Goal: Task Accomplishment & Management: Manage account settings

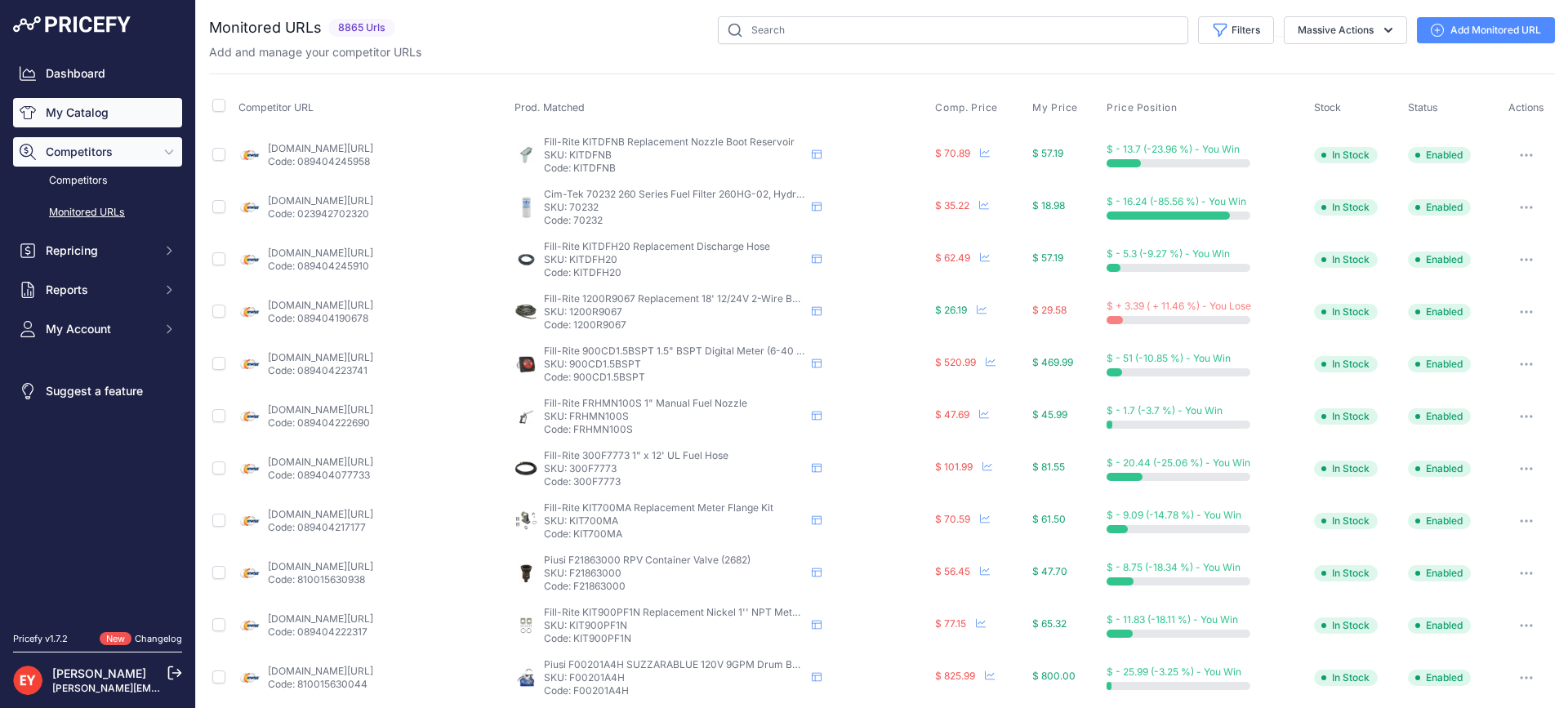
click at [81, 116] on link "My Catalog" at bounding box center [97, 113] width 169 height 30
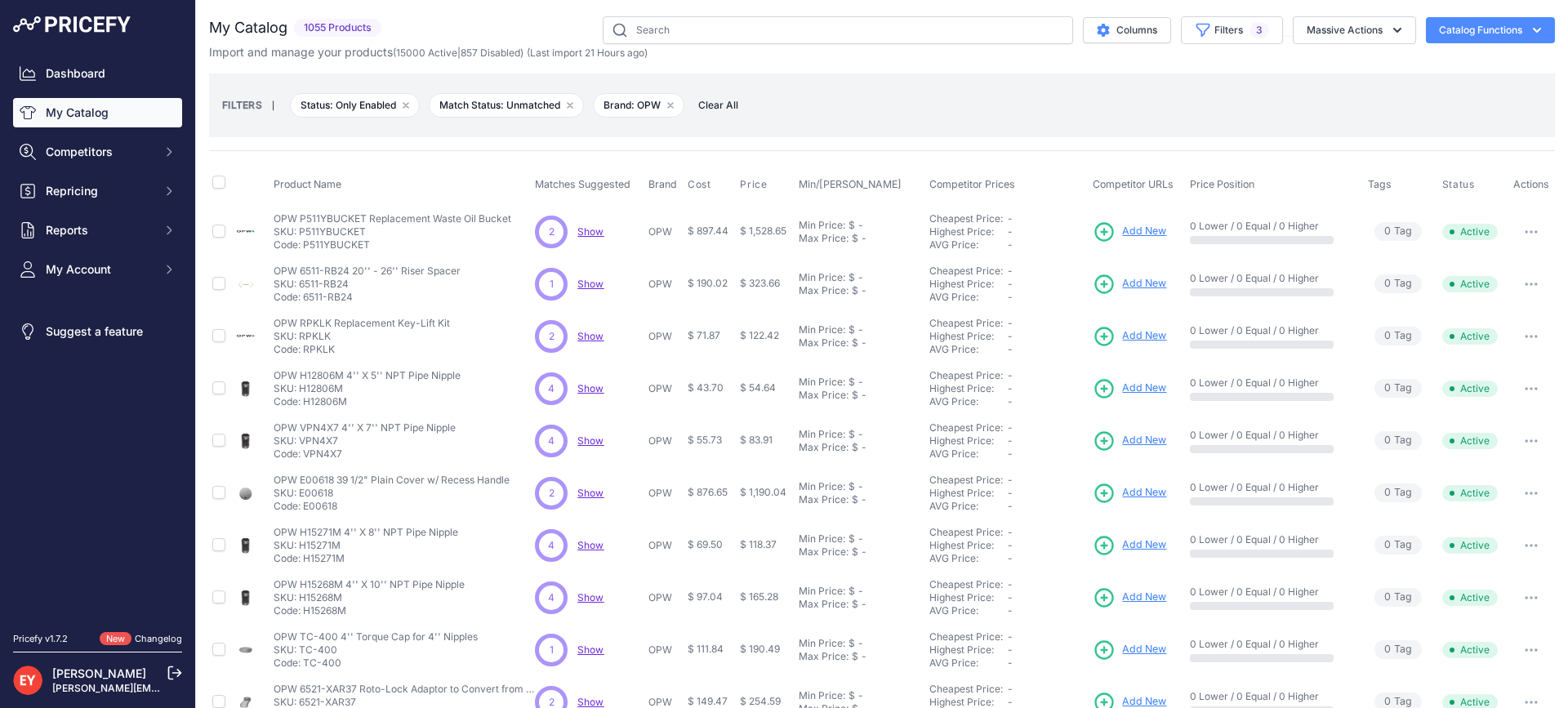
click at [122, 114] on link "My Catalog" at bounding box center [97, 113] width 169 height 30
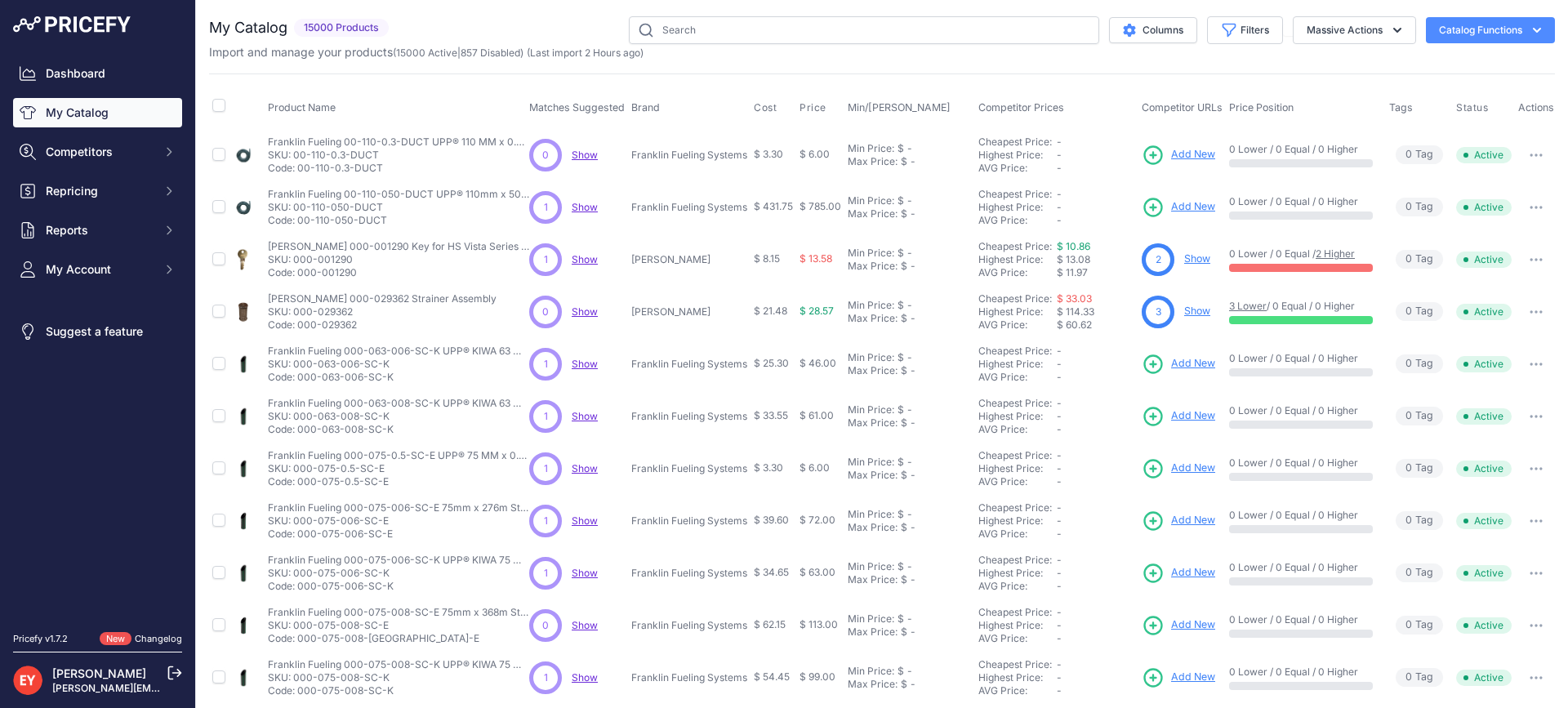
click at [71, 112] on link "My Catalog" at bounding box center [97, 113] width 169 height 30
click at [1243, 15] on div "You are not connected to the internet. My Catalog" at bounding box center [882, 491] width 1346 height 982
click at [1223, 38] on button "Filters" at bounding box center [1245, 30] width 76 height 28
click at [1176, 164] on select "Select an option Matched Unmatched" at bounding box center [1191, 161] width 156 height 28
click at [1325, 80] on div "Product Name Matches Suggested Brand Cost" at bounding box center [882, 493] width 1346 height 839
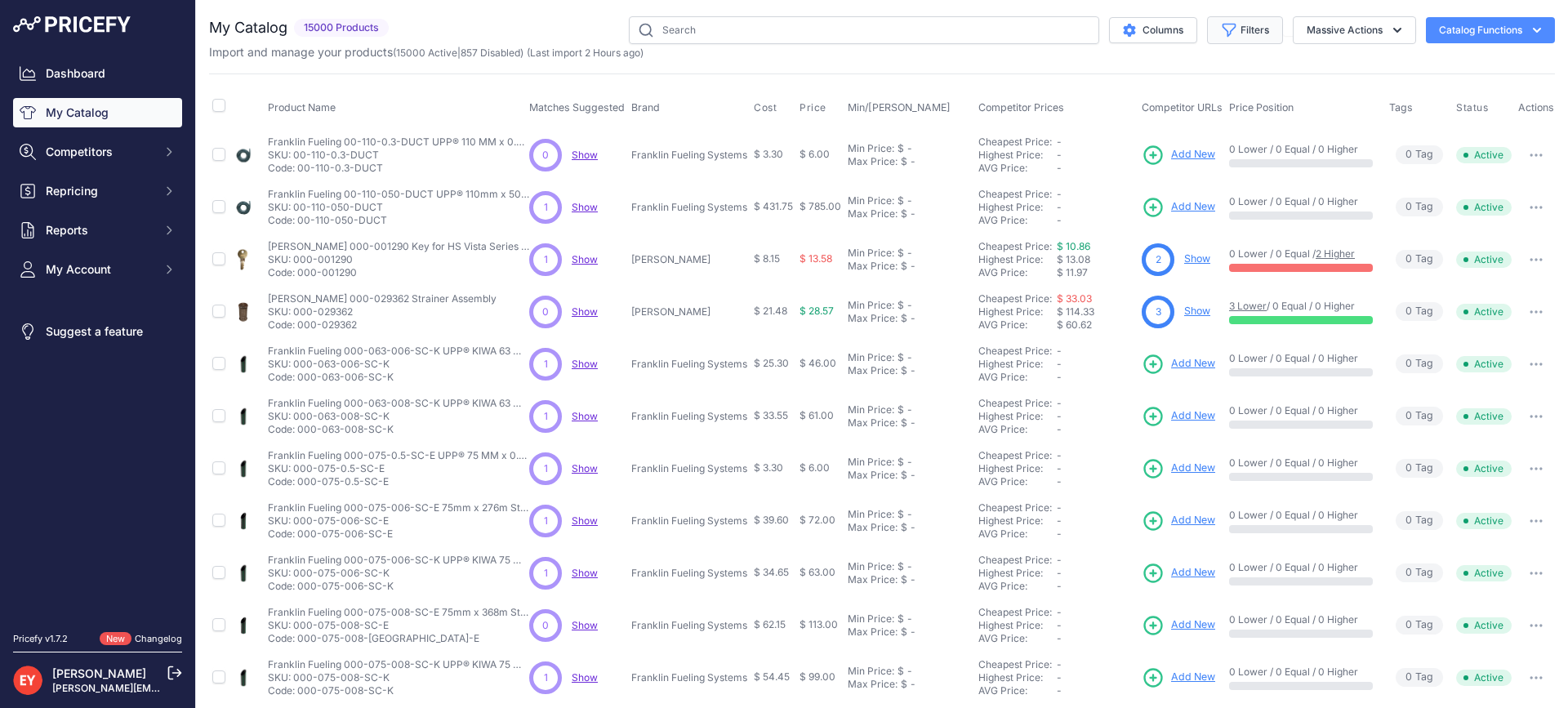
click at [1227, 22] on button "Filters" at bounding box center [1245, 30] width 76 height 28
click at [1124, 225] on select "Select an option Ameron ATI B&K Balcrank Beckett Catlow Cimtek CNI Manufacturin…" at bounding box center [1191, 229] width 156 height 28
select select "Piusi"
click at [1113, 215] on select "Select an option Ameron ATI B&K Balcrank Beckett Catlow Cimtek CNI Manufacturin…" at bounding box center [1191, 229] width 156 height 28
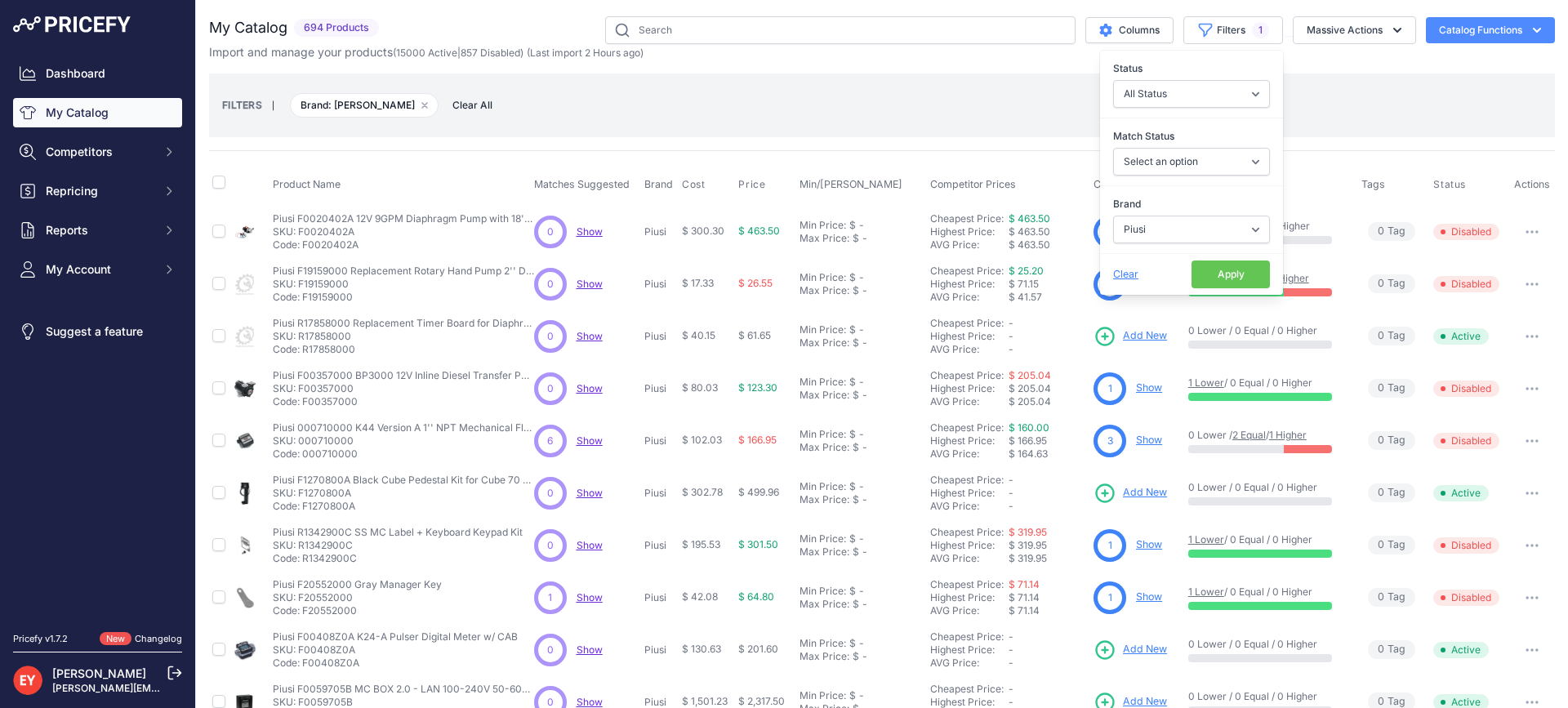
click at [1218, 274] on button "Apply" at bounding box center [1230, 274] width 79 height 28
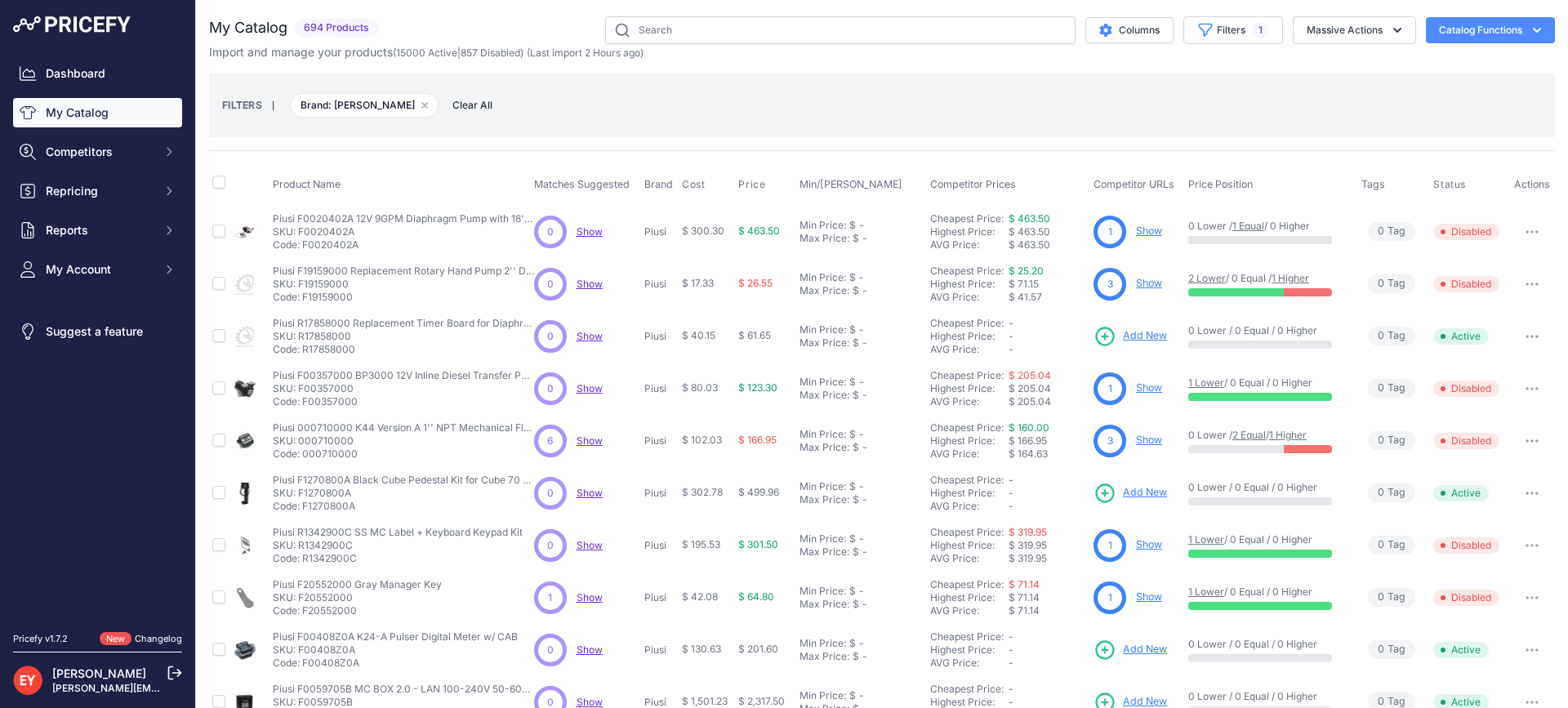
drag, startPoint x: 358, startPoint y: 249, endPoint x: 304, endPoint y: 249, distance: 54.0
click at [304, 249] on p "Code: F0020402A" at bounding box center [403, 245] width 261 height 13
copy p "F0020402A"
click at [1204, 38] on button "Filters 1" at bounding box center [1232, 30] width 99 height 28
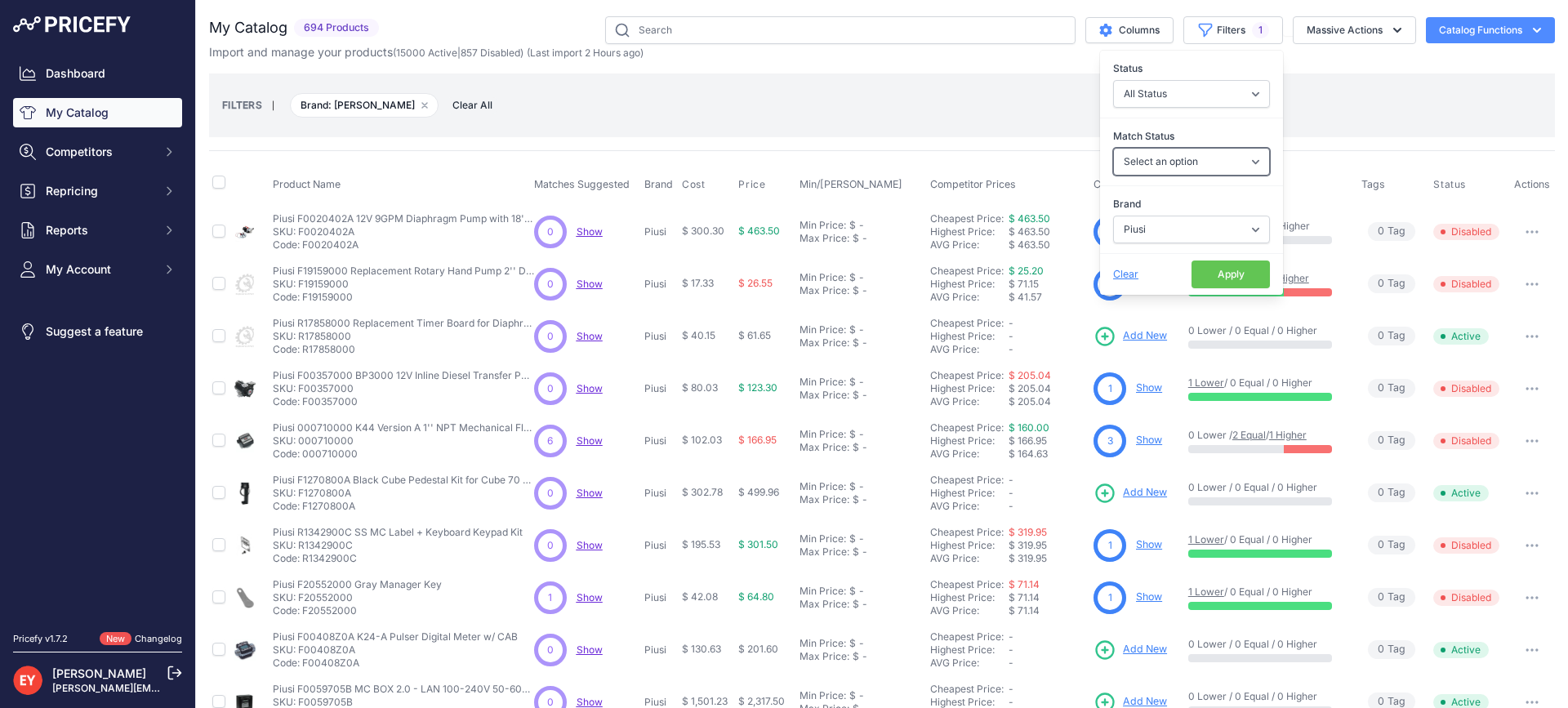
click at [1198, 164] on select "Select an option Matched Unmatched" at bounding box center [1191, 161] width 156 height 28
select select "0"
click at [1113, 148] on select "Select an option Matched Unmatched" at bounding box center [1191, 161] width 156 height 28
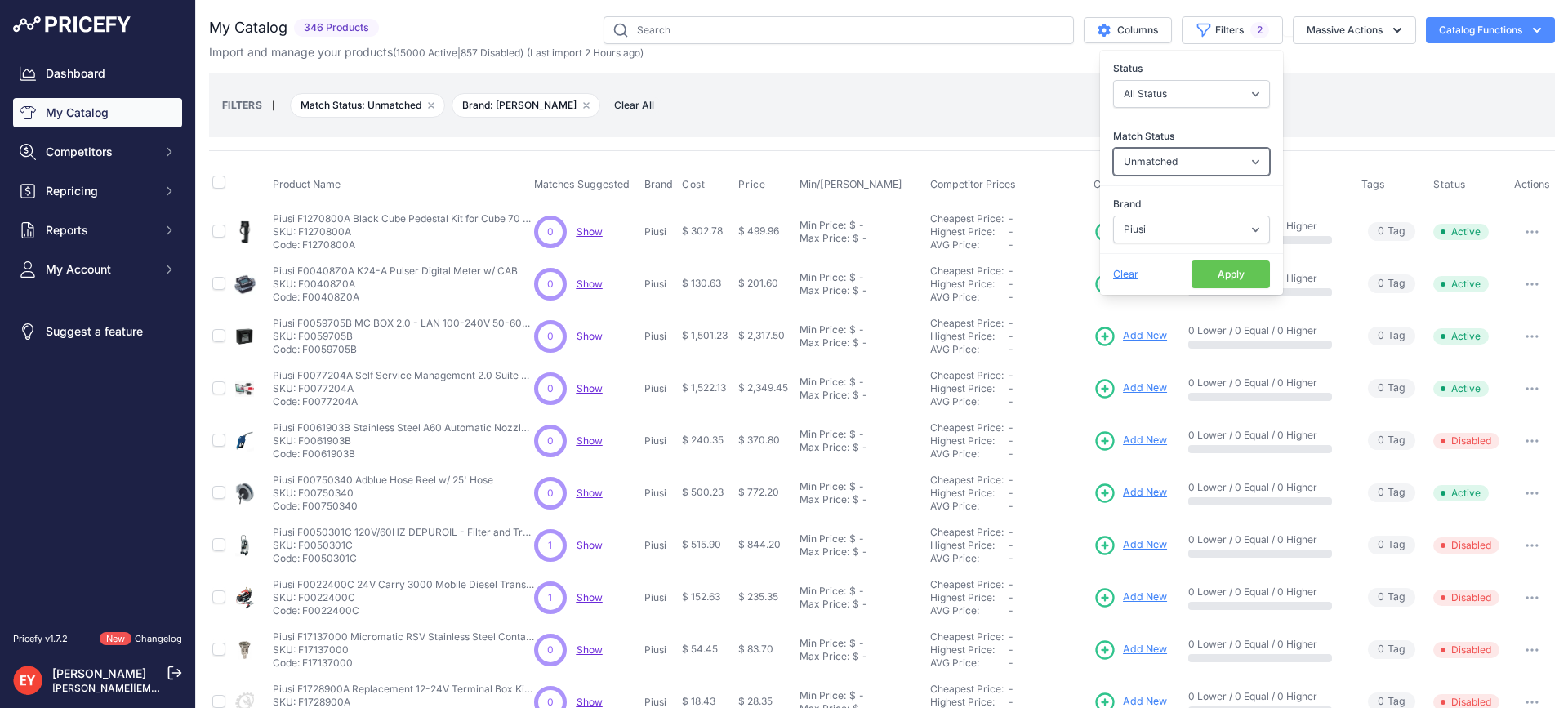
click at [1173, 163] on select "Select an option Matched Unmatched" at bounding box center [1191, 161] width 156 height 28
select select
click at [1113, 148] on select "Select an option Matched Unmatched" at bounding box center [1191, 161] width 156 height 28
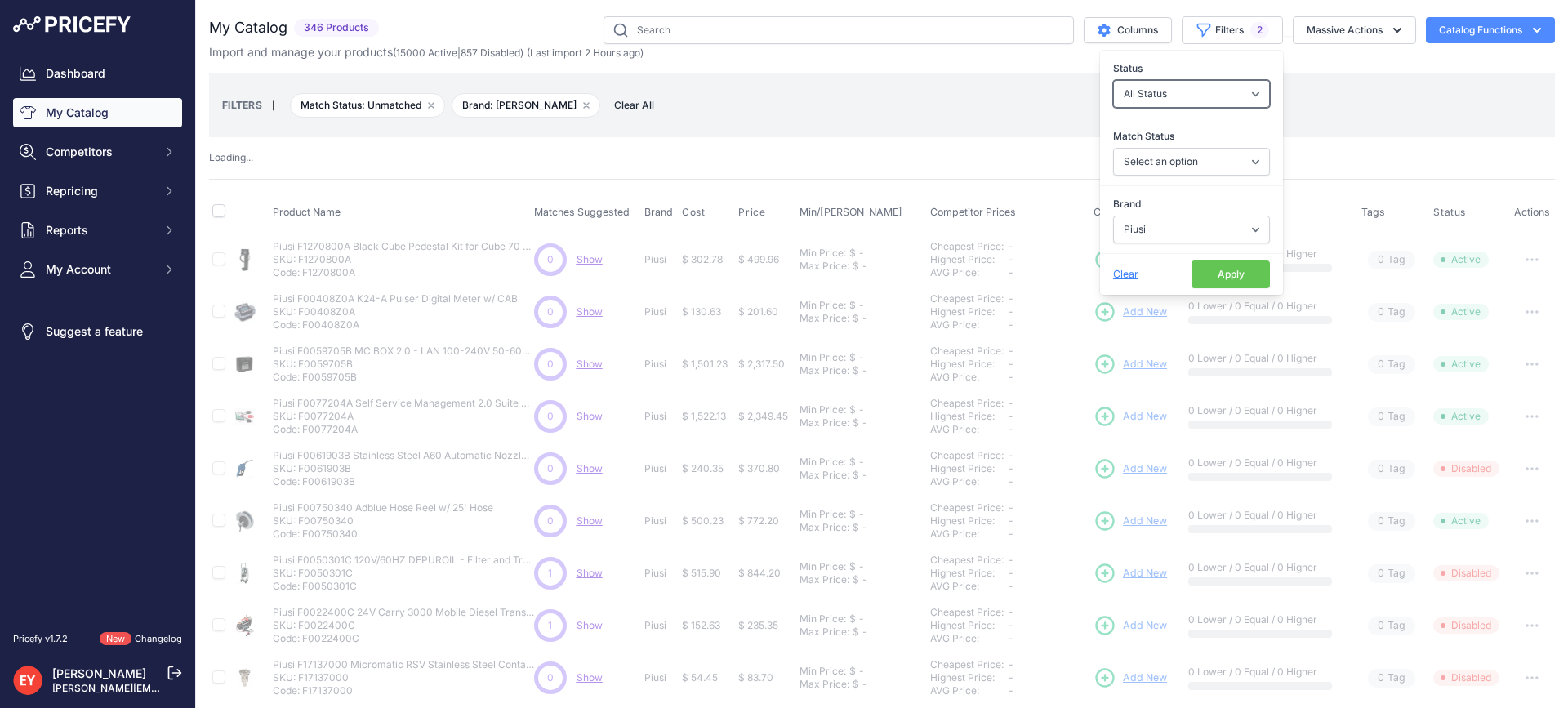
click at [1170, 95] on select "All Status Only Enabled Only Disabled" at bounding box center [1191, 94] width 156 height 28
select select "1"
click at [1113, 80] on select "All Status Only Enabled Only Disabled" at bounding box center [1191, 94] width 156 height 28
select select
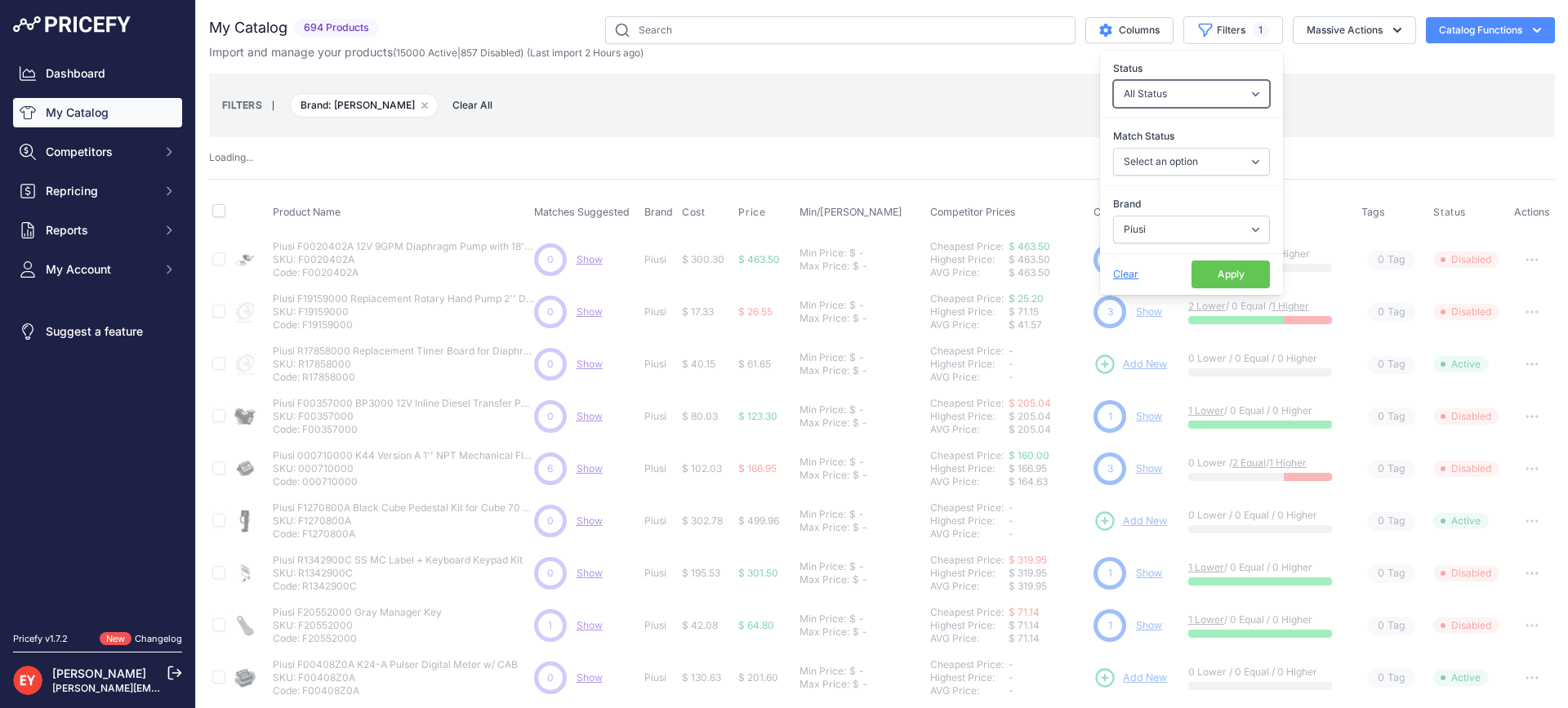
select select "1"
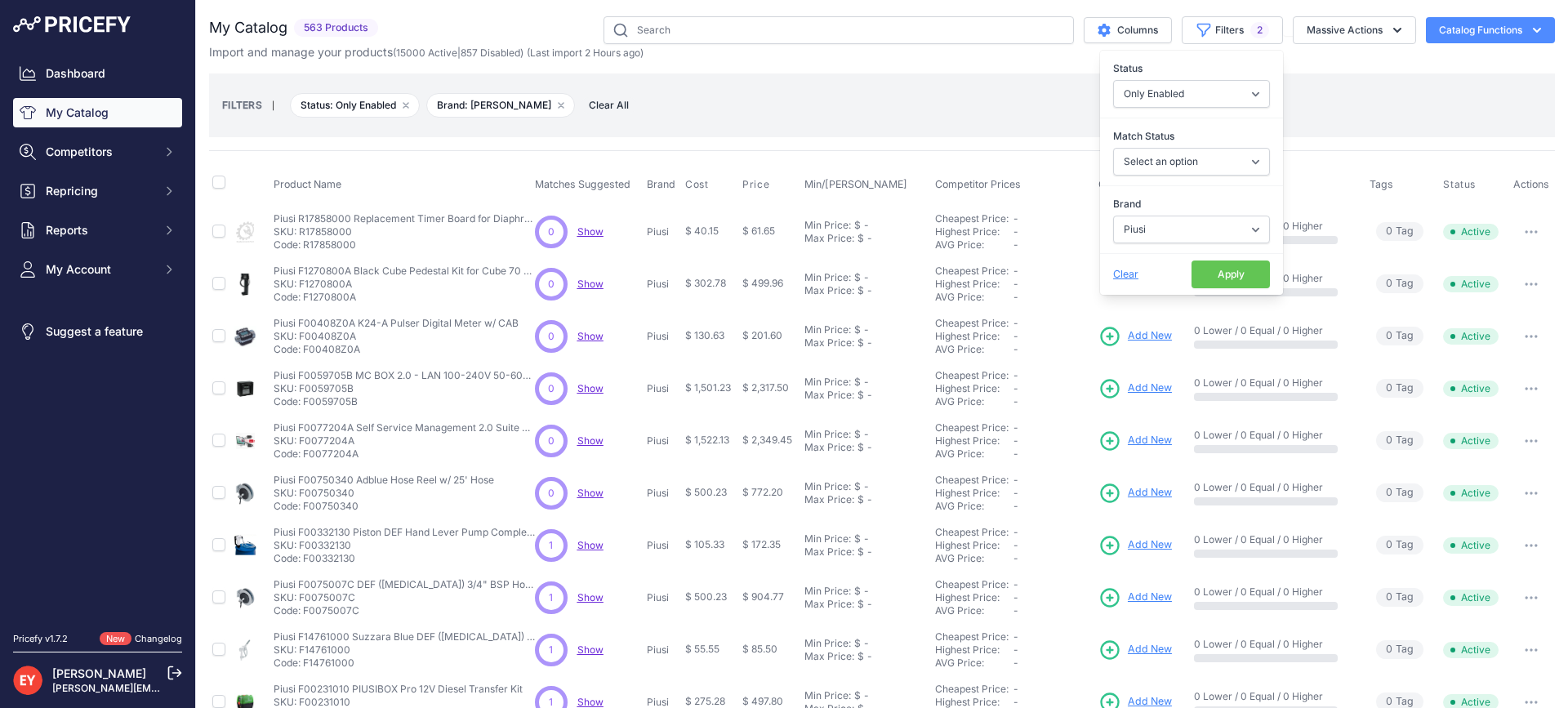
click at [1203, 274] on button "Apply" at bounding box center [1230, 274] width 79 height 28
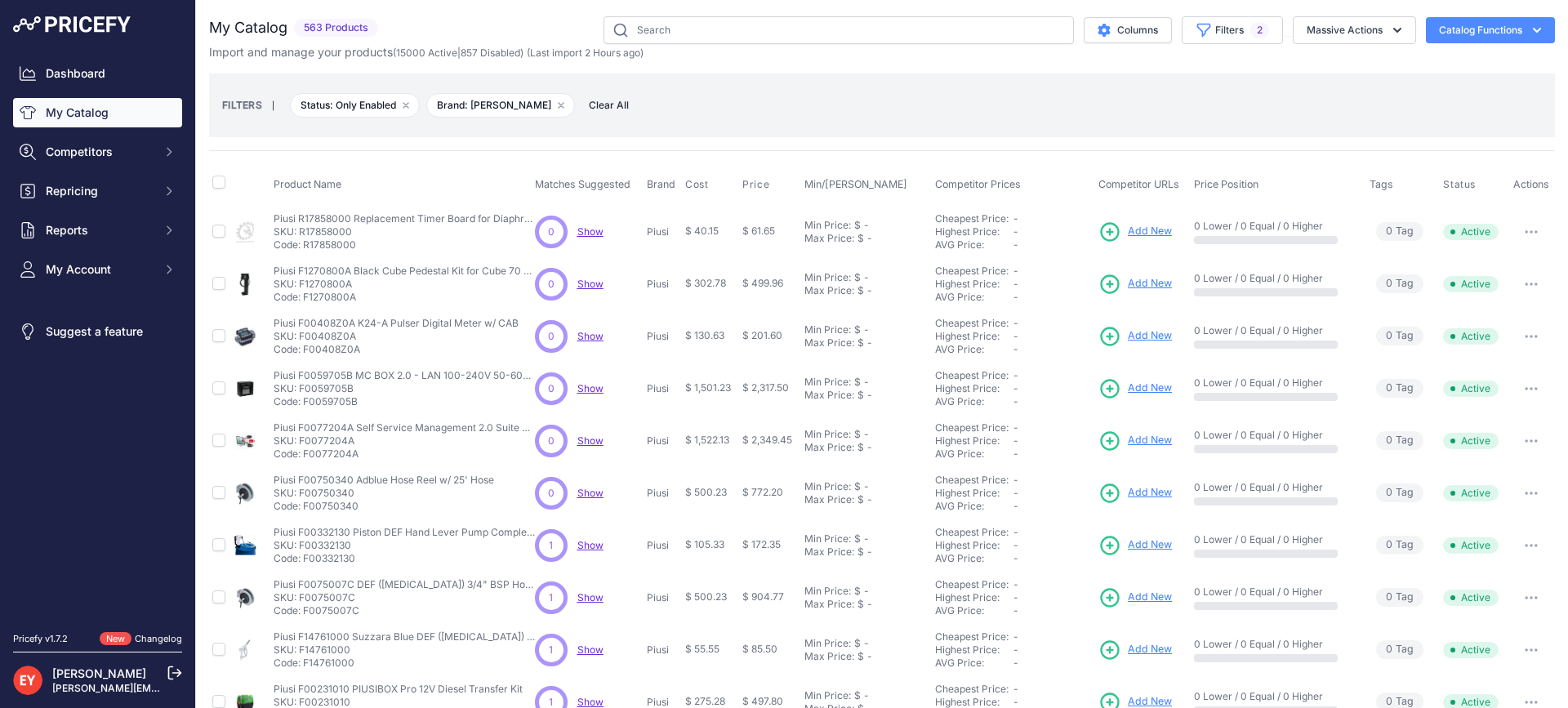
drag, startPoint x: 356, startPoint y: 247, endPoint x: 306, endPoint y: 249, distance: 50.0
click at [306, 249] on p "Code: R17858000" at bounding box center [404, 245] width 261 height 13
copy p "R17858000"
click at [1530, 232] on icon "button" at bounding box center [1531, 232] width 2 height 2
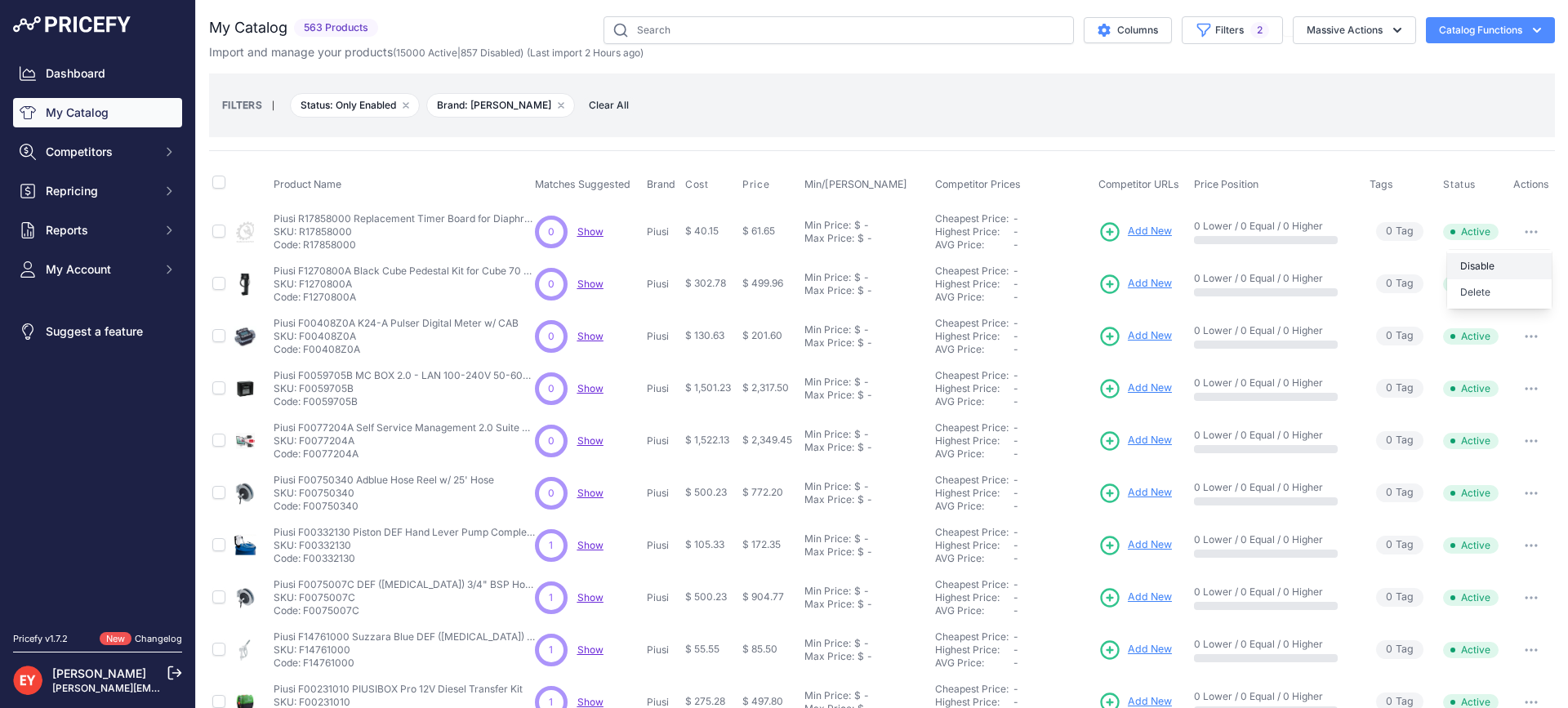
click at [1497, 262] on button "Disable" at bounding box center [1498, 266] width 105 height 26
drag, startPoint x: 358, startPoint y: 249, endPoint x: 304, endPoint y: 244, distance: 54.2
click at [304, 244] on p "Code: F1270800A" at bounding box center [404, 245] width 261 height 13
copy p "F1270800A"
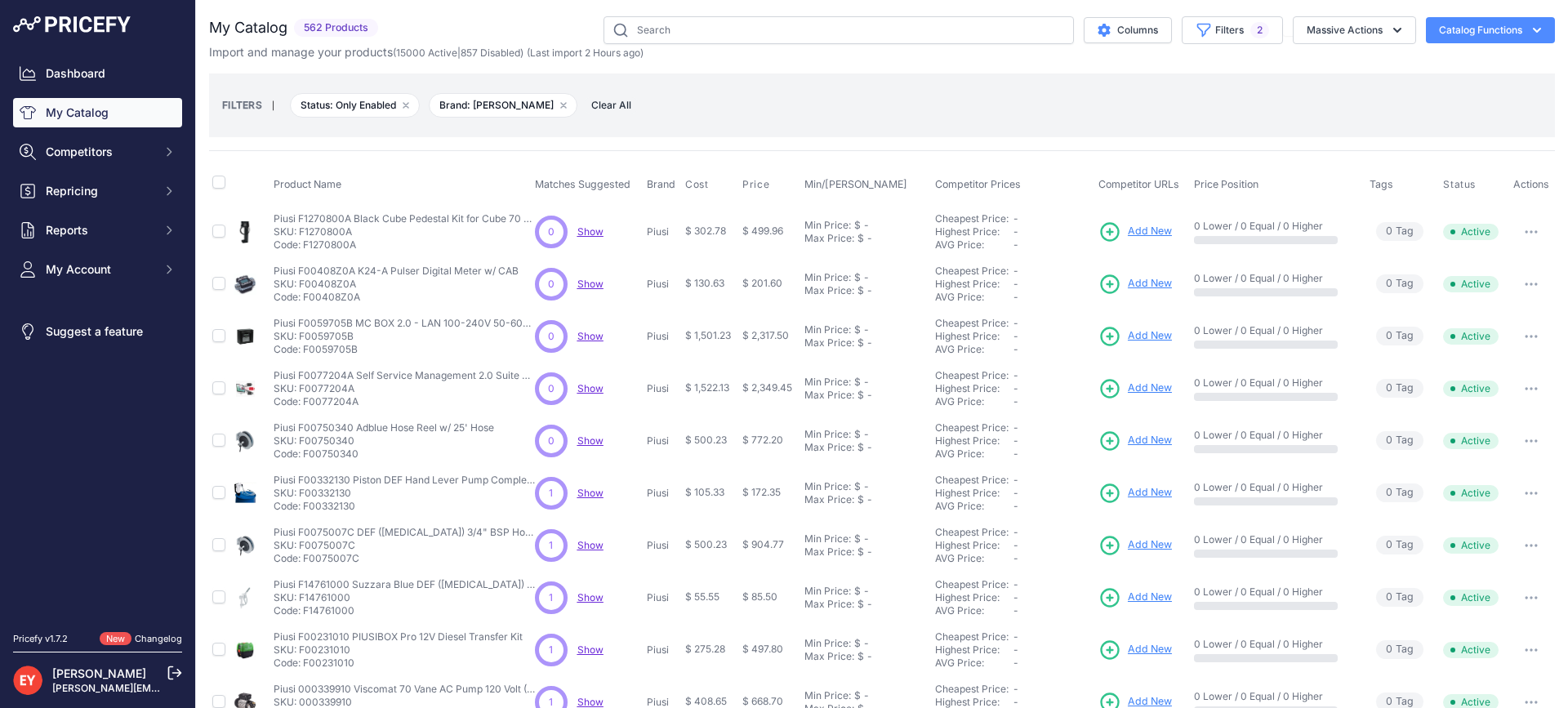
drag, startPoint x: 361, startPoint y: 298, endPoint x: 304, endPoint y: 301, distance: 57.1
click at [304, 301] on p "Code: F00408Z0A" at bounding box center [396, 297] width 245 height 13
copy p "F00408Z0A"
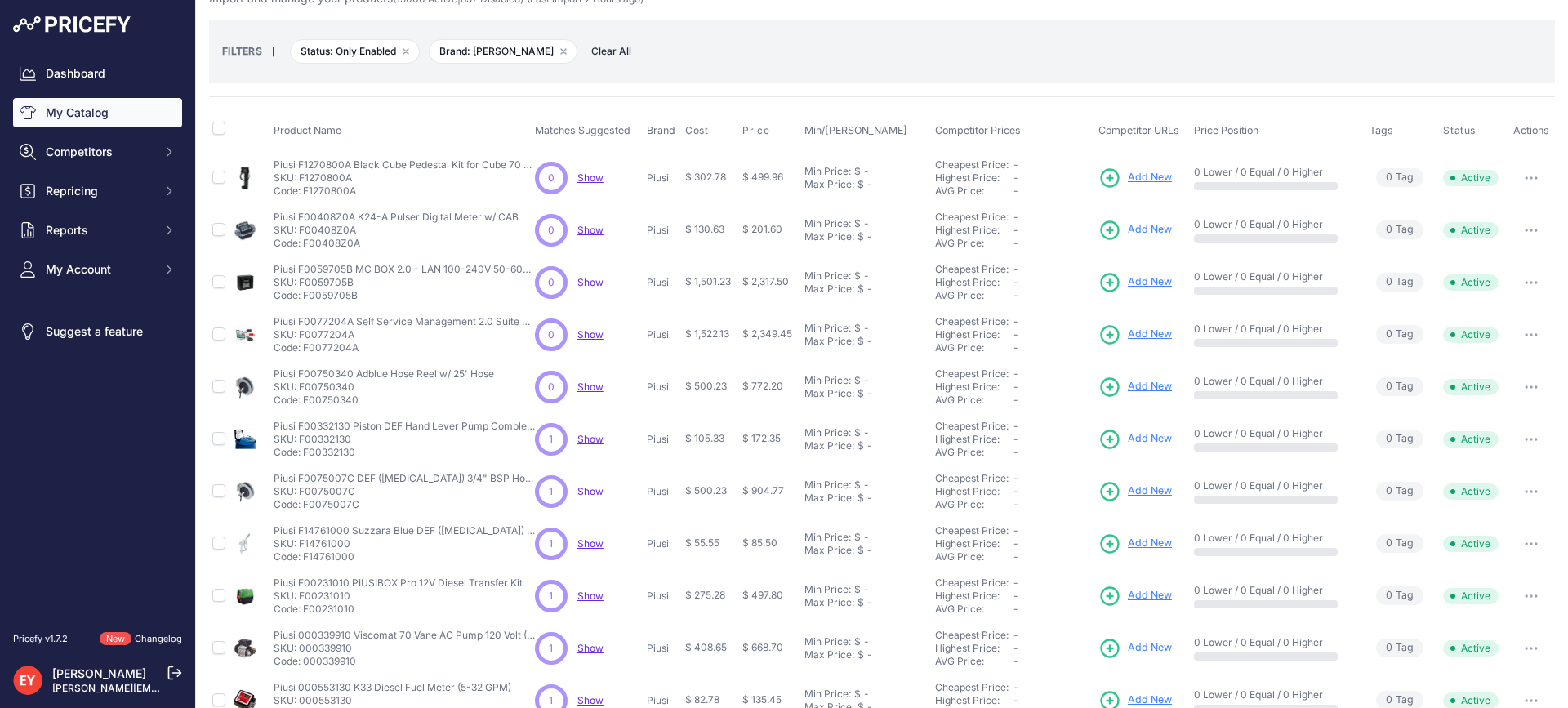
scroll to position [81, 0]
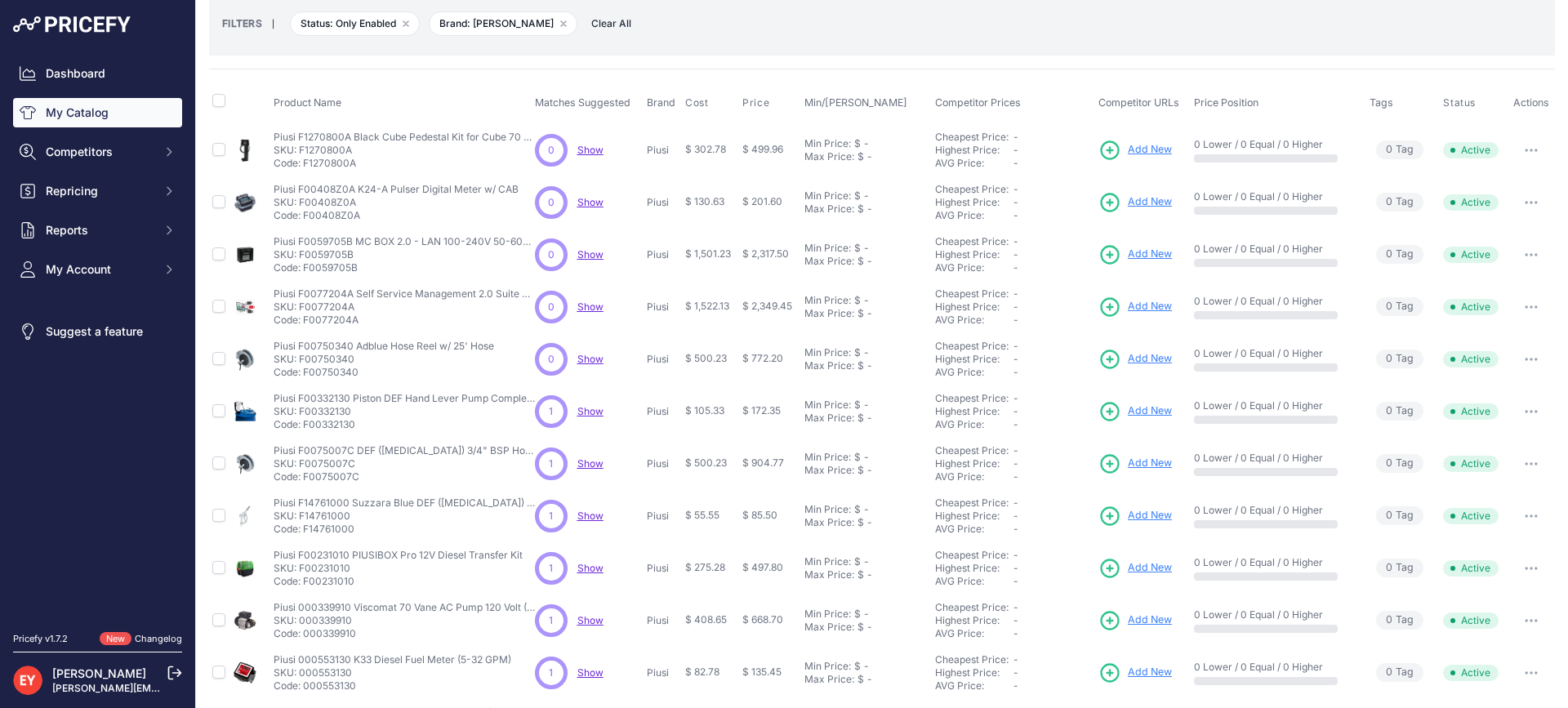
drag, startPoint x: 356, startPoint y: 272, endPoint x: 302, endPoint y: 270, distance: 54.0
click at [302, 270] on p "Code: F0059705B" at bounding box center [404, 267] width 261 height 13
copy p "F0059705B"
drag, startPoint x: 356, startPoint y: 324, endPoint x: 303, endPoint y: 323, distance: 53.0
click at [303, 323] on p "Code: F0077204A" at bounding box center [404, 320] width 261 height 13
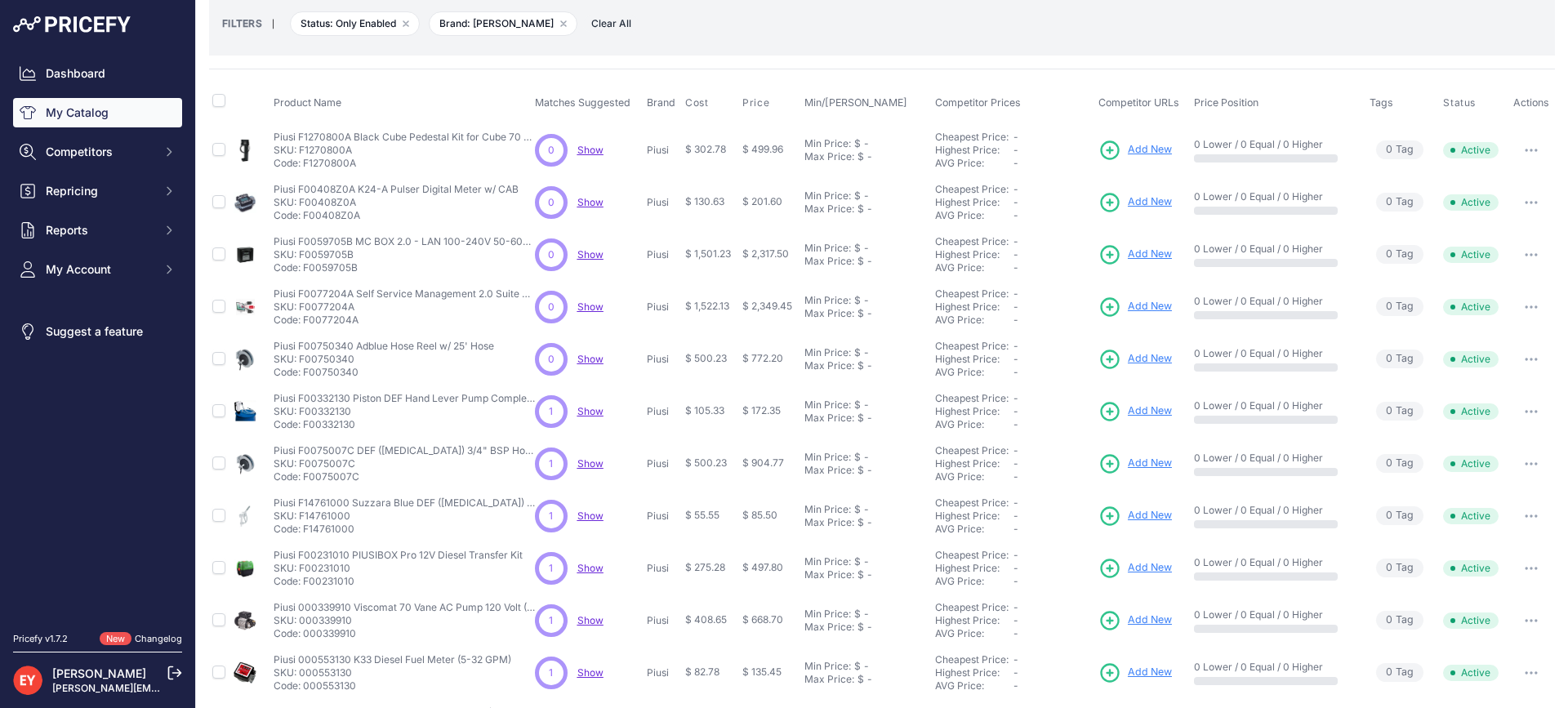
copy p "F0077204A"
drag, startPoint x: 356, startPoint y: 375, endPoint x: 304, endPoint y: 375, distance: 52.0
click at [304, 375] on p "Code: F00750340" at bounding box center [383, 372] width 221 height 13
copy p "F00750340"
drag, startPoint x: 356, startPoint y: 429, endPoint x: 305, endPoint y: 427, distance: 51.0
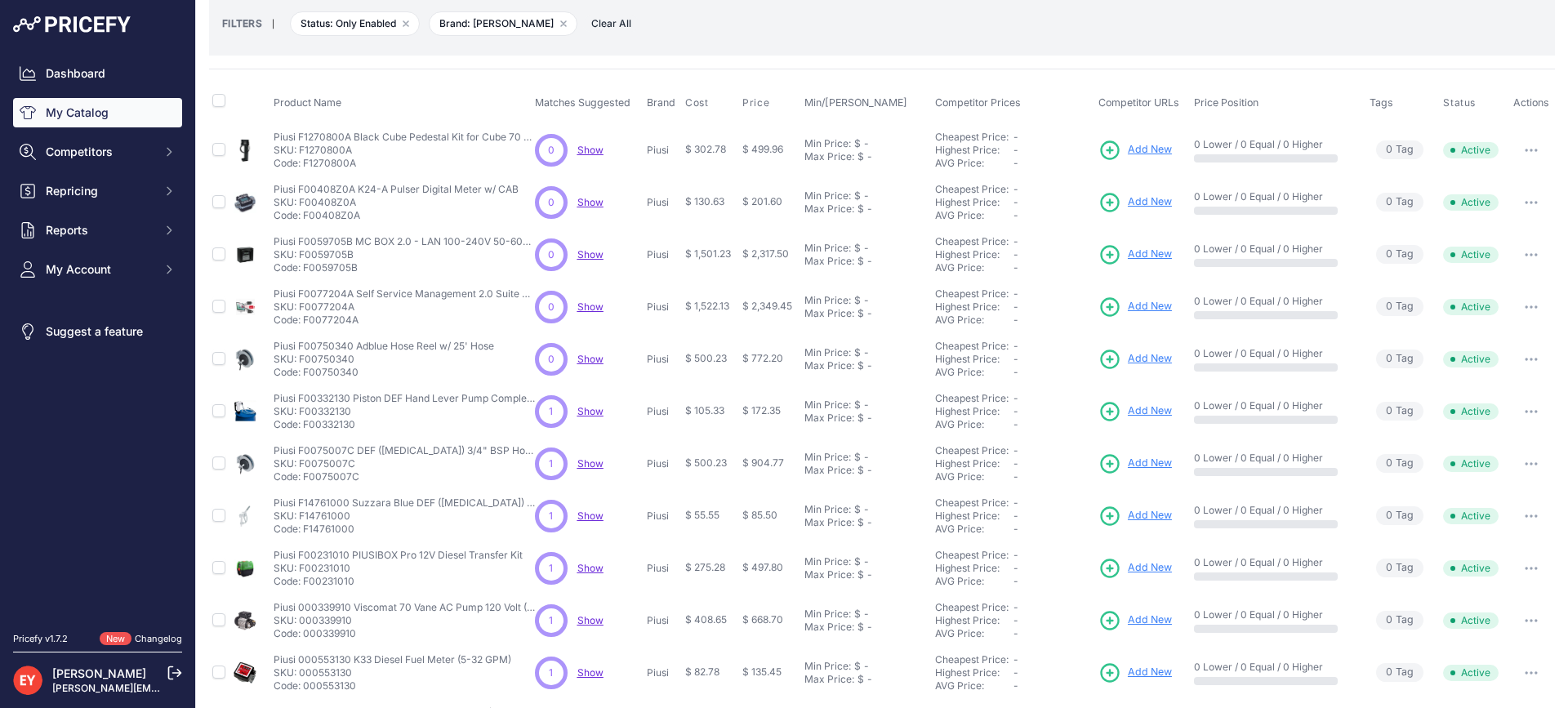
click at [305, 427] on p "Code: F00332130" at bounding box center [404, 425] width 261 height 13
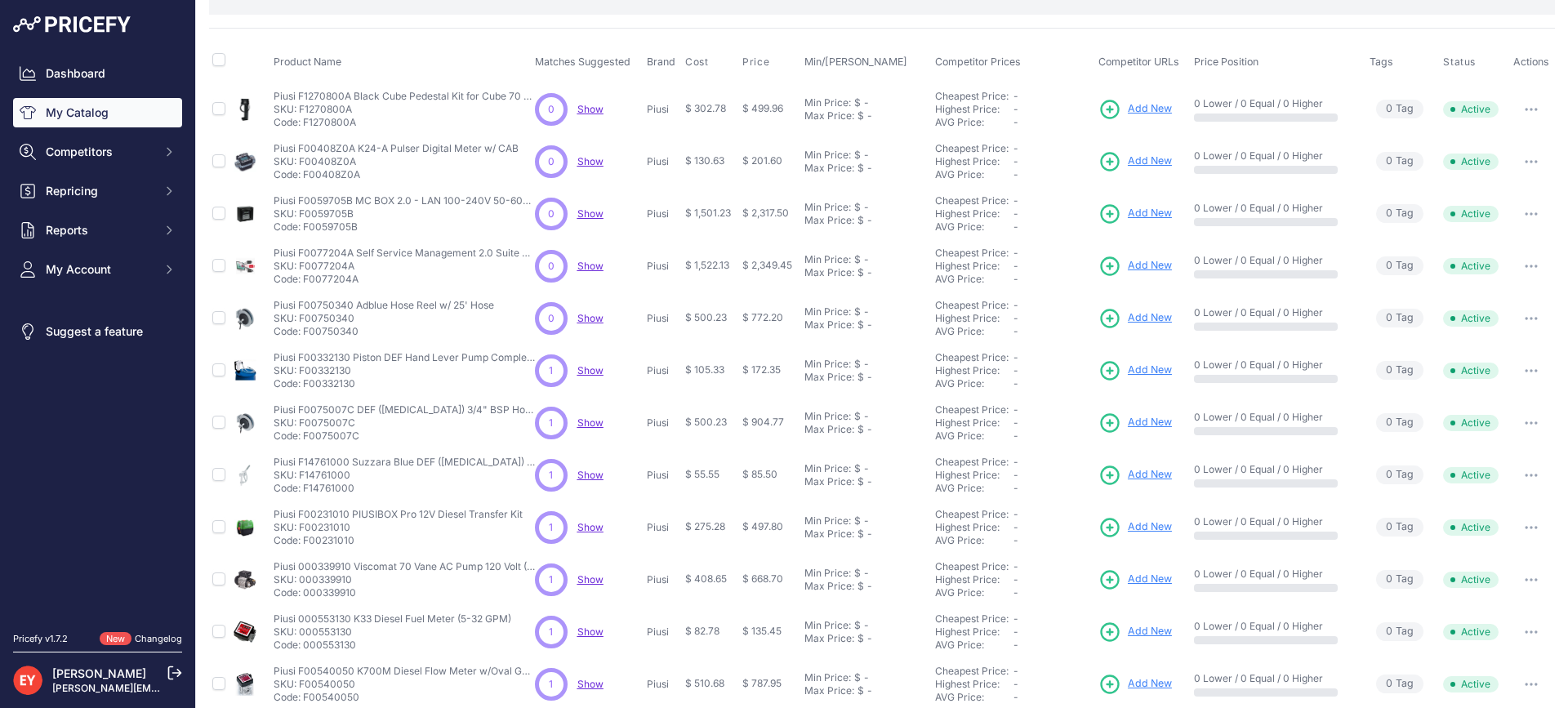
scroll to position [164, 0]
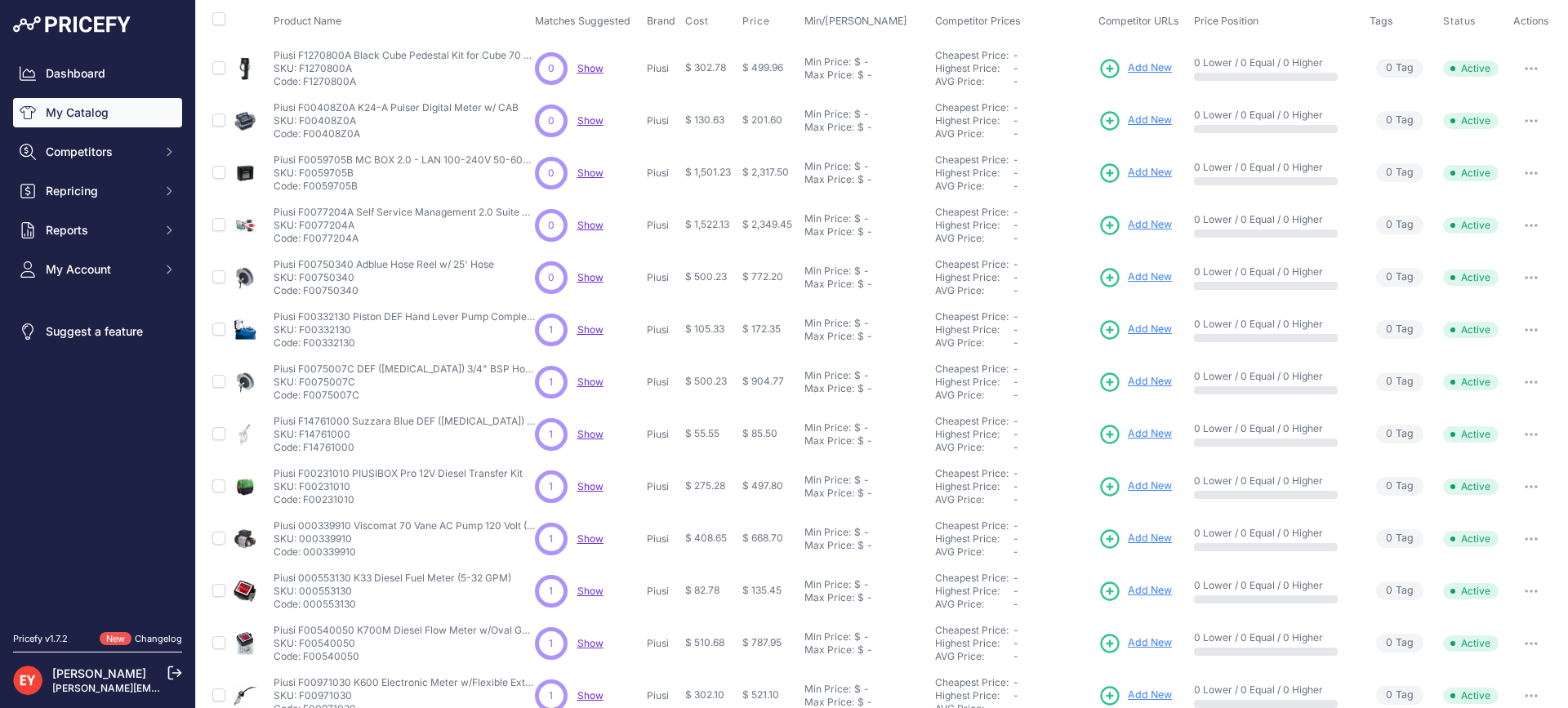
drag, startPoint x: 365, startPoint y: 401, endPoint x: 305, endPoint y: 397, distance: 60.1
click at [305, 397] on p "Code: F0075007C" at bounding box center [404, 395] width 261 height 13
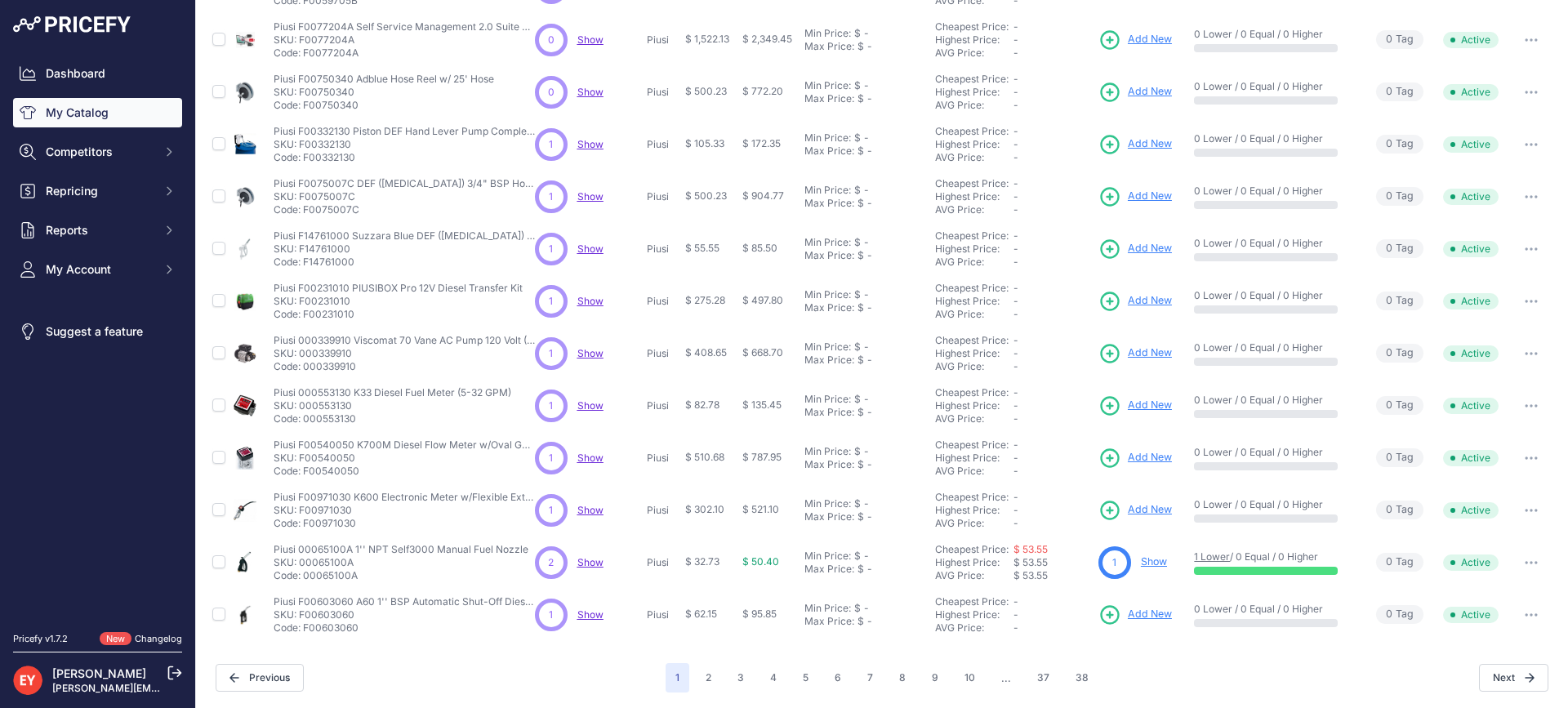
scroll to position [350, 0]
drag, startPoint x: 352, startPoint y: 264, endPoint x: 303, endPoint y: 259, distance: 49.3
click at [303, 259] on p "Code: F14761000" at bounding box center [404, 261] width 261 height 13
drag, startPoint x: 356, startPoint y: 314, endPoint x: 304, endPoint y: 315, distance: 52.0
click at [304, 315] on p "Code: F00231010" at bounding box center [398, 314] width 249 height 13
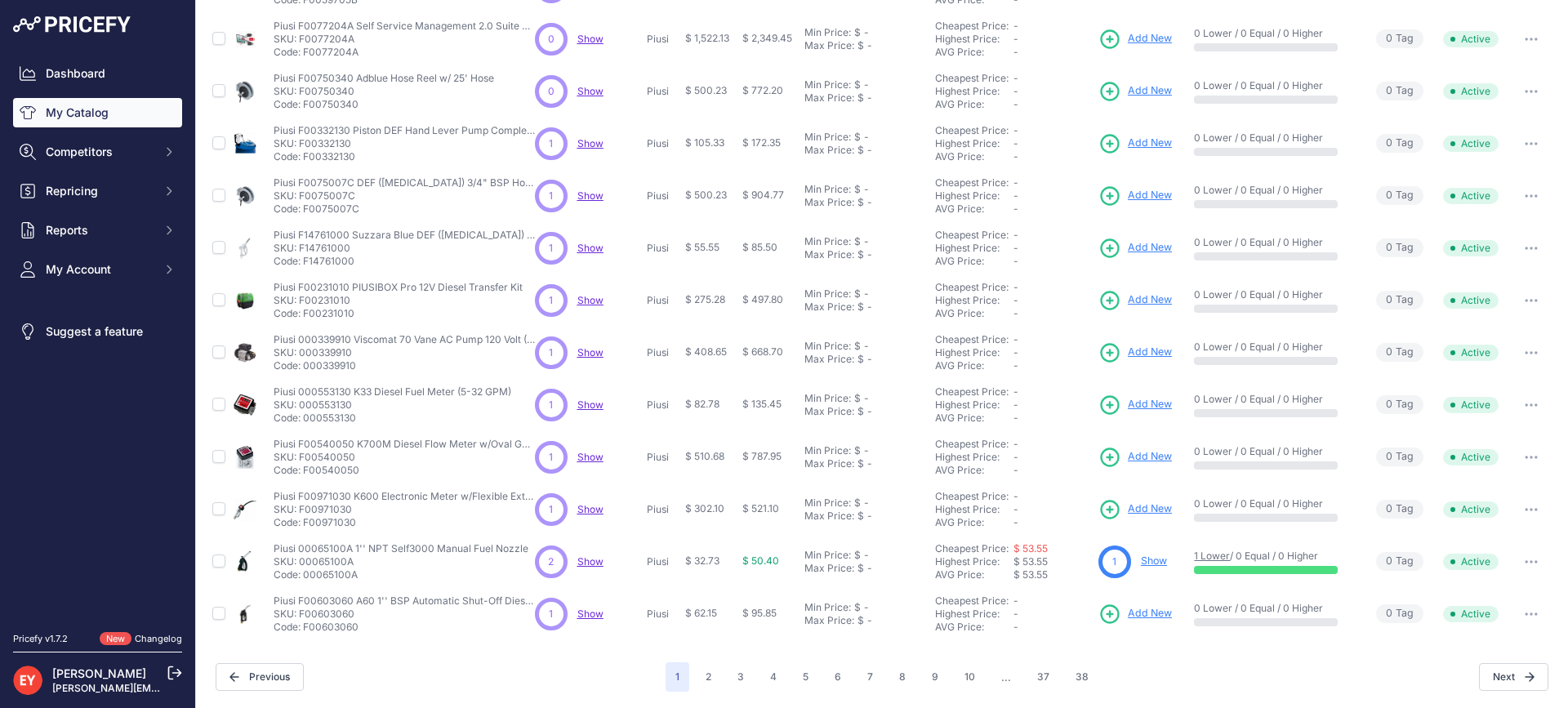
drag, startPoint x: 350, startPoint y: 369, endPoint x: 306, endPoint y: 370, distance: 44.0
click at [306, 370] on p "Code: 000339910" at bounding box center [404, 366] width 261 height 13
click at [48, 442] on nav "Dashboard My Catalog Competitors Competitors Monitored URLs Repricing My Repric…" at bounding box center [97, 336] width 169 height 554
drag, startPoint x: 300, startPoint y: 368, endPoint x: 356, endPoint y: 368, distance: 56.0
click at [356, 368] on p "Code: 000339910" at bounding box center [404, 366] width 261 height 13
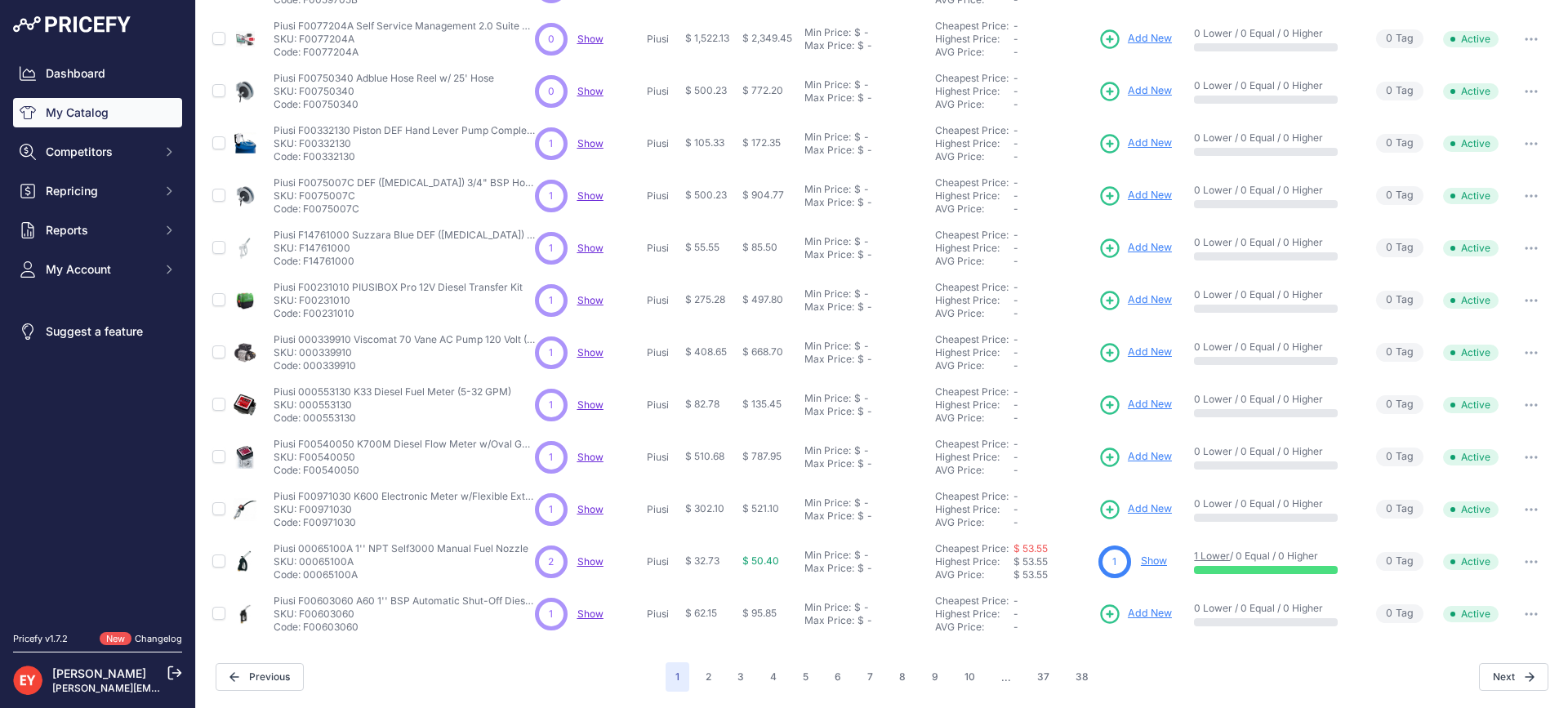
drag, startPoint x: 356, startPoint y: 368, endPoint x: 337, endPoint y: 370, distance: 19.1
click at [356, 368] on p "Code: 000339910" at bounding box center [404, 366] width 261 height 13
click at [96, 432] on nav "Dashboard My Catalog Competitors Competitors Monitored URLs Repricing My Repric…" at bounding box center [97, 336] width 169 height 554
drag, startPoint x: 356, startPoint y: 372, endPoint x: 306, endPoint y: 365, distance: 50.5
click at [306, 365] on p "Code: 000339910" at bounding box center [404, 366] width 261 height 13
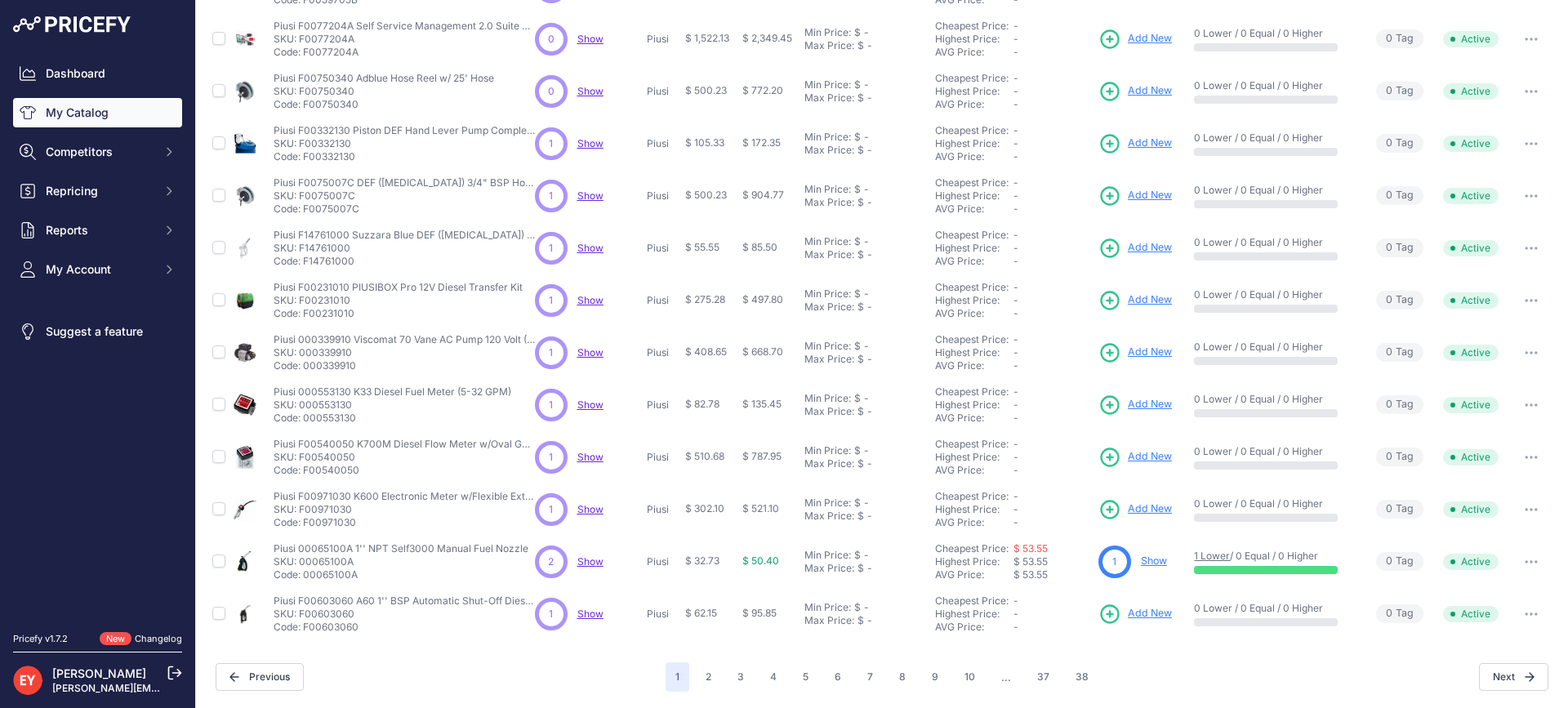
drag, startPoint x: 356, startPoint y: 424, endPoint x: 304, endPoint y: 420, distance: 52.2
click at [304, 420] on p "Code: 000553130" at bounding box center [392, 418] width 238 height 13
drag, startPoint x: 358, startPoint y: 476, endPoint x: 302, endPoint y: 476, distance: 56.0
click at [302, 476] on p "Code: F00540050" at bounding box center [404, 470] width 261 height 13
drag, startPoint x: 362, startPoint y: 521, endPoint x: 305, endPoint y: 521, distance: 57.0
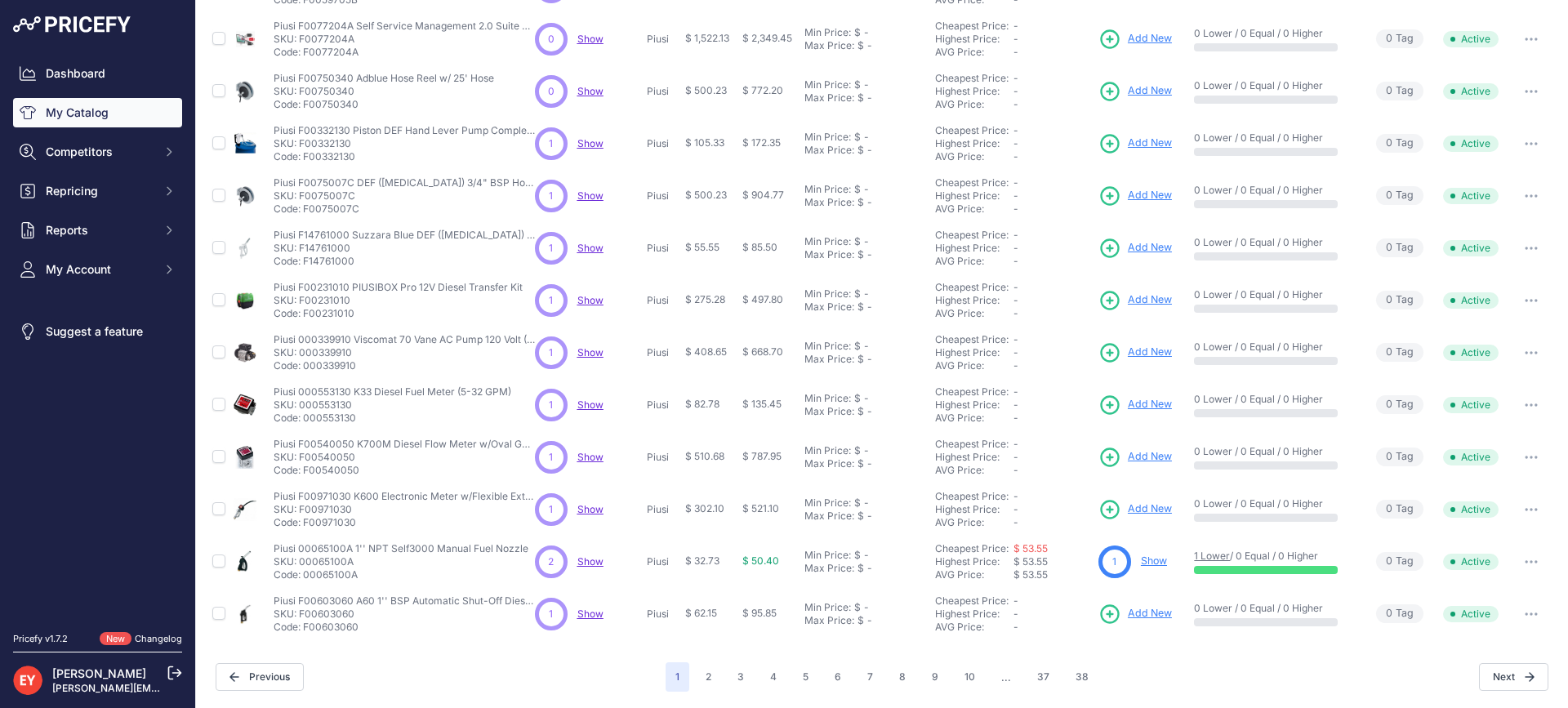
click at [305, 521] on p "Code: F00971030" at bounding box center [404, 523] width 261 height 13
drag, startPoint x: 353, startPoint y: 583, endPoint x: 306, endPoint y: 583, distance: 47.0
click at [306, 583] on td "Piusi 00065100A 1'' NPT Self3000 Manual Fuel Nozzle Piusi 00065100A 1'' NPT Sel…" at bounding box center [400, 561] width 261 height 52
drag, startPoint x: 366, startPoint y: 631, endPoint x: 305, endPoint y: 632, distance: 61.0
click at [305, 632] on p "Code: F00603060" at bounding box center [404, 628] width 261 height 13
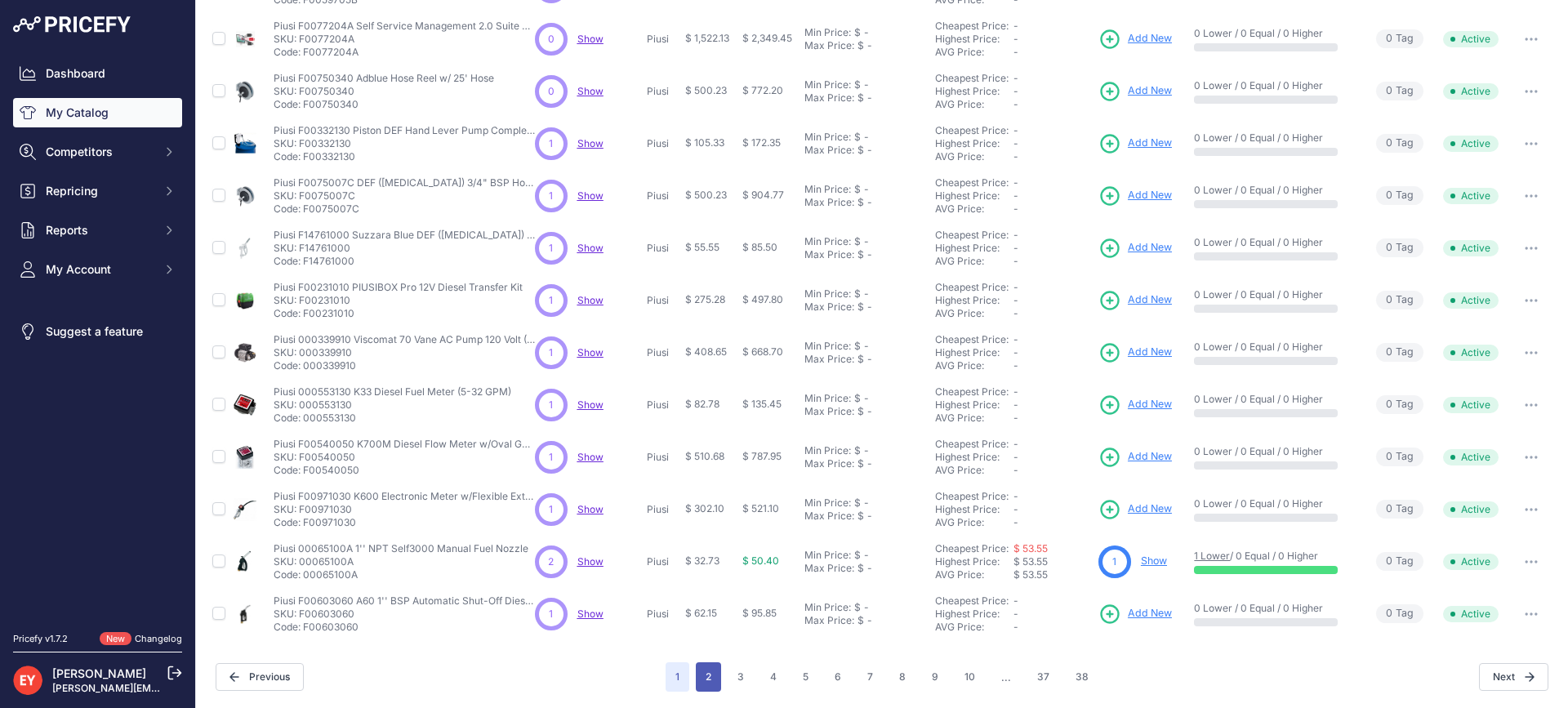
click at [696, 681] on button "2" at bounding box center [709, 677] width 25 height 30
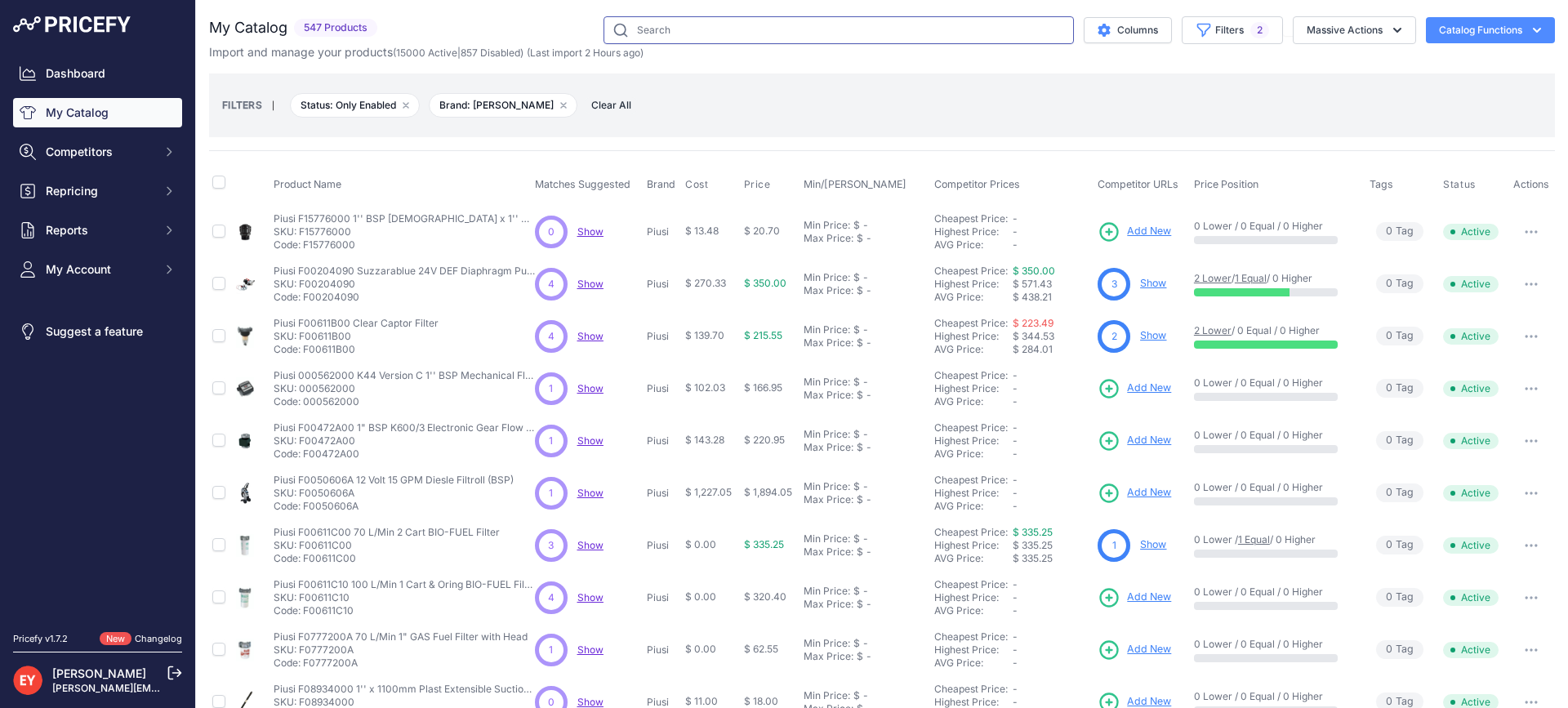
click at [650, 38] on input "text" at bounding box center [838, 30] width 470 height 28
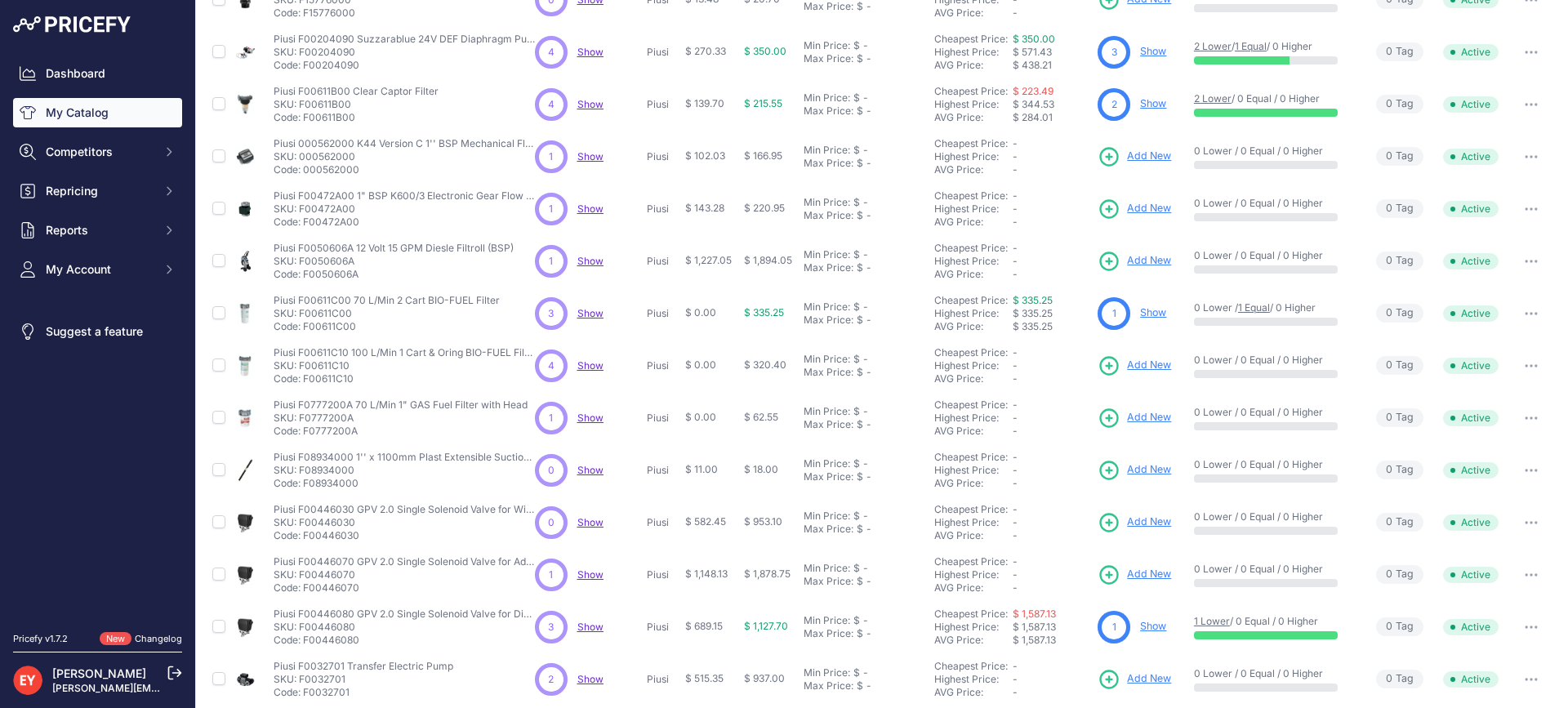
scroll to position [350, 0]
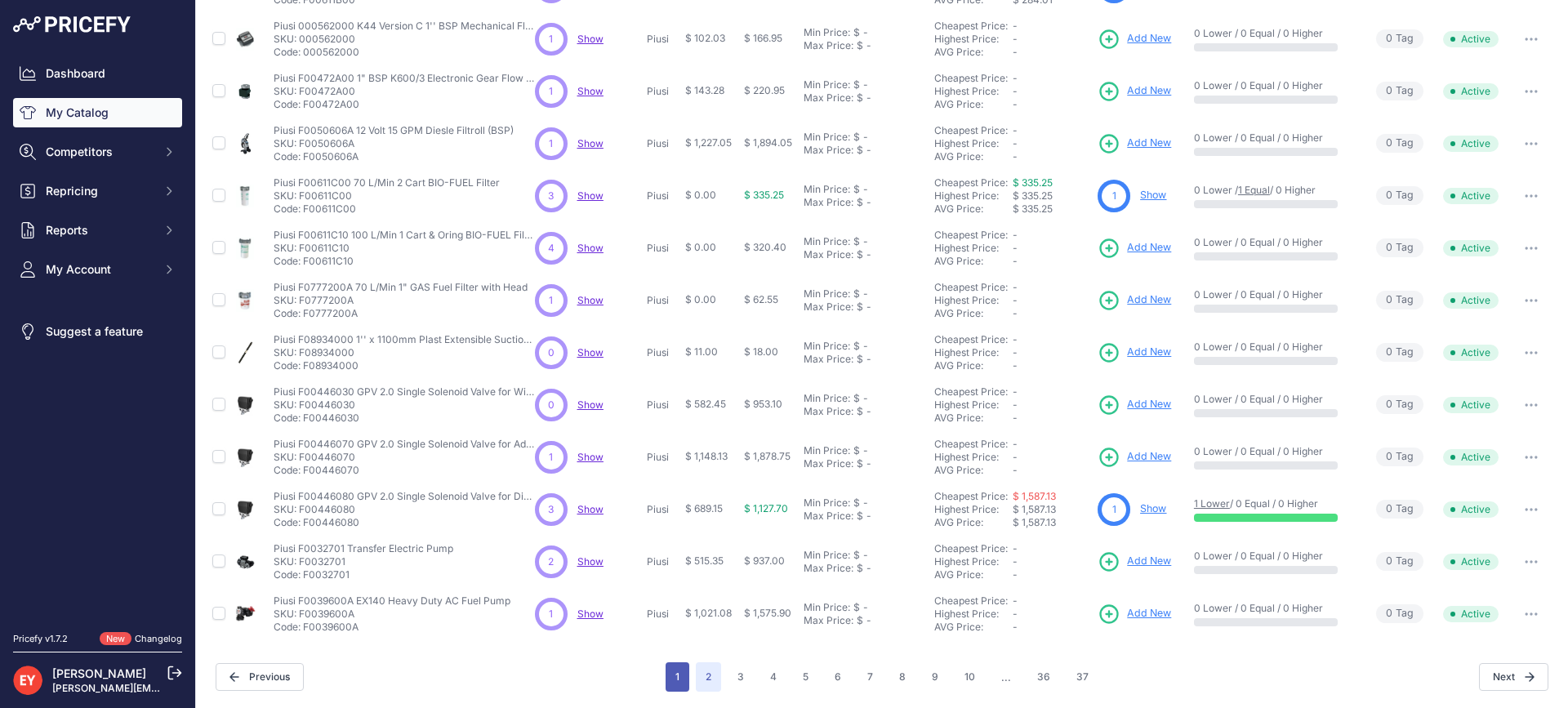
click at [677, 678] on button "1" at bounding box center [677, 677] width 24 height 30
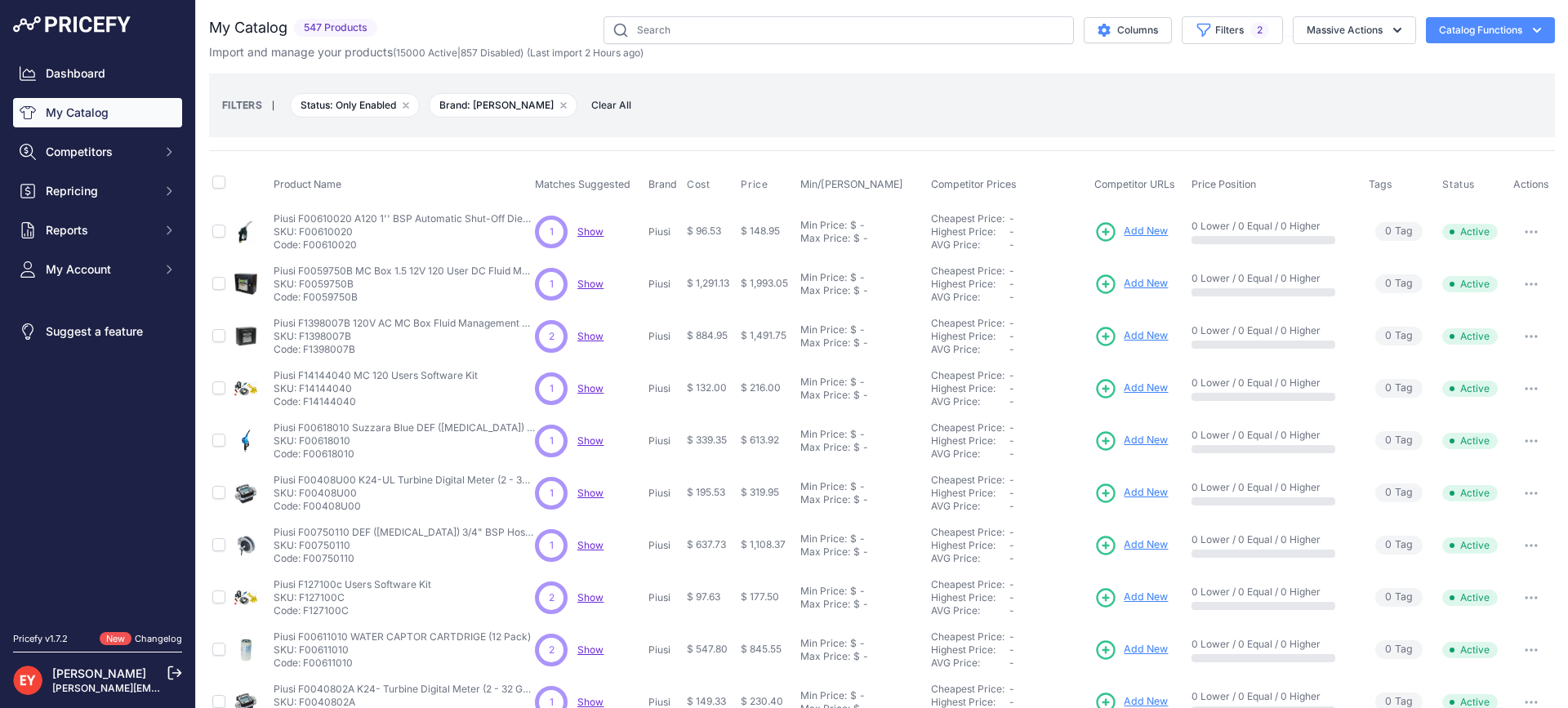
drag, startPoint x: 358, startPoint y: 248, endPoint x: 305, endPoint y: 249, distance: 53.0
click at [305, 249] on p "Code: F00610020" at bounding box center [404, 245] width 261 height 13
drag, startPoint x: 360, startPoint y: 301, endPoint x: 306, endPoint y: 300, distance: 54.0
click at [306, 300] on p "Code: F0059750B" at bounding box center [404, 297] width 261 height 13
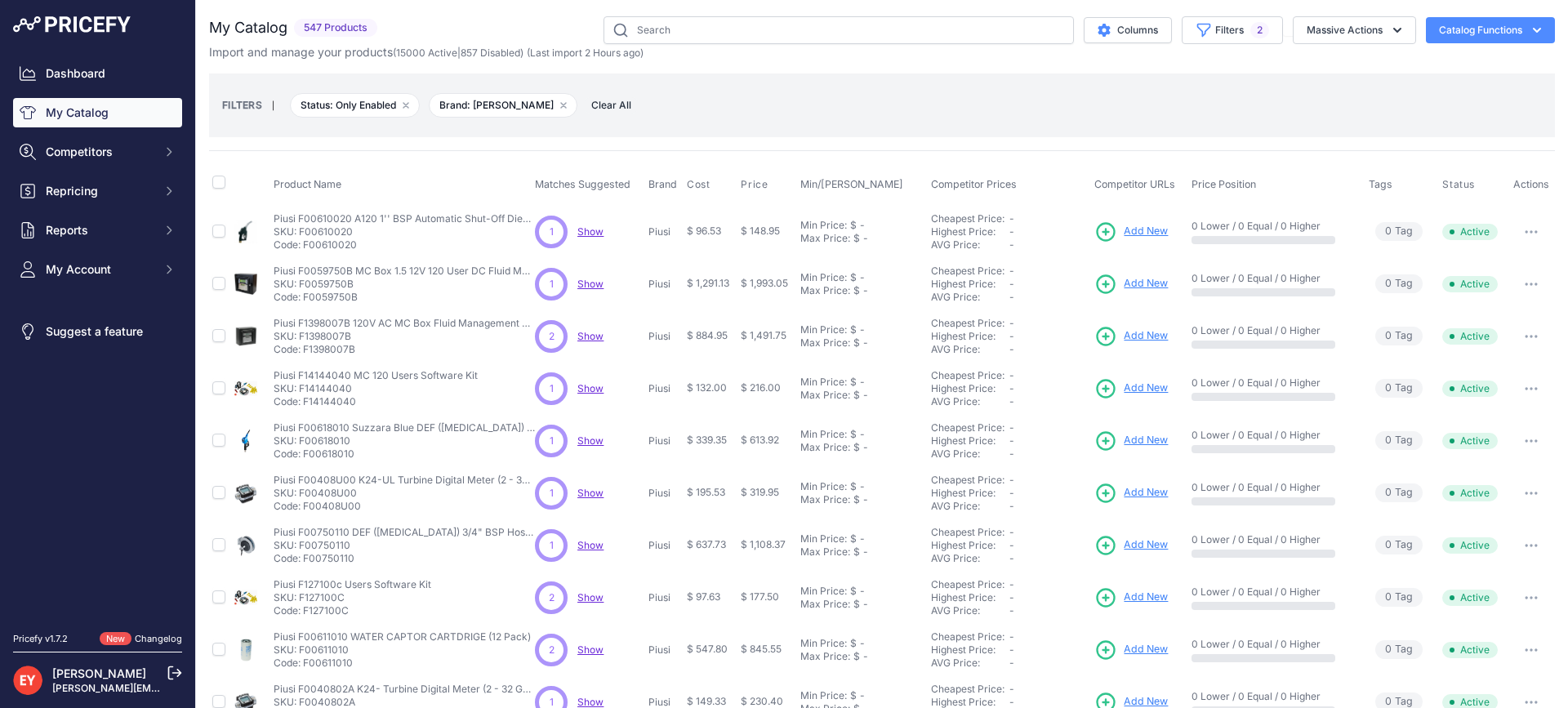
drag, startPoint x: 357, startPoint y: 305, endPoint x: 306, endPoint y: 297, distance: 51.6
click at [306, 297] on td "Piusi F0059750B MC Box 1.5 12V 120 User DC Fluid Management Unit Piusi F0059750…" at bounding box center [400, 284] width 261 height 52
click at [306, 297] on p "Code: F0059750B" at bounding box center [404, 297] width 261 height 13
drag, startPoint x: 356, startPoint y: 301, endPoint x: 303, endPoint y: 299, distance: 53.0
click at [303, 299] on p "Code: F0059750B" at bounding box center [404, 297] width 261 height 13
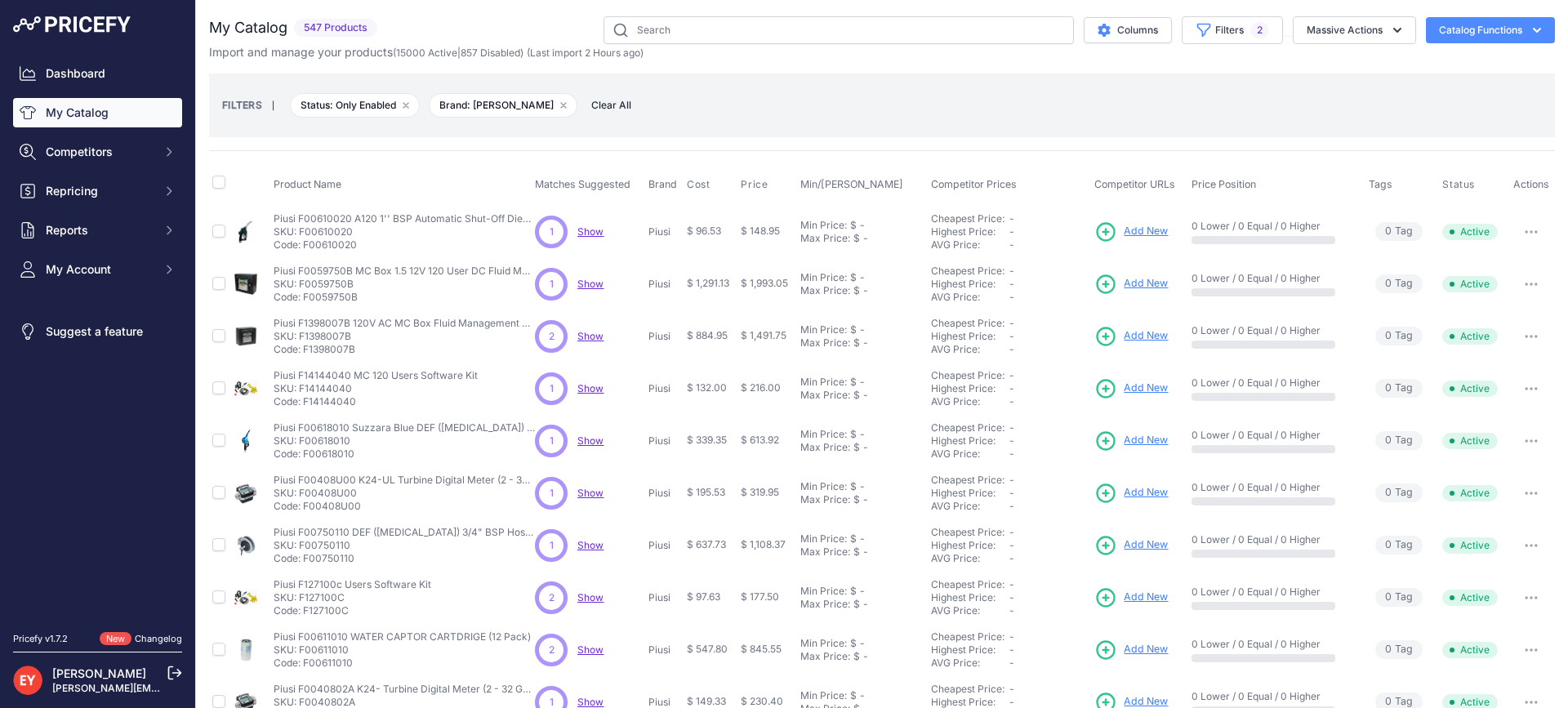
drag, startPoint x: 359, startPoint y: 356, endPoint x: 305, endPoint y: 354, distance: 54.0
click at [305, 354] on p "Code: F1398007B" at bounding box center [404, 350] width 261 height 13
drag, startPoint x: 356, startPoint y: 408, endPoint x: 306, endPoint y: 406, distance: 50.0
click at [306, 406] on p "Code: F14144040" at bounding box center [375, 401] width 204 height 13
drag, startPoint x: 355, startPoint y: 455, endPoint x: 305, endPoint y: 460, distance: 50.2
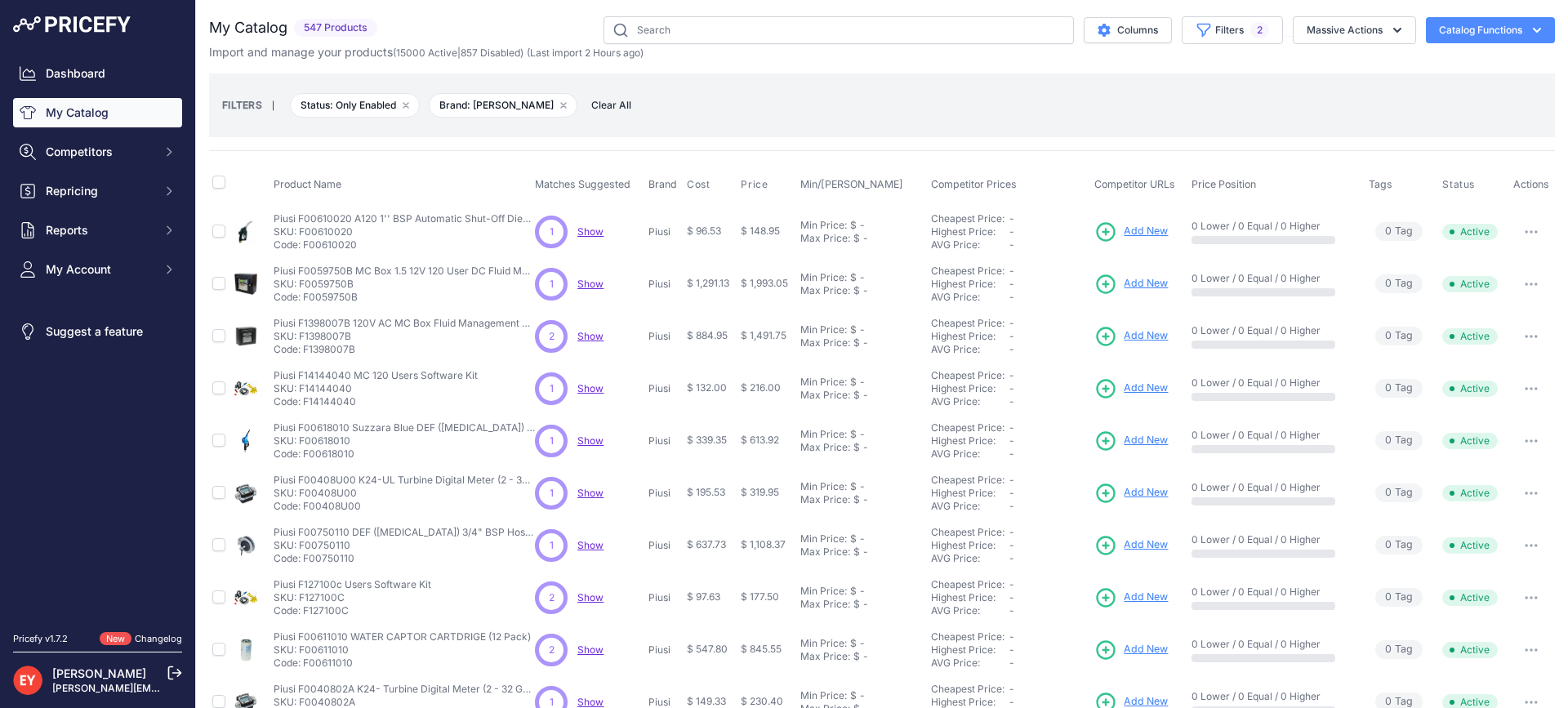
click at [305, 460] on td "Piusi F00618010 Suzzara Blue DEF (Urea) Electronic Metered Control Nozzle Piusi…" at bounding box center [400, 441] width 261 height 52
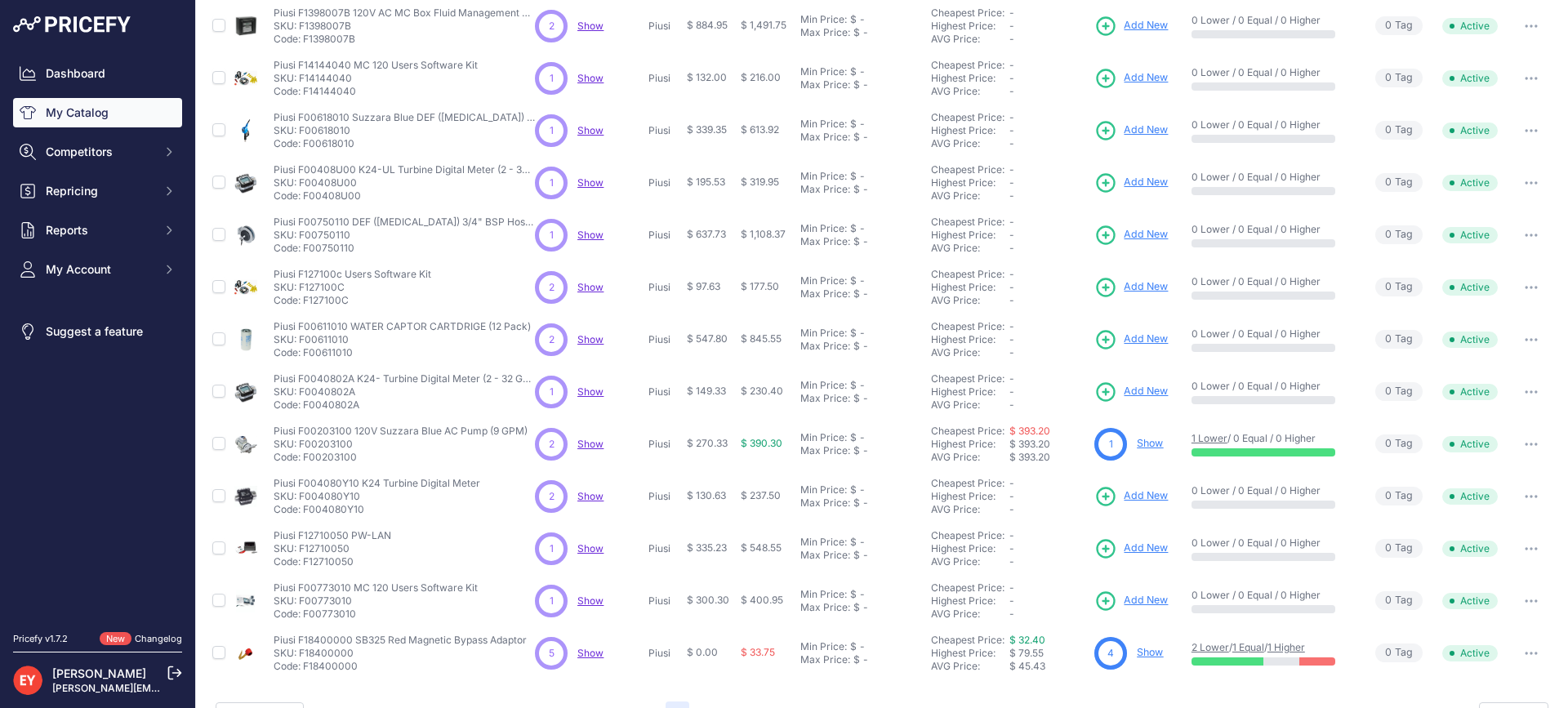
scroll to position [327, 0]
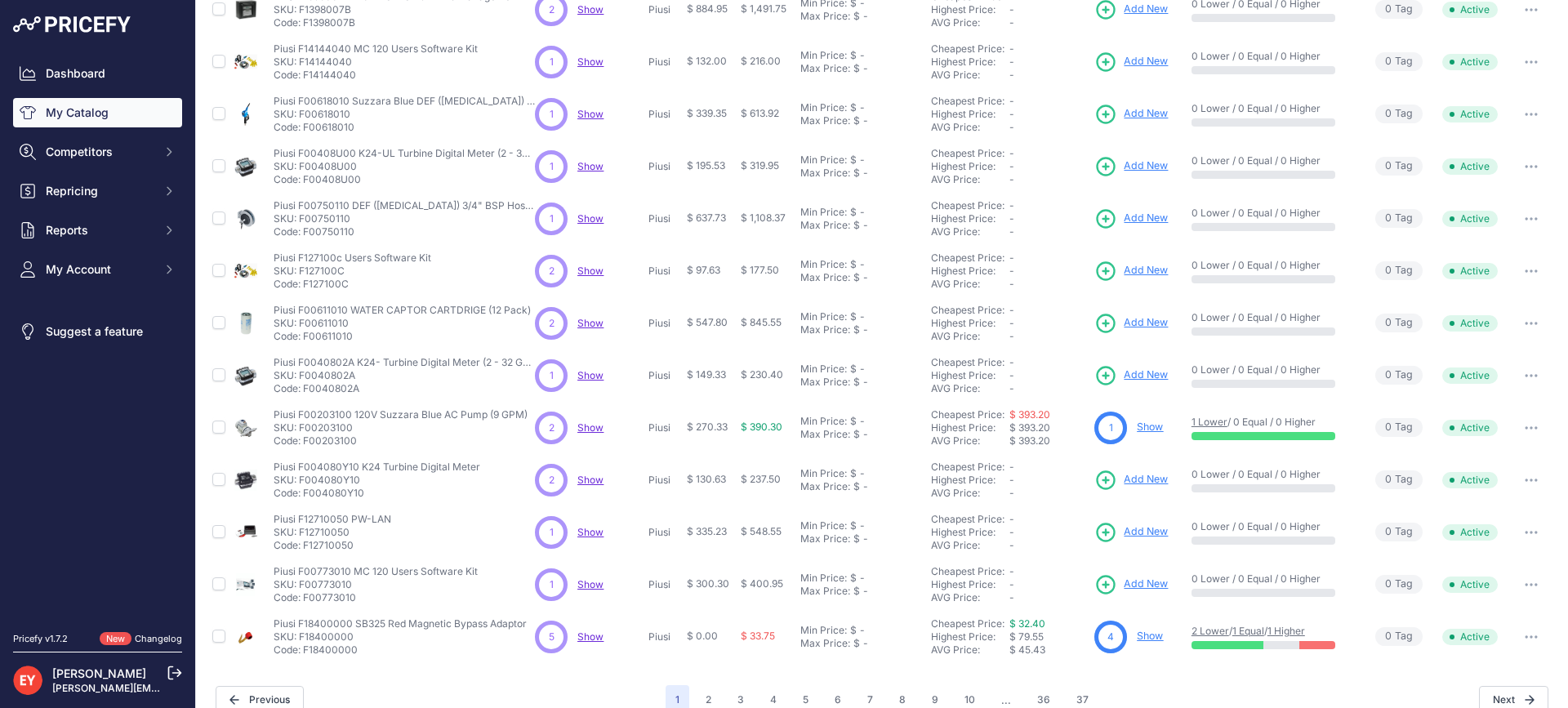
drag, startPoint x: 360, startPoint y: 181, endPoint x: 305, endPoint y: 181, distance: 55.0
click at [305, 181] on p "Code: F00408U00" at bounding box center [404, 180] width 261 height 13
drag, startPoint x: 351, startPoint y: 230, endPoint x: 305, endPoint y: 234, distance: 46.2
click at [305, 234] on p "Code: F00750110" at bounding box center [404, 232] width 261 height 13
drag, startPoint x: 348, startPoint y: 283, endPoint x: 306, endPoint y: 286, distance: 42.1
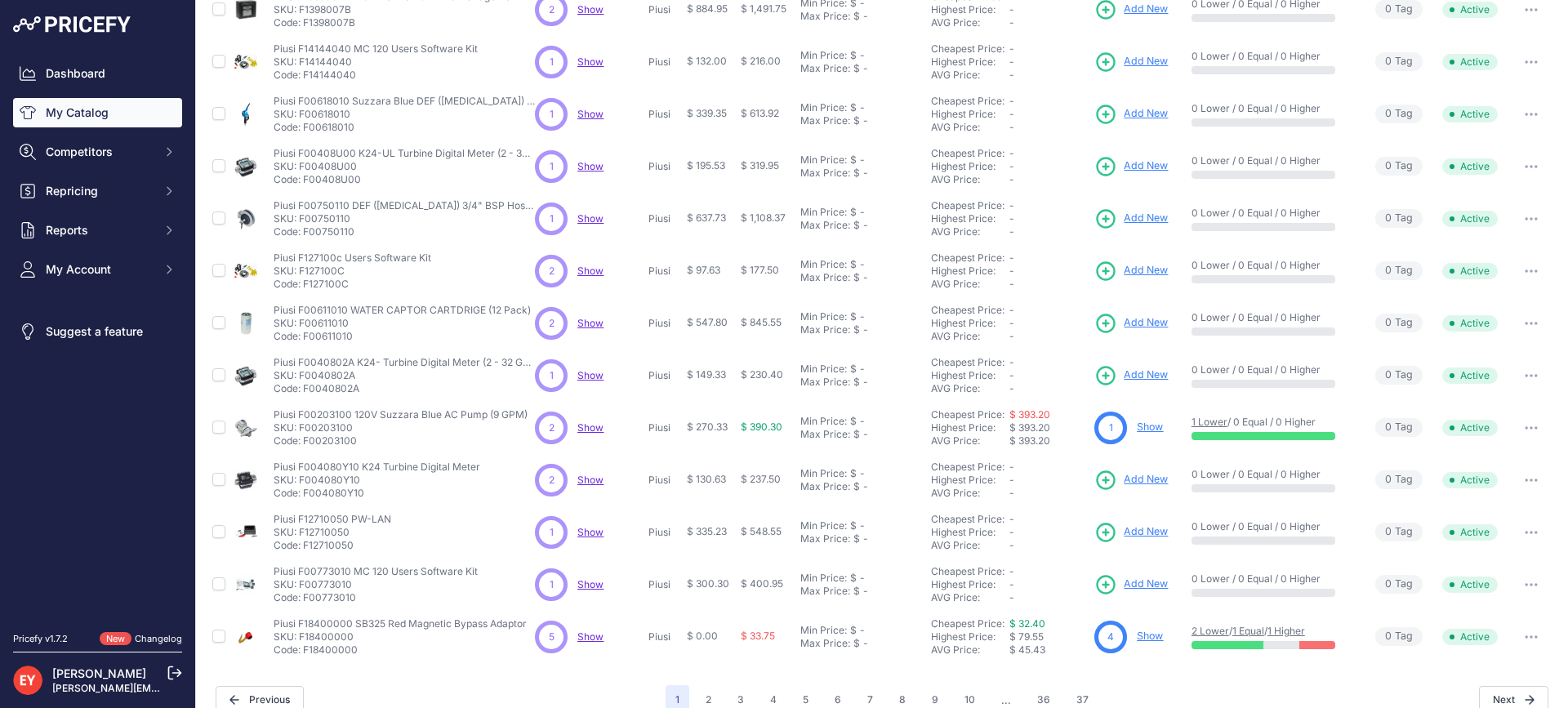
click at [306, 286] on p "Code: F127100C" at bounding box center [352, 284] width 157 height 13
drag, startPoint x: 353, startPoint y: 339, endPoint x: 305, endPoint y: 342, distance: 48.1
click at [305, 342] on p "Code: F00611010" at bounding box center [402, 336] width 257 height 13
drag, startPoint x: 361, startPoint y: 392, endPoint x: 304, endPoint y: 390, distance: 57.0
click at [304, 390] on p "Code: F0040802A" at bounding box center [404, 389] width 261 height 13
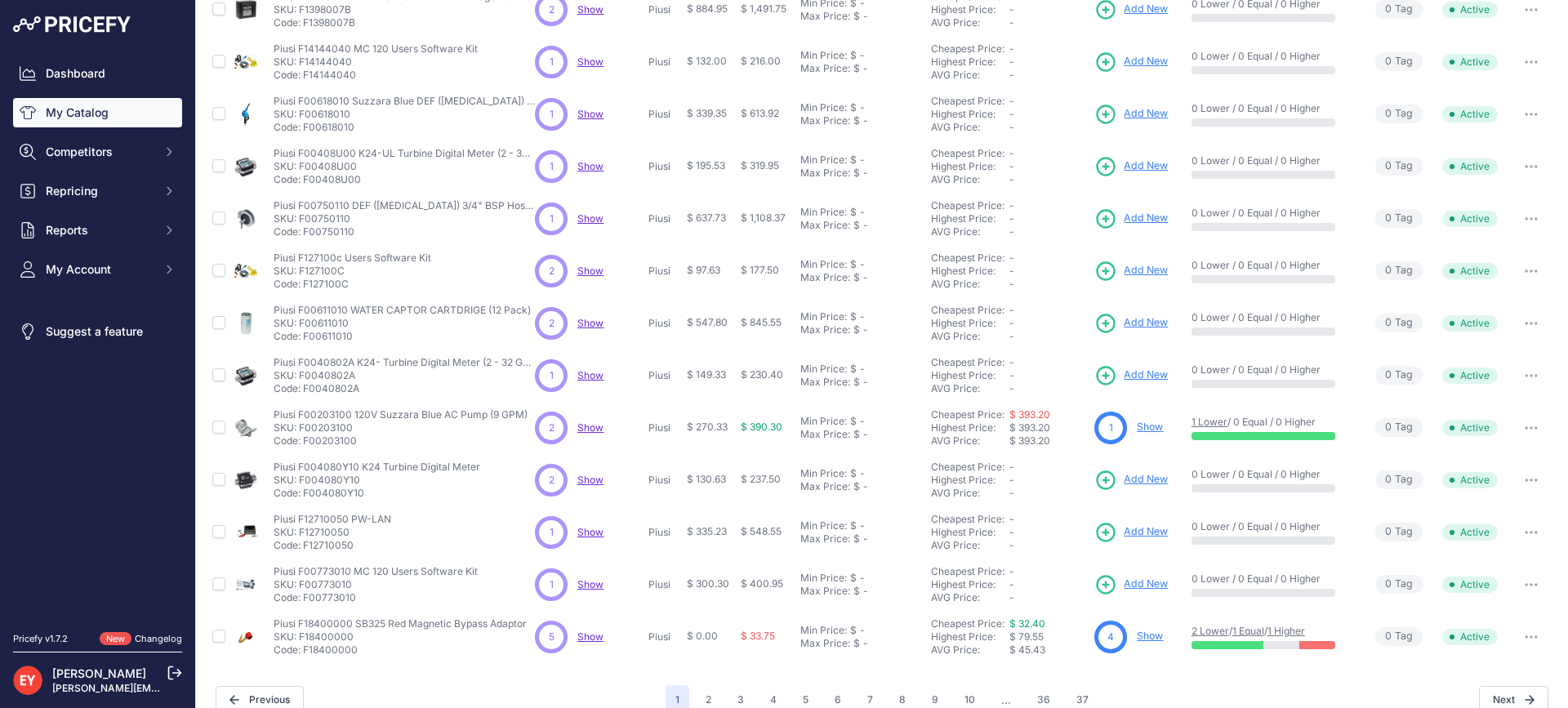
drag, startPoint x: 364, startPoint y: 446, endPoint x: 303, endPoint y: 443, distance: 61.1
click at [303, 443] on p "Code: F00203100" at bounding box center [400, 441] width 254 height 13
drag, startPoint x: 367, startPoint y: 496, endPoint x: 305, endPoint y: 501, distance: 62.2
click at [305, 501] on td "Piusi F004080Y10 K24 Turbine Digital Meter Piusi F004080Y10 K24 Turbine Digital…" at bounding box center [400, 480] width 261 height 52
drag, startPoint x: 354, startPoint y: 545, endPoint x: 305, endPoint y: 546, distance: 49.0
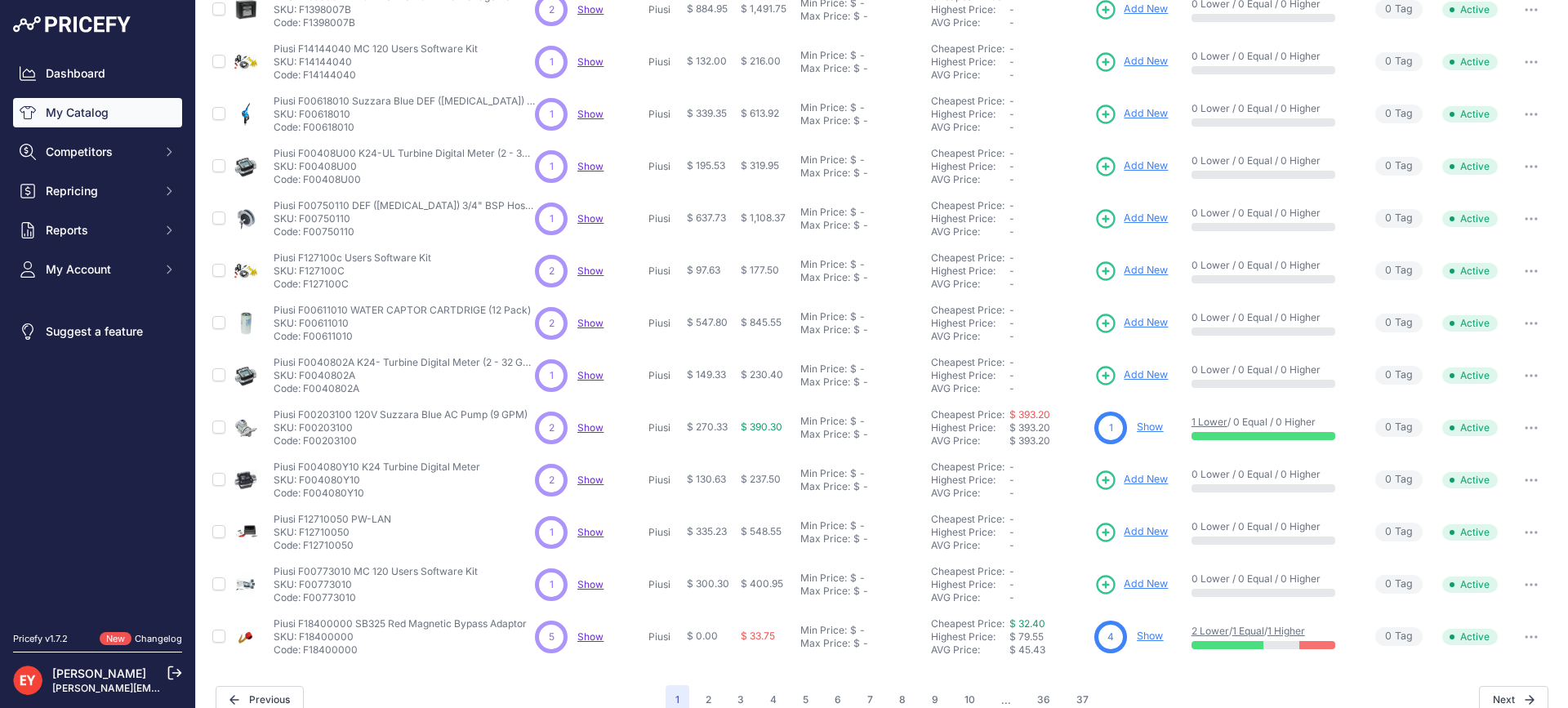
click at [305, 546] on p "Code: F12710050" at bounding box center [332, 545] width 118 height 13
drag, startPoint x: 355, startPoint y: 603, endPoint x: 304, endPoint y: 602, distance: 51.0
click at [304, 602] on p "Code: F00773010" at bounding box center [375, 598] width 204 height 13
drag, startPoint x: 357, startPoint y: 654, endPoint x: 303, endPoint y: 650, distance: 54.1
click at [301, 650] on p "Code: F18400000" at bounding box center [399, 650] width 253 height 13
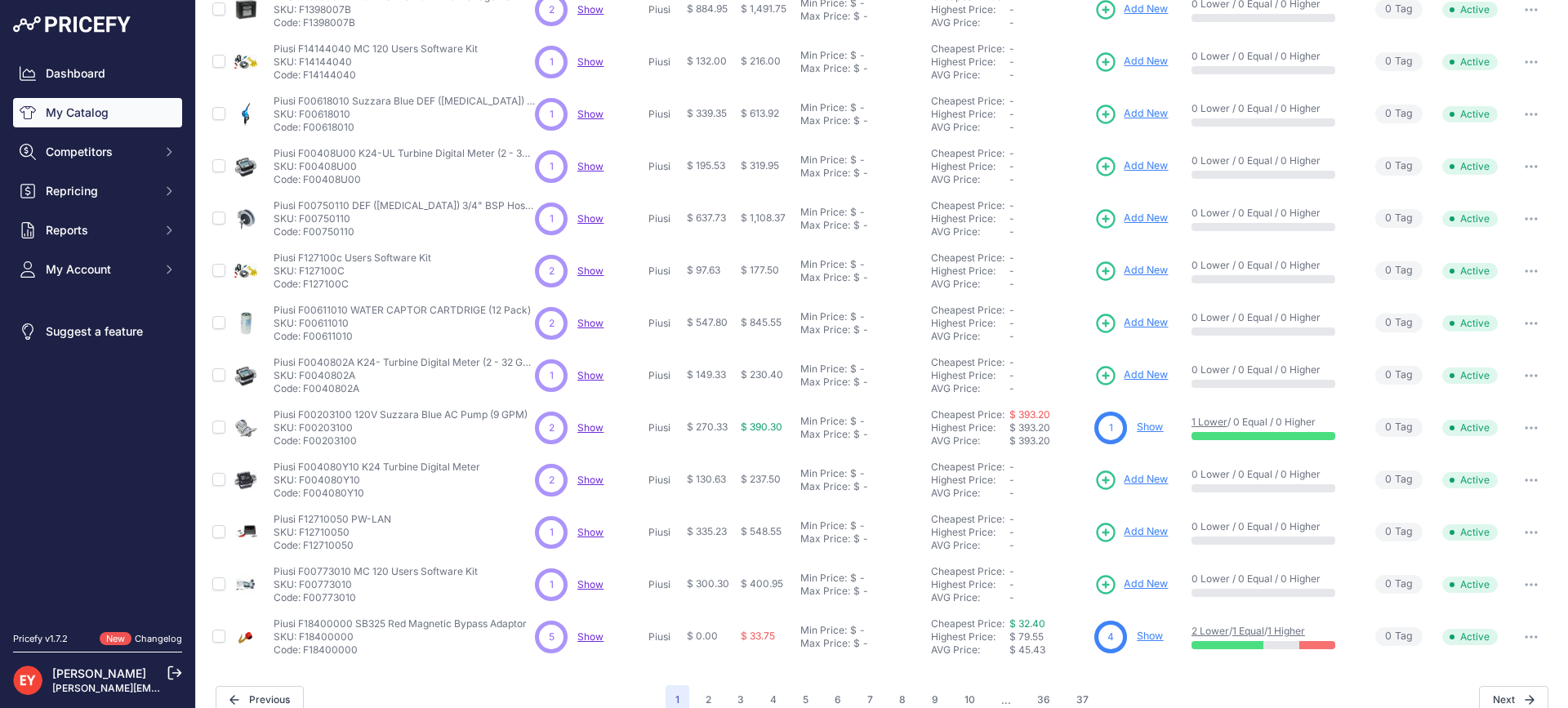
click at [323, 678] on div "My Catalog 547 Products" at bounding box center [882, 202] width 1346 height 1025
drag, startPoint x: 351, startPoint y: 655, endPoint x: 305, endPoint y: 653, distance: 46.0
click at [305, 653] on p "Code: F18400000" at bounding box center [399, 650] width 253 height 13
drag, startPoint x: 362, startPoint y: 653, endPoint x: 305, endPoint y: 653, distance: 57.0
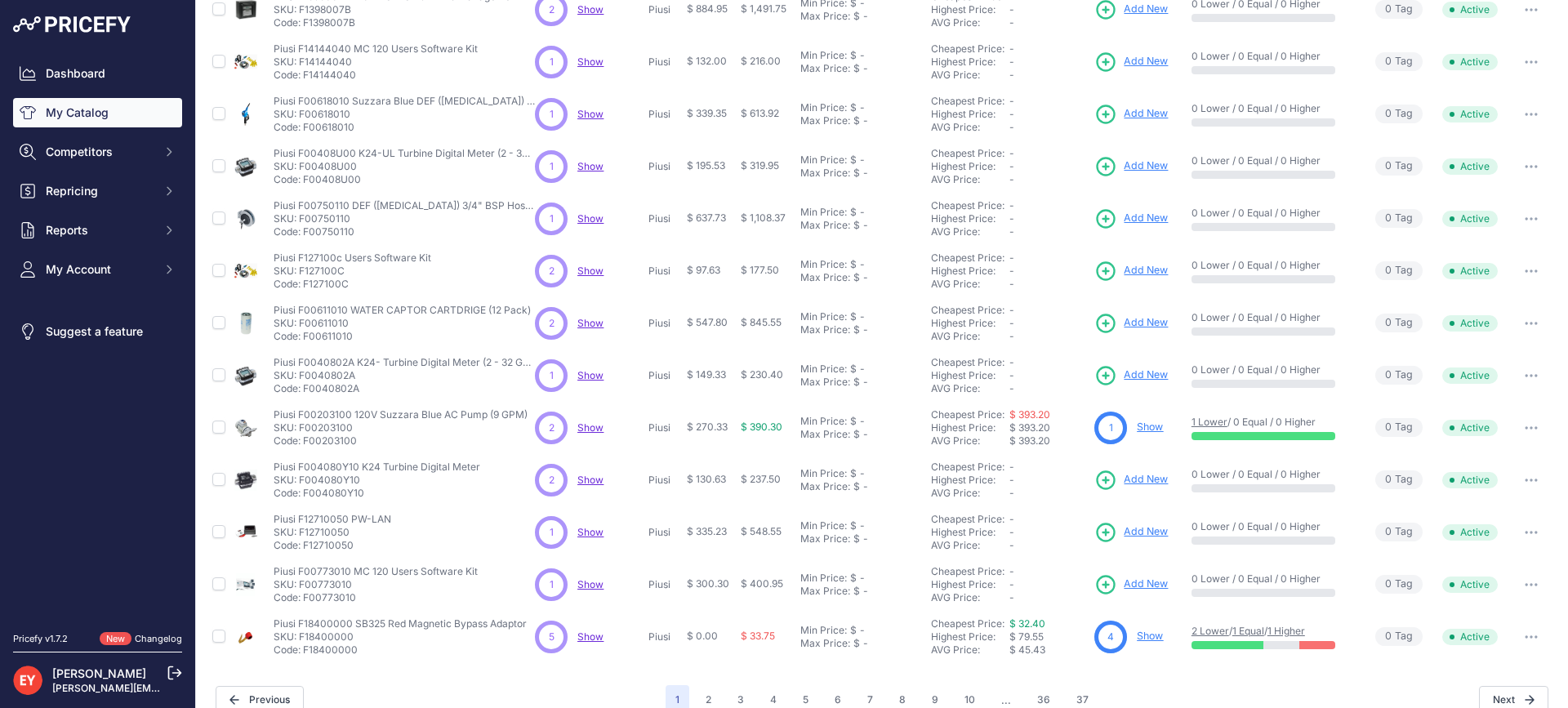
click at [305, 653] on p "Code: F18400000" at bounding box center [399, 650] width 253 height 13
click at [708, 697] on button "2" at bounding box center [709, 700] width 25 height 30
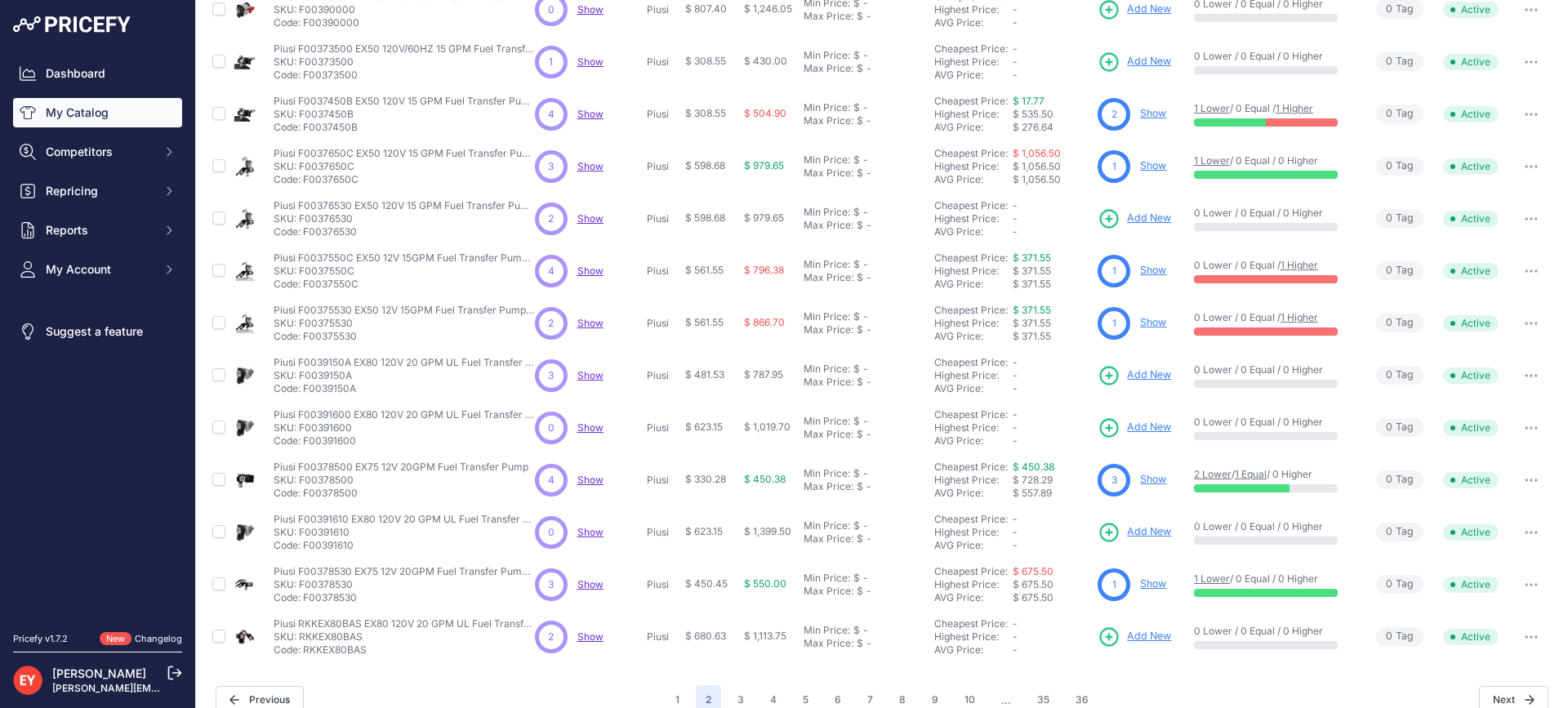
scroll to position [350, 0]
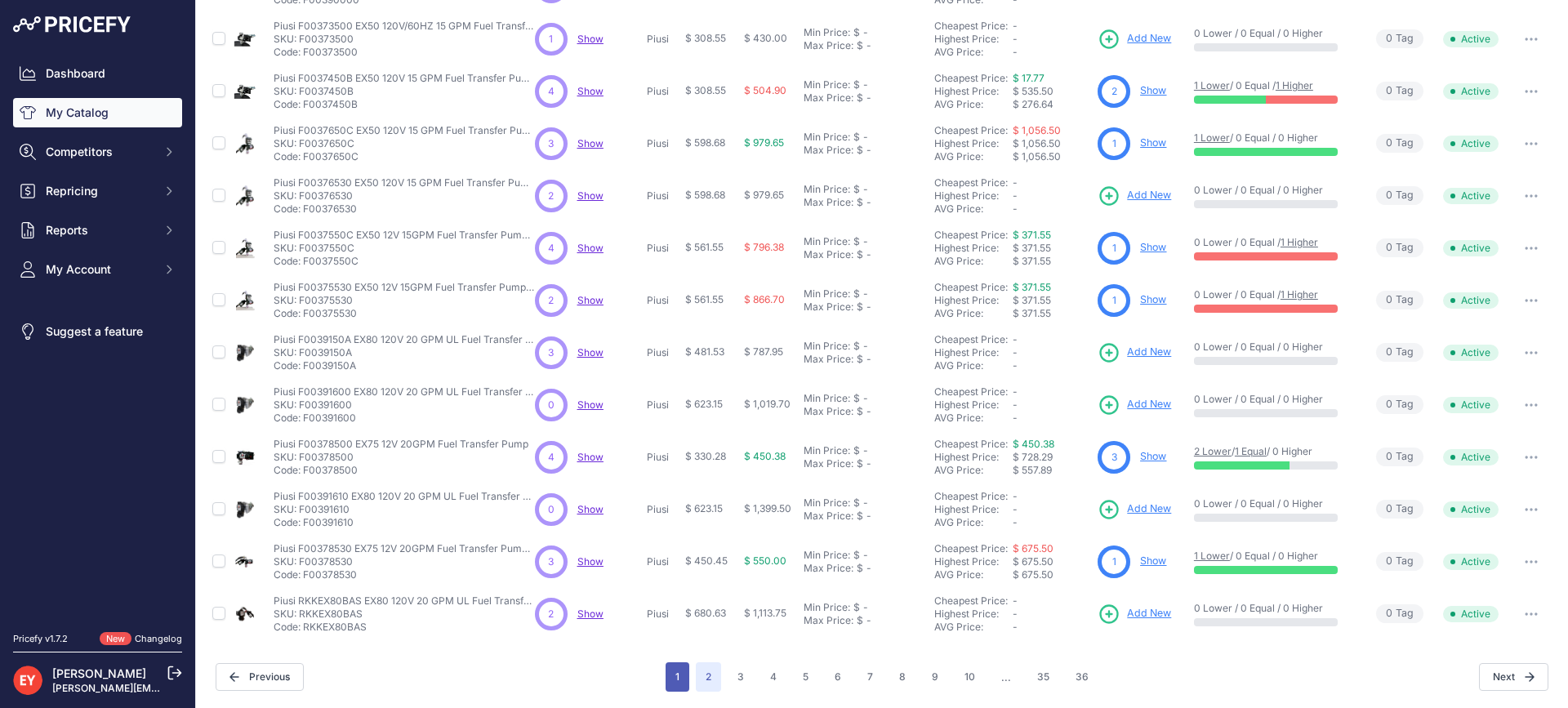
click at [667, 675] on button "1" at bounding box center [677, 677] width 24 height 30
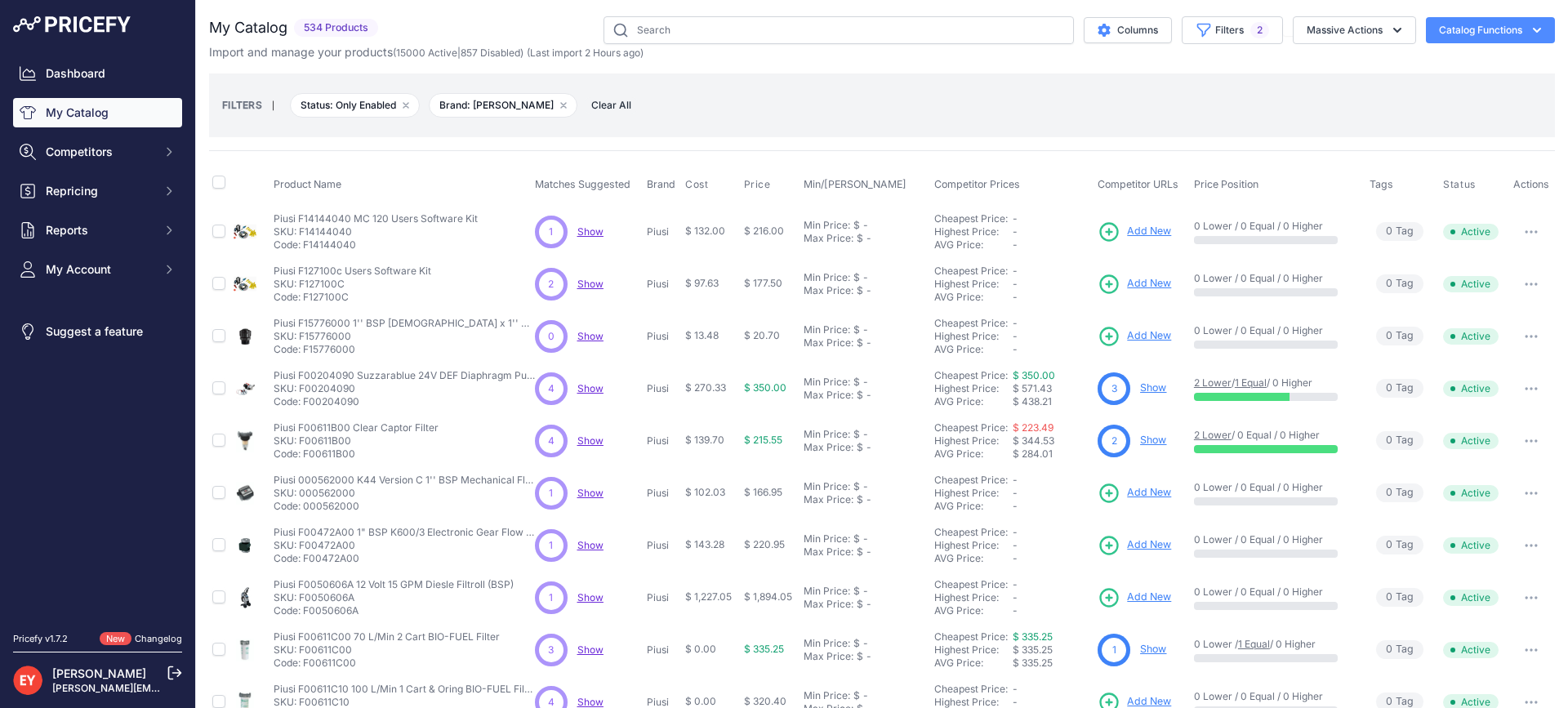
drag, startPoint x: 356, startPoint y: 250, endPoint x: 304, endPoint y: 247, distance: 52.1
click at [304, 247] on p "Code: F14144040" at bounding box center [375, 245] width 204 height 13
drag, startPoint x: 347, startPoint y: 299, endPoint x: 305, endPoint y: 302, distance: 42.1
click at [305, 302] on p "Code: F127100C" at bounding box center [352, 297] width 157 height 13
drag, startPoint x: 359, startPoint y: 350, endPoint x: 303, endPoint y: 356, distance: 56.3
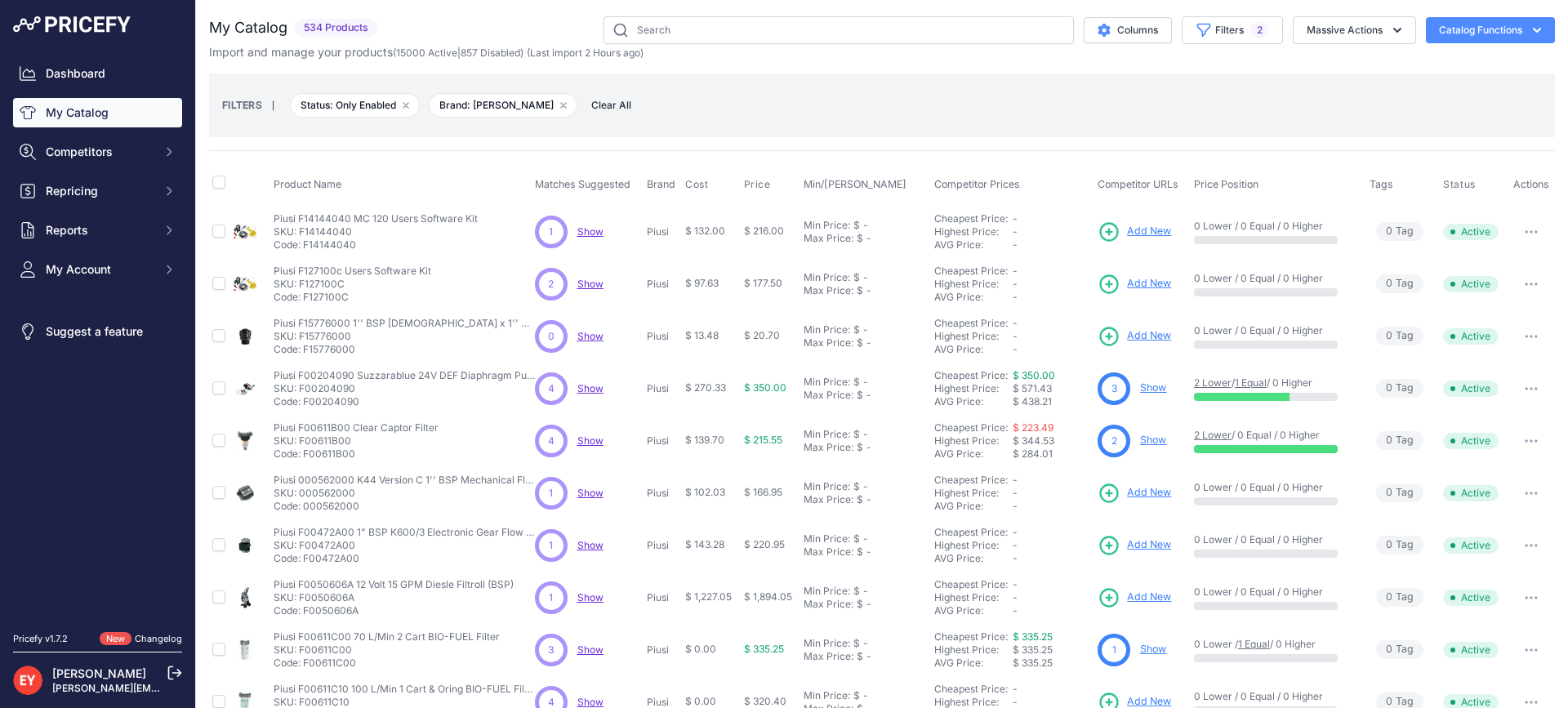
click at [303, 356] on td "Piusi F15776000 1'' BSP Male x 1'' BSP Female Plastic Swivel Union for Manual N…" at bounding box center [400, 336] width 261 height 52
drag, startPoint x: 356, startPoint y: 410, endPoint x: 304, endPoint y: 402, distance: 52.6
click at [304, 402] on td "Piusi F00204090 Suzzarablue 24V DEF Diaphragm Pump Piusi F00204090 Suzzarablue …" at bounding box center [400, 389] width 261 height 52
drag, startPoint x: 340, startPoint y: 459, endPoint x: 304, endPoint y: 462, distance: 36.1
click at [304, 462] on td "Piusi F00611B00 Clear Captor Filter Piusi F00611B00 Clear Captor Filter SKU: F0…" at bounding box center [400, 441] width 261 height 52
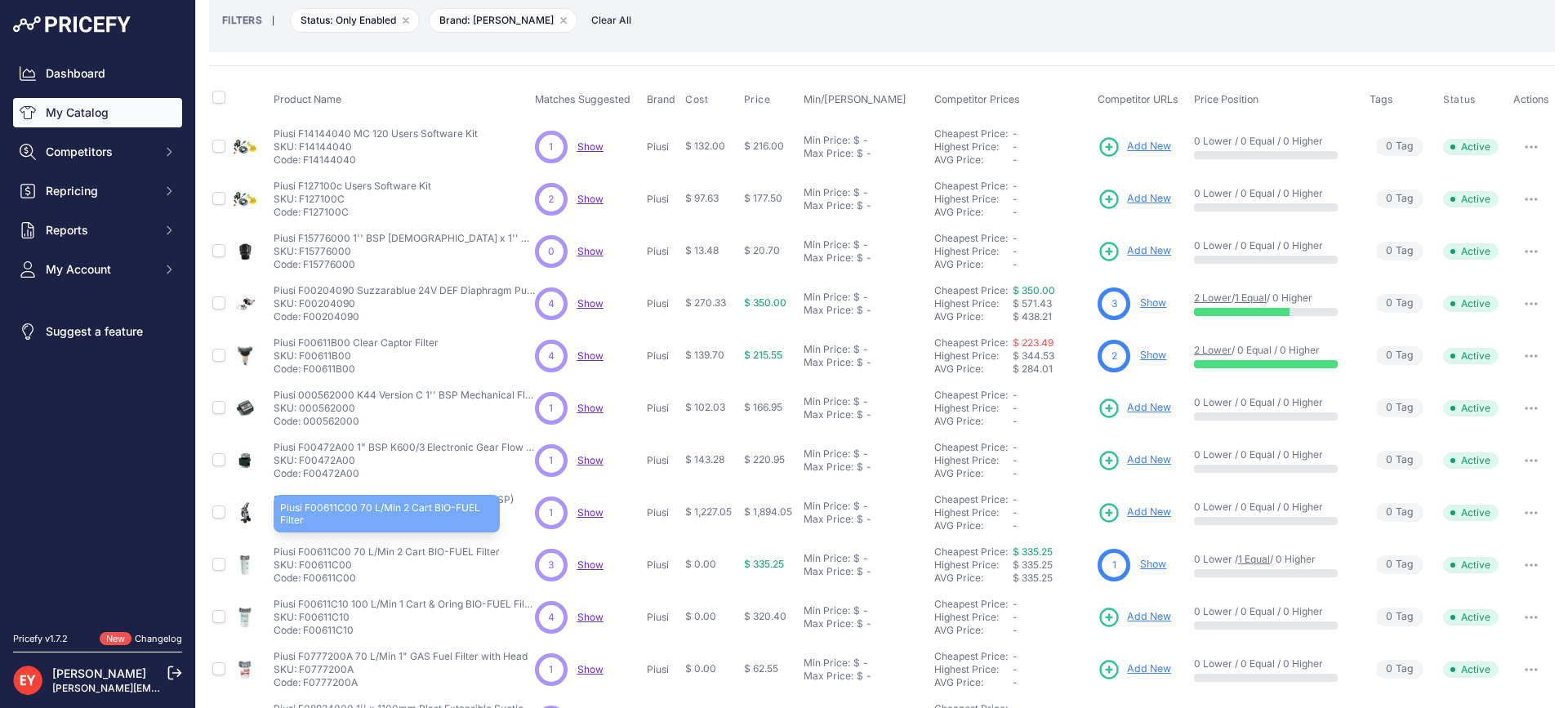
scroll to position [327, 0]
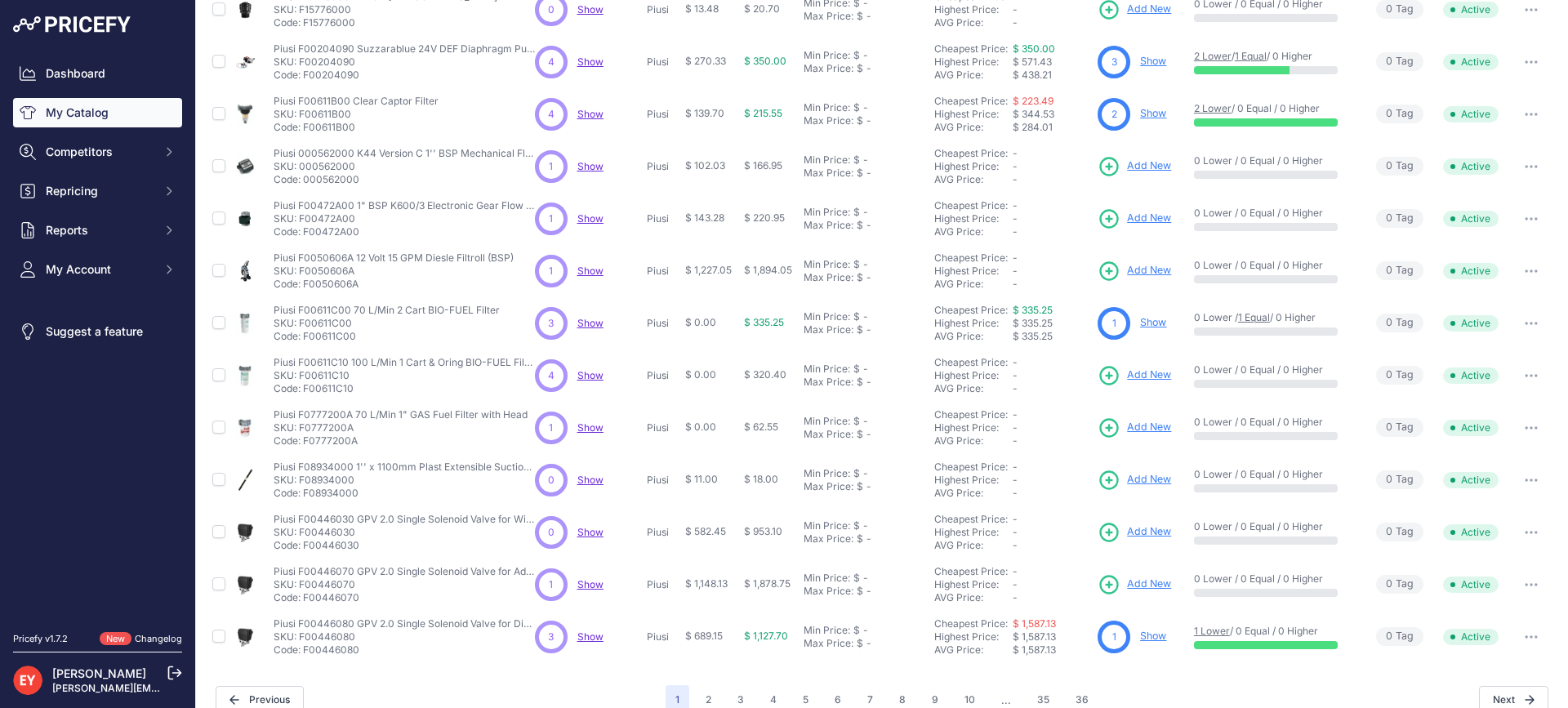
drag, startPoint x: 362, startPoint y: 181, endPoint x: 306, endPoint y: 181, distance: 56.0
click at [306, 181] on p "Code: 000562000" at bounding box center [404, 180] width 261 height 13
drag, startPoint x: 356, startPoint y: 232, endPoint x: 304, endPoint y: 233, distance: 52.0
click at [304, 233] on p "Code: F00472A00" at bounding box center [404, 232] width 261 height 13
drag, startPoint x: 360, startPoint y: 282, endPoint x: 306, endPoint y: 282, distance: 54.0
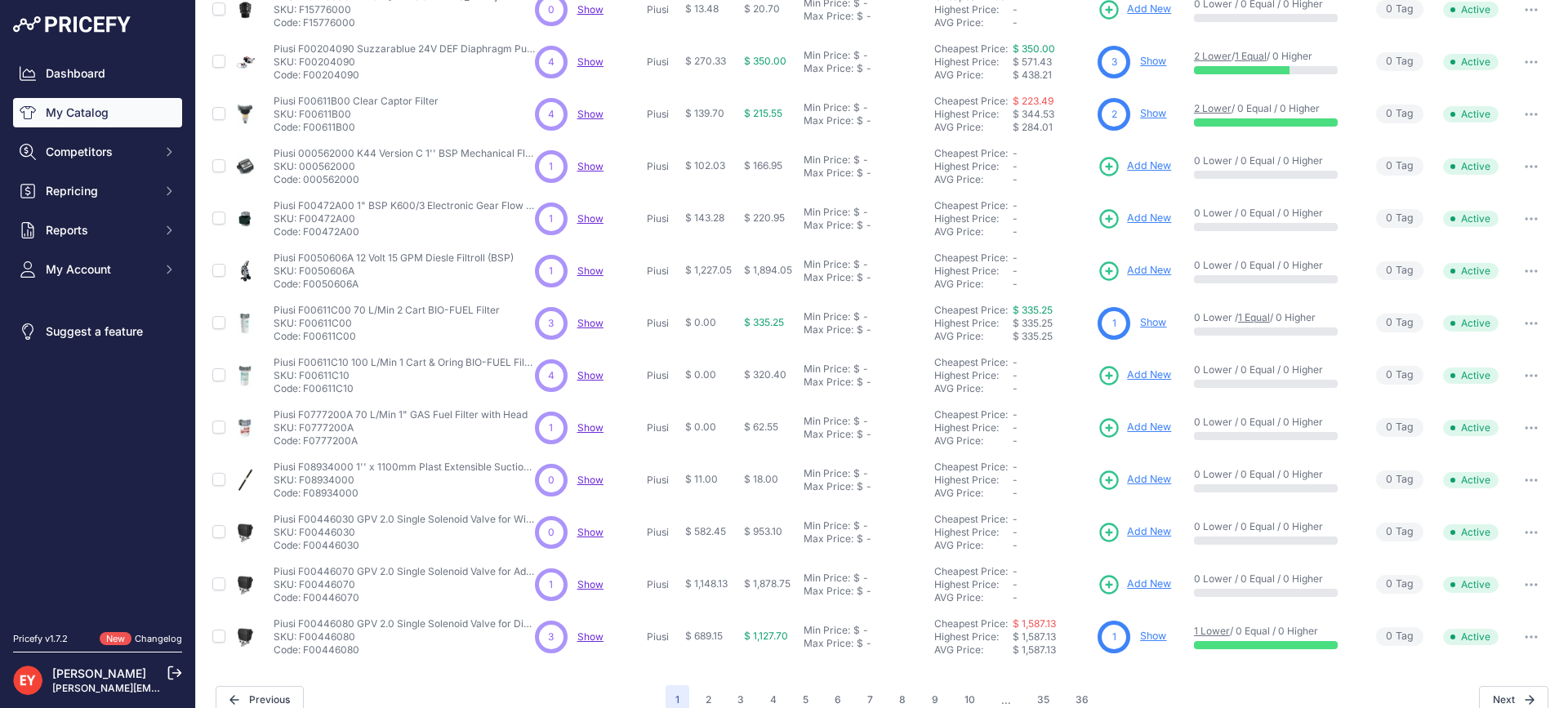
click at [306, 282] on p "Code: F0050606A" at bounding box center [393, 284] width 240 height 13
drag, startPoint x: 359, startPoint y: 338, endPoint x: 302, endPoint y: 337, distance: 57.0
click at [302, 337] on p "Code: F00611C00" at bounding box center [386, 336] width 226 height 13
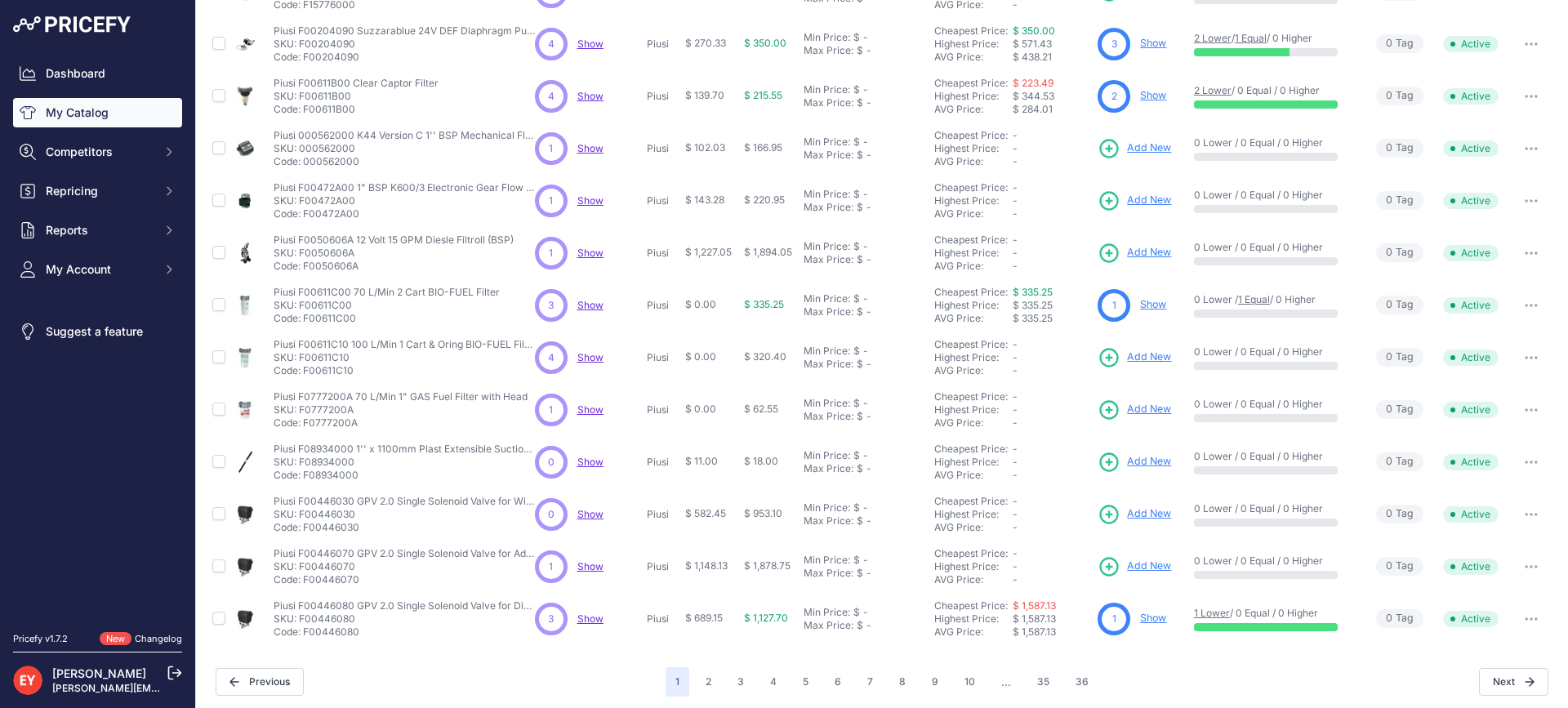
scroll to position [350, 0]
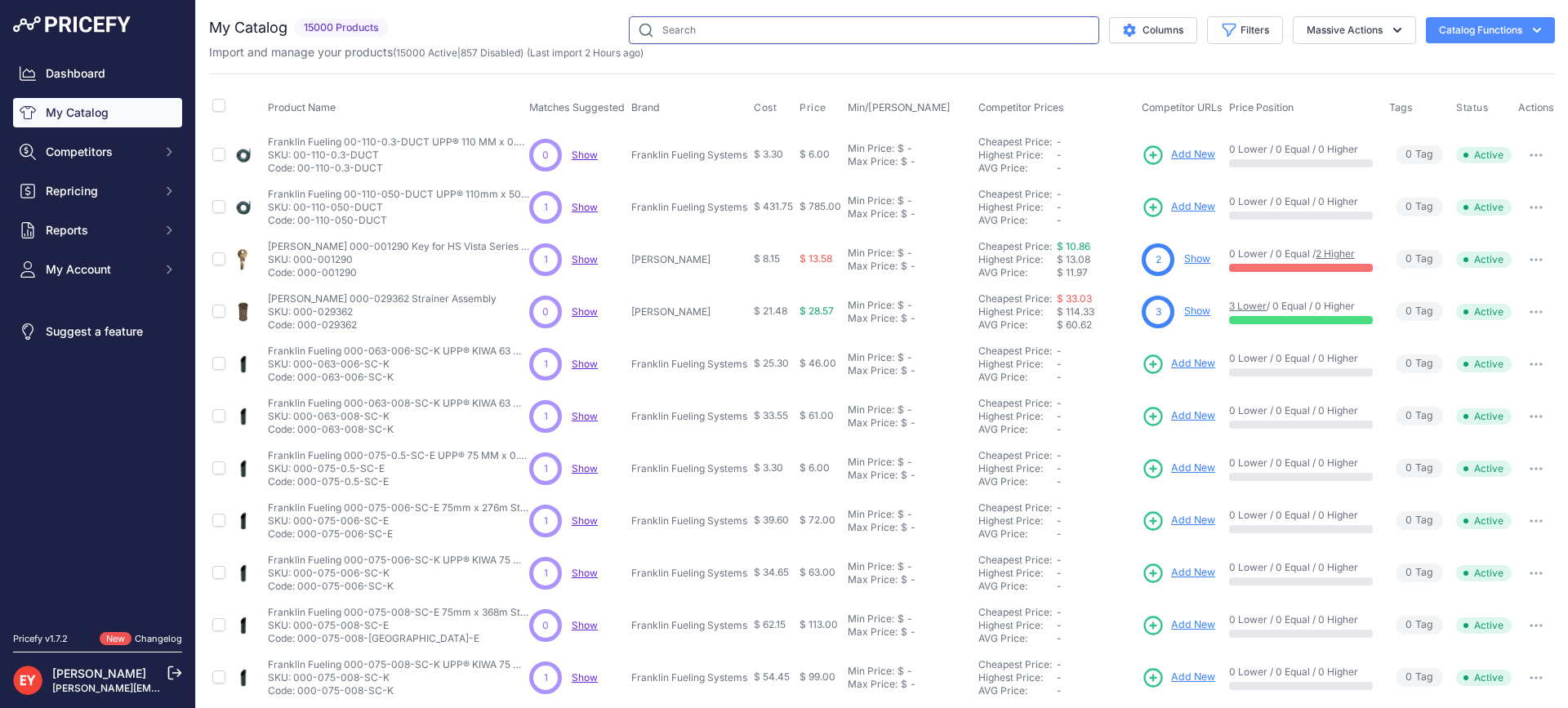
click at [680, 30] on input "text" at bounding box center [864, 30] width 470 height 28
paste input "R17858000"
type input "R17858000"
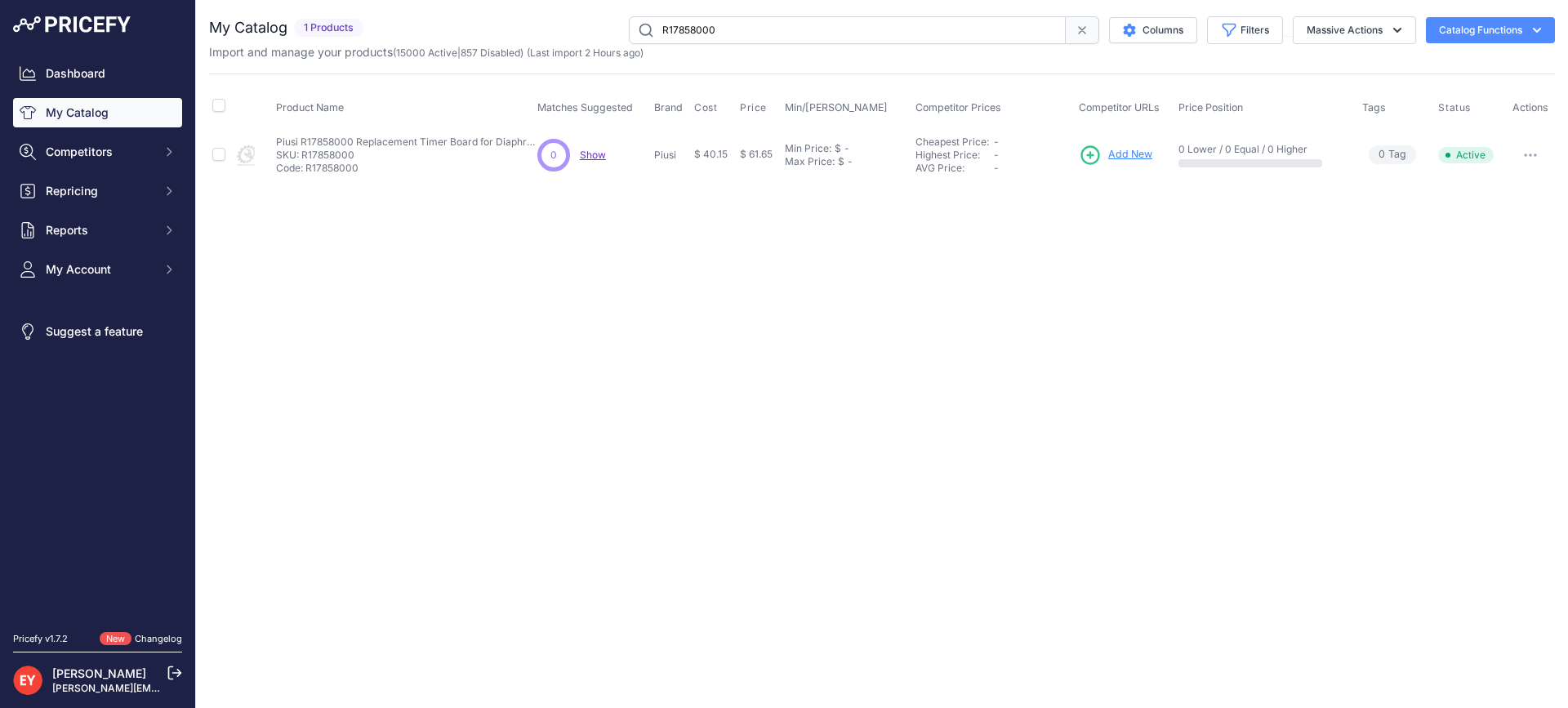
click at [1525, 155] on icon "button" at bounding box center [1526, 156] width 2 height 2
click at [1511, 188] on button "Disable" at bounding box center [1498, 189] width 105 height 26
click at [876, 356] on div "Close You are not connected to the internet." at bounding box center [881, 354] width 1371 height 708
drag, startPoint x: 757, startPoint y: 29, endPoint x: 612, endPoint y: 28, distance: 145.0
click at [612, 28] on div "R17858000 Columns Filters Status All Status Only Enabled Only Disabled" at bounding box center [962, 30] width 1185 height 28
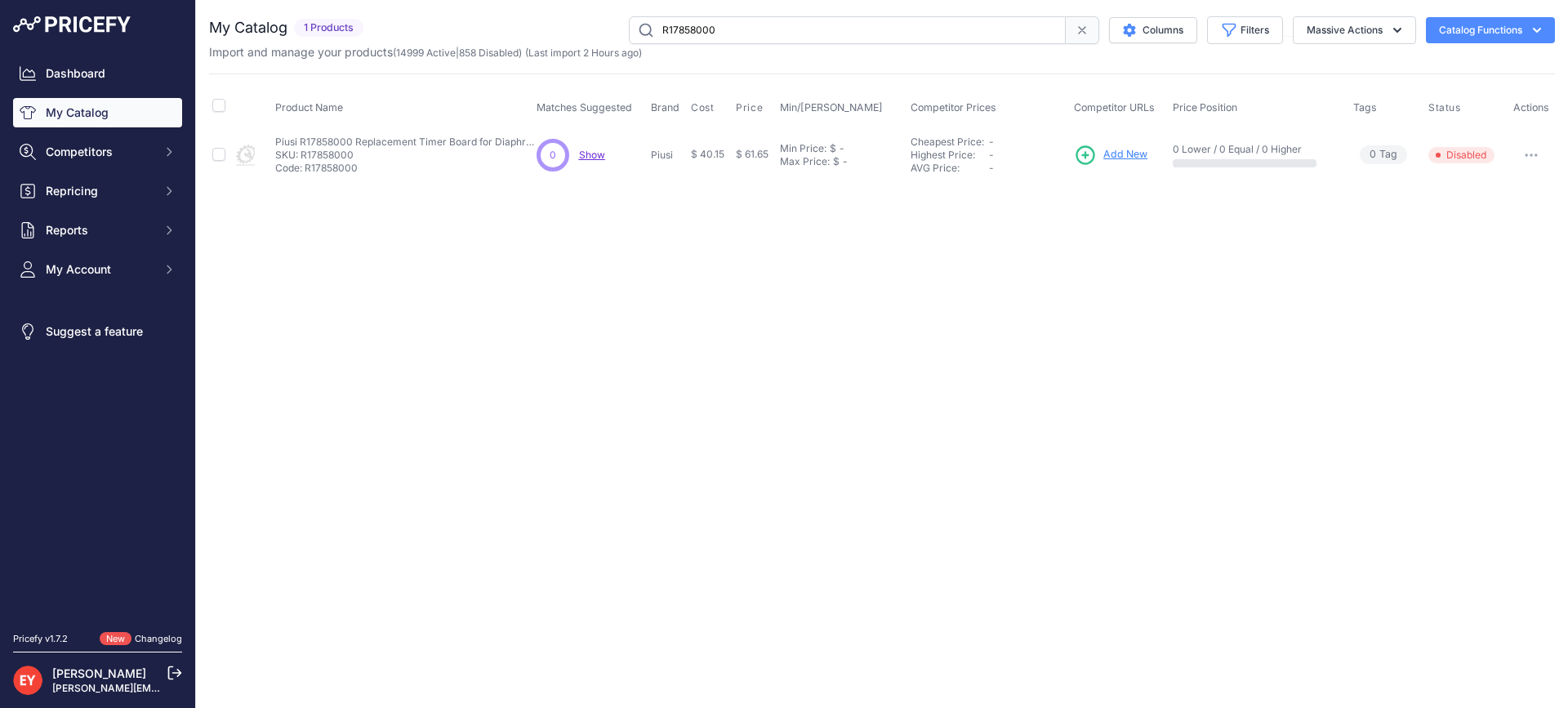
paste input "F1270800A"
type input "F1270800A"
click at [1539, 156] on button "button" at bounding box center [1530, 156] width 33 height 23
click at [1502, 191] on button "Disable" at bounding box center [1498, 189] width 105 height 26
drag, startPoint x: 744, startPoint y: 30, endPoint x: 590, endPoint y: 24, distance: 154.1
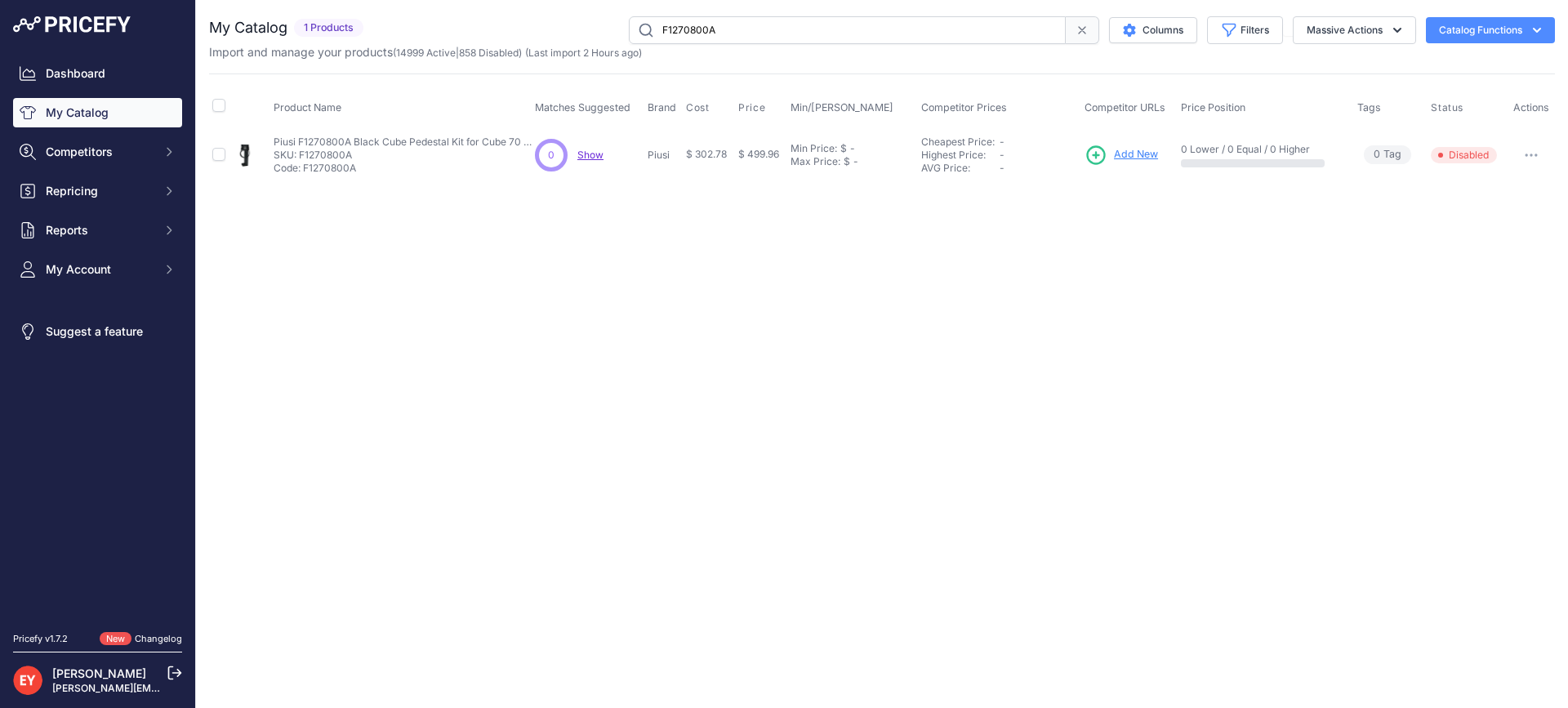
click at [590, 24] on div "F1270800A Columns Filters Status All Status Only Enabled Only Disabled" at bounding box center [962, 30] width 1185 height 28
paste input "00408Z"
type input "F00408Z0A"
click at [1533, 155] on icon "button" at bounding box center [1530, 156] width 13 height 4
click at [1512, 183] on button "Disable" at bounding box center [1498, 189] width 105 height 26
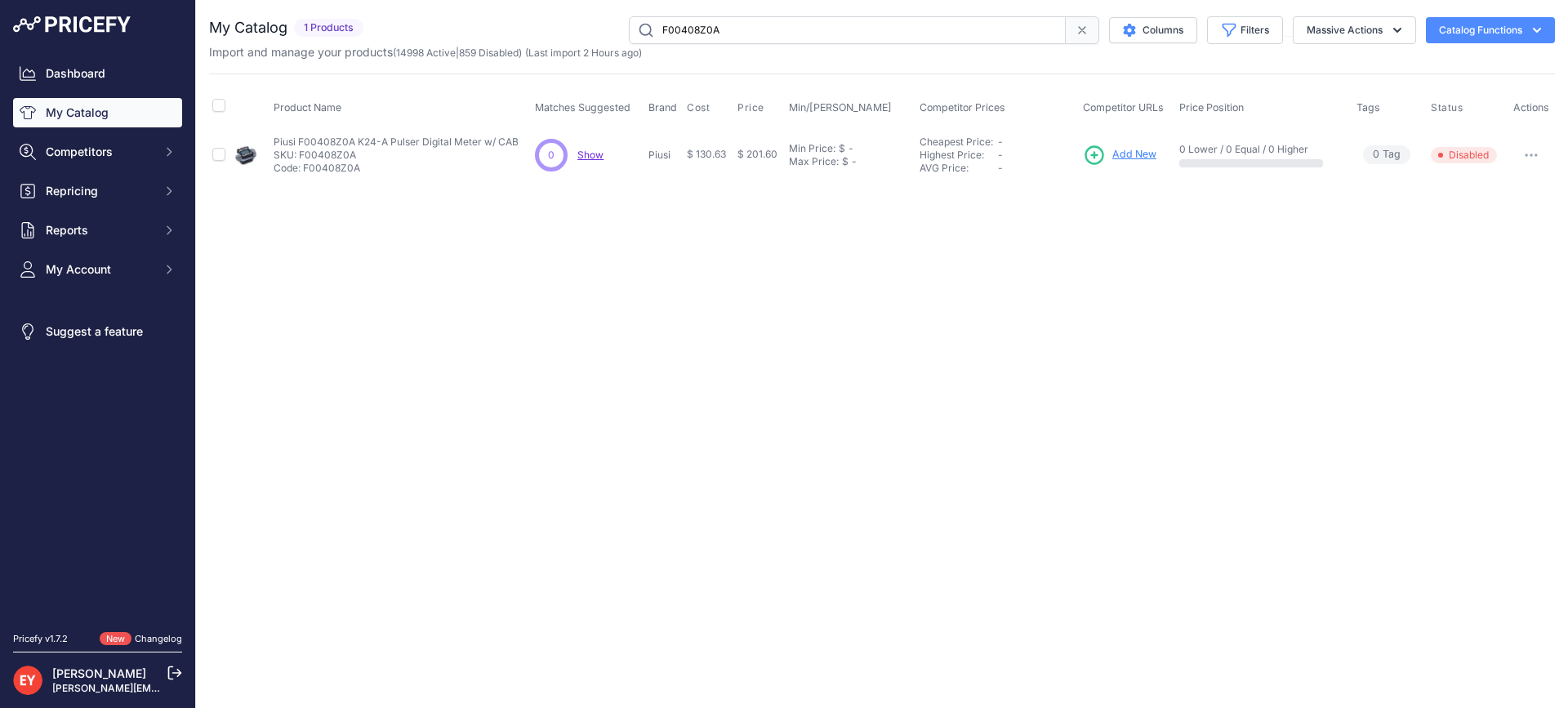
drag, startPoint x: 808, startPoint y: 38, endPoint x: 647, endPoint y: 22, distance: 161.8
click at [647, 22] on input "F00408Z0A" at bounding box center [847, 30] width 437 height 28
paste input "59705B"
type input "F0059705B"
click at [1539, 154] on button "button" at bounding box center [1530, 156] width 33 height 23
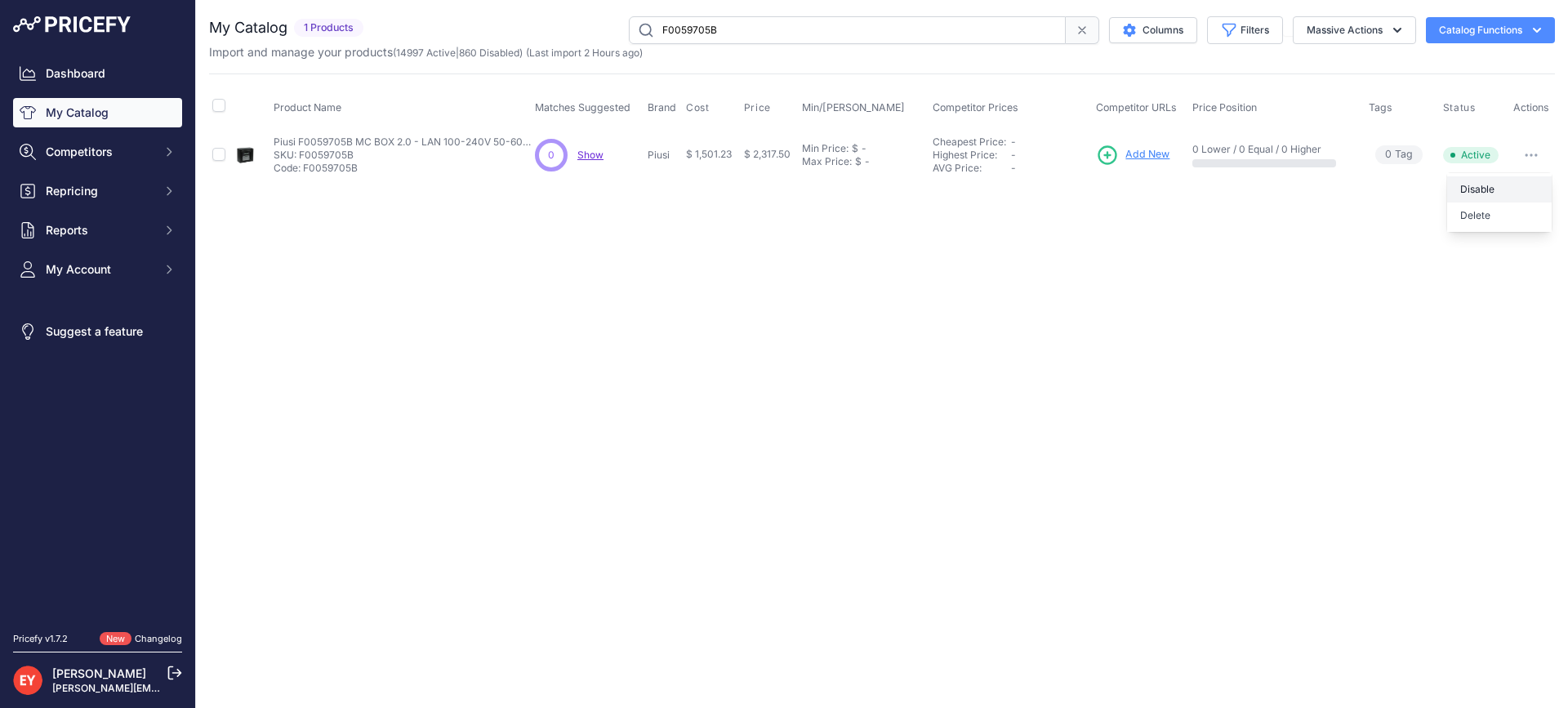
click at [1502, 193] on button "Disable" at bounding box center [1498, 189] width 105 height 26
drag, startPoint x: 818, startPoint y: 28, endPoint x: 574, endPoint y: 35, distance: 244.1
click at [574, 35] on div "F0059705B Columns Filters Status All Status Only Enabled Only Disabled" at bounding box center [962, 30] width 1185 height 28
paste input "77204A"
type input "F0077204A"
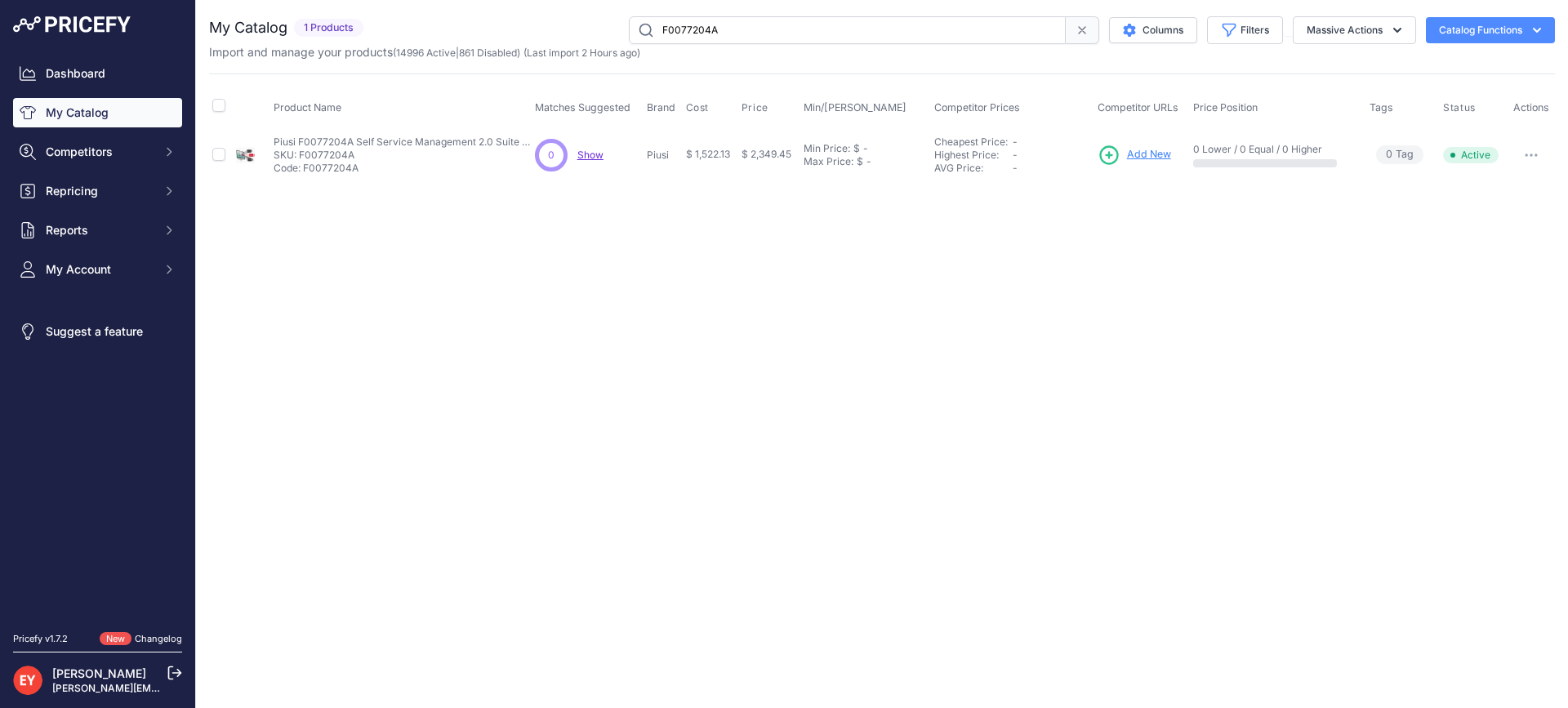
click at [1537, 156] on button "button" at bounding box center [1530, 156] width 33 height 23
drag, startPoint x: 1517, startPoint y: 180, endPoint x: 1270, endPoint y: 220, distance: 250.2
click at [1515, 180] on button "Disable" at bounding box center [1498, 189] width 105 height 26
drag, startPoint x: 774, startPoint y: 38, endPoint x: 564, endPoint y: 24, distance: 210.5
click at [564, 24] on div "F0077204A Columns Filters Status All Status Only Enabled Only Disabled" at bounding box center [962, 30] width 1185 height 28
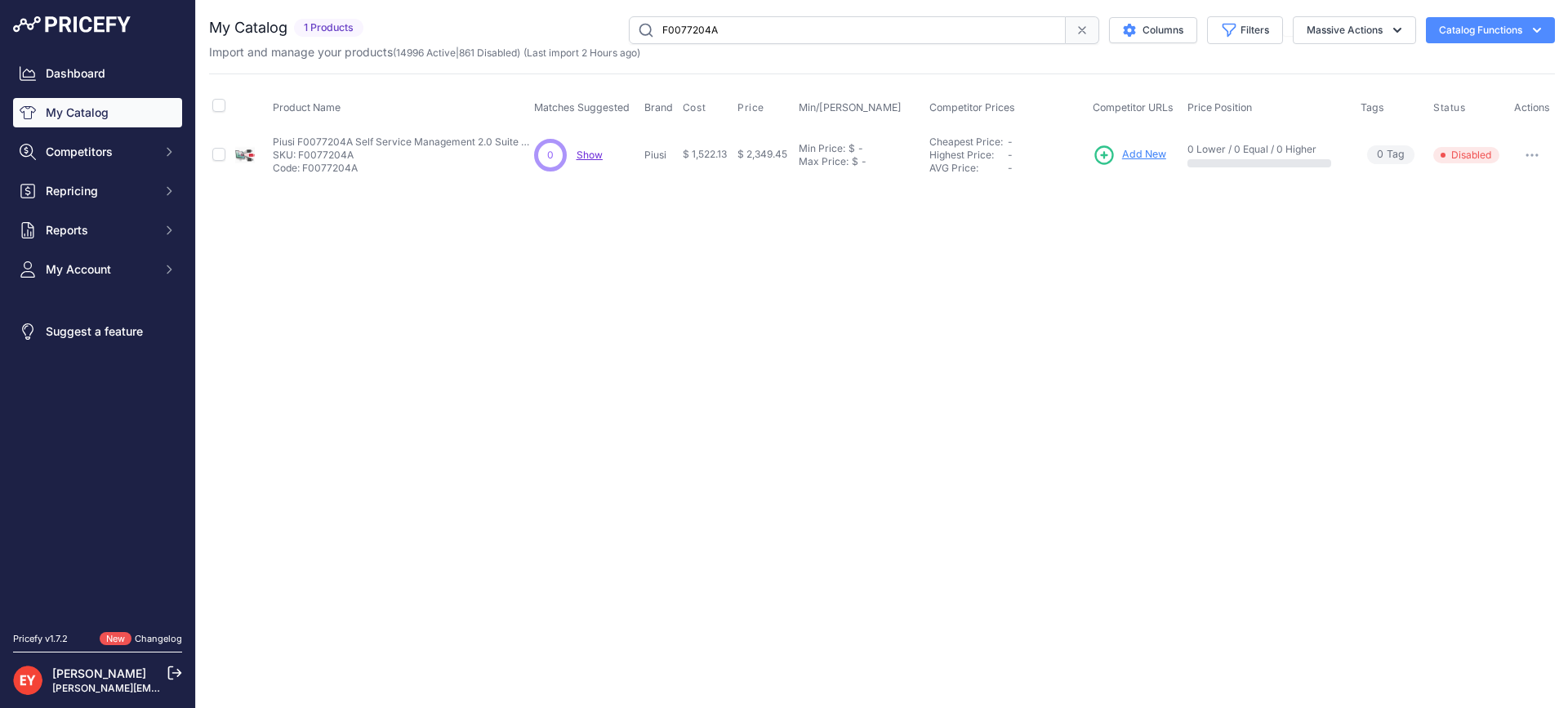
paste input "50340"
type input "F00750340"
click at [1530, 154] on icon "button" at bounding box center [1530, 156] width 13 height 4
drag, startPoint x: 1505, startPoint y: 186, endPoint x: 1483, endPoint y: 189, distance: 22.2
click at [1505, 186] on button "Disable" at bounding box center [1498, 189] width 105 height 26
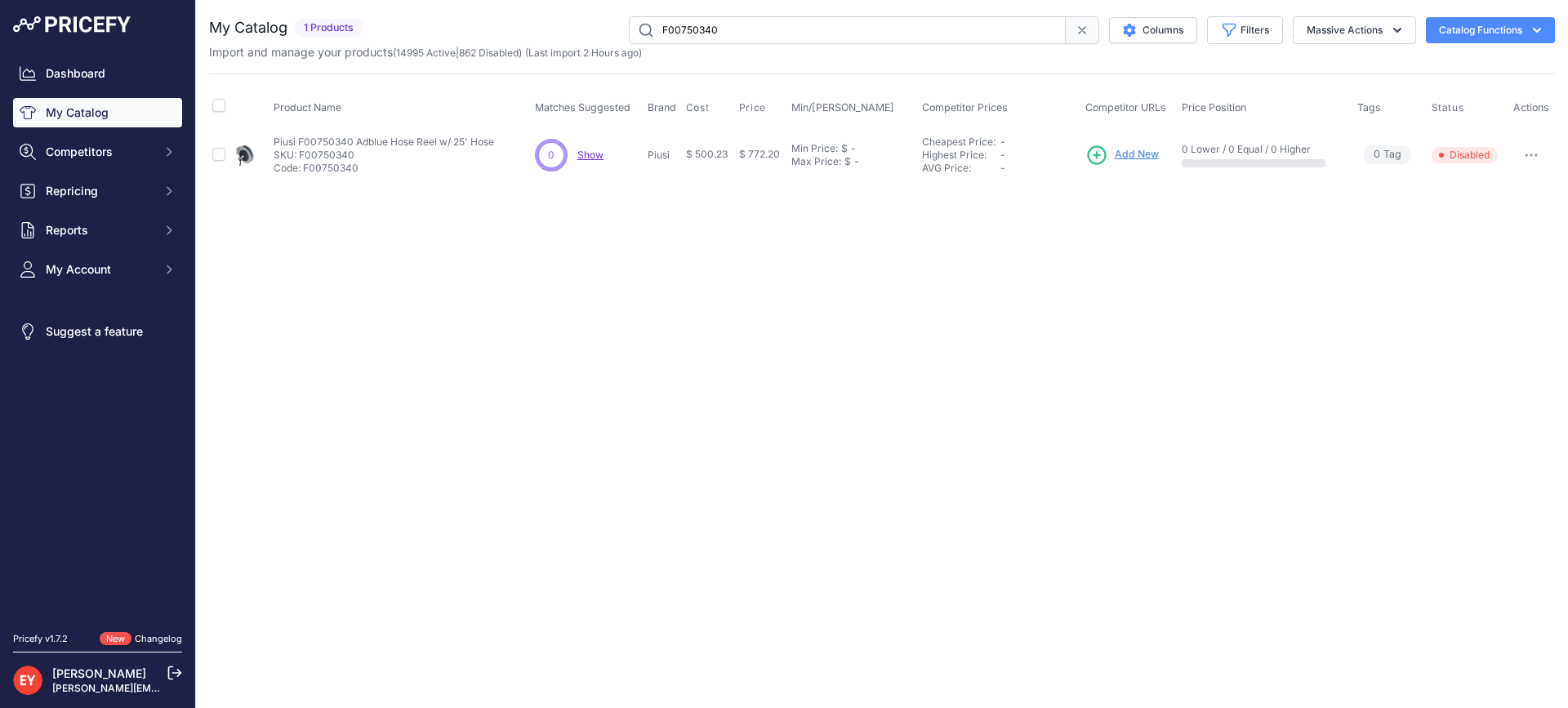
drag, startPoint x: 757, startPoint y: 33, endPoint x: 560, endPoint y: 33, distance: 197.0
click at [558, 33] on div "F00750340 Columns Filters Status All Status Only Enabled Only Disabled" at bounding box center [962, 30] width 1185 height 28
paste input "33213"
type input "F00332130"
click at [1497, 191] on button "Disable" at bounding box center [1498, 189] width 105 height 26
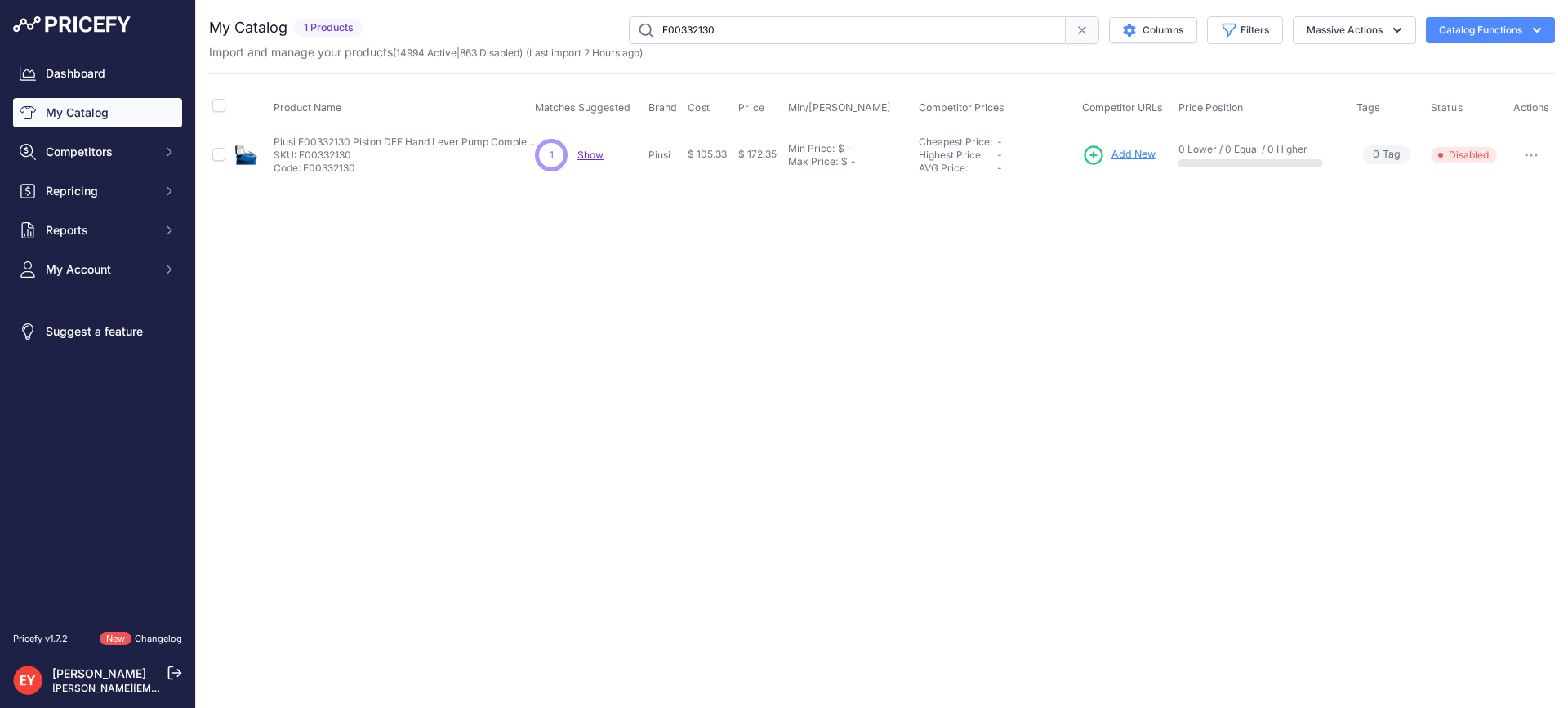
drag, startPoint x: 762, startPoint y: 22, endPoint x: 608, endPoint y: 24, distance: 154.0
click at [608, 24] on div "F00332130 Columns Filters Status All Status Only Enabled Only Disabled" at bounding box center [962, 30] width 1185 height 28
paste input "75007C"
type input "F0075007C"
click at [1534, 157] on button "button" at bounding box center [1530, 156] width 33 height 23
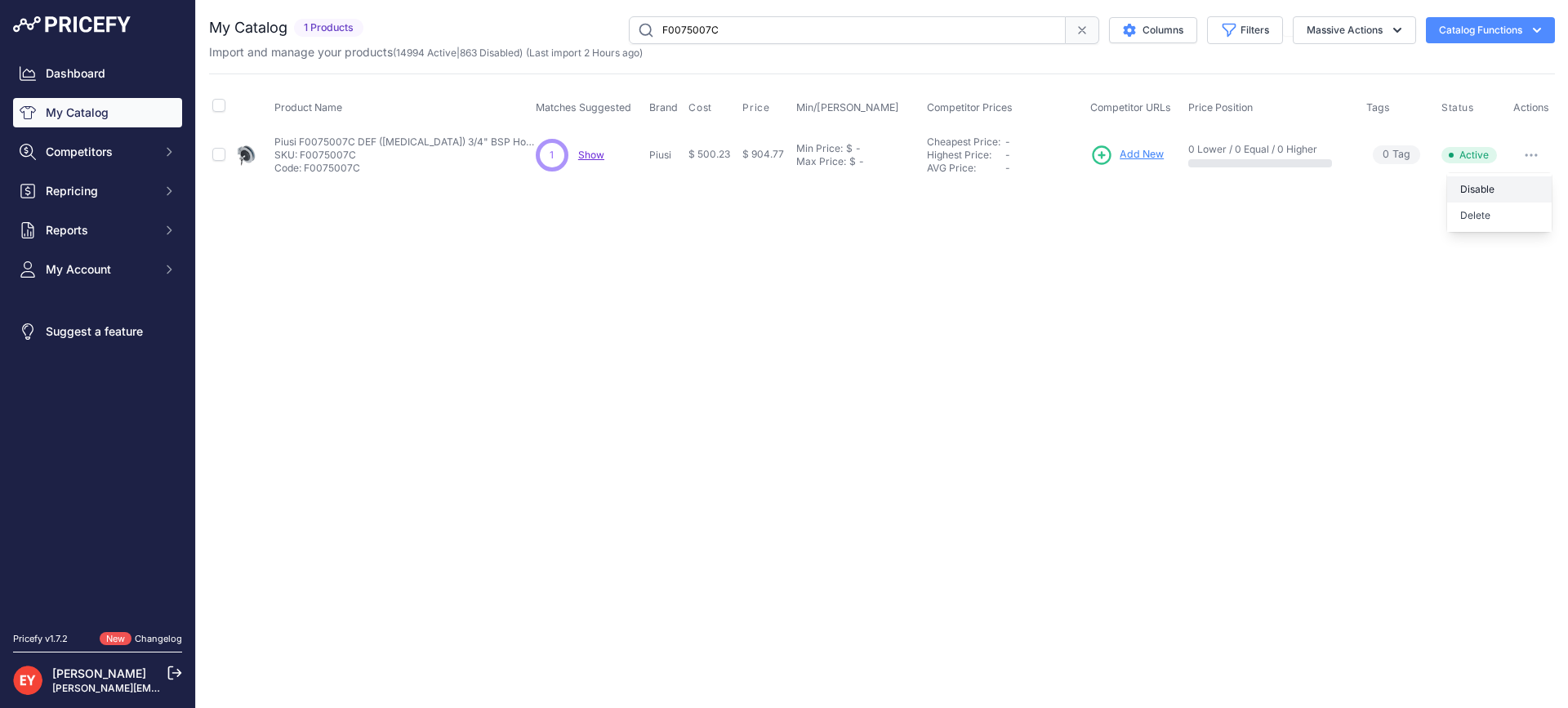
click at [1504, 190] on button "Disable" at bounding box center [1498, 189] width 105 height 26
click at [1511, 181] on button "Disable" at bounding box center [1498, 189] width 105 height 26
drag, startPoint x: 756, startPoint y: 25, endPoint x: 574, endPoint y: 20, distance: 182.1
click at [574, 20] on div "F0075007C Columns Filters Status All Status Only Enabled Only Disabled" at bounding box center [962, 30] width 1185 height 28
paste input "14761000"
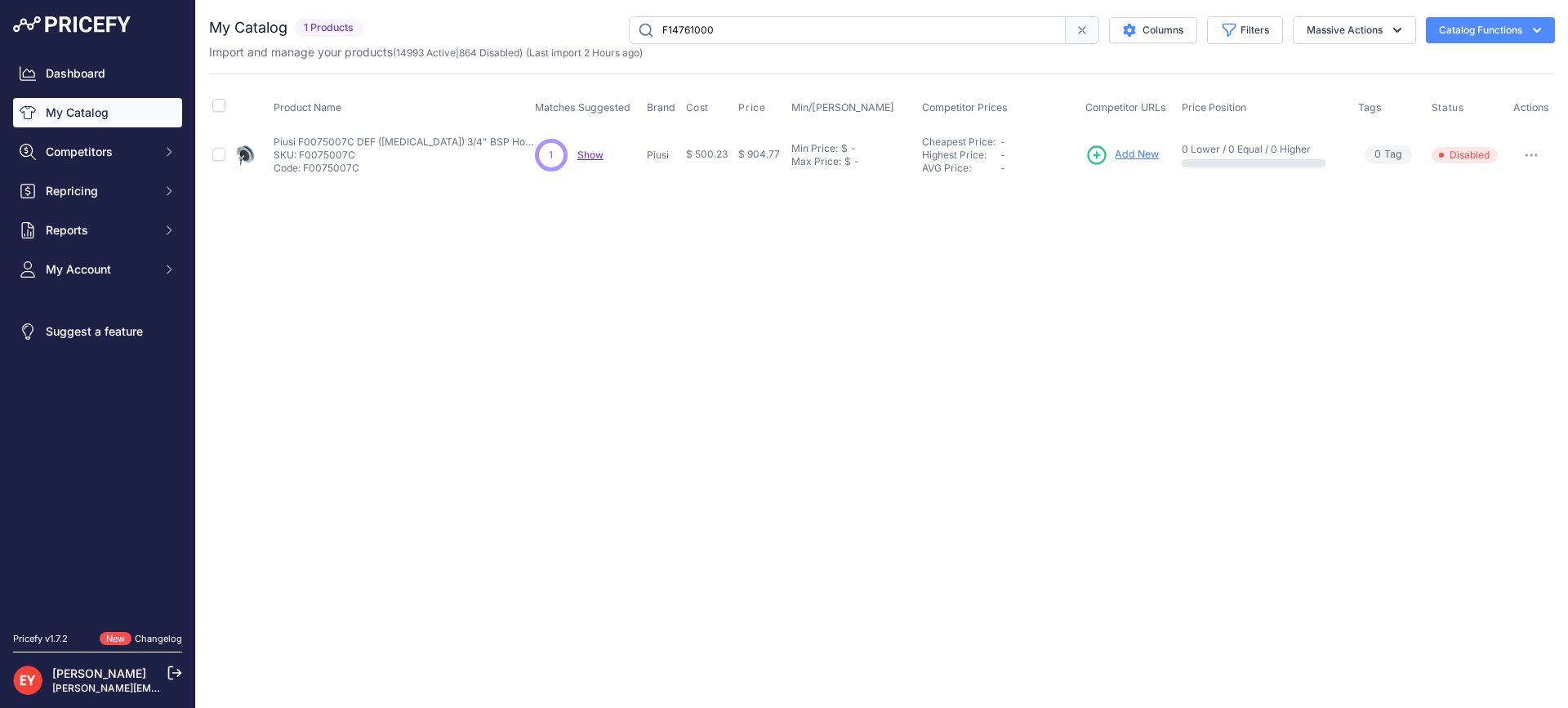
type input "F14761000"
click at [1543, 151] on button "button" at bounding box center [1530, 156] width 33 height 23
drag, startPoint x: 1502, startPoint y: 192, endPoint x: 1219, endPoint y: 176, distance: 283.5
click at [1500, 193] on button "Disable" at bounding box center [1498, 189] width 105 height 26
drag, startPoint x: 782, startPoint y: 20, endPoint x: 630, endPoint y: 21, distance: 152.0
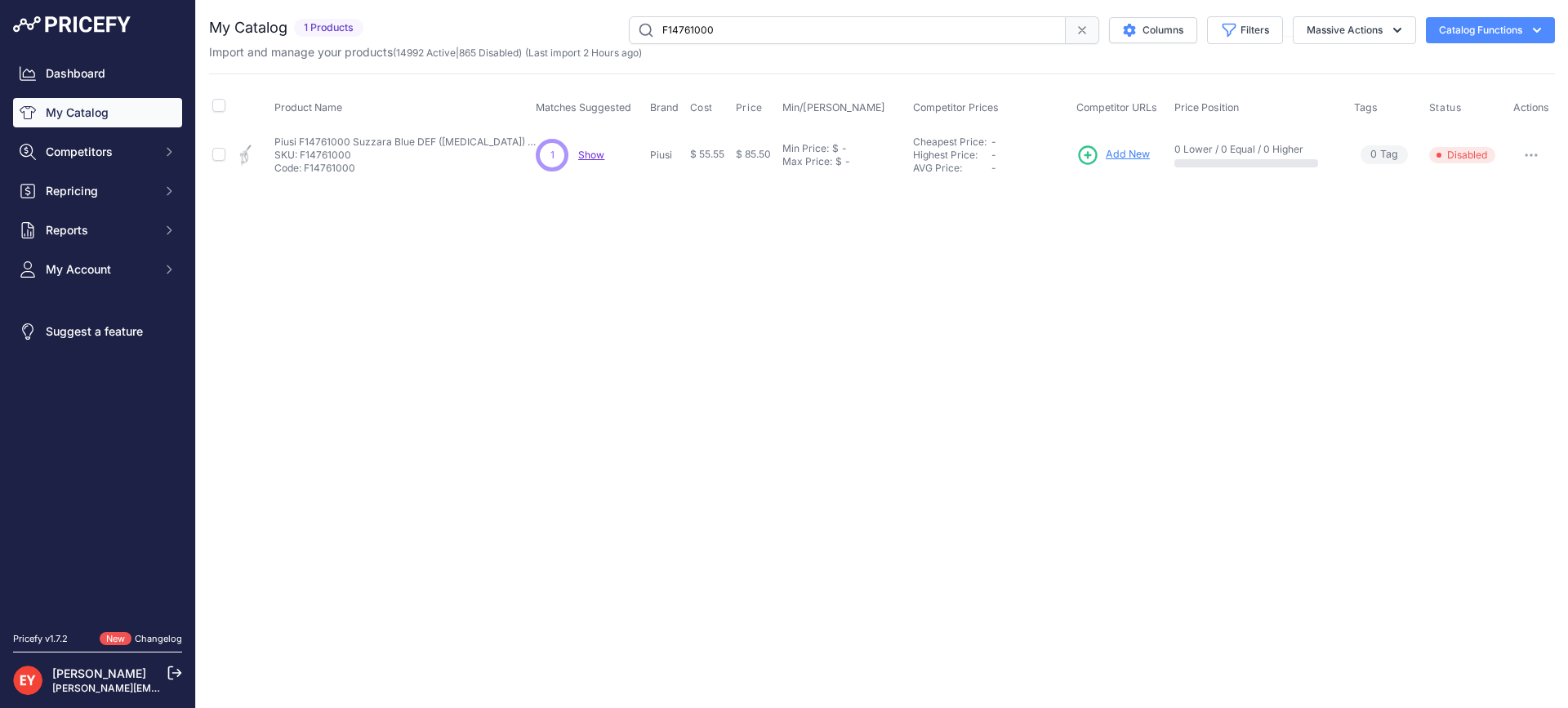
click at [630, 21] on input "F14761000" at bounding box center [847, 30] width 437 height 28
paste input "0023101"
type input "F00231010"
click at [1507, 185] on button "Disable" at bounding box center [1498, 189] width 105 height 26
drag, startPoint x: 793, startPoint y: 32, endPoint x: 588, endPoint y: 33, distance: 205.0
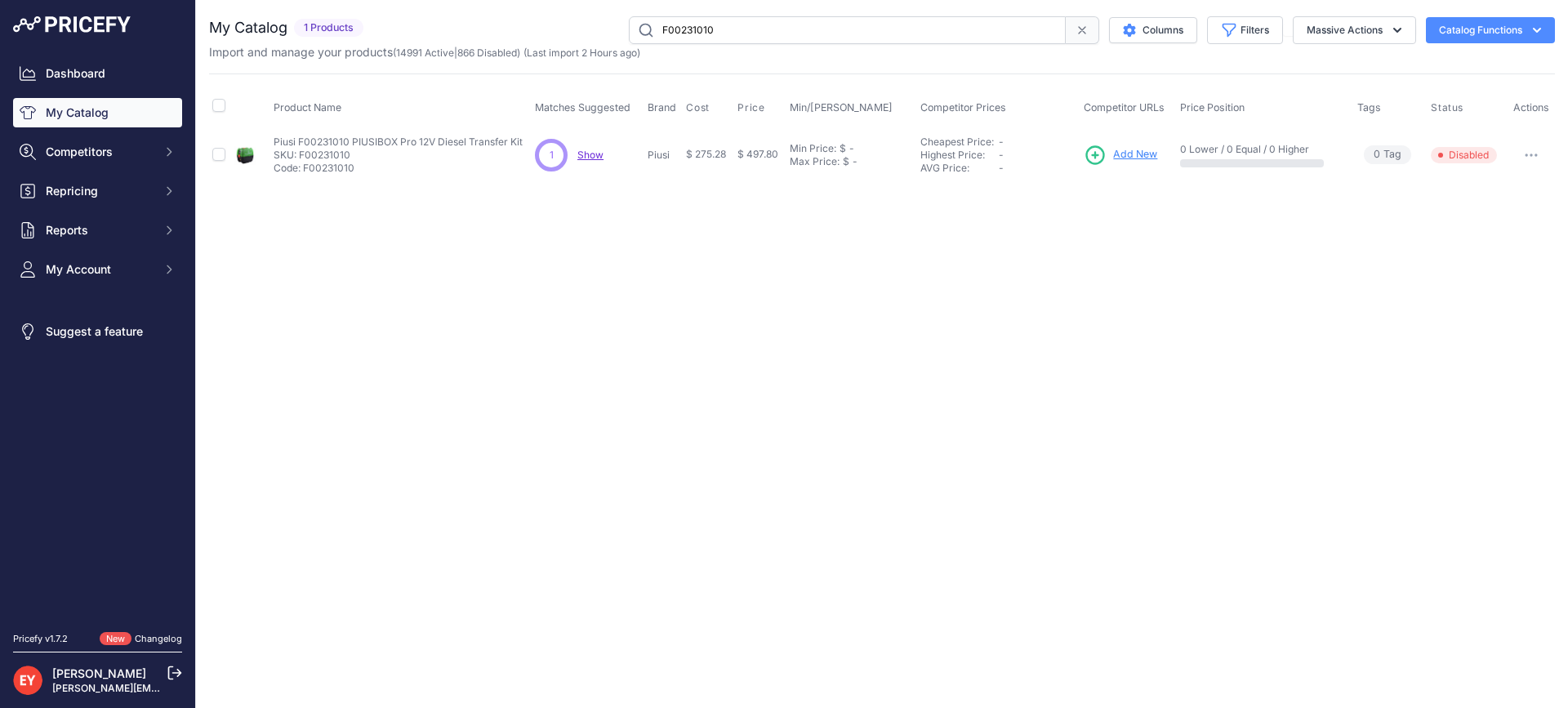
click at [588, 33] on div "F00231010 Columns Filters Status All Status Only Enabled Only Disabled" at bounding box center [962, 30] width 1185 height 28
paste input "003399"
type input "00339910"
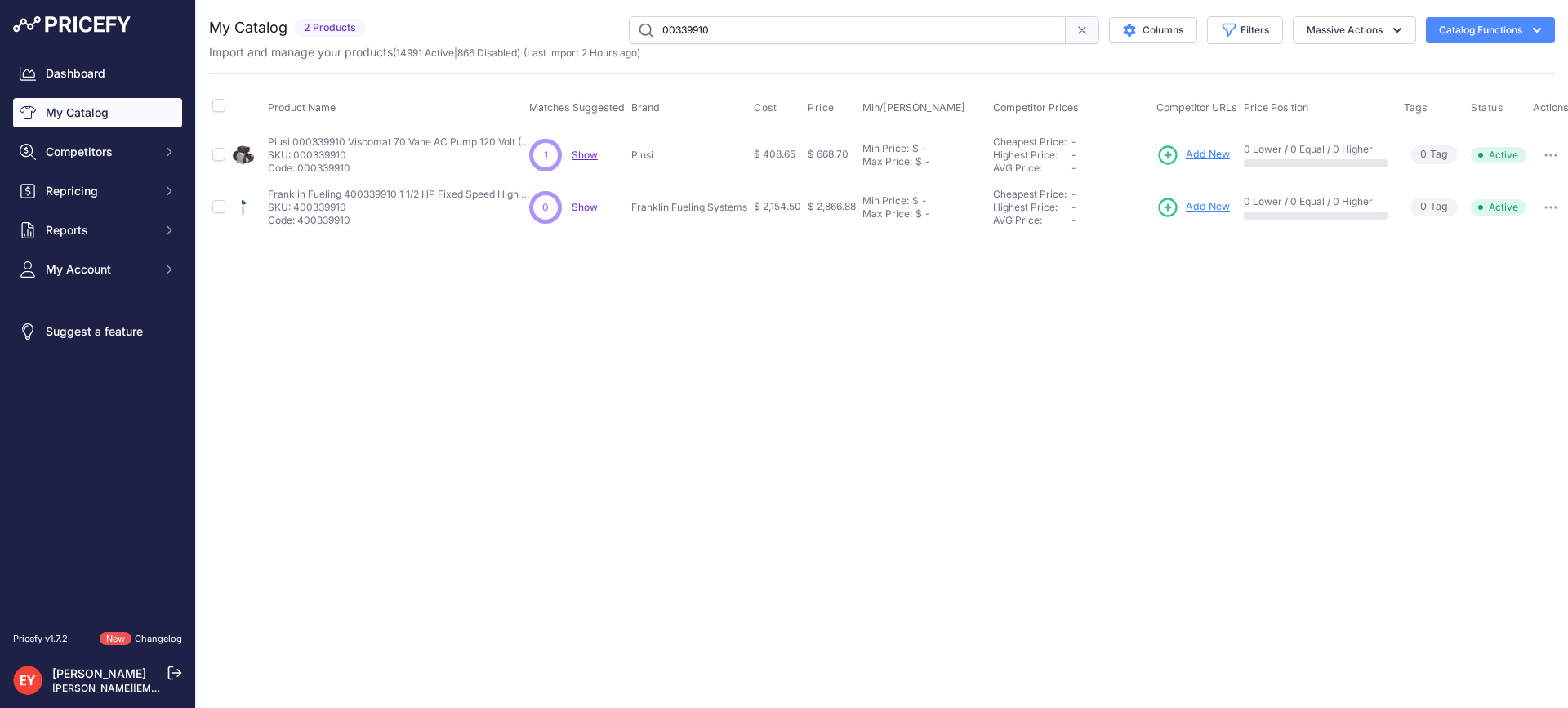
click at [1554, 158] on button "button" at bounding box center [1550, 156] width 33 height 23
click at [1547, 145] on button "button" at bounding box center [1550, 156] width 33 height 23
click at [1529, 178] on button "Disable" at bounding box center [1515, 189] width 105 height 26
drag, startPoint x: 731, startPoint y: 23, endPoint x: 574, endPoint y: 25, distance: 157.0
click at [574, 25] on div "00339910 Columns Filters Status All Status Only Enabled Only Disabled" at bounding box center [963, 30] width 1182 height 28
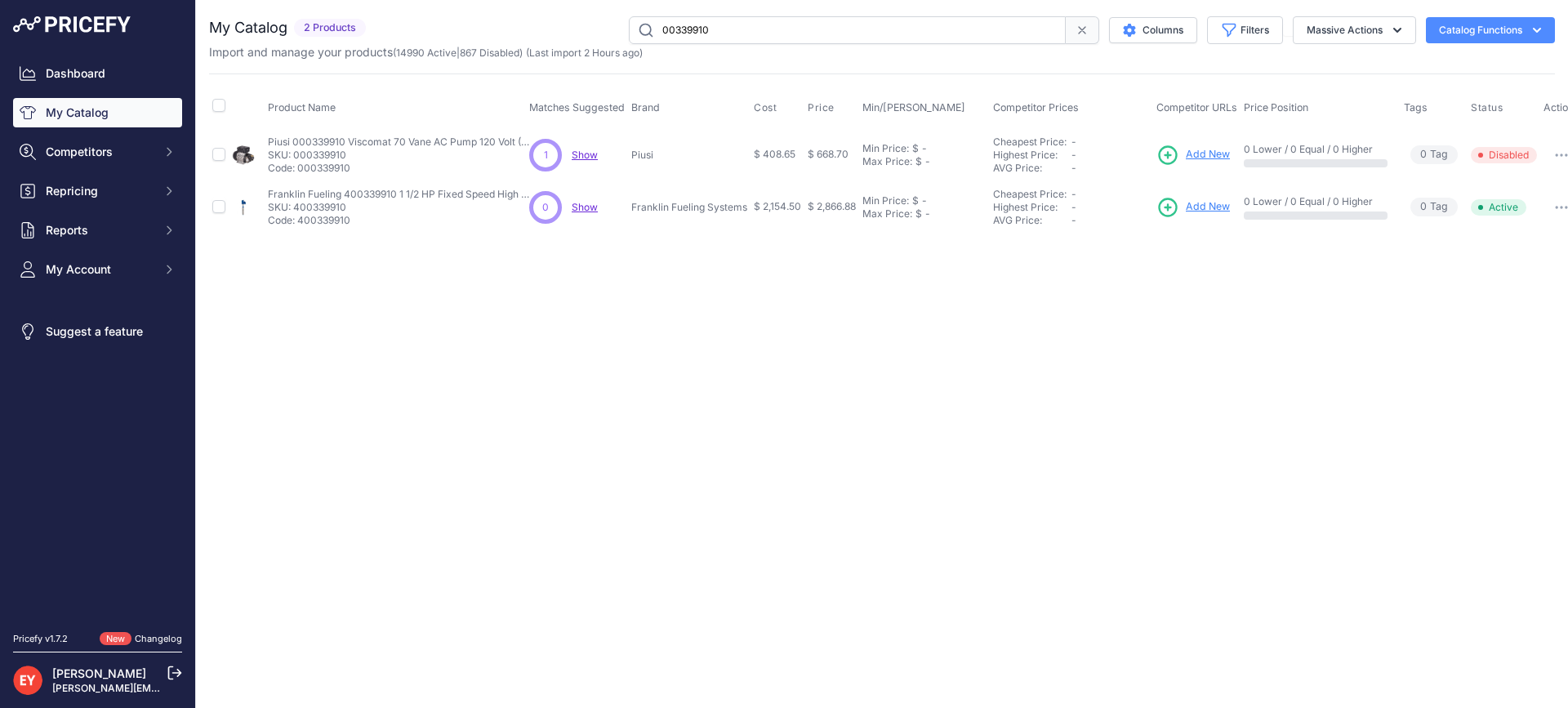
paste input "055313"
type input "000553130"
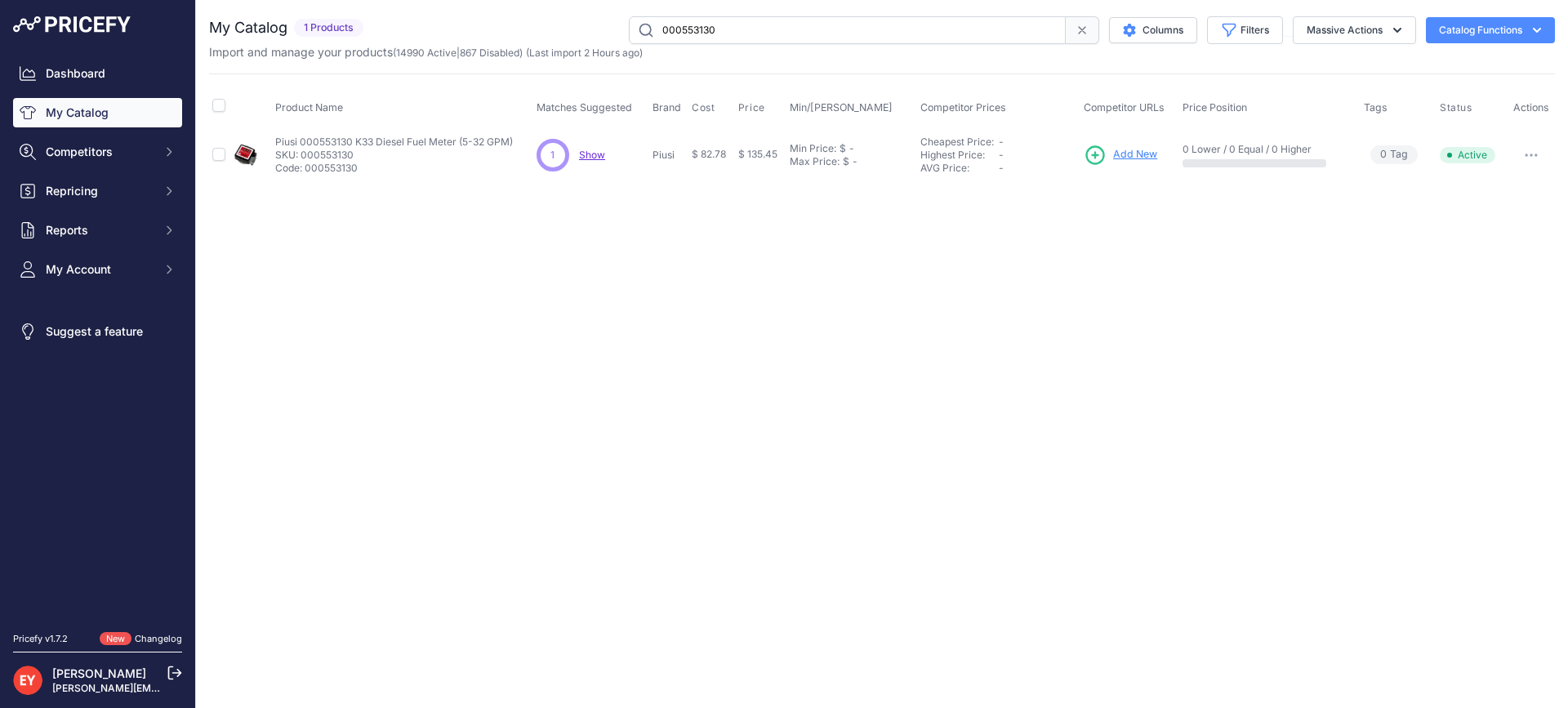
click at [1533, 150] on button "button" at bounding box center [1530, 156] width 33 height 23
click at [1501, 190] on button "Disable" at bounding box center [1498, 189] width 105 height 26
drag, startPoint x: 778, startPoint y: 38, endPoint x: 640, endPoint y: 38, distance: 138.0
click at [640, 38] on input "000553130" at bounding box center [847, 30] width 437 height 28
paste input "F0054005"
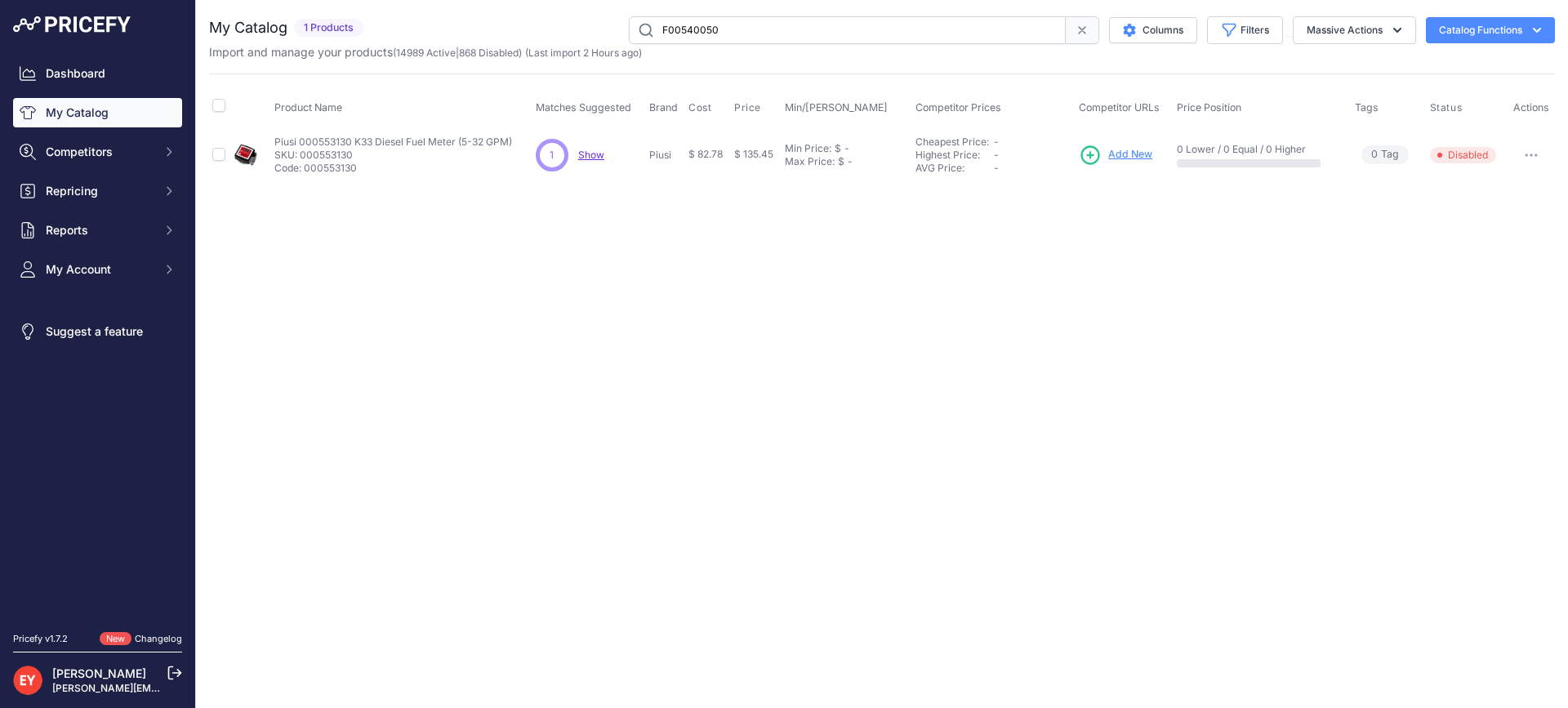
type input "F00540050"
click at [1508, 181] on button "Disable" at bounding box center [1498, 189] width 105 height 26
drag, startPoint x: 774, startPoint y: 34, endPoint x: 548, endPoint y: 30, distance: 226.0
click at [545, 30] on div "F00540050 Columns Filters Status All Status Only Enabled Only Disabled" at bounding box center [962, 30] width 1185 height 28
paste input "97103"
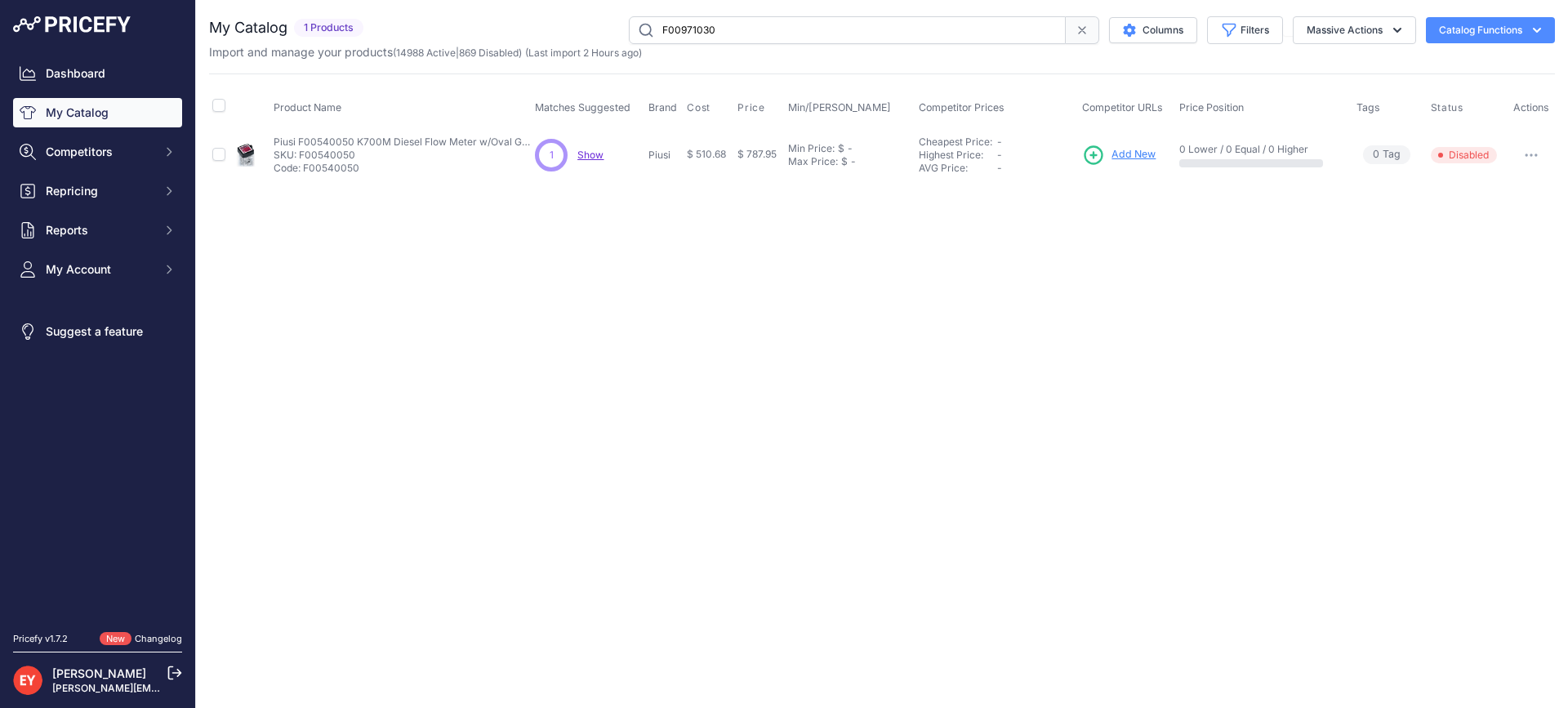
type input "F00971030"
click at [1526, 155] on icon "button" at bounding box center [1526, 156] width 2 height 2
click at [1498, 189] on button "Disable" at bounding box center [1498, 189] width 105 height 26
drag, startPoint x: 785, startPoint y: 42, endPoint x: 654, endPoint y: 39, distance: 131.0
click at [654, 39] on input "F00971030" at bounding box center [847, 30] width 437 height 28
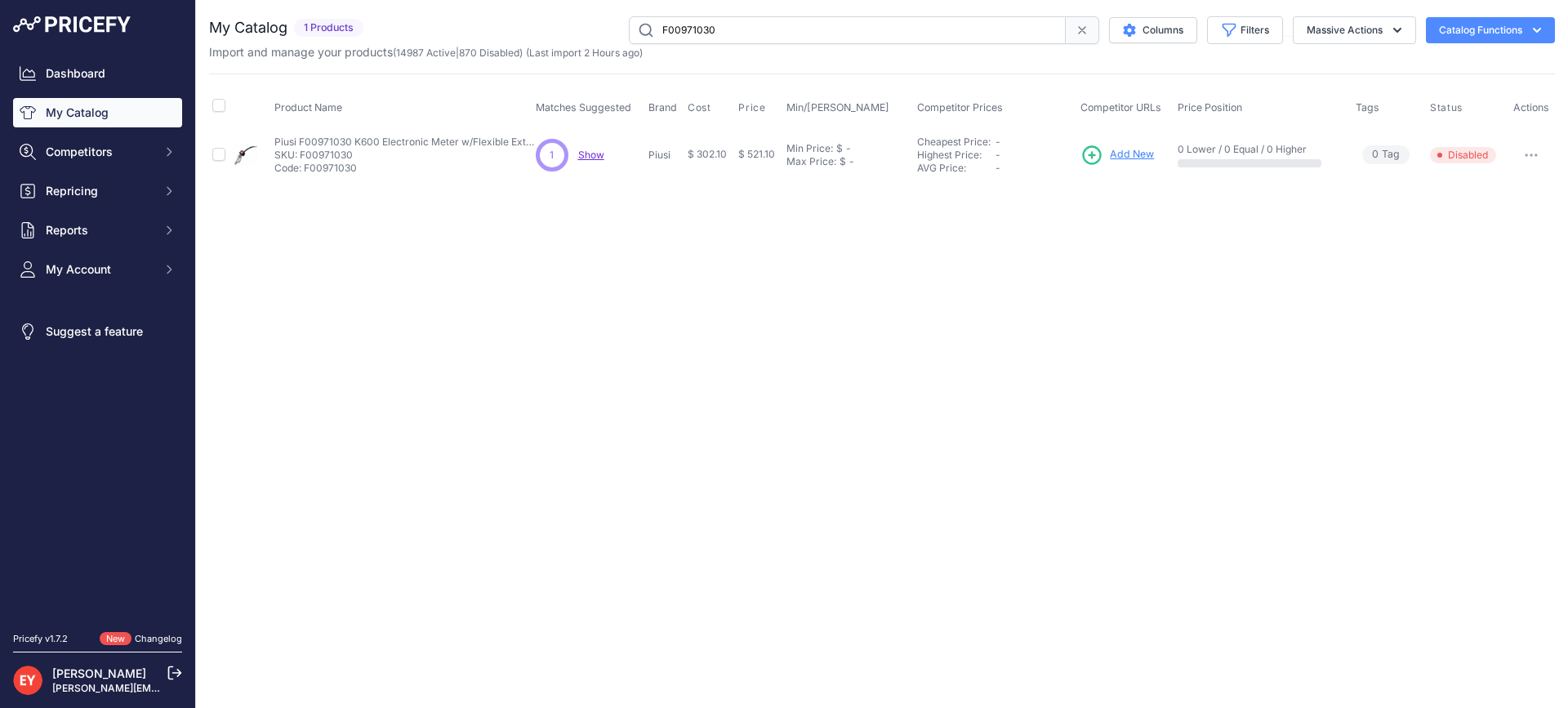
paste input "00065100A"
type input "00065100A"
click at [1537, 158] on button "button" at bounding box center [1530, 156] width 33 height 23
click at [1513, 191] on button "Disable" at bounding box center [1498, 189] width 105 height 26
drag, startPoint x: 743, startPoint y: 38, endPoint x: 579, endPoint y: 26, distance: 164.4
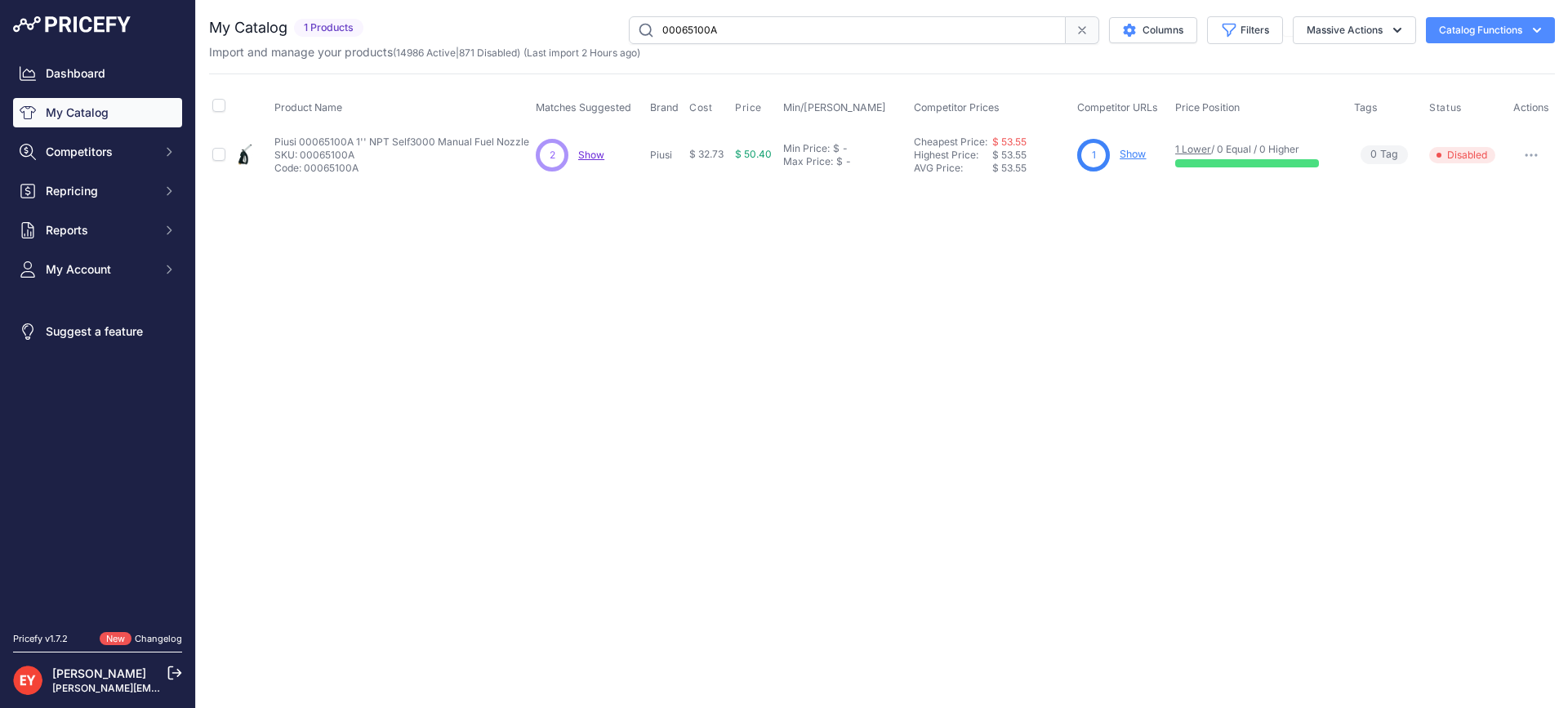
click at [579, 26] on div "00065100A Columns Filters Status All Status Only Enabled Only Disabled" at bounding box center [962, 30] width 1185 height 28
paste input "F00603060"
type input "F00603060"
click at [1534, 159] on button "button" at bounding box center [1530, 156] width 33 height 23
click at [1516, 184] on button "Disable" at bounding box center [1498, 189] width 105 height 26
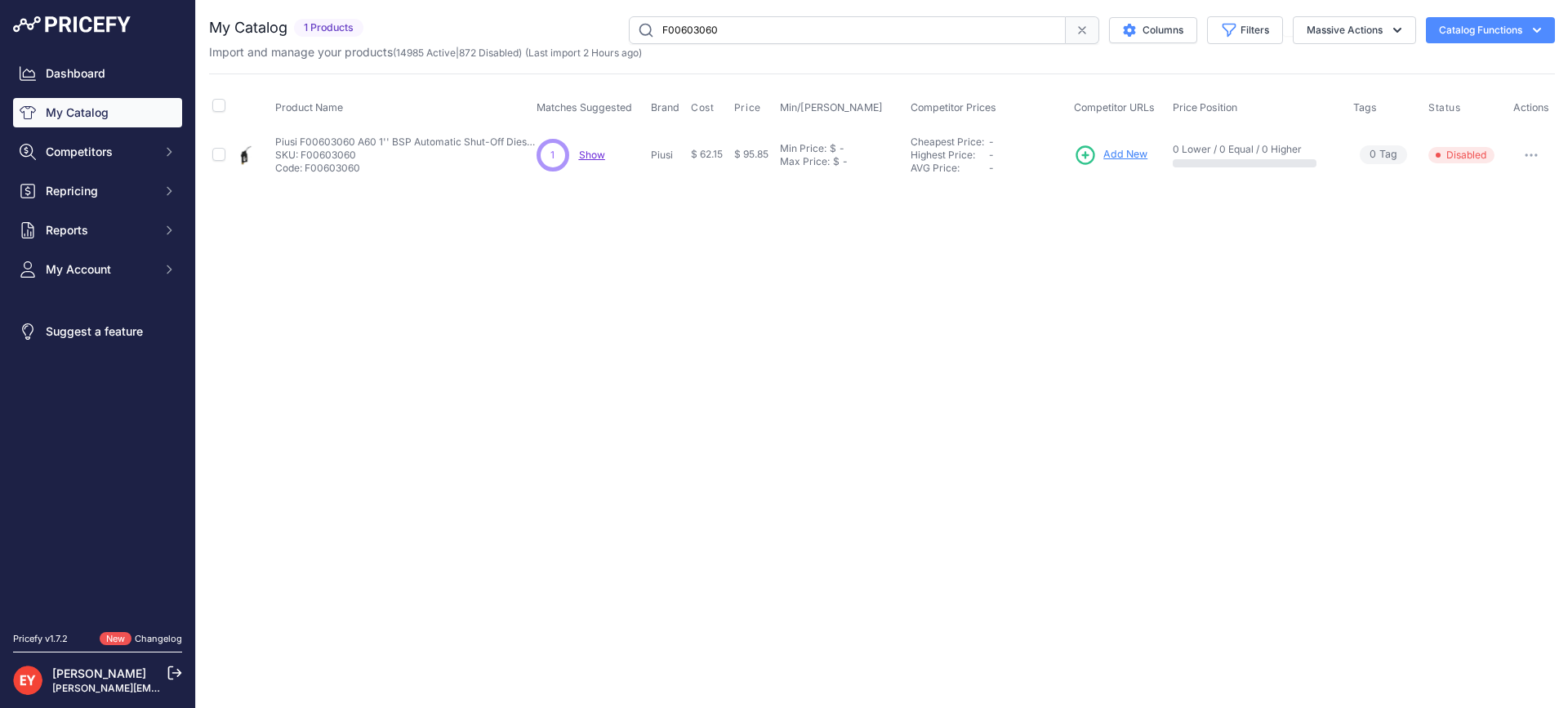
drag, startPoint x: 744, startPoint y: 33, endPoint x: 636, endPoint y: 38, distance: 108.1
click at [636, 38] on input "F00603060" at bounding box center [847, 30] width 437 height 28
paste input "1002"
type input "F00610020"
click at [1536, 151] on button "button" at bounding box center [1530, 156] width 33 height 23
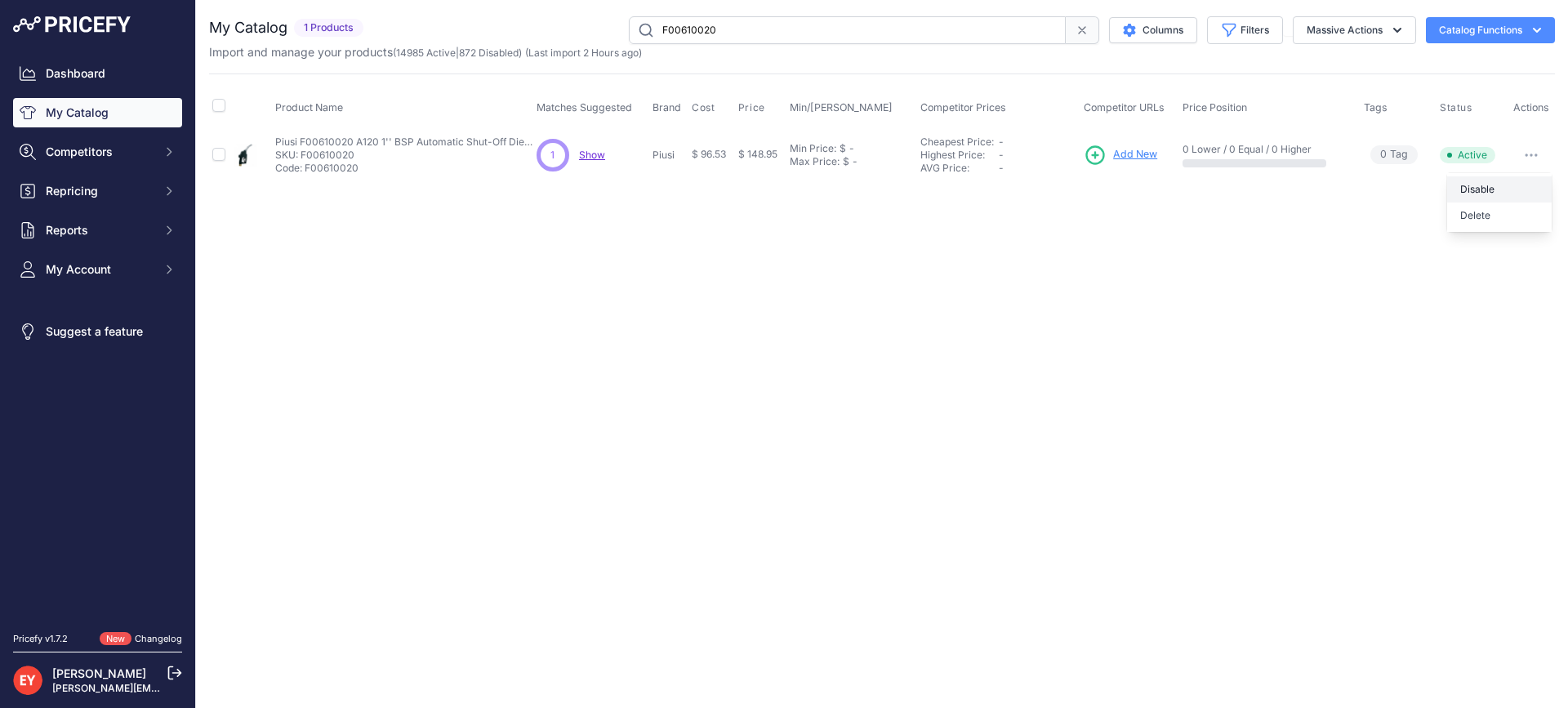
click at [1521, 181] on button "Disable" at bounding box center [1498, 189] width 105 height 26
drag, startPoint x: 1527, startPoint y: 152, endPoint x: 1509, endPoint y: 172, distance: 26.9
click at [1527, 151] on button "button" at bounding box center [1530, 156] width 33 height 23
click at [1479, 193] on button "Disable" at bounding box center [1498, 189] width 105 height 26
drag, startPoint x: 750, startPoint y: 30, endPoint x: 614, endPoint y: 33, distance: 136.0
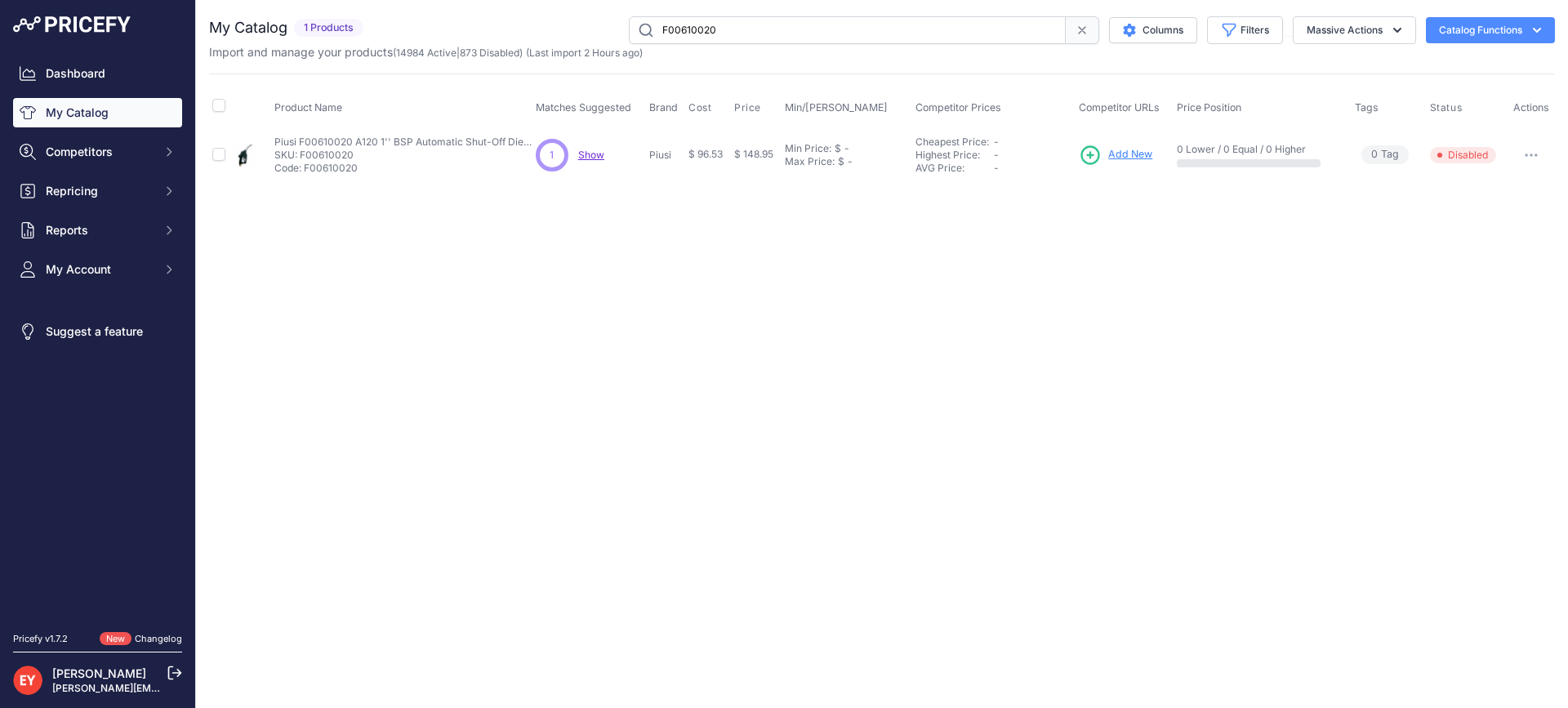
click at [614, 33] on div "F00610020 Columns Filters Status All Status Only Enabled Only Disabled" at bounding box center [962, 30] width 1185 height 28
paste input "59750B"
type input "F0059750B"
drag, startPoint x: 0, startPoint y: 0, endPoint x: 1492, endPoint y: 185, distance: 1503.4
click at [1493, 184] on button "Disable" at bounding box center [1498, 189] width 105 height 26
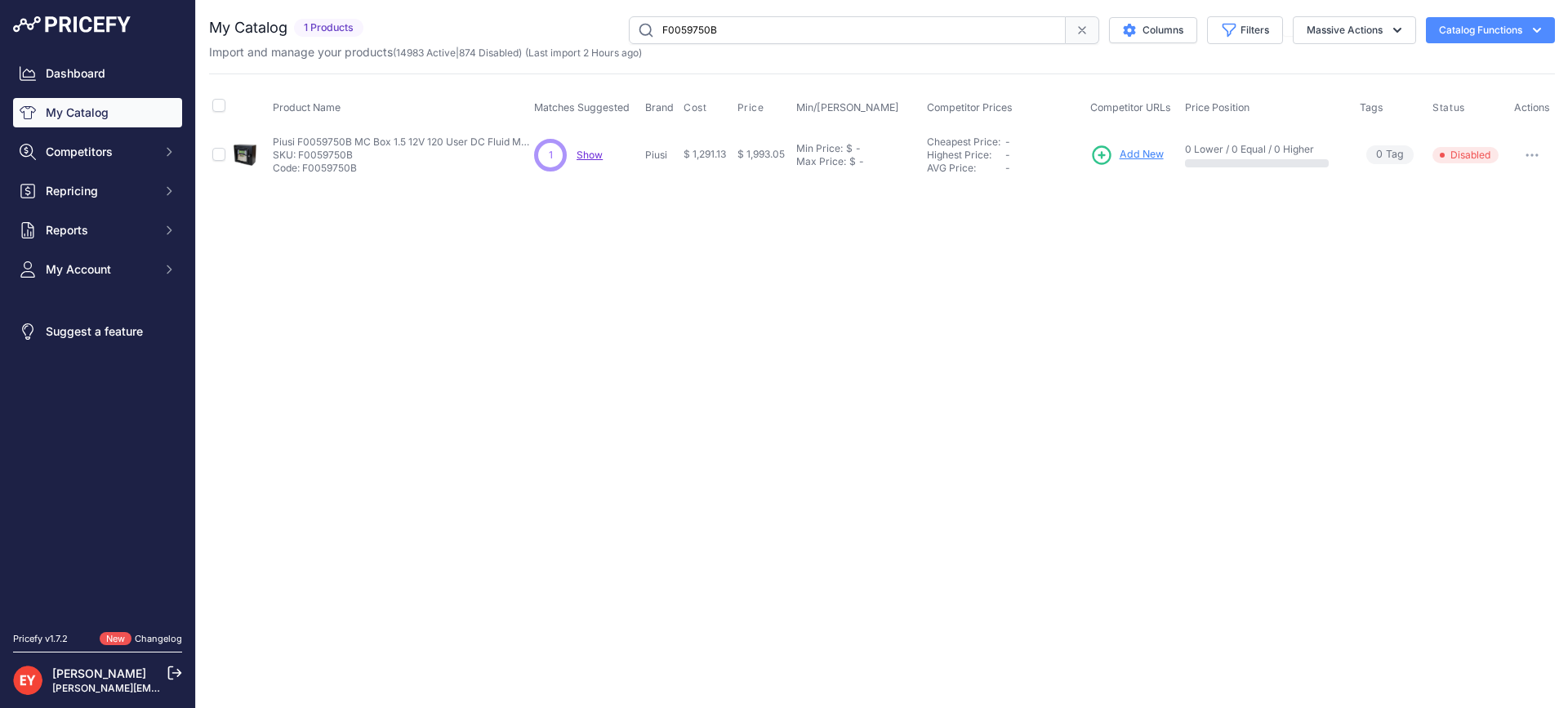
drag, startPoint x: 778, startPoint y: 33, endPoint x: 627, endPoint y: 33, distance: 151.0
click at [629, 33] on input "F0059750B" at bounding box center [847, 30] width 437 height 28
paste input "1398007"
type input "F1398007B"
click at [1526, 155] on icon "button" at bounding box center [1526, 156] width 2 height 2
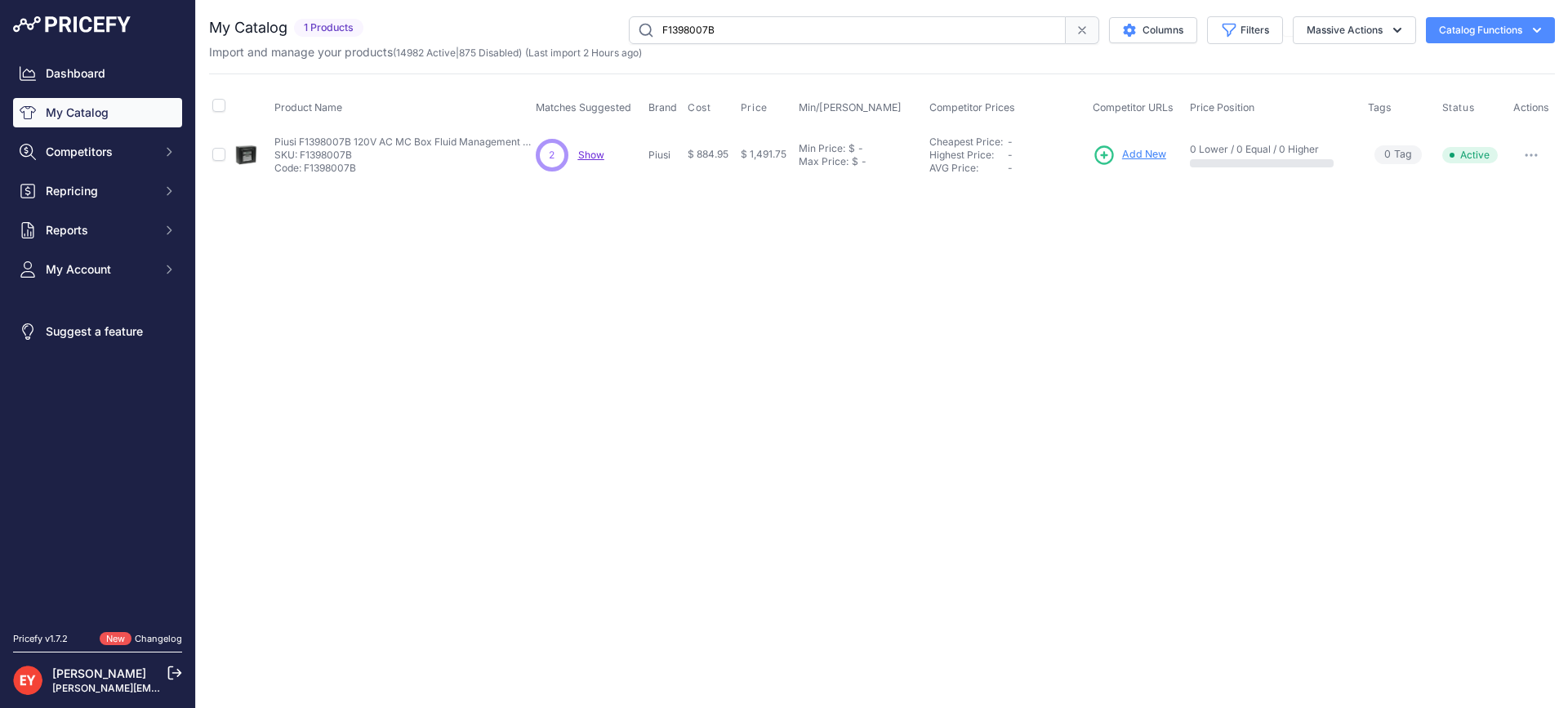
click at [1529, 156] on icon "button" at bounding box center [1530, 156] width 13 height 4
click at [1511, 196] on button "Disable" at bounding box center [1498, 189] width 105 height 26
drag, startPoint x: 734, startPoint y: 35, endPoint x: 632, endPoint y: 35, distance: 102.0
click at [632, 35] on input "F1398007B" at bounding box center [847, 30] width 437 height 28
drag, startPoint x: 761, startPoint y: 29, endPoint x: 641, endPoint y: 31, distance: 120.0
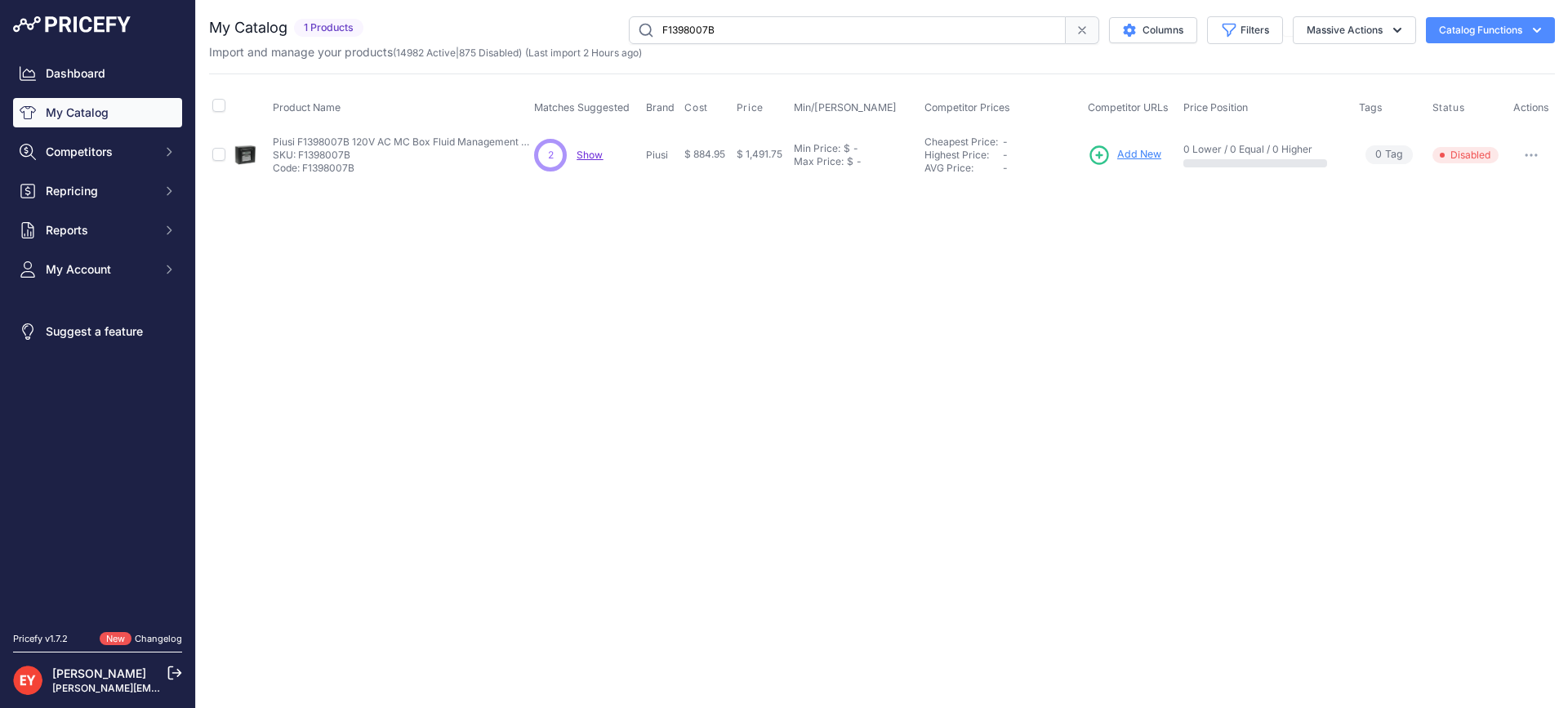
click at [641, 31] on input "F1398007B" at bounding box center [847, 30] width 437 height 28
paste input "00618010"
type input "F00618010"
click at [1093, 384] on div "Close You are not connected to the internet." at bounding box center [881, 354] width 1371 height 708
click at [1530, 157] on button "button" at bounding box center [1530, 156] width 33 height 23
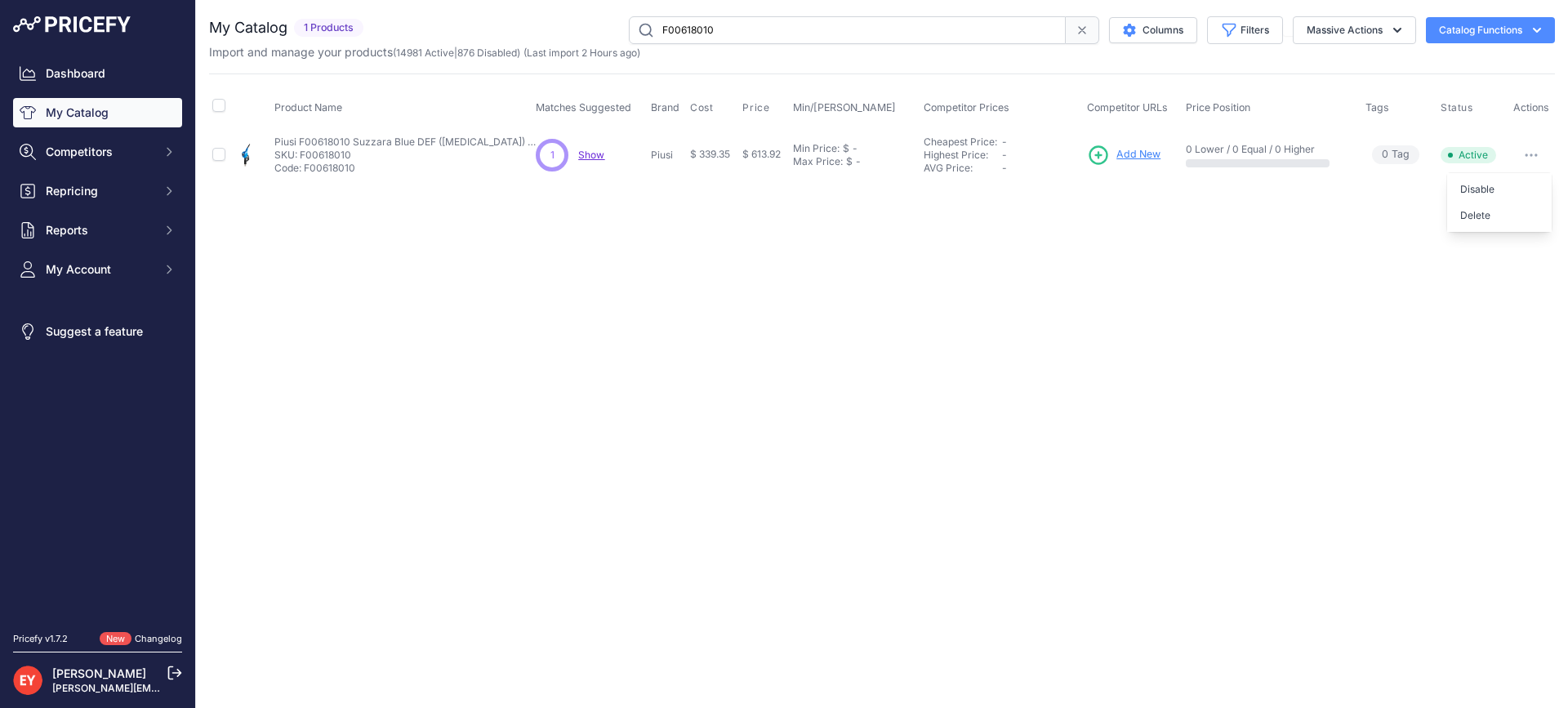
drag, startPoint x: 1504, startPoint y: 192, endPoint x: 1399, endPoint y: 191, distance: 105.0
click at [1502, 191] on button "Disable" at bounding box center [1498, 189] width 105 height 26
drag, startPoint x: 767, startPoint y: 27, endPoint x: 590, endPoint y: 25, distance: 177.0
click at [590, 25] on div "F00618010 Columns Filters Status All Status Only Enabled Only Disabled" at bounding box center [962, 30] width 1185 height 28
paste input "408U0"
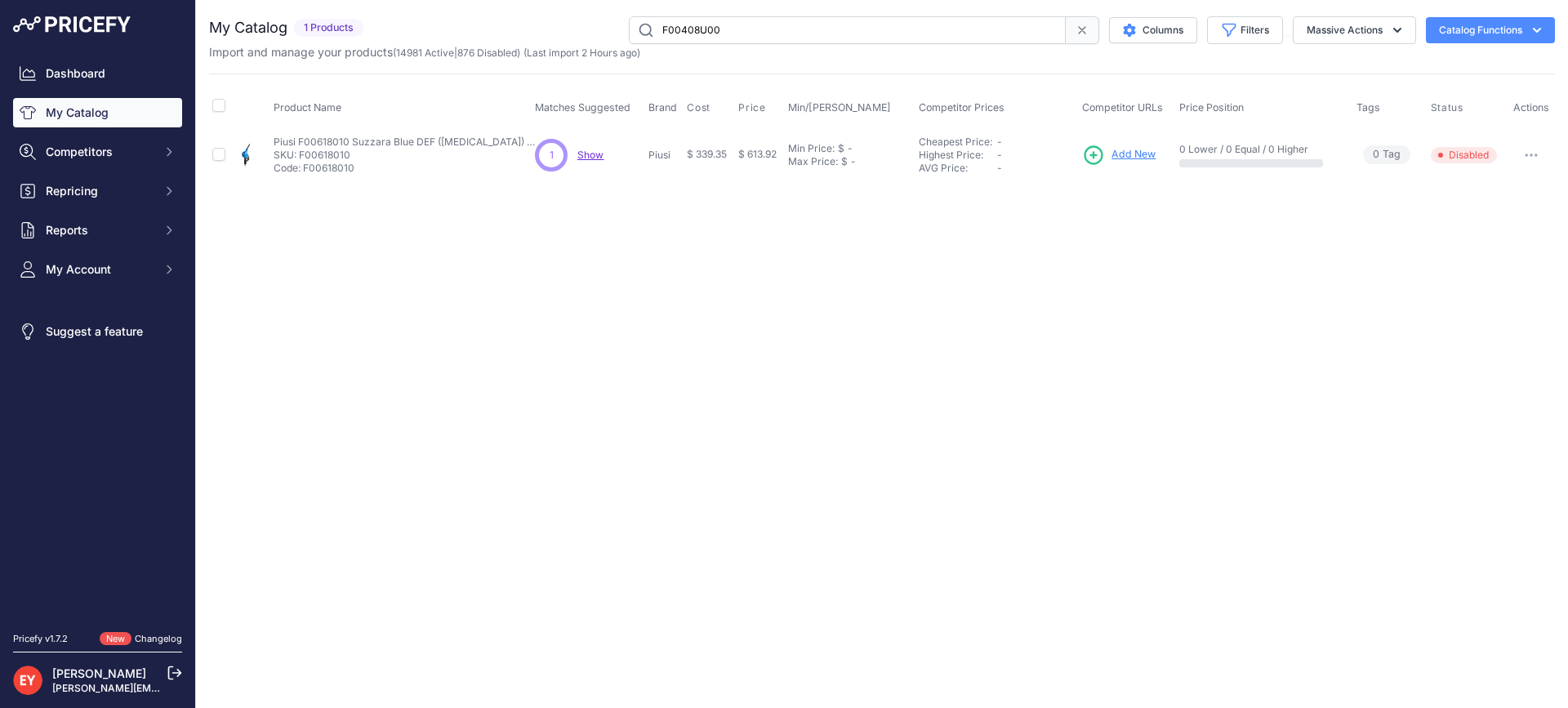
type input "F00408U00"
click at [1526, 156] on icon "button" at bounding box center [1526, 156] width 2 height 2
drag, startPoint x: 1523, startPoint y: 185, endPoint x: 1308, endPoint y: 193, distance: 215.1
click at [1522, 185] on button "Disable" at bounding box center [1498, 189] width 105 height 26
drag, startPoint x: 781, startPoint y: 34, endPoint x: 602, endPoint y: 28, distance: 179.1
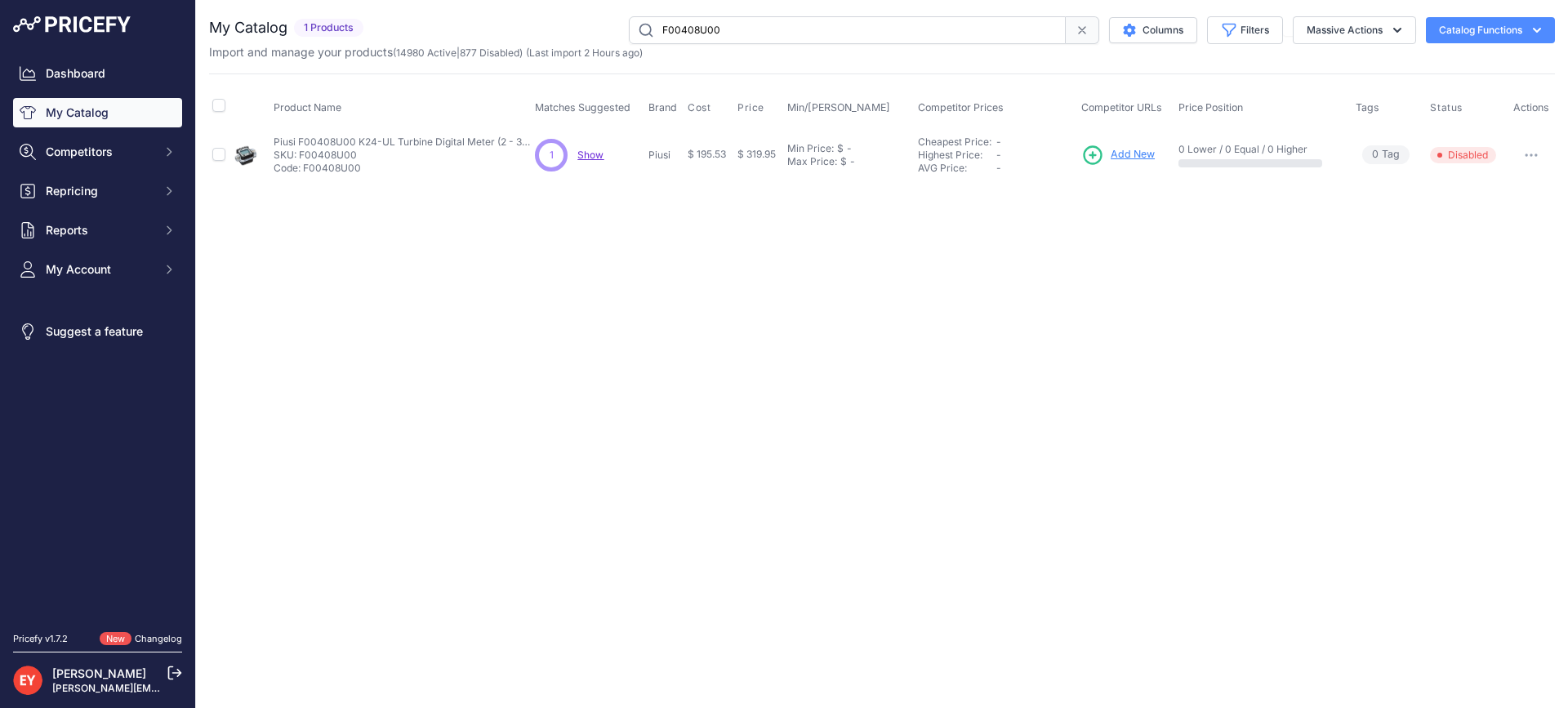
click at [602, 28] on div "F00408U00 Columns Filters Status All Status Only Enabled Only Disabled" at bounding box center [962, 30] width 1185 height 28
paste input "75011"
type input "F00750110"
click at [1530, 158] on button "button" at bounding box center [1530, 156] width 33 height 23
click at [1523, 191] on button "Disable" at bounding box center [1498, 189] width 105 height 26
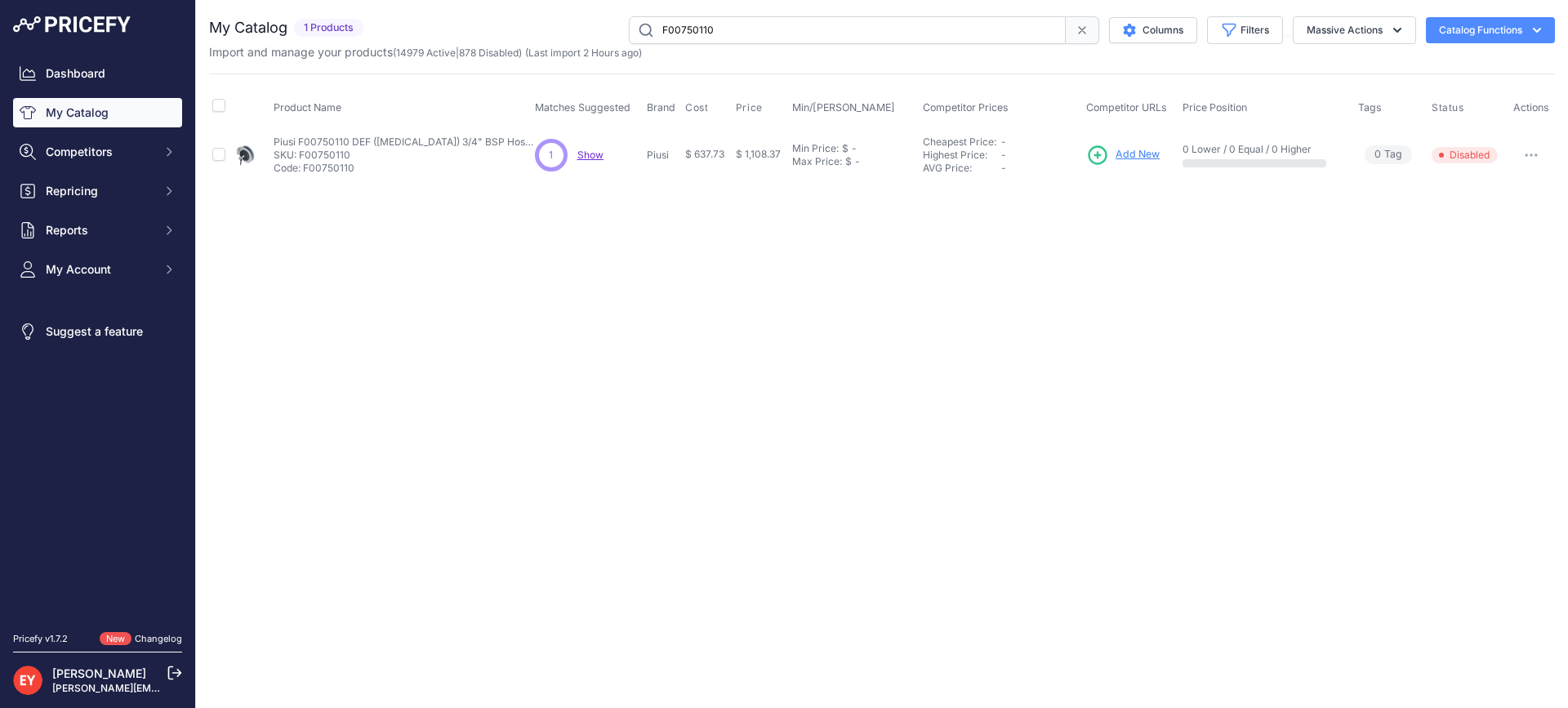
drag, startPoint x: 749, startPoint y: 28, endPoint x: 556, endPoint y: 27, distance: 193.0
click at [556, 27] on div "F00750110 Columns Filters Status All Status Only Enabled Only Disabled" at bounding box center [962, 30] width 1185 height 28
paste input "6110"
type input "F00611010"
click at [1511, 185] on button "Disable" at bounding box center [1498, 189] width 105 height 26
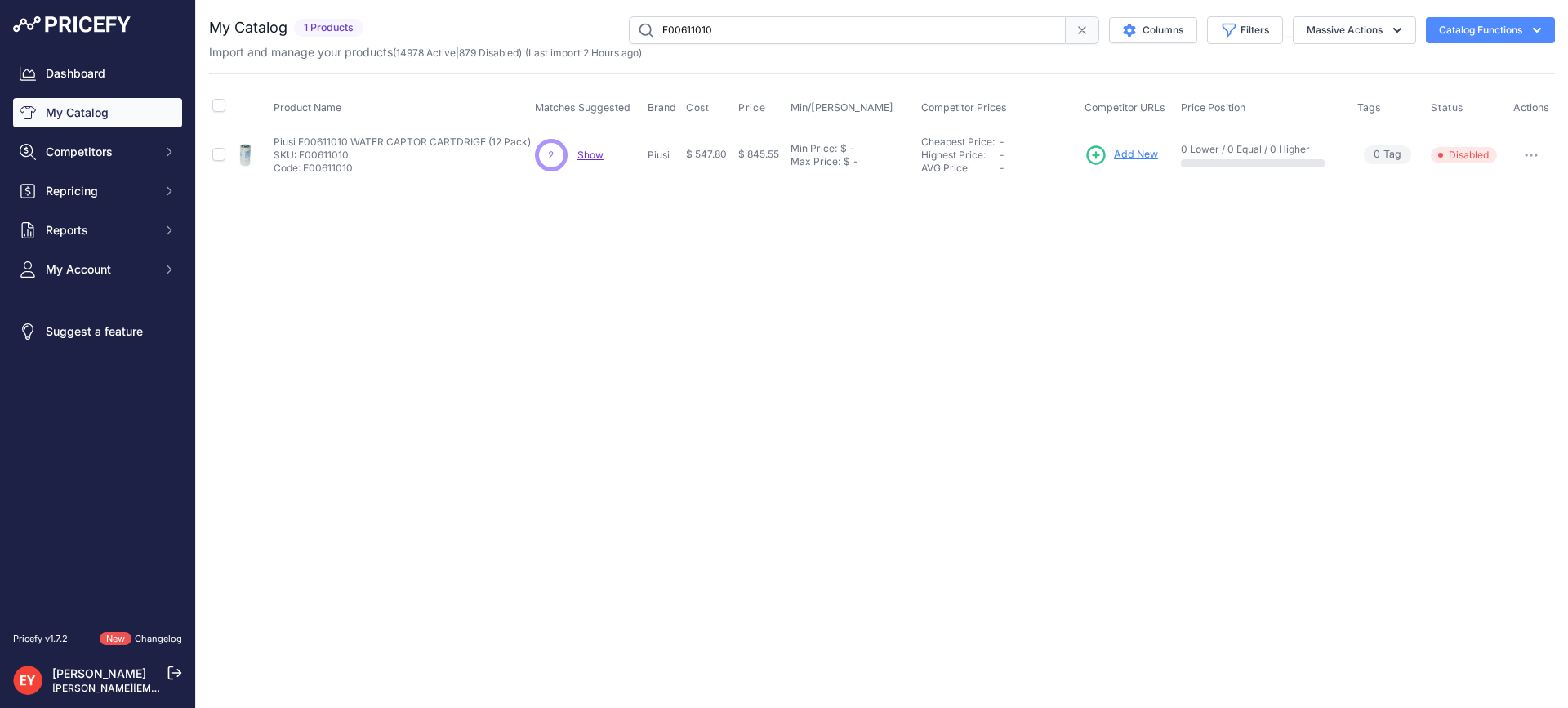
drag, startPoint x: 774, startPoint y: 31, endPoint x: 616, endPoint y: 29, distance: 158.0
click at [616, 29] on div "F00611010 Columns Filters Status All Status Only Enabled Only Disabled" at bounding box center [962, 30] width 1185 height 28
paste input "40802A"
type input "F0040802A"
click at [1539, 153] on button "button" at bounding box center [1530, 156] width 33 height 23
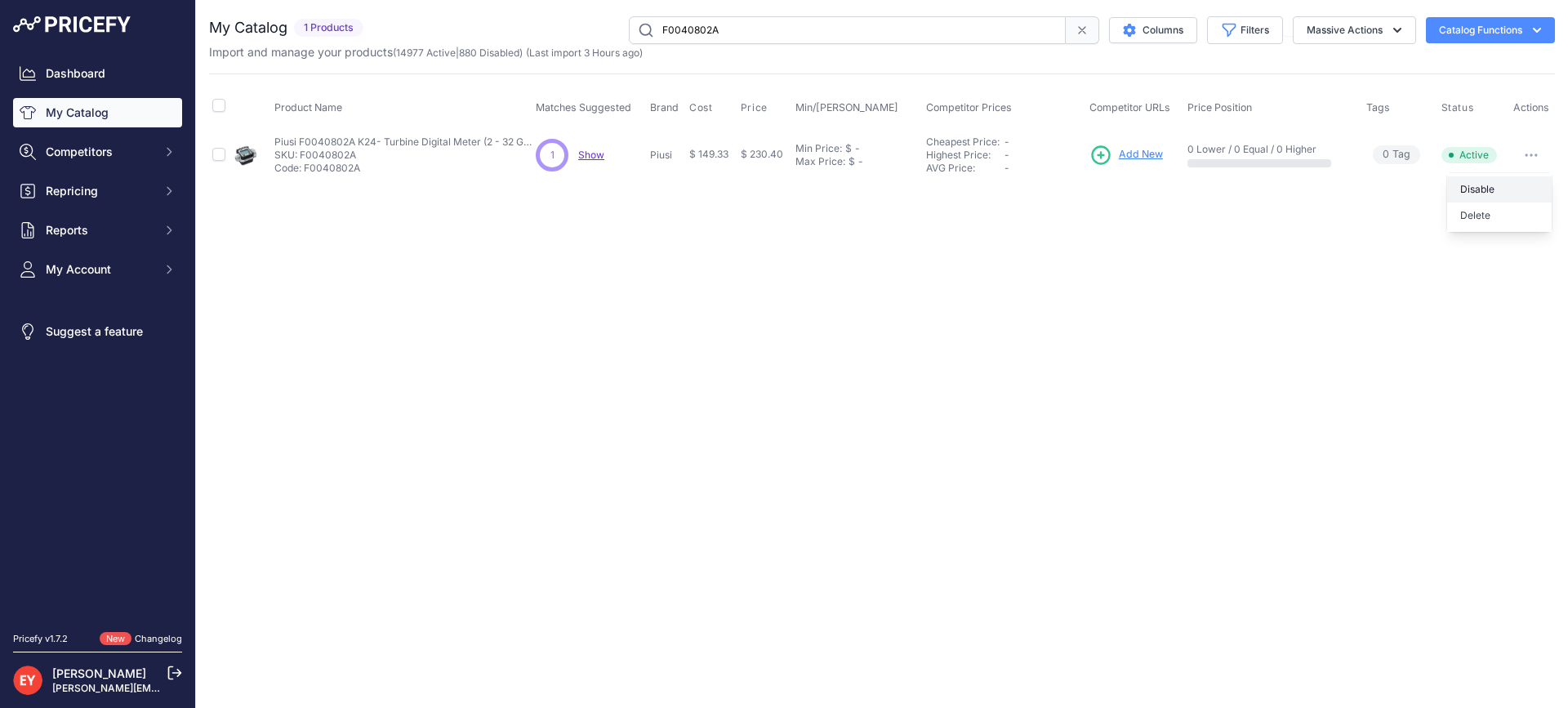
click at [1502, 183] on button "Disable" at bounding box center [1498, 189] width 105 height 26
drag, startPoint x: 769, startPoint y: 33, endPoint x: 609, endPoint y: 30, distance: 160.0
click at [609, 30] on div "F0040802A Columns Filters Status All Status Only Enabled Only Disabled" at bounding box center [962, 30] width 1185 height 28
paste input "203100"
type input "F00203100"
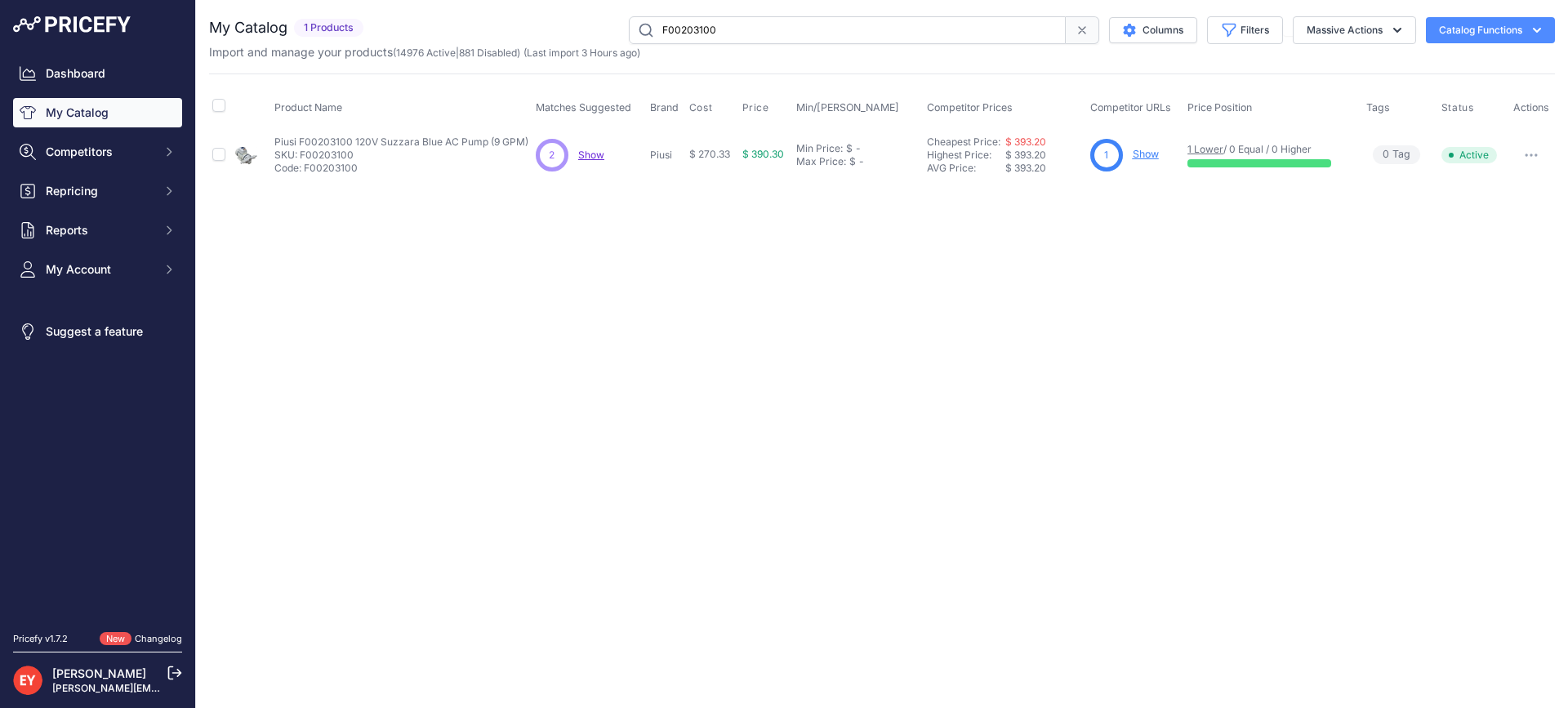
click at [1524, 154] on icon "button" at bounding box center [1530, 156] width 13 height 4
click at [1519, 185] on button "Disable" at bounding box center [1498, 189] width 105 height 26
drag, startPoint x: 743, startPoint y: 19, endPoint x: 625, endPoint y: 27, distance: 118.3
click at [625, 27] on div "F00203100 Columns Filters Status All Status Only Enabled Only Disabled" at bounding box center [962, 30] width 1185 height 28
paste input "4080Y1"
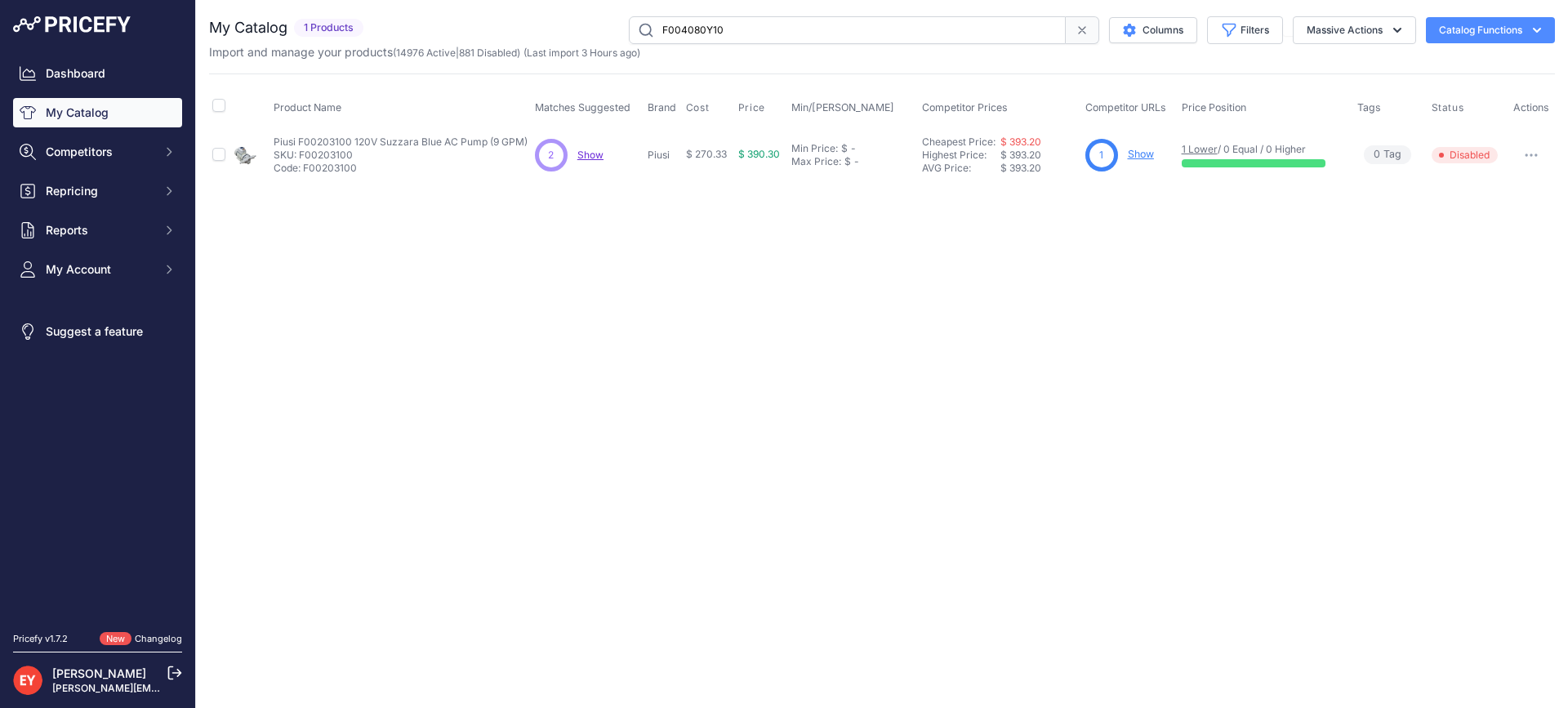
type input "F004080Y10"
click at [1523, 164] on button "button" at bounding box center [1530, 156] width 33 height 23
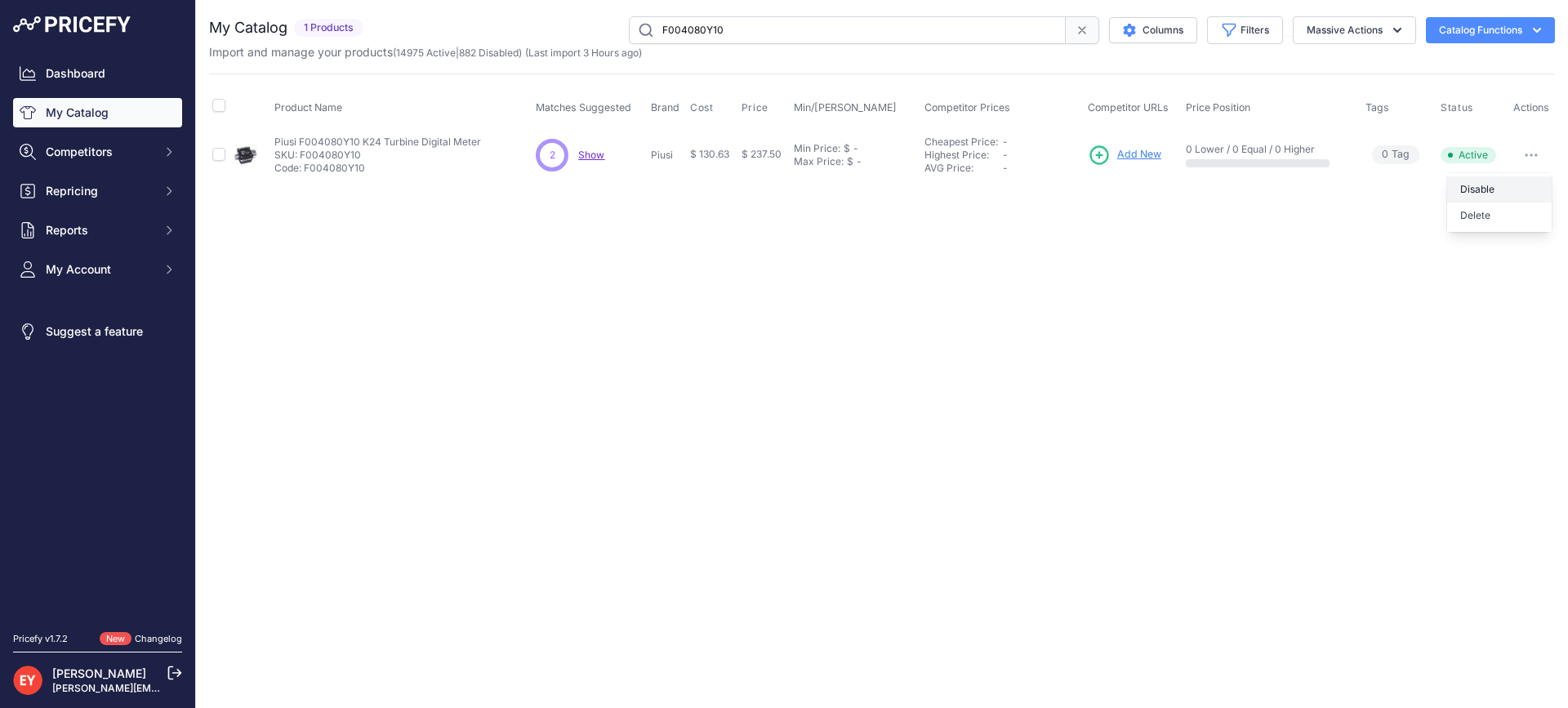
click at [1513, 187] on button "Disable" at bounding box center [1498, 189] width 105 height 26
drag, startPoint x: 750, startPoint y: 14, endPoint x: 736, endPoint y: 24, distance: 17.2
click at [738, 21] on div "You are not connected to the internet. My Catalog" at bounding box center [882, 98] width 1346 height 198
drag, startPoint x: 763, startPoint y: 26, endPoint x: 646, endPoint y: 27, distance: 117.0
click at [646, 27] on input "F004080Y10" at bounding box center [847, 30] width 437 height 28
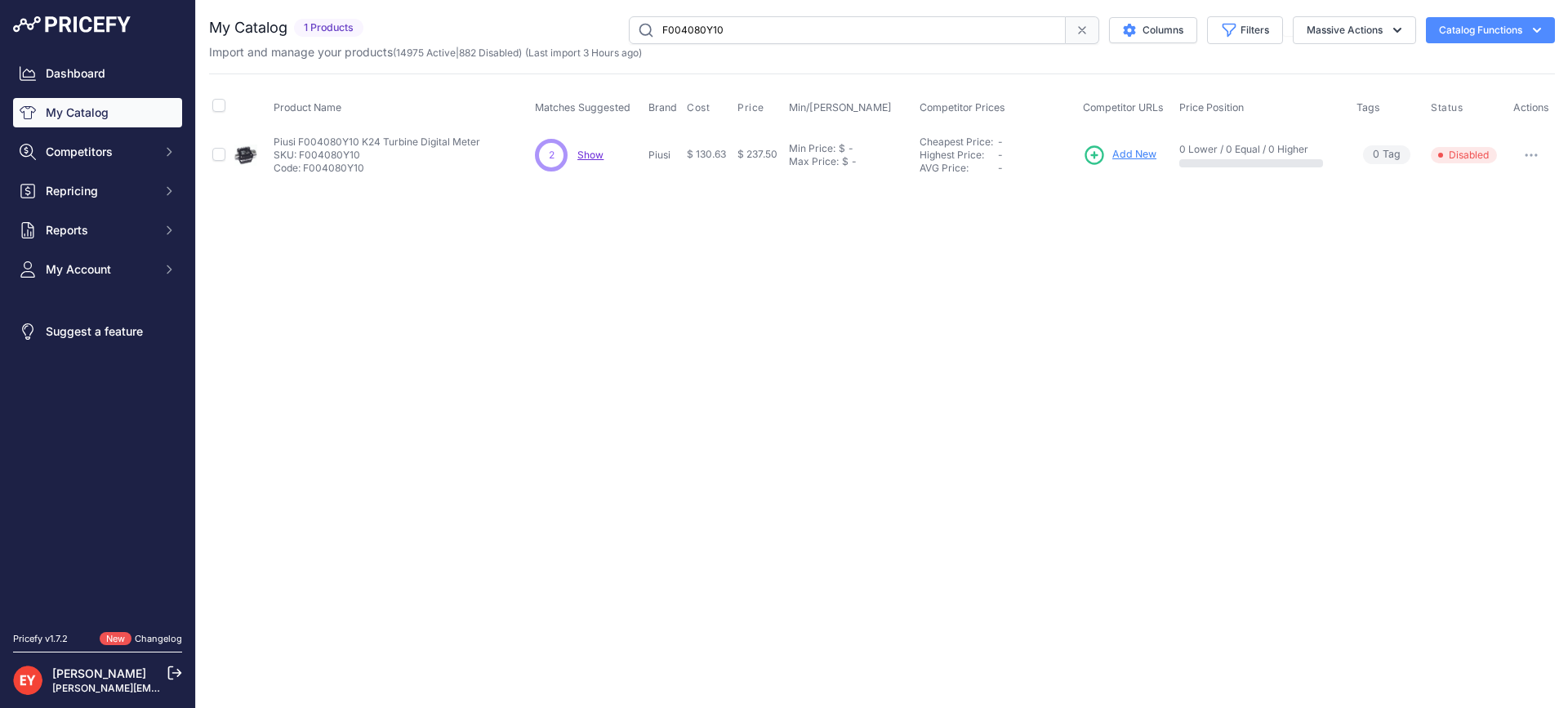
paste input "6110"
type input "F00611010"
click at [1530, 156] on button "button" at bounding box center [1530, 156] width 33 height 23
click at [1524, 158] on button "button" at bounding box center [1530, 156] width 33 height 23
click at [969, 289] on div "Close You are not connected to the internet." at bounding box center [881, 354] width 1371 height 708
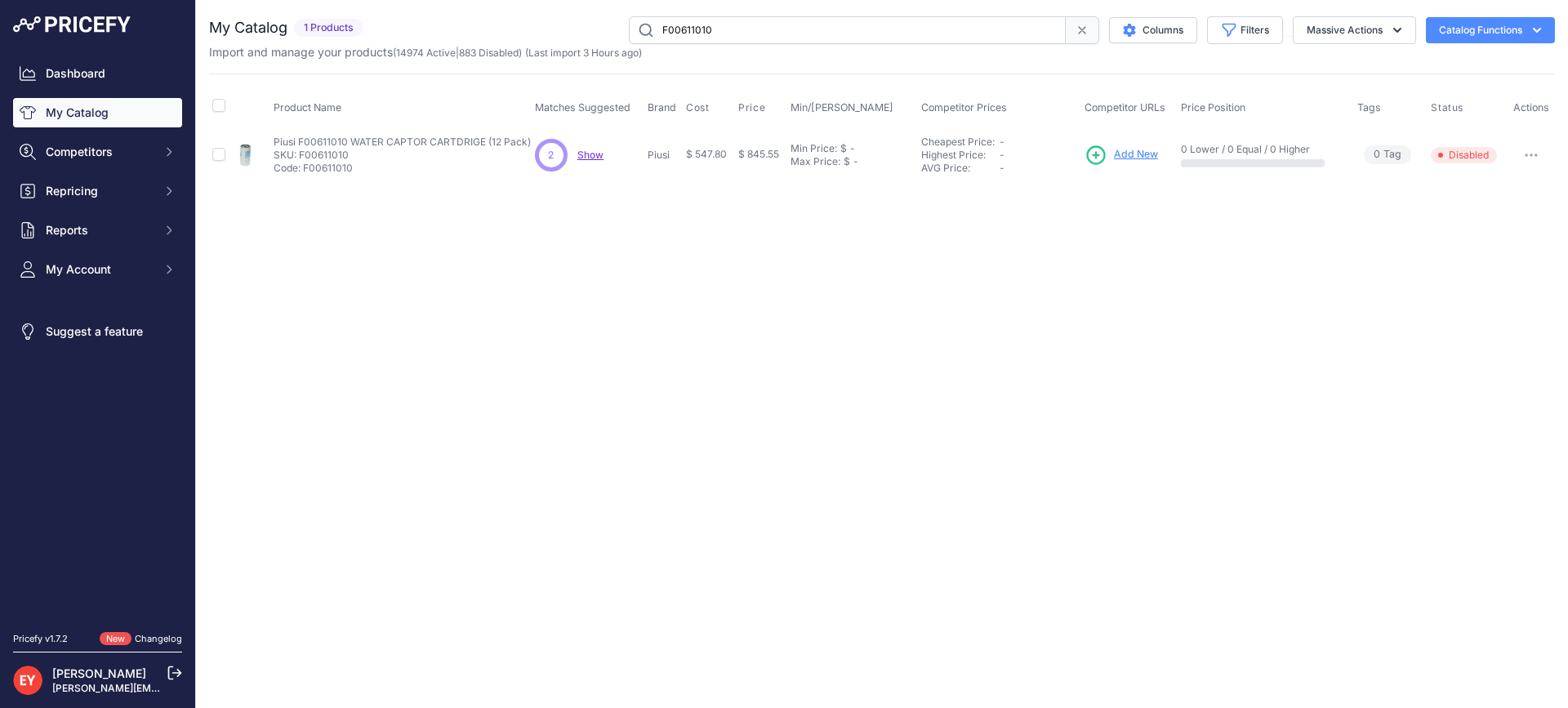
drag, startPoint x: 801, startPoint y: 24, endPoint x: 651, endPoint y: 30, distance: 150.1
click at [651, 30] on input "F00611010" at bounding box center [847, 30] width 437 height 28
paste input "1271005"
type input "F12710050"
click at [1517, 184] on button "Disable" at bounding box center [1498, 189] width 105 height 26
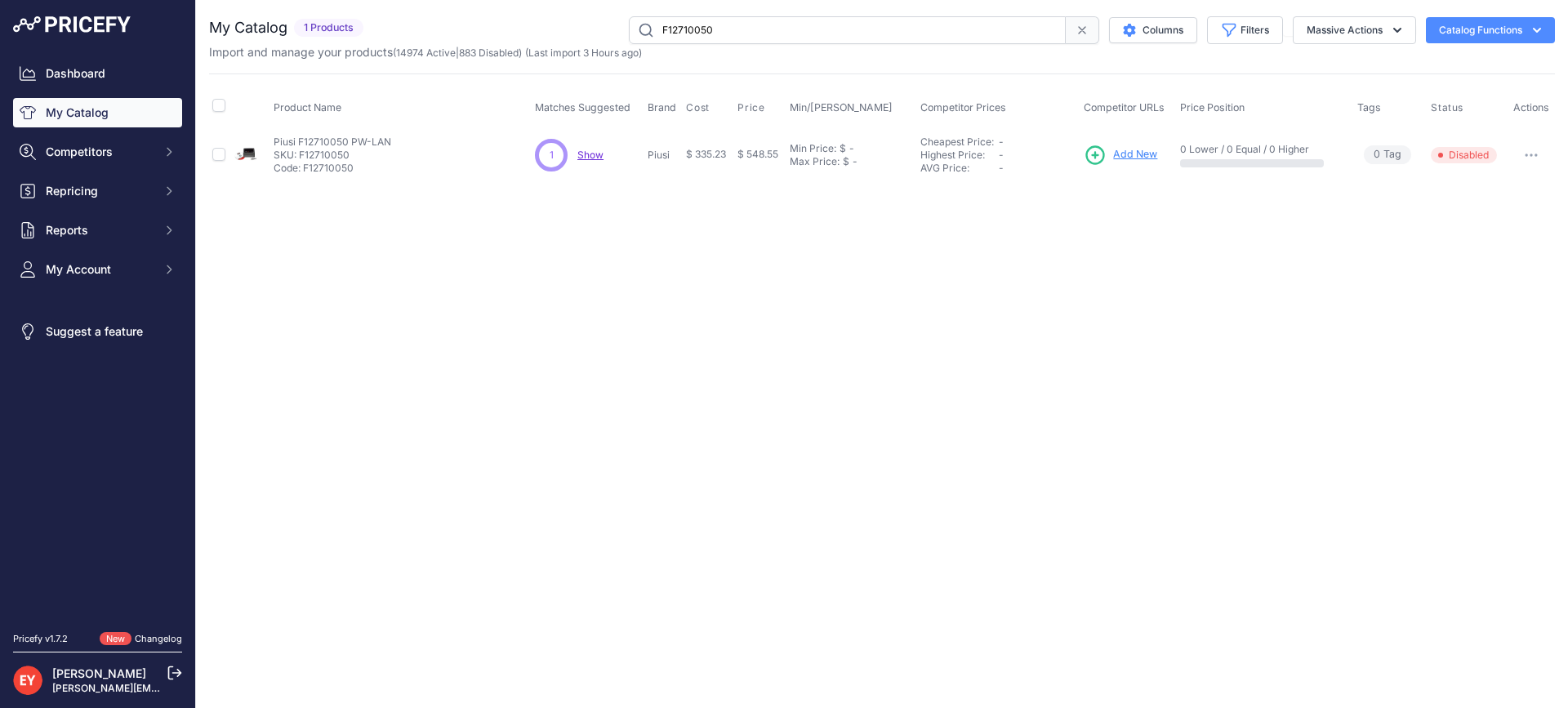
drag, startPoint x: 759, startPoint y: 34, endPoint x: 583, endPoint y: 31, distance: 176.0
click at [583, 31] on div "F12710050 Columns Filters Status All Status Only Enabled Only Disabled" at bounding box center [962, 30] width 1185 height 28
paste input "0077301"
type input "F00773010"
click at [1533, 156] on icon "button" at bounding box center [1530, 156] width 13 height 4
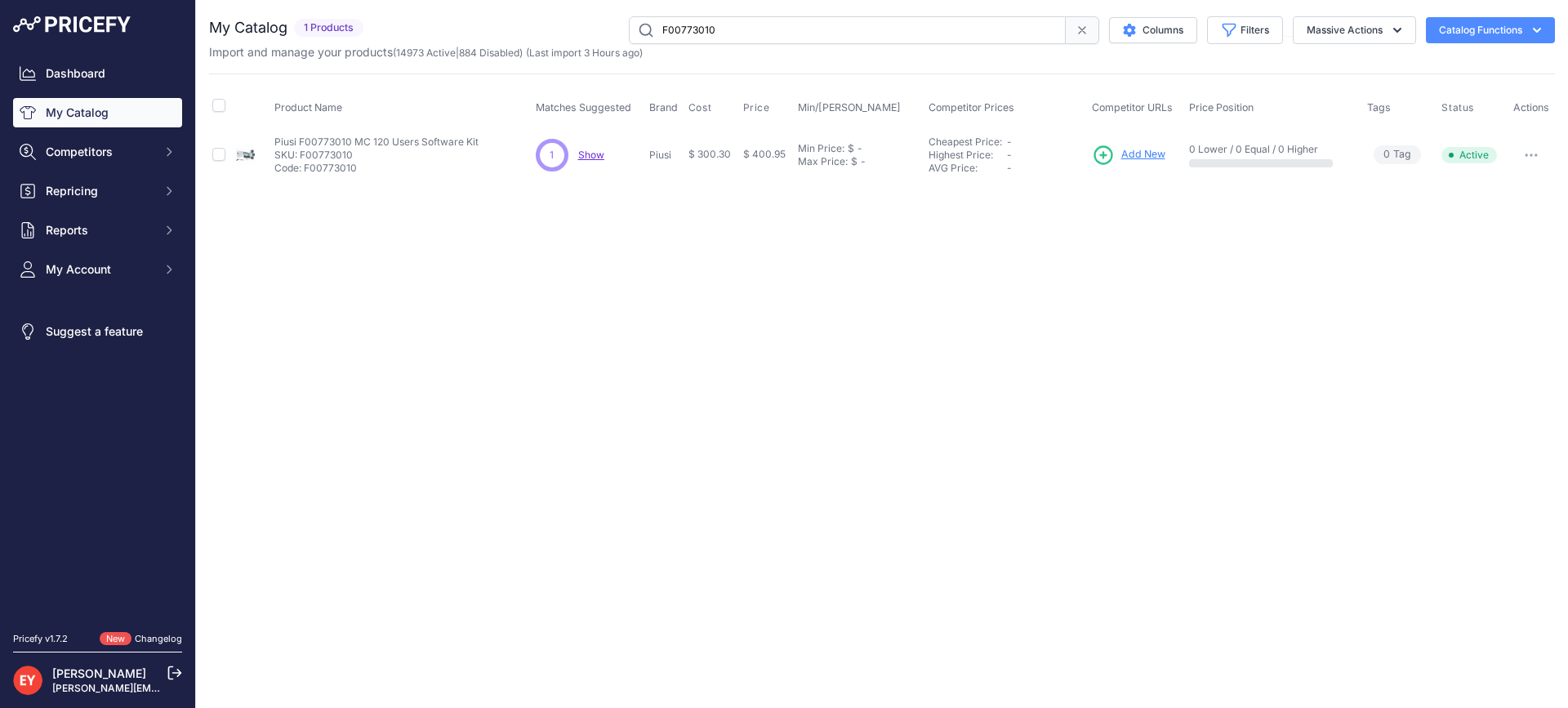
click at [1535, 152] on button "button" at bounding box center [1530, 156] width 33 height 23
drag, startPoint x: 0, startPoint y: 0, endPoint x: 1535, endPoint y: 152, distance: 1542.5
click at [1535, 152] on button "button" at bounding box center [1530, 156] width 33 height 23
click at [1538, 152] on button "button" at bounding box center [1530, 156] width 33 height 23
click at [1496, 194] on button "Disable" at bounding box center [1498, 189] width 105 height 26
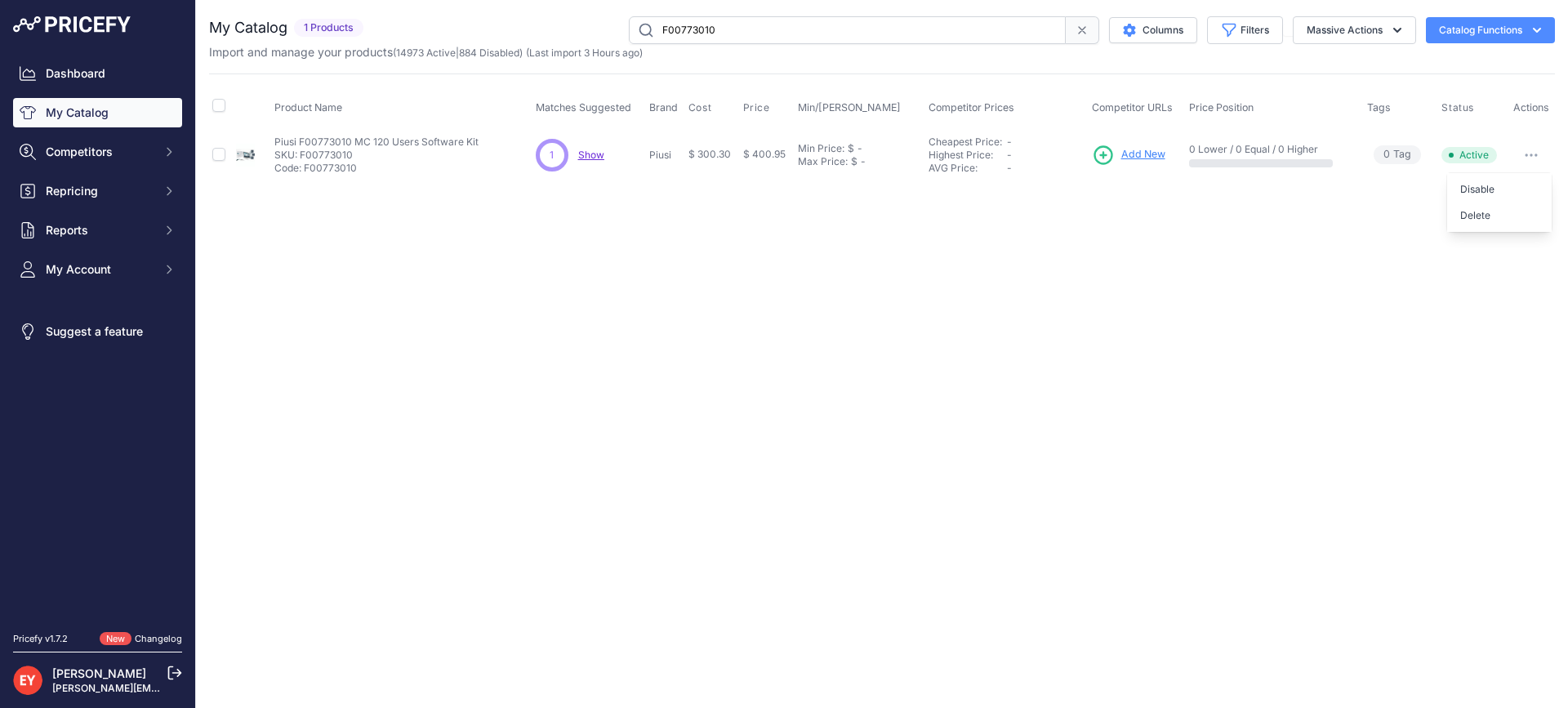
click at [1496, 164] on span "Active" at bounding box center [1469, 155] width 55 height 16
drag, startPoint x: 762, startPoint y: 27, endPoint x: 591, endPoint y: 30, distance: 171.0
click at [591, 30] on div "F00773010 Columns Filters Status All Status Only Enabled Only Disabled" at bounding box center [962, 30] width 1185 height 28
paste input "1840000"
type input "F18400000"
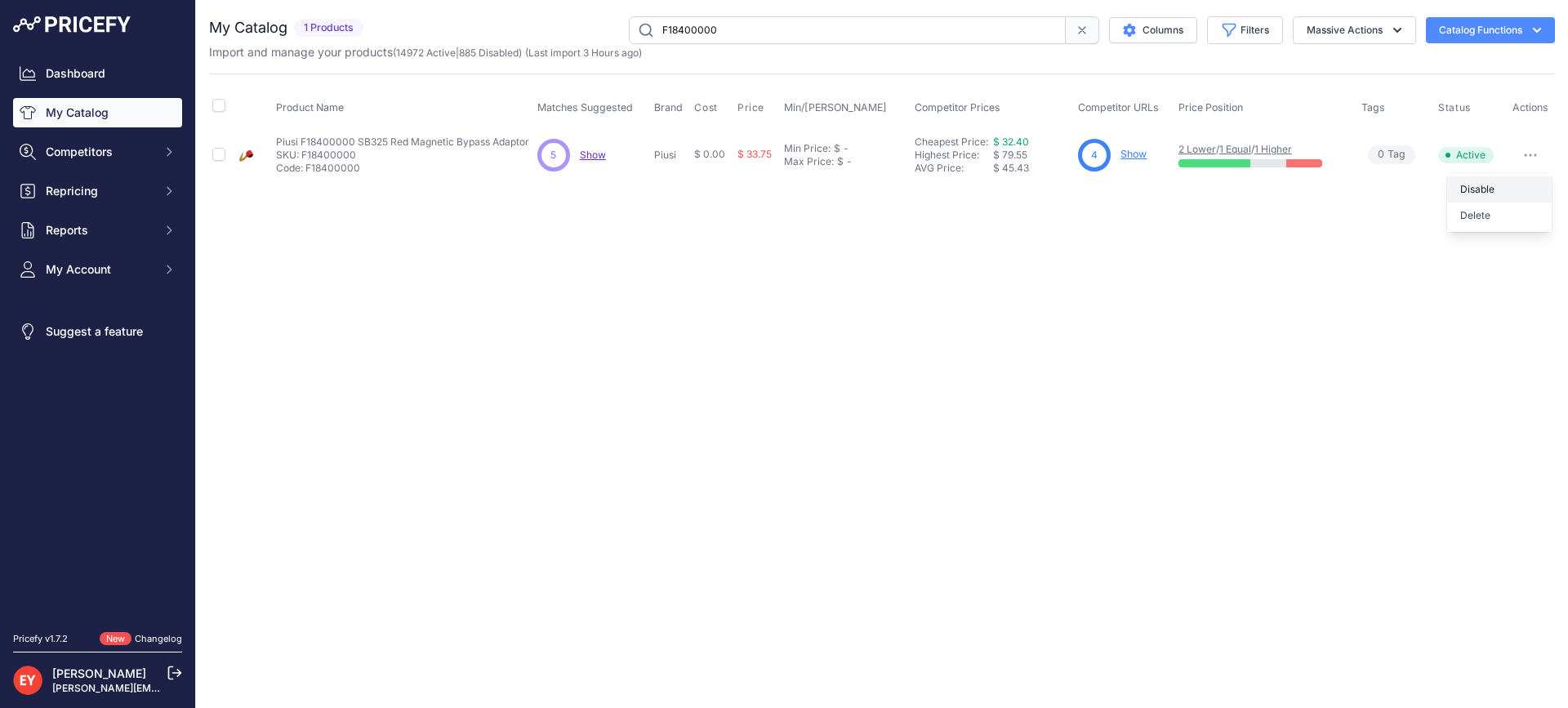
click at [1505, 183] on button "Disable" at bounding box center [1498, 189] width 105 height 26
drag, startPoint x: 772, startPoint y: 33, endPoint x: 534, endPoint y: 27, distance: 238.1
click at [534, 27] on div "F18400000 Columns Filters Status All Status Only Enabled Only Disabled" at bounding box center [962, 30] width 1185 height 28
paste input "5776"
type input "F15776000"
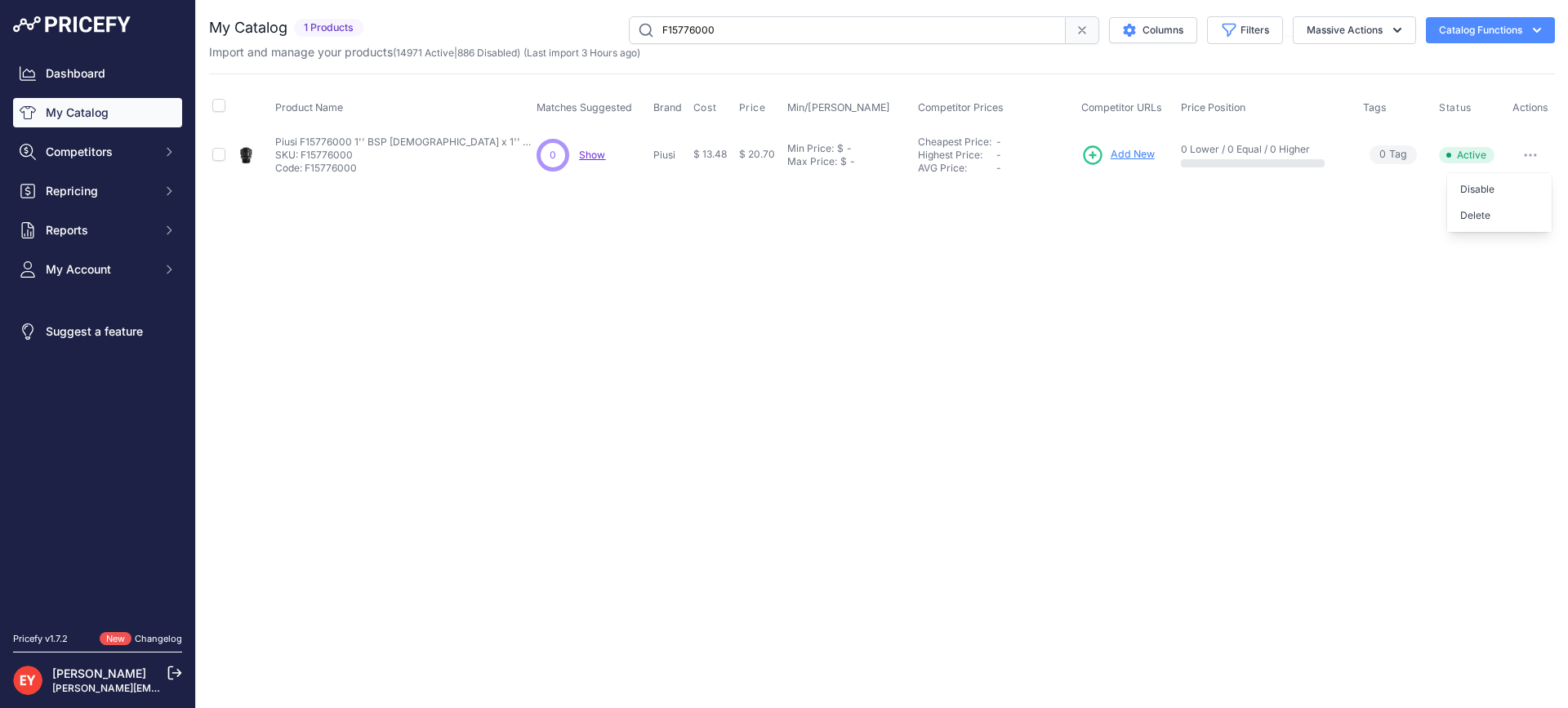
drag, startPoint x: 0, startPoint y: 0, endPoint x: 1448, endPoint y: 195, distance: 1461.1
click at [1509, 190] on button "Disable" at bounding box center [1498, 189] width 105 height 26
drag, startPoint x: 730, startPoint y: 31, endPoint x: 617, endPoint y: 31, distance: 113.0
click at [617, 31] on div "F15776000 Columns Filters Status All Status Only Enabled Only Disabled" at bounding box center [962, 30] width 1185 height 28
paste input "0020409"
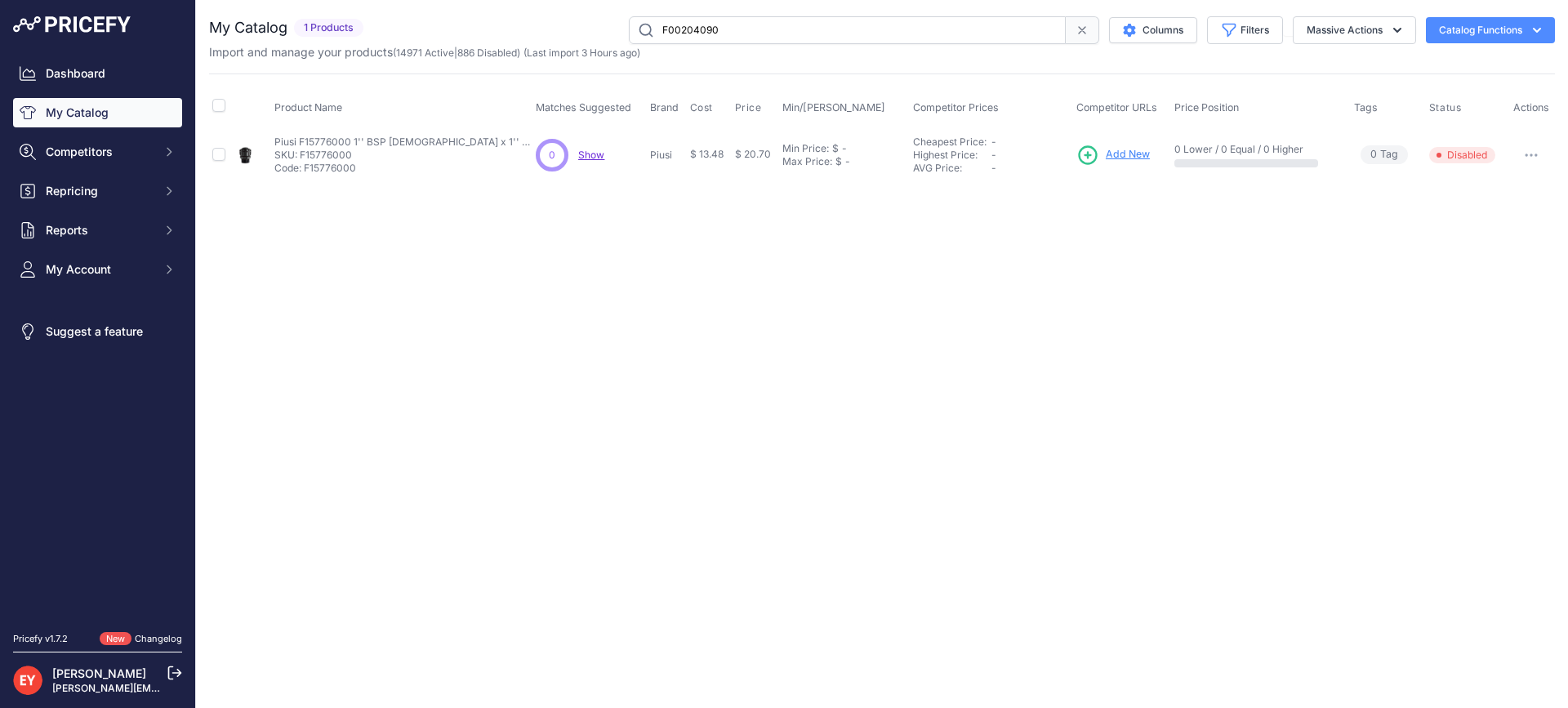
type input "F00204090"
click at [1530, 148] on button "button" at bounding box center [1530, 156] width 33 height 23
click at [1538, 155] on button "button" at bounding box center [1530, 156] width 33 height 23
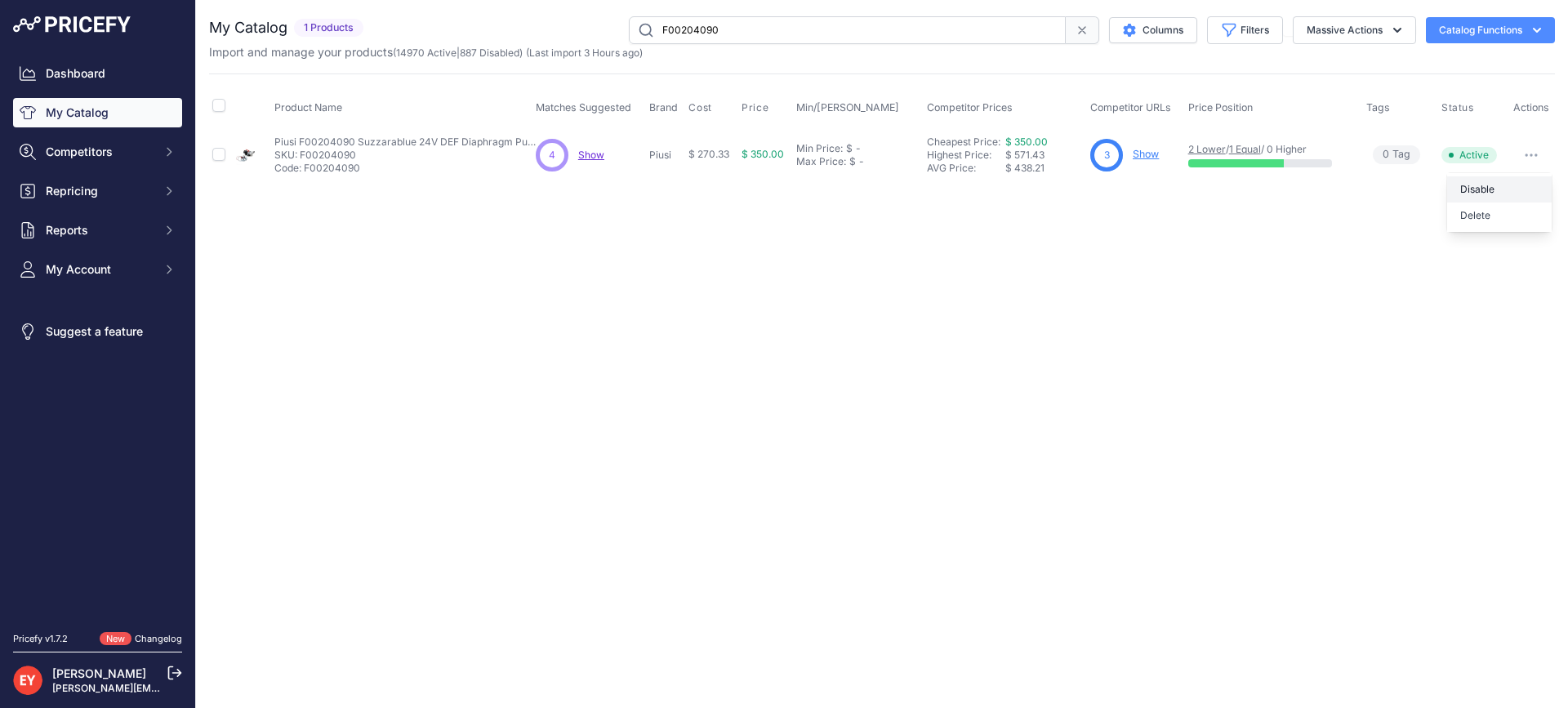
click at [1501, 181] on button "Disable" at bounding box center [1498, 189] width 105 height 26
drag, startPoint x: 765, startPoint y: 32, endPoint x: 620, endPoint y: 29, distance: 145.0
click at [620, 29] on div "F00204090 Columns Filters Status All Status Only Enabled Only Disabled" at bounding box center [962, 30] width 1185 height 28
paste input "611B0"
type input "F00611B00"
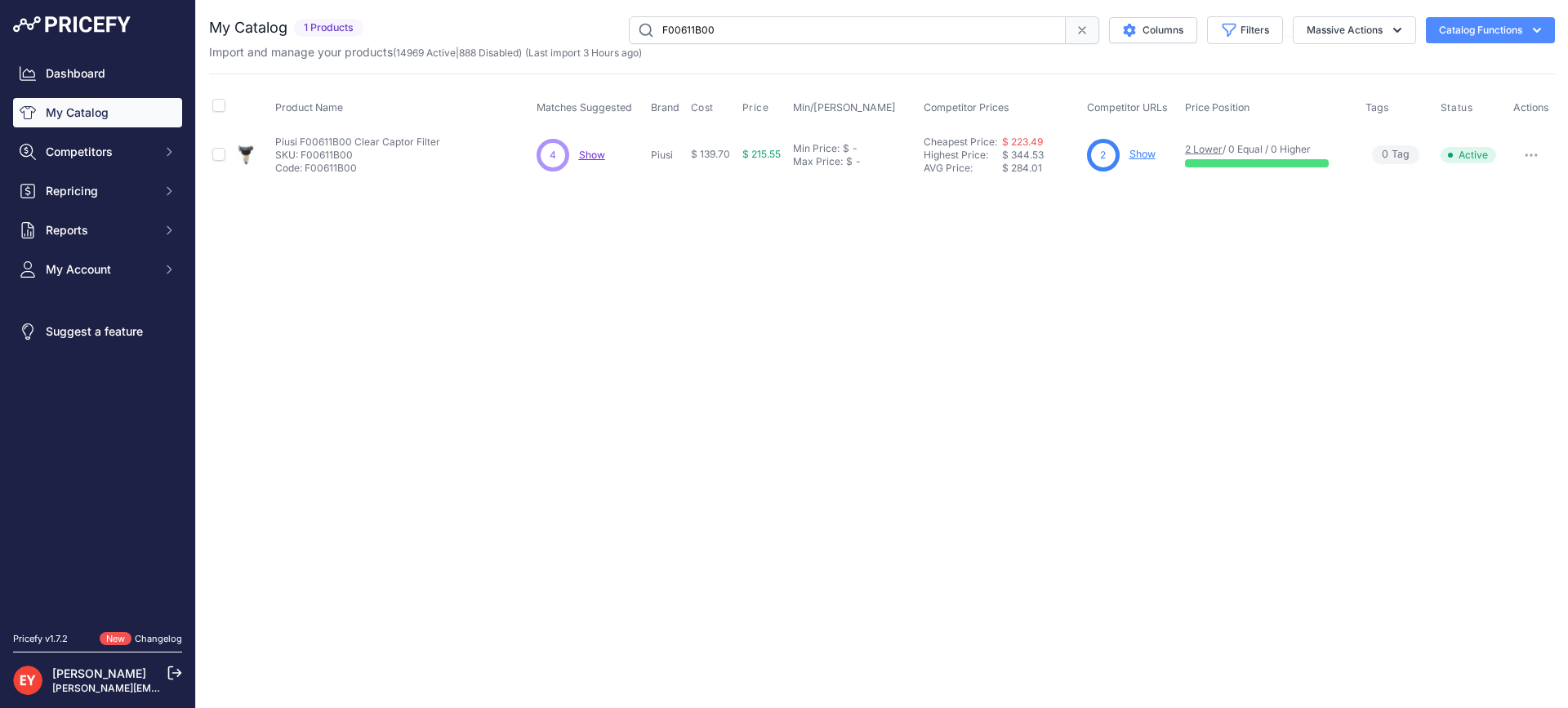
click at [1530, 157] on button "button" at bounding box center [1530, 156] width 33 height 23
click at [1498, 191] on button "Disable" at bounding box center [1498, 189] width 105 height 26
drag, startPoint x: 769, startPoint y: 26, endPoint x: 556, endPoint y: 22, distance: 213.0
click at [556, 22] on div "F00611B00 Columns Filters Status All Status Only Enabled Only Disabled" at bounding box center [962, 30] width 1185 height 28
paste input "0005620"
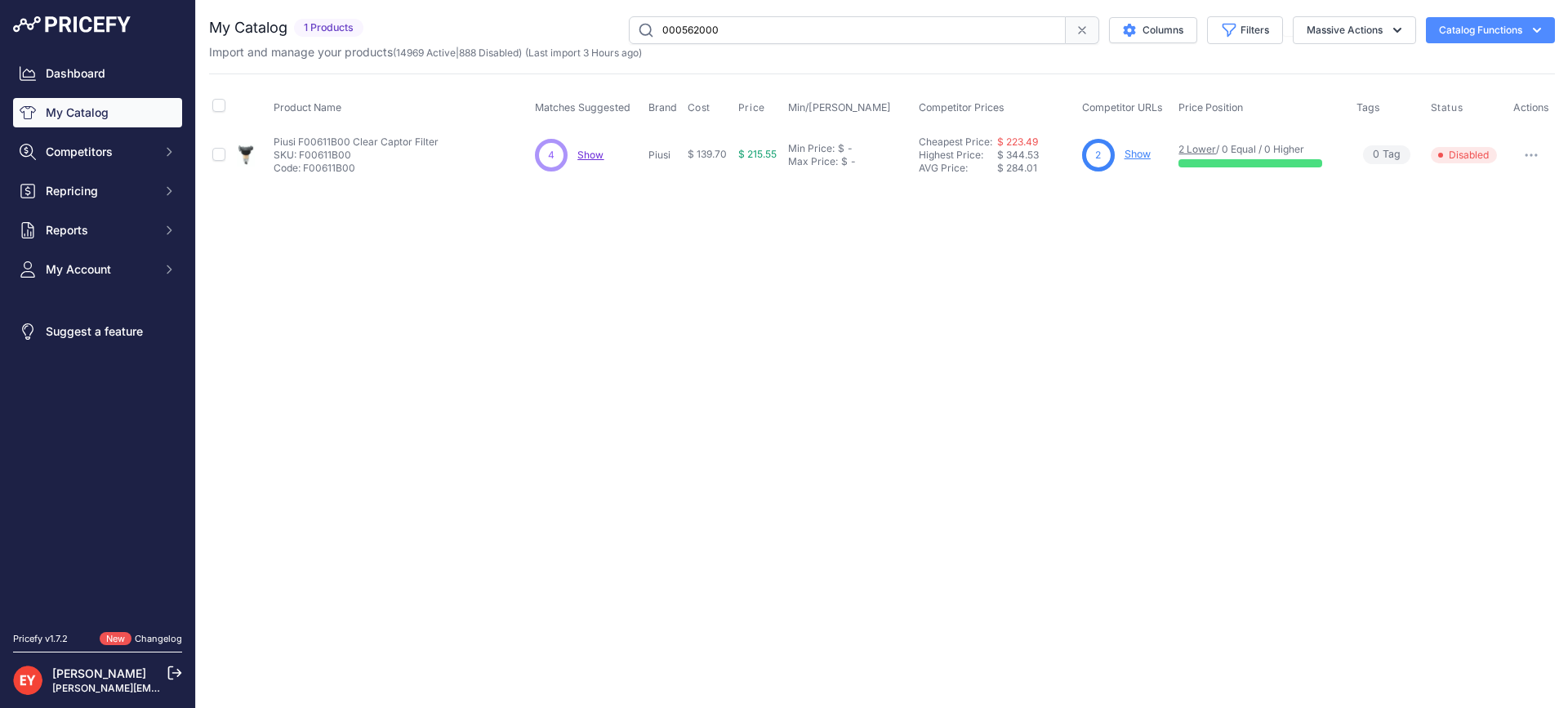
type input "000562000"
click at [1539, 154] on button "button" at bounding box center [1530, 156] width 33 height 23
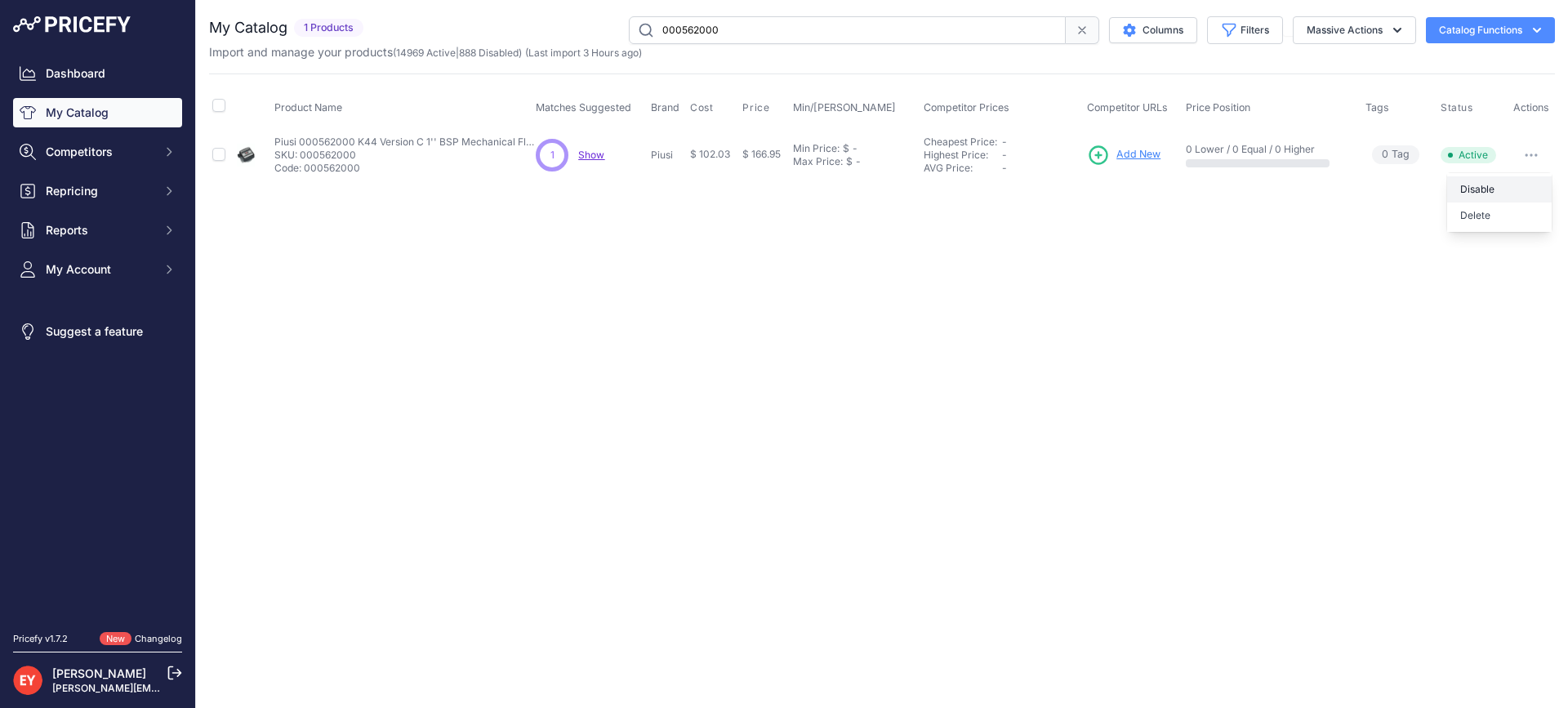
click at [1504, 190] on button "Disable" at bounding box center [1498, 189] width 105 height 26
click at [1524, 151] on button "button" at bounding box center [1530, 156] width 33 height 23
click at [1487, 185] on button "Disable" at bounding box center [1498, 189] width 105 height 26
click at [1530, 151] on button "button" at bounding box center [1530, 156] width 33 height 23
click at [1529, 154] on icon "button" at bounding box center [1530, 156] width 13 height 4
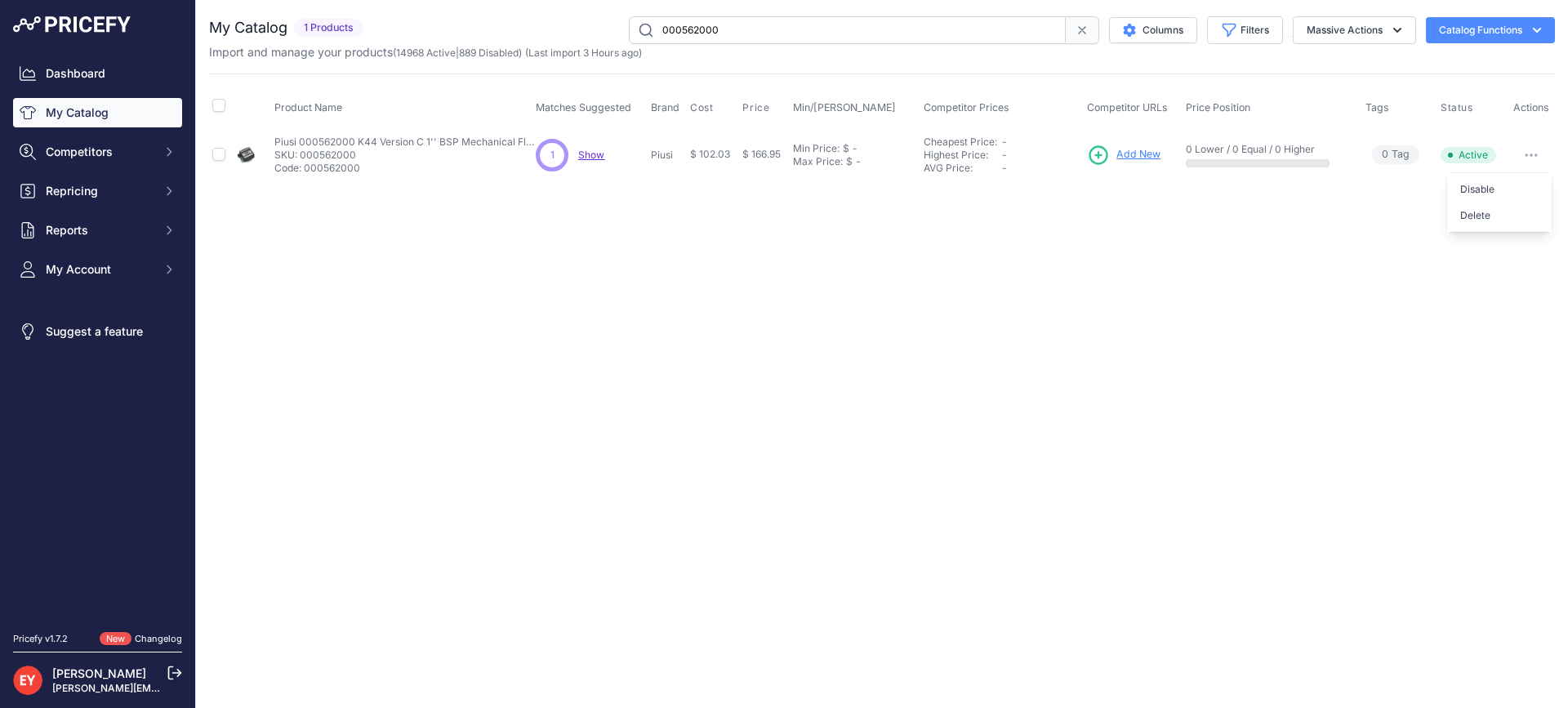
click at [1493, 185] on button "Disable" at bounding box center [1498, 189] width 105 height 26
drag, startPoint x: 786, startPoint y: 32, endPoint x: 532, endPoint y: 36, distance: 254.0
click at [532, 36] on div "000562000 Columns Filters Status All Status Only Enabled Only Disabled" at bounding box center [962, 30] width 1185 height 28
paste input "F00472A"
type input "F00472A00"
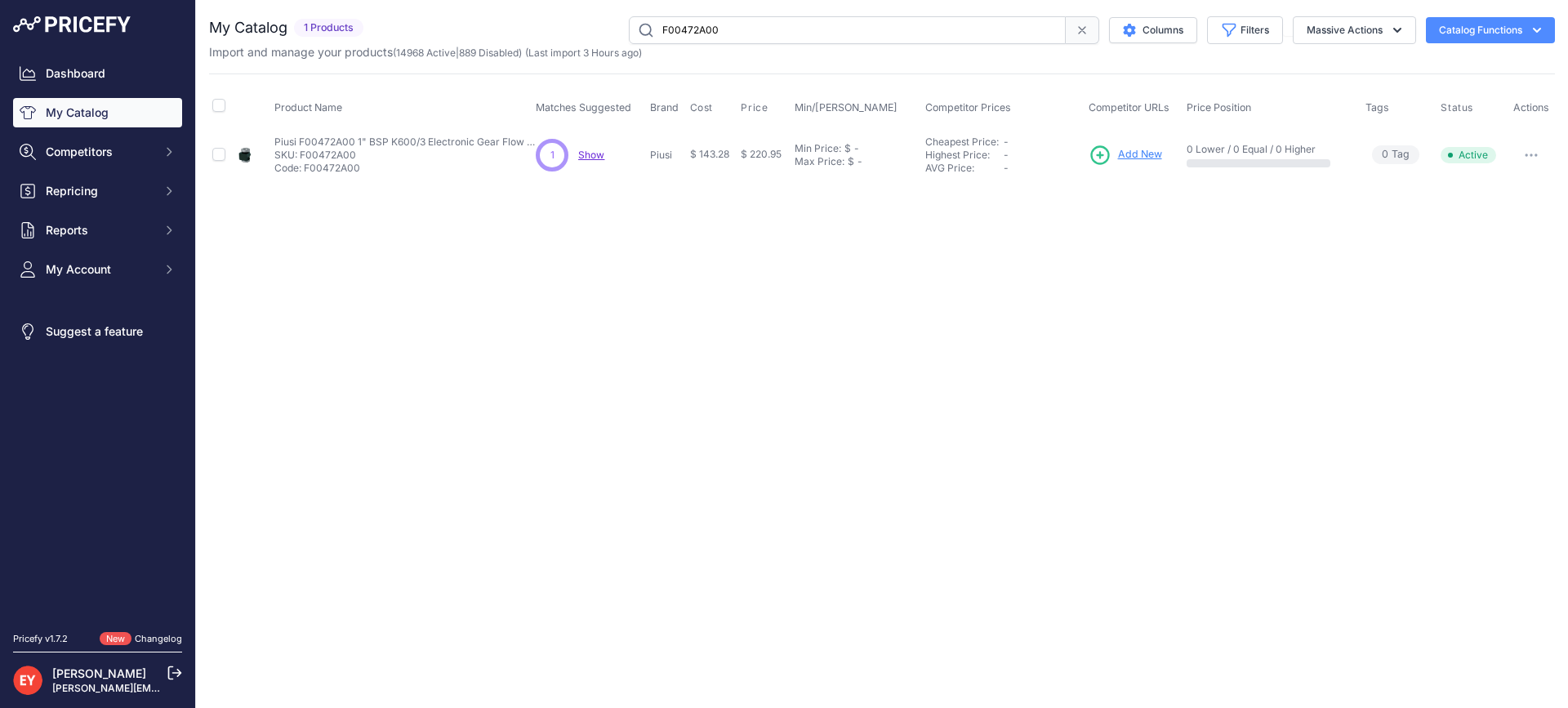
click at [1527, 152] on button "button" at bounding box center [1530, 156] width 33 height 23
click at [1530, 157] on button "button" at bounding box center [1530, 156] width 33 height 23
drag, startPoint x: 1503, startPoint y: 192, endPoint x: 1323, endPoint y: 192, distance: 180.0
click at [1497, 192] on button "Disable" at bounding box center [1498, 189] width 105 height 26
drag, startPoint x: 777, startPoint y: 30, endPoint x: 568, endPoint y: 29, distance: 209.0
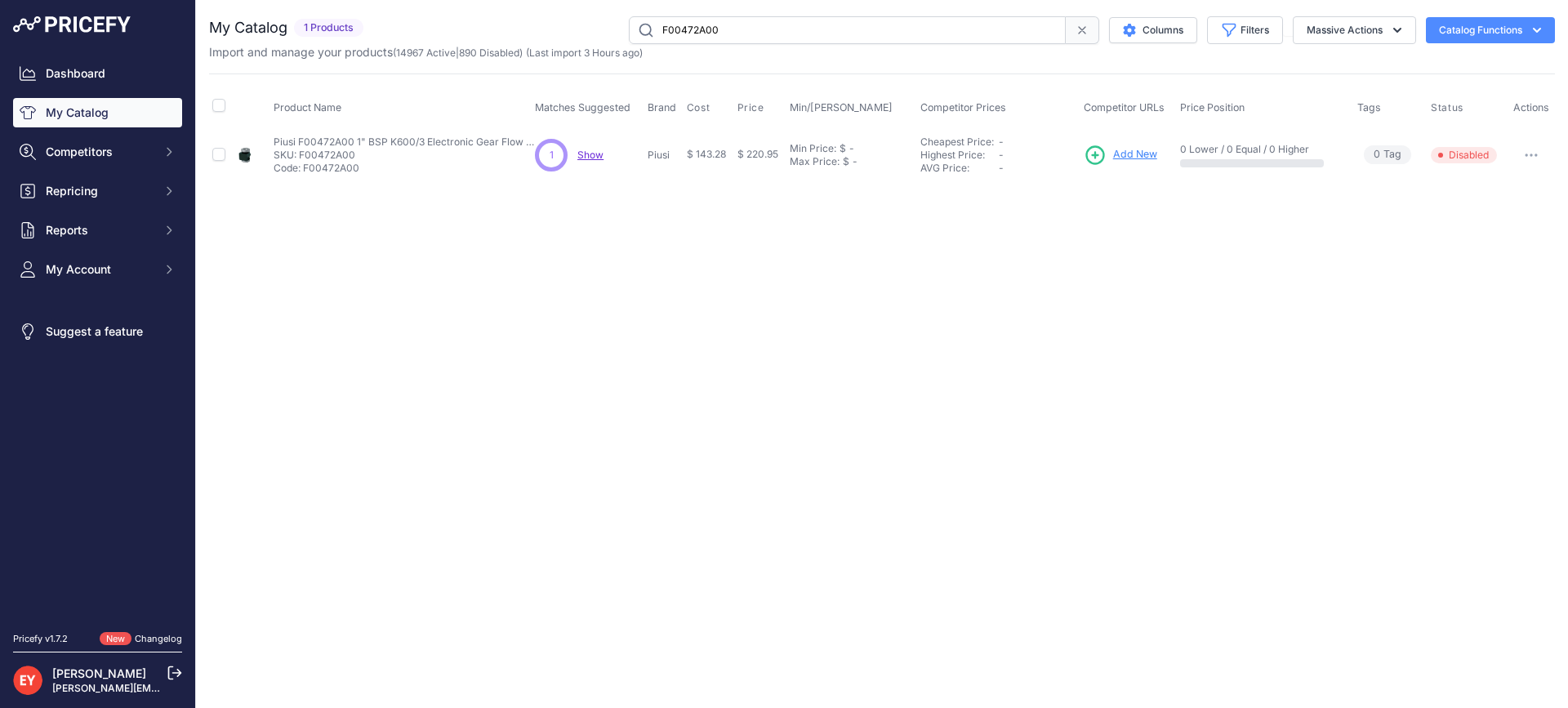
click at [568, 29] on div "F00472A00 Columns Filters Status All Status Only Enabled Only Disabled" at bounding box center [962, 30] width 1185 height 28
paste input "50606A"
type input "F0050606A"
click at [1539, 156] on button "button" at bounding box center [1530, 156] width 33 height 23
drag, startPoint x: 1507, startPoint y: 186, endPoint x: 1074, endPoint y: 194, distance: 433.1
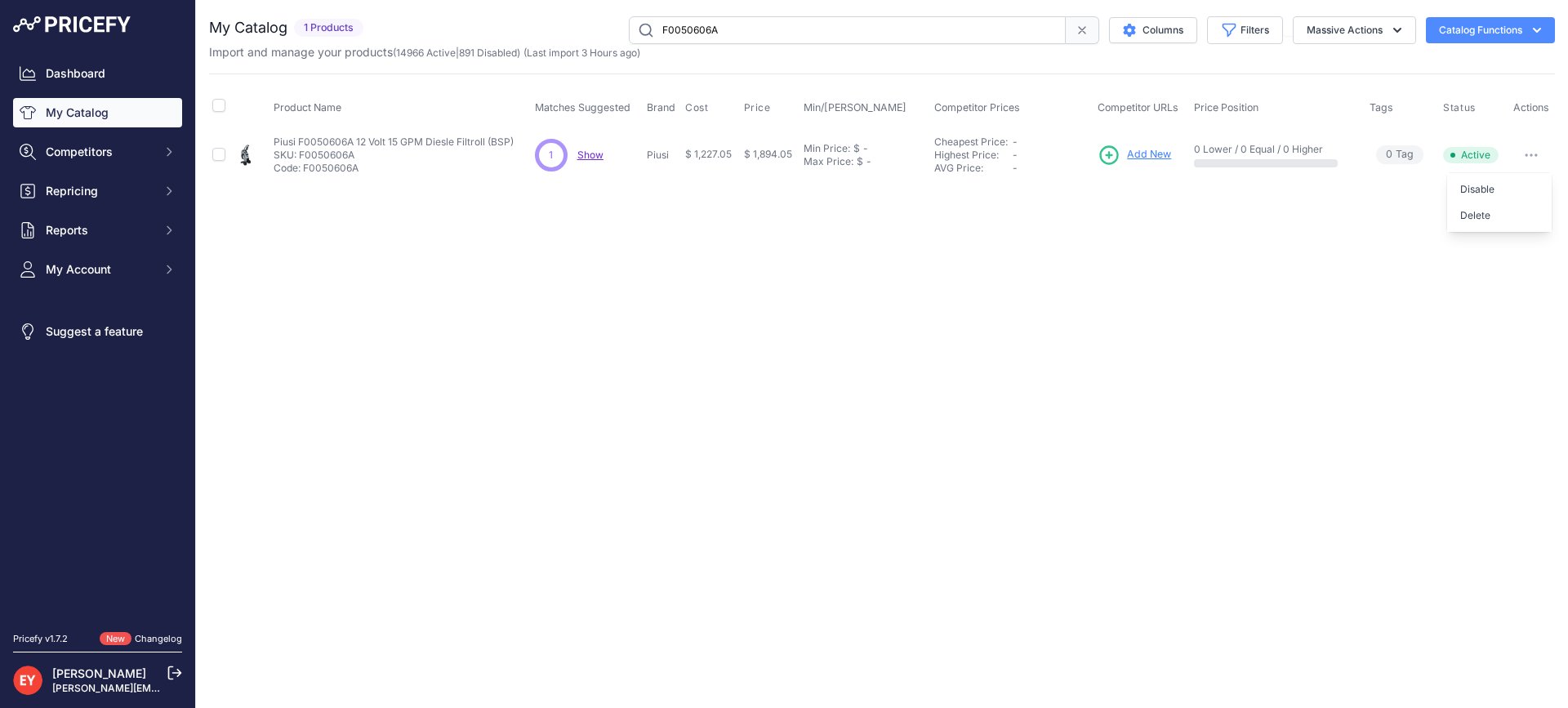
click at [1502, 190] on button "Disable" at bounding box center [1498, 189] width 105 height 26
drag, startPoint x: 739, startPoint y: 24, endPoint x: 649, endPoint y: 26, distance: 90.0
click at [649, 26] on input "F0050606A" at bounding box center [847, 30] width 437 height 28
paste input "611C00"
type input "F00611C00"
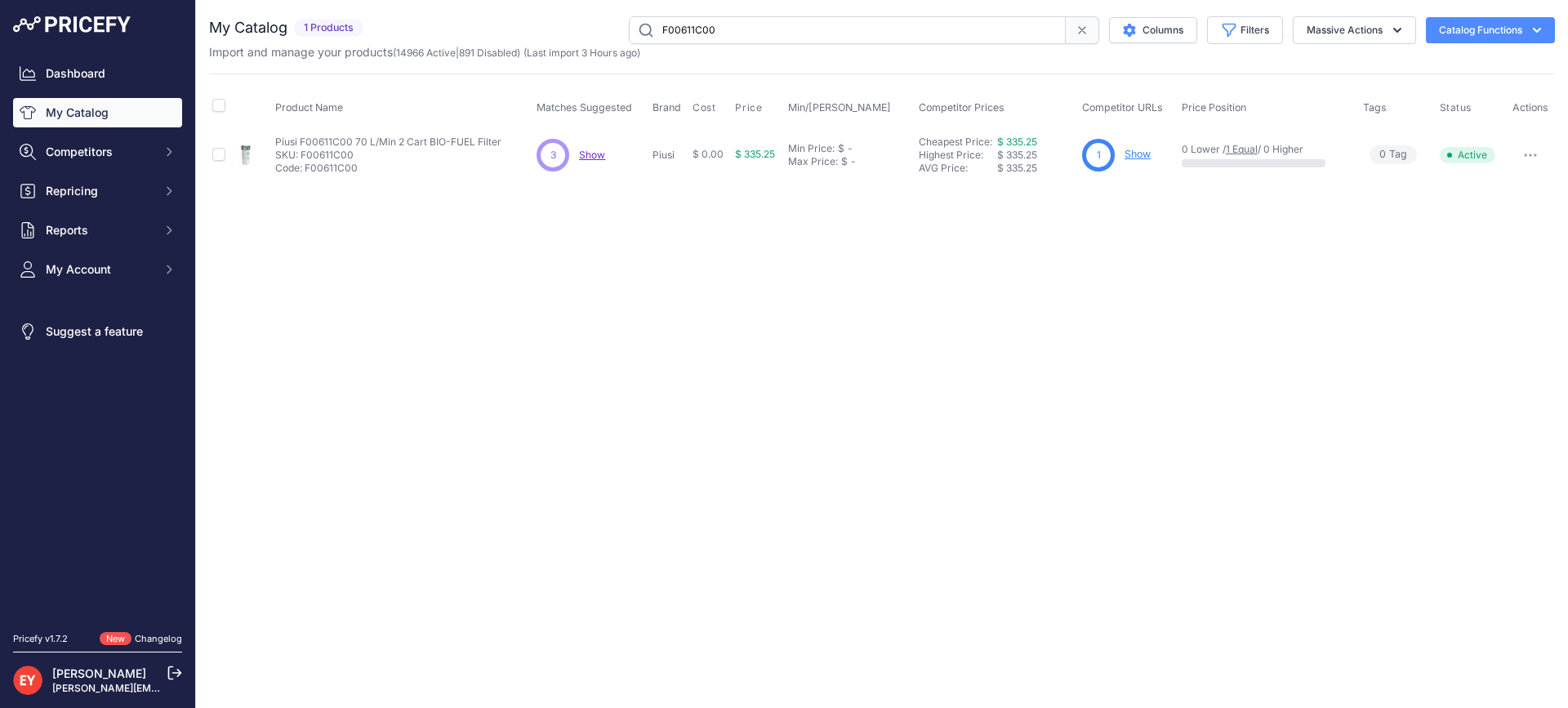
click at [1543, 154] on button "button" at bounding box center [1530, 156] width 33 height 23
click at [1517, 157] on button "button" at bounding box center [1530, 156] width 33 height 23
click at [1500, 185] on button "Disable" at bounding box center [1498, 189] width 105 height 26
drag, startPoint x: 786, startPoint y: 30, endPoint x: 611, endPoint y: 33, distance: 175.0
click at [611, 33] on div "F00611C00 Columns Filters Status All Status Only Enabled Only Disabled" at bounding box center [962, 30] width 1185 height 28
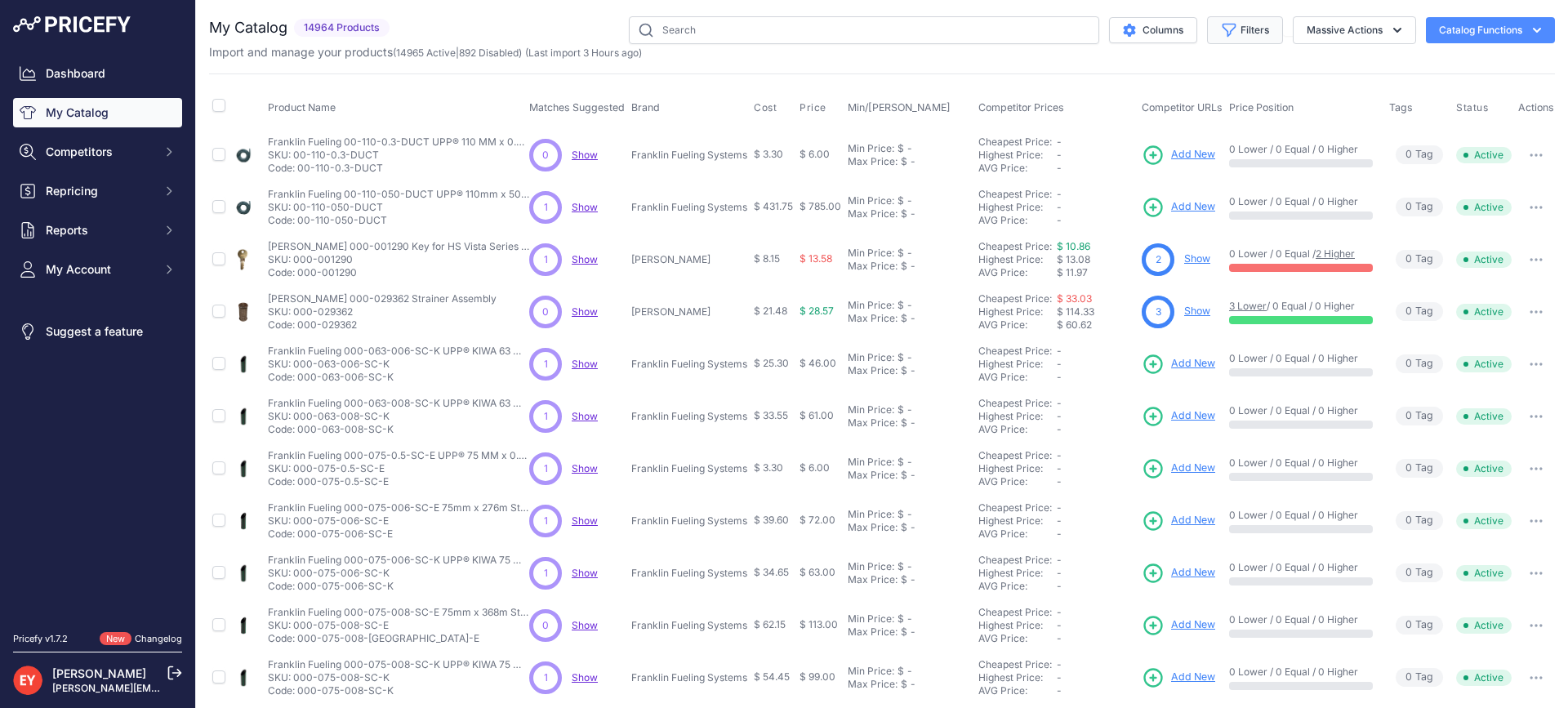
click at [1245, 24] on button "Filters" at bounding box center [1245, 30] width 76 height 28
click at [1184, 88] on select "All Status Only Enabled Only Disabled" at bounding box center [1191, 94] width 156 height 28
select select "1"
click at [1113, 80] on select "All Status Only Enabled Only Disabled" at bounding box center [1191, 94] width 156 height 28
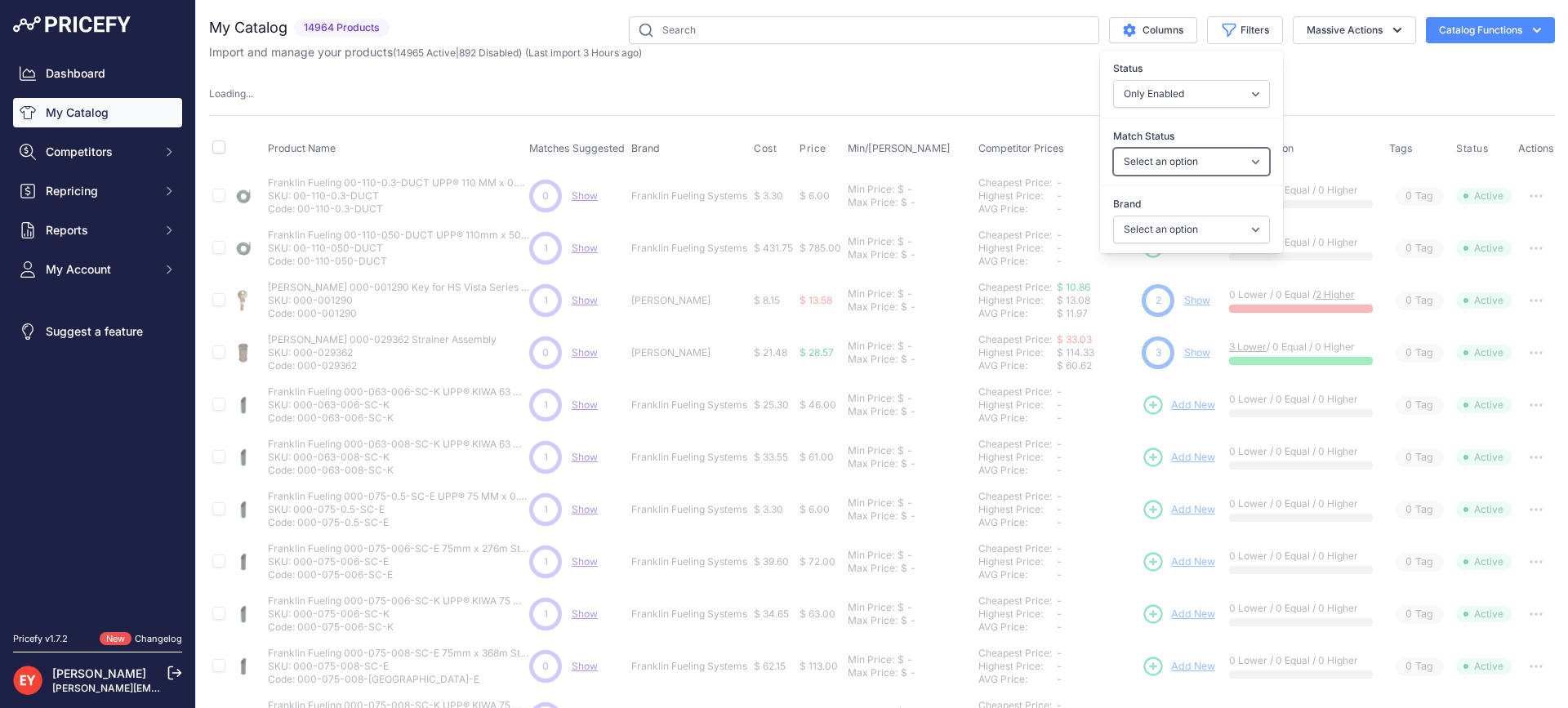
click at [1189, 163] on select "Select an option Matched Unmatched" at bounding box center [1191, 161] width 156 height 28
select select "1"
click at [1113, 148] on select "Select an option Matched Unmatched" at bounding box center [1191, 161] width 156 height 28
select select
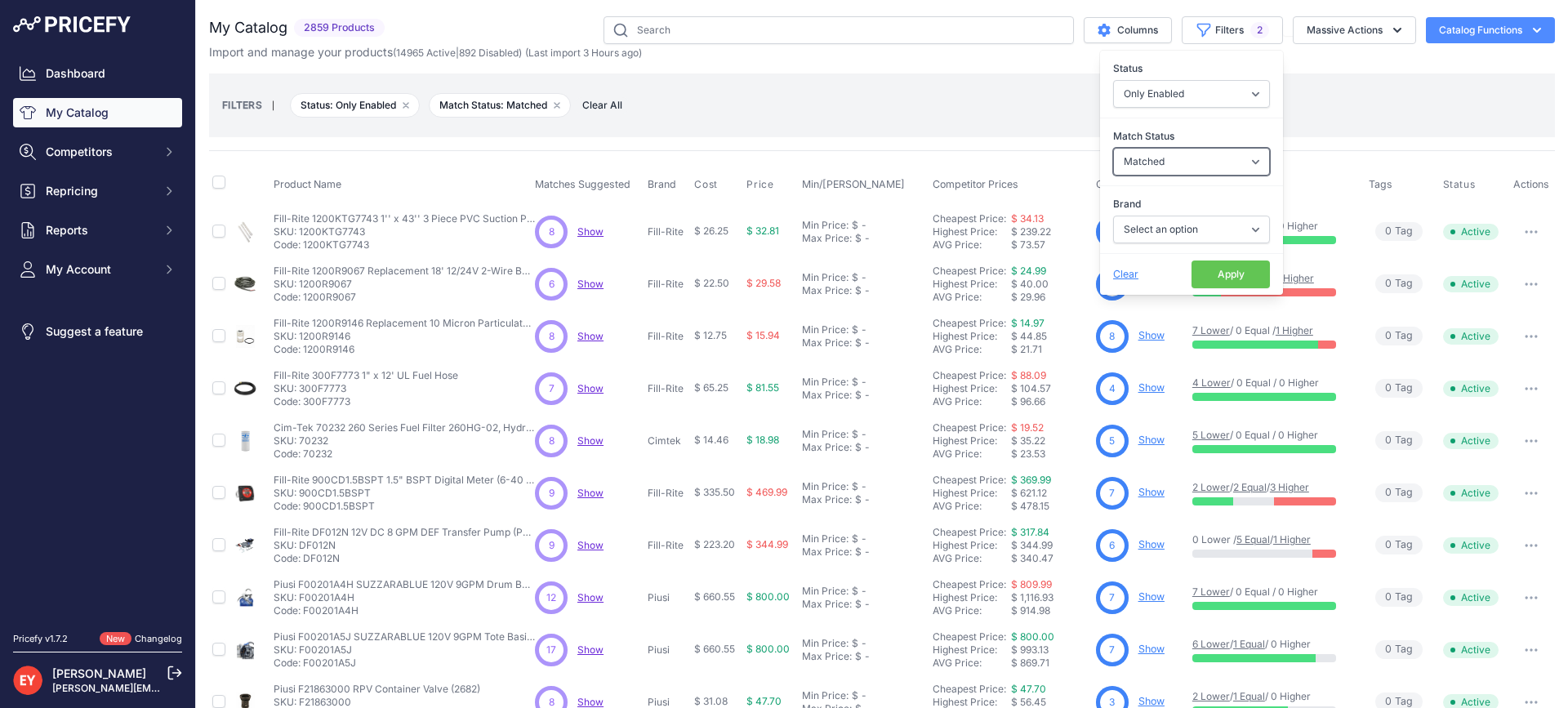
click at [1211, 159] on select "Select an option Matched Unmatched" at bounding box center [1191, 161] width 156 height 28
select select "0"
click at [1113, 148] on select "Select an option Matched Unmatched" at bounding box center [1191, 161] width 156 height 28
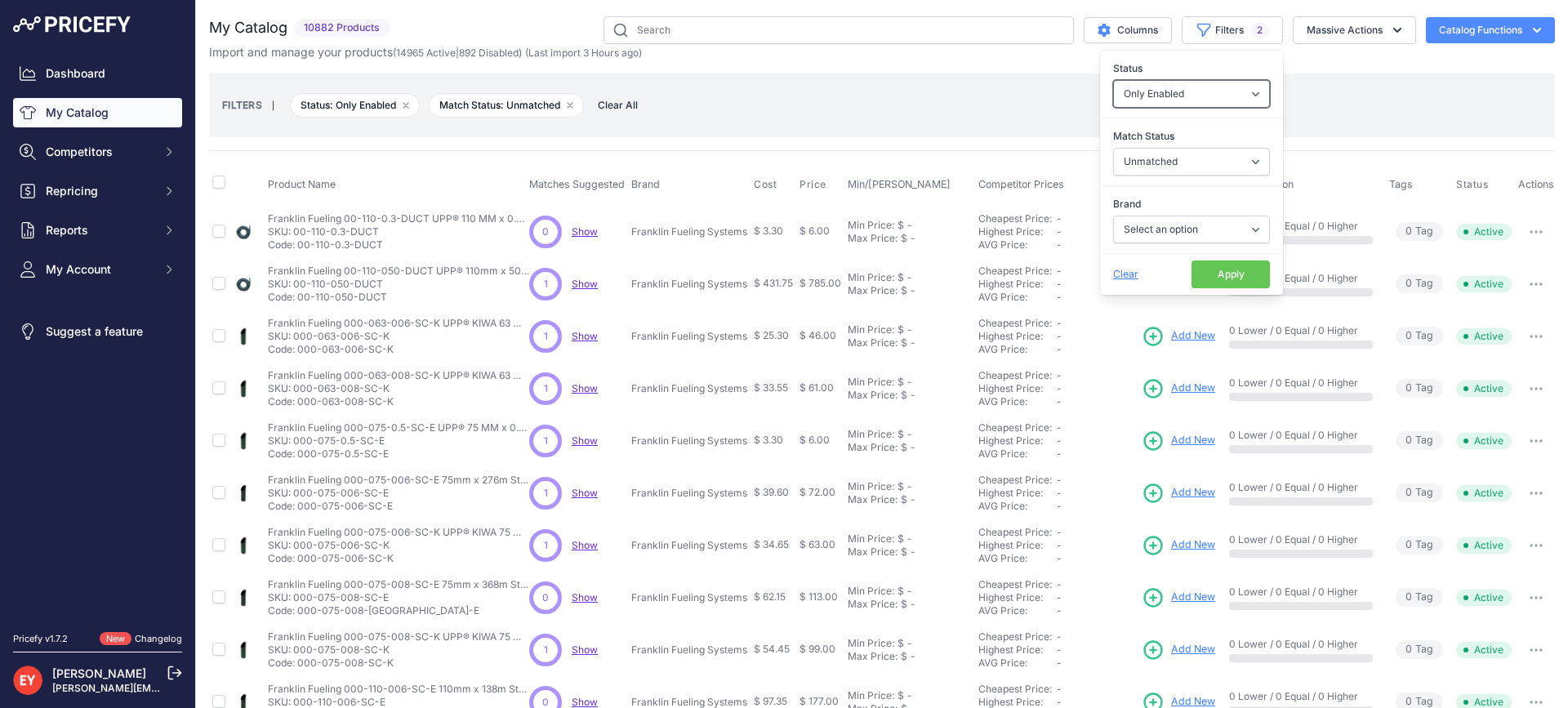
click at [1195, 104] on select "All Status Only Enabled Only Disabled" at bounding box center [1191, 94] width 156 height 28
select select
click at [1113, 80] on select "All Status Only Enabled Only Disabled" at bounding box center [1191, 94] width 156 height 28
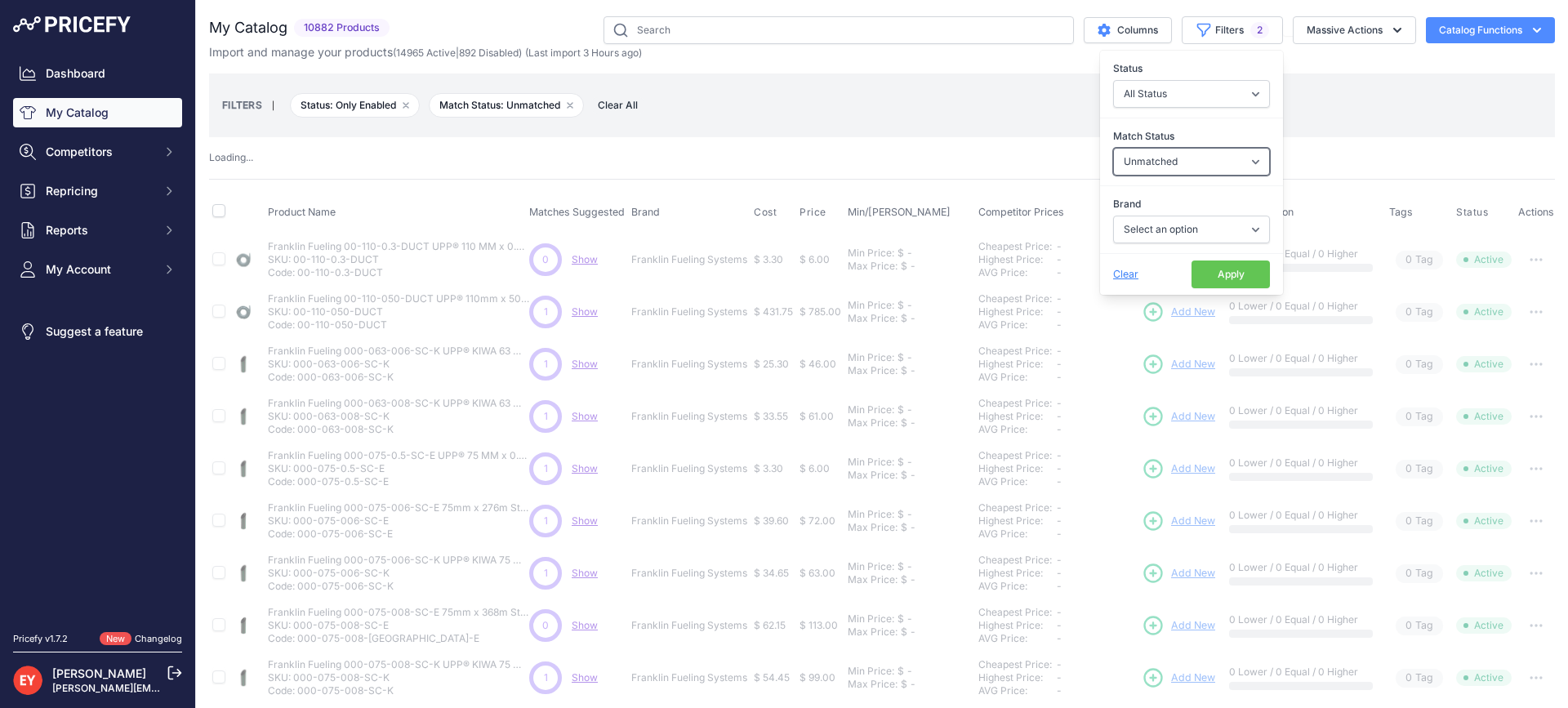
click at [1179, 156] on select "Select an option Matched Unmatched" at bounding box center [1191, 161] width 156 height 28
select select
click at [1113, 148] on select "Select an option Matched Unmatched" at bounding box center [1191, 161] width 156 height 28
select select "0"
click at [1208, 164] on select "Select an option Matched Unmatched" at bounding box center [1191, 161] width 156 height 28
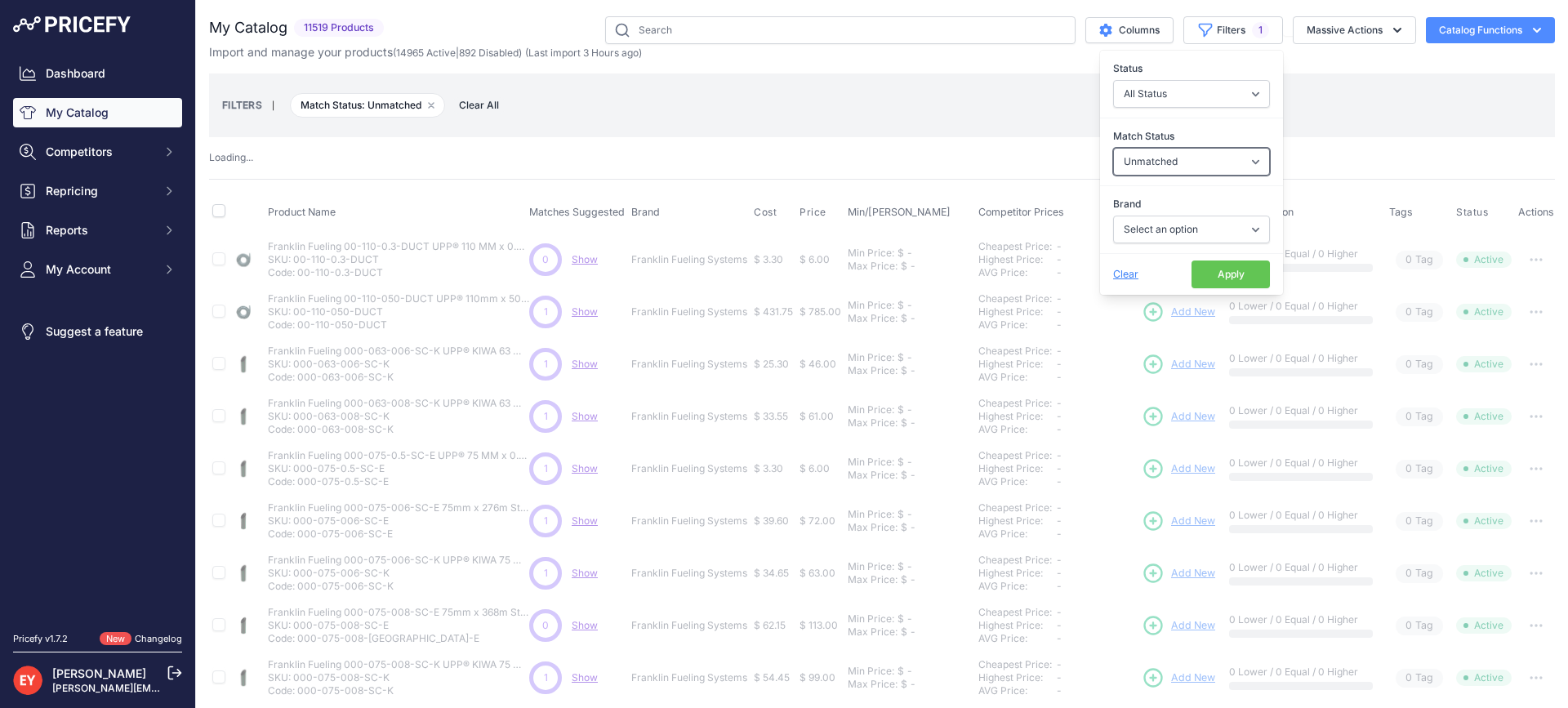
select select
click at [1113, 148] on select "Select an option Matched Unmatched" at bounding box center [1191, 161] width 156 height 28
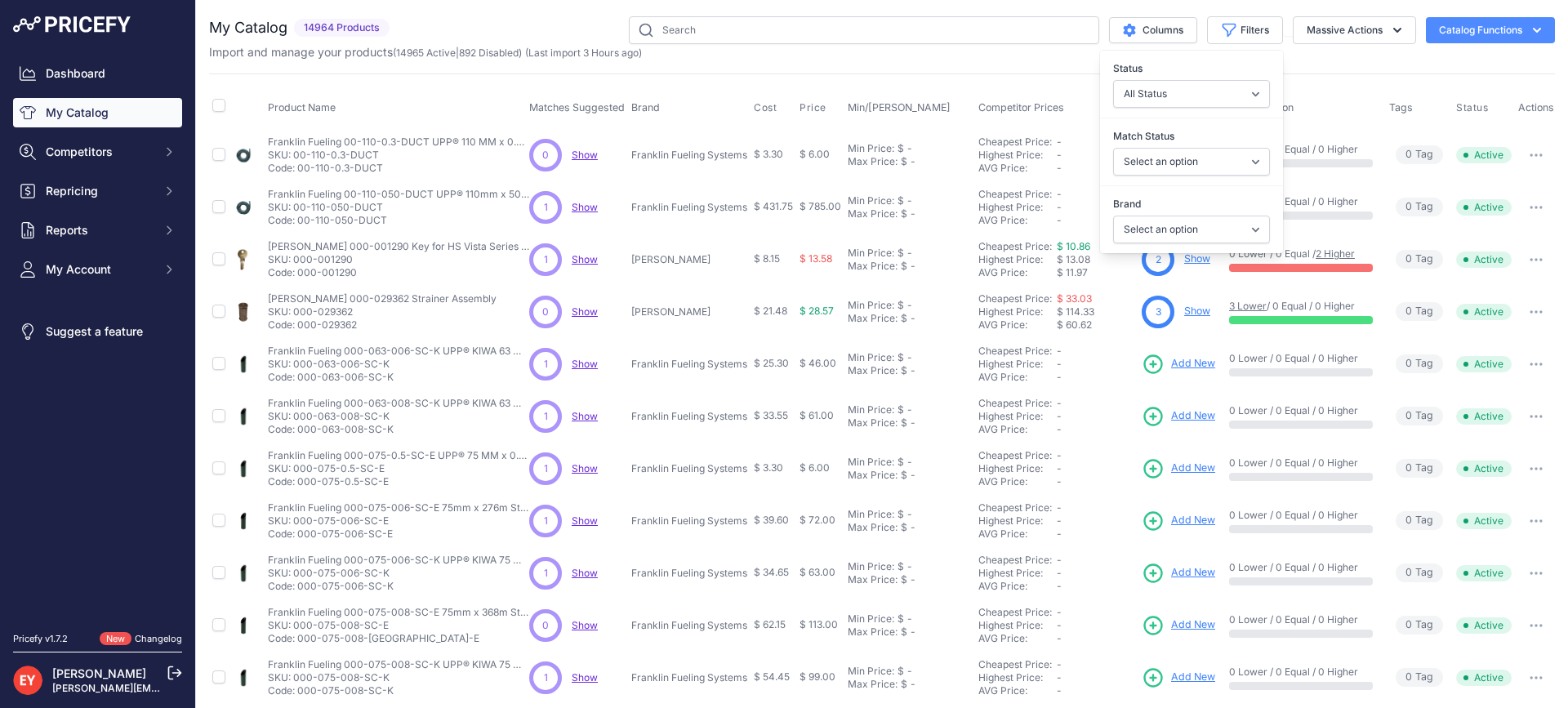
click at [1357, 77] on div "Product Name Matches Suggested Brand Cost" at bounding box center [882, 493] width 1346 height 839
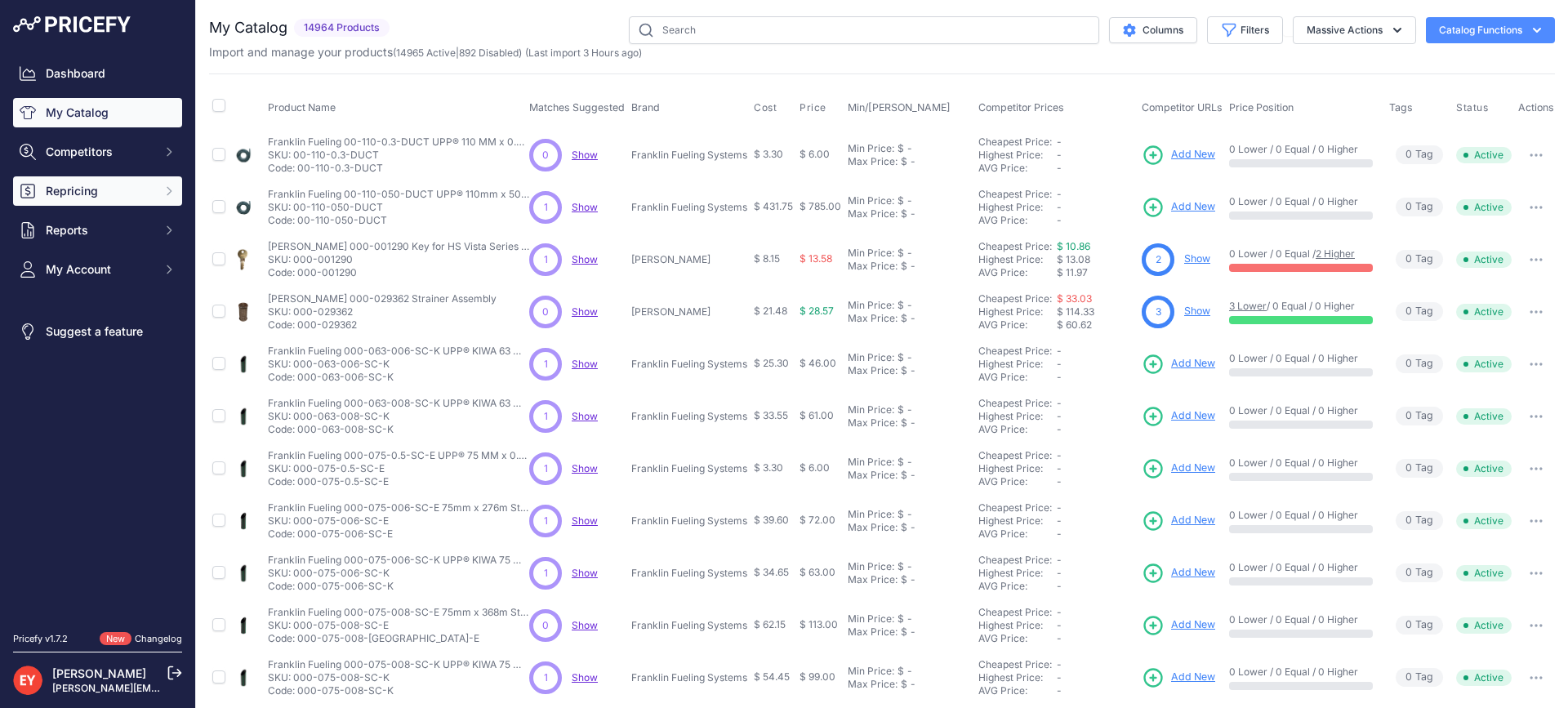
click at [95, 183] on span "Repricing" at bounding box center [99, 191] width 107 height 16
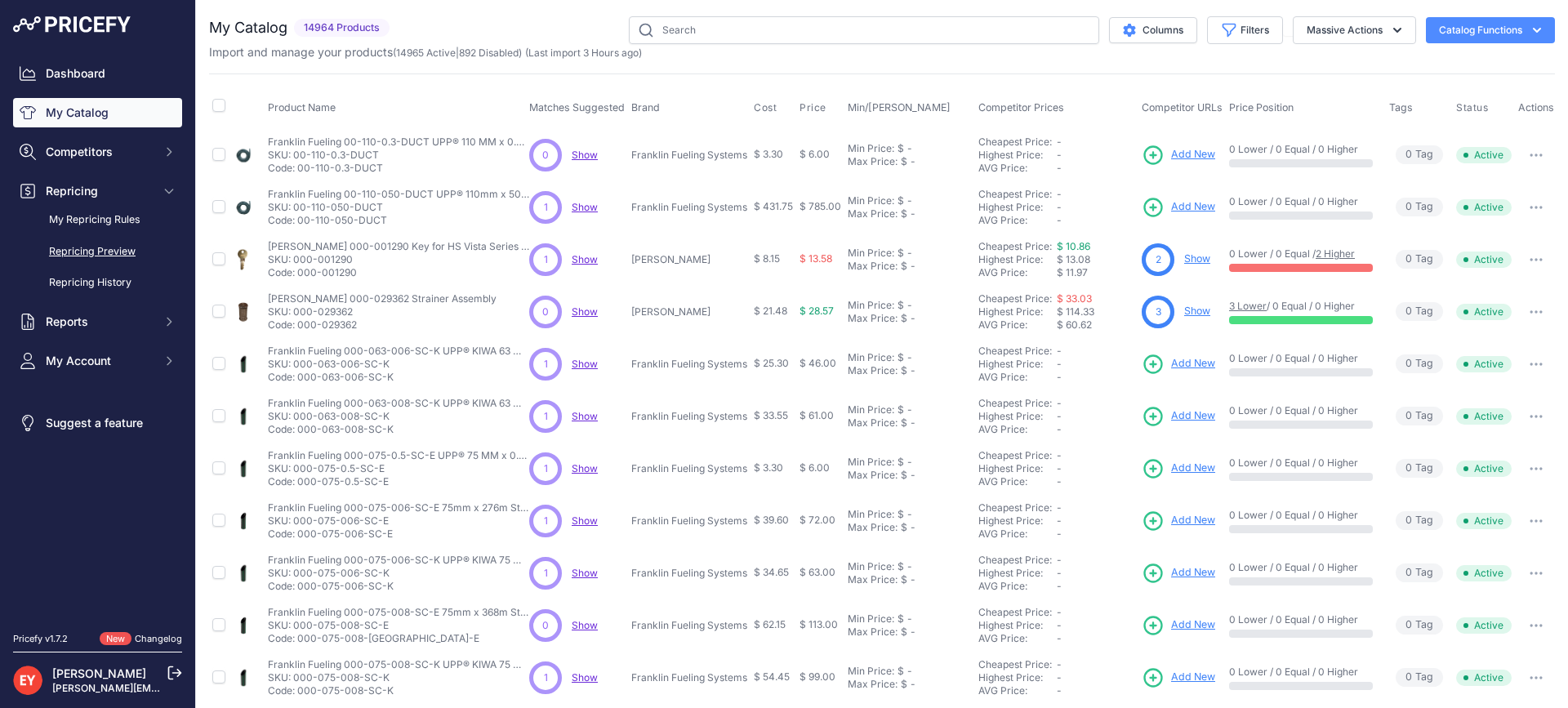
click at [97, 247] on link "Repricing Preview" at bounding box center [97, 252] width 169 height 29
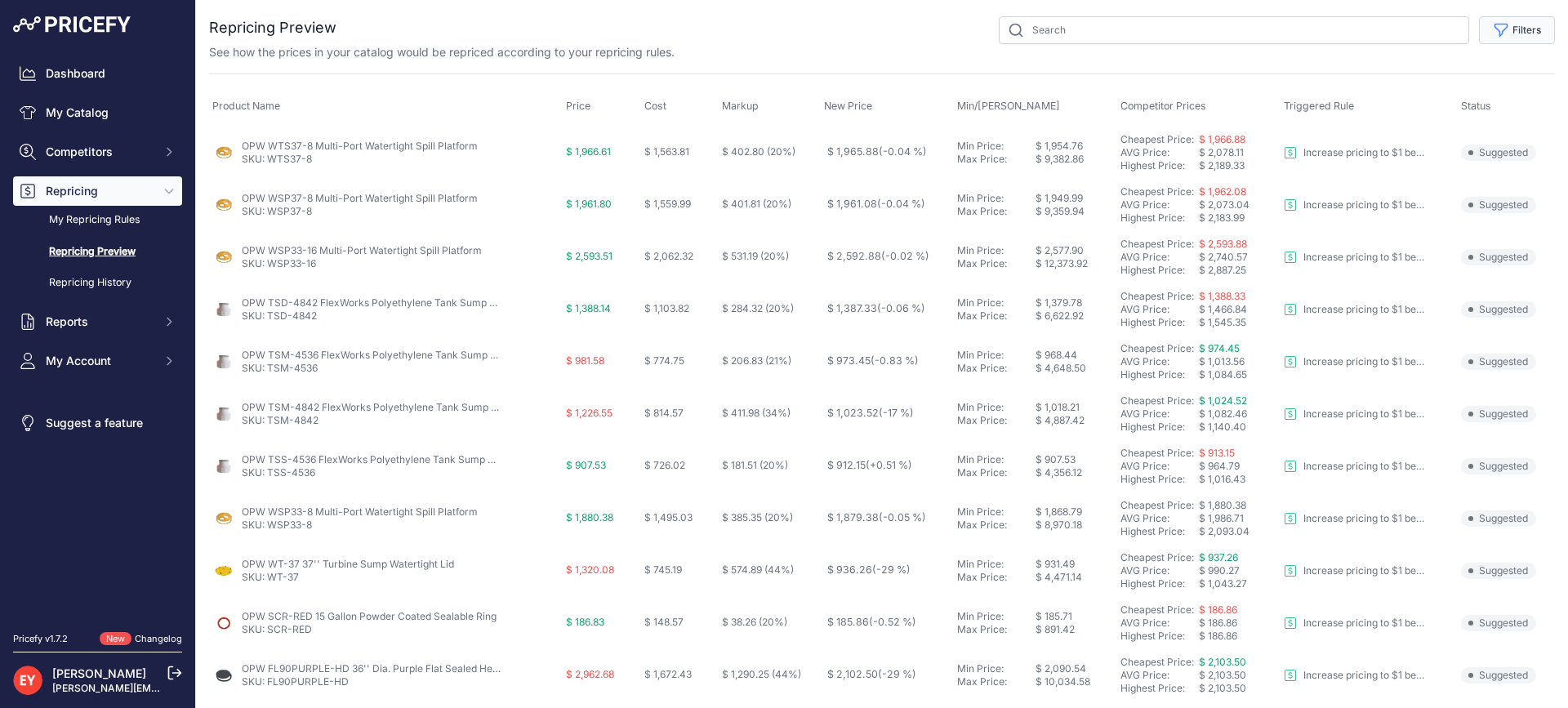
click at [1518, 34] on button "Filters" at bounding box center [1516, 30] width 76 height 28
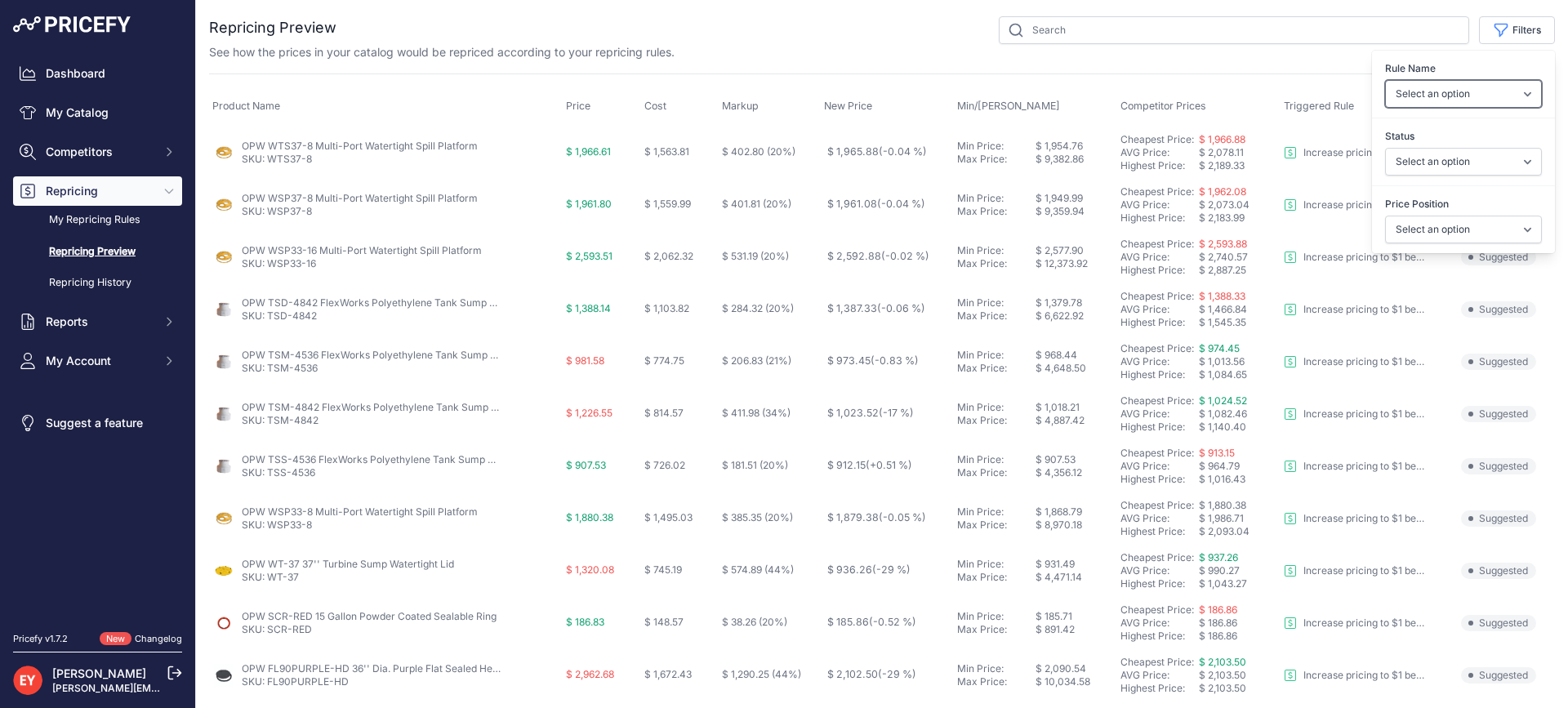
click at [1461, 88] on select "Select an option Reprice 1 cent below my cheapest competitor Increase pricing t…" at bounding box center [1463, 94] width 156 height 28
select select "3390"
click at [1385, 80] on select "Select an option Reprice 1 cent below my cheapest competitor Increase pricing t…" at bounding box center [1463, 94] width 156 height 28
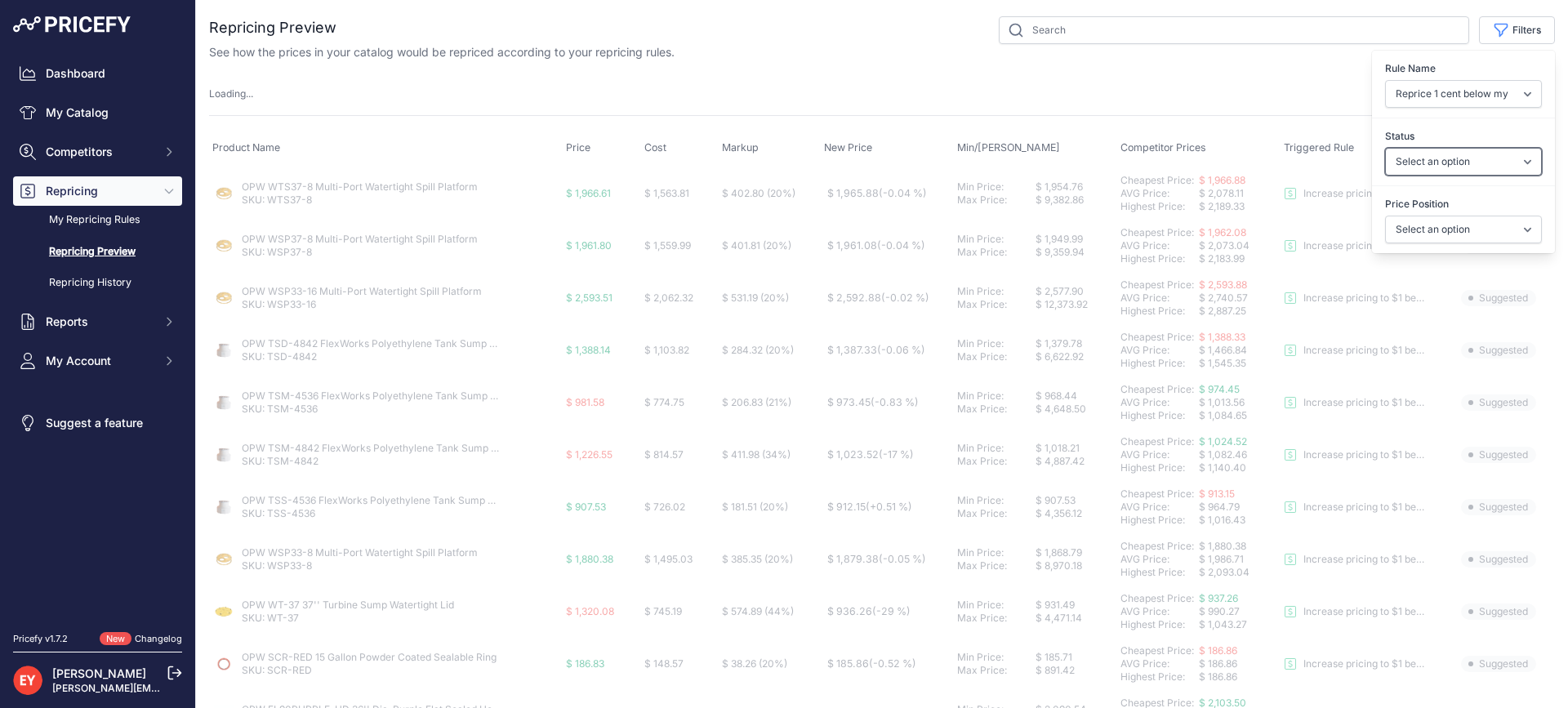
click at [1441, 161] on select "Select an option Skipped Repriced Suggested In Error" at bounding box center [1463, 161] width 156 height 28
select select "suggested"
click at [1385, 148] on select "Select an option Skipped Repriced Suggested In Error" at bounding box center [1463, 161] width 156 height 28
click at [1418, 233] on select "Select an option I am higher Same price I am lower" at bounding box center [1463, 229] width 156 height 28
select select
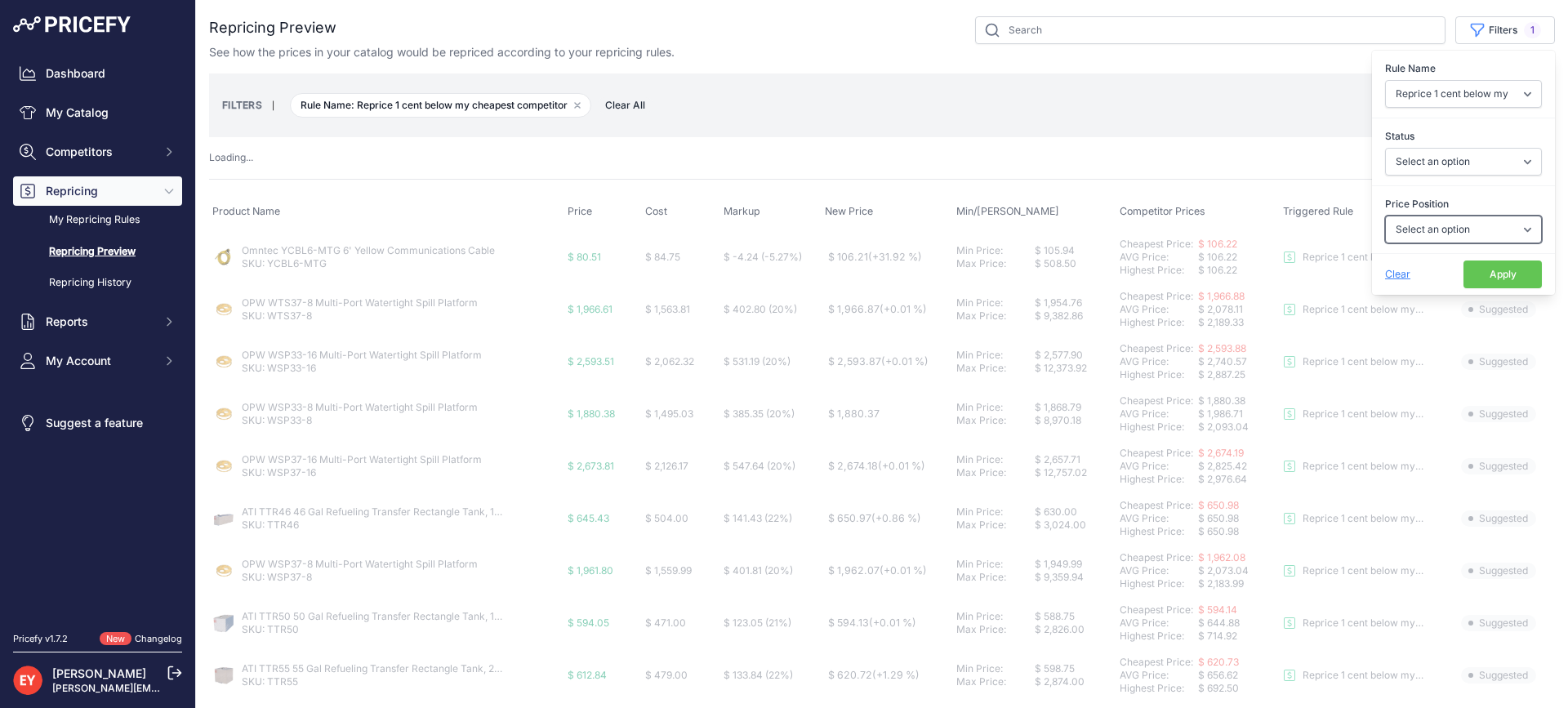
select select "1"
click at [1385, 215] on select "Select an option I am higher Same price I am lower" at bounding box center [1463, 229] width 156 height 28
select select "suggested"
select select
select select "1"
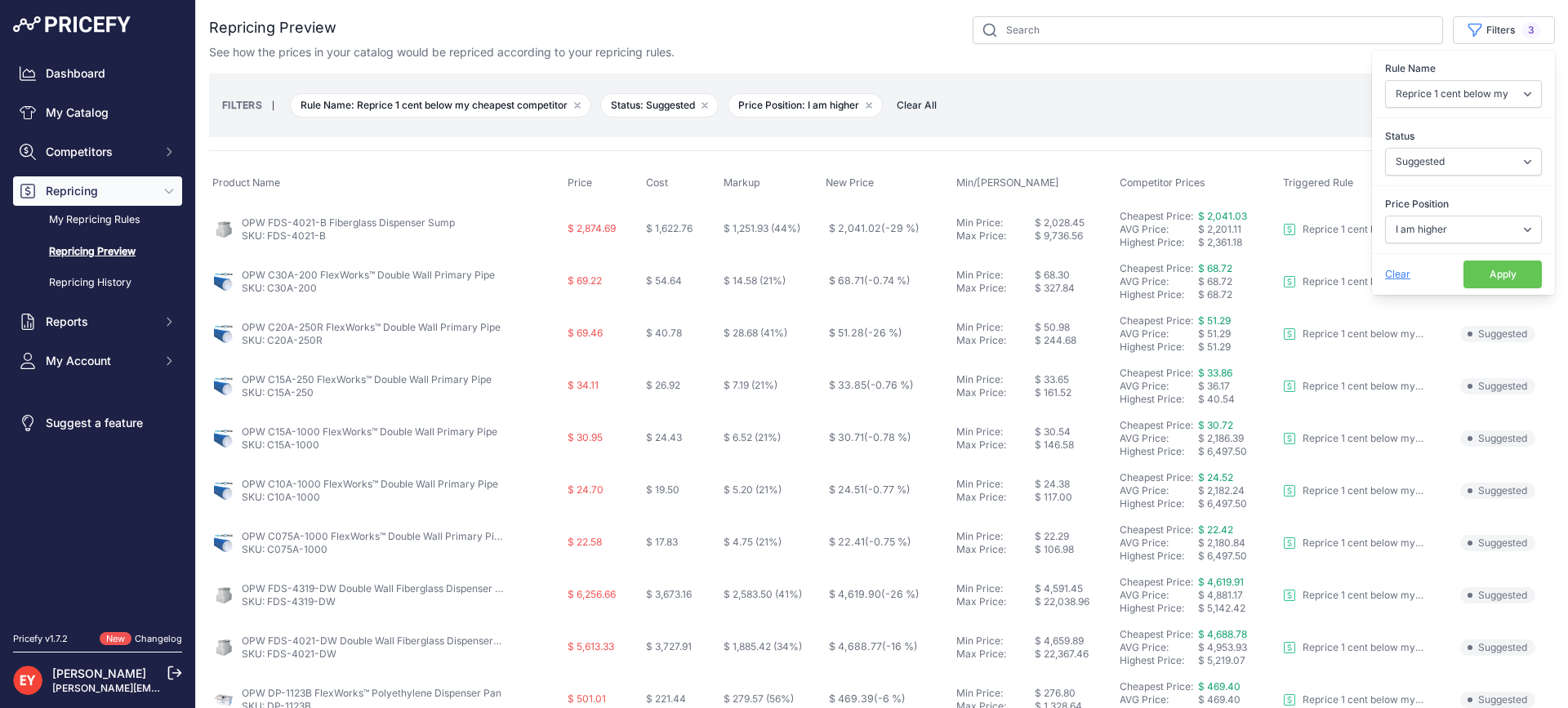
click at [1470, 268] on button "Apply" at bounding box center [1503, 274] width 79 height 28
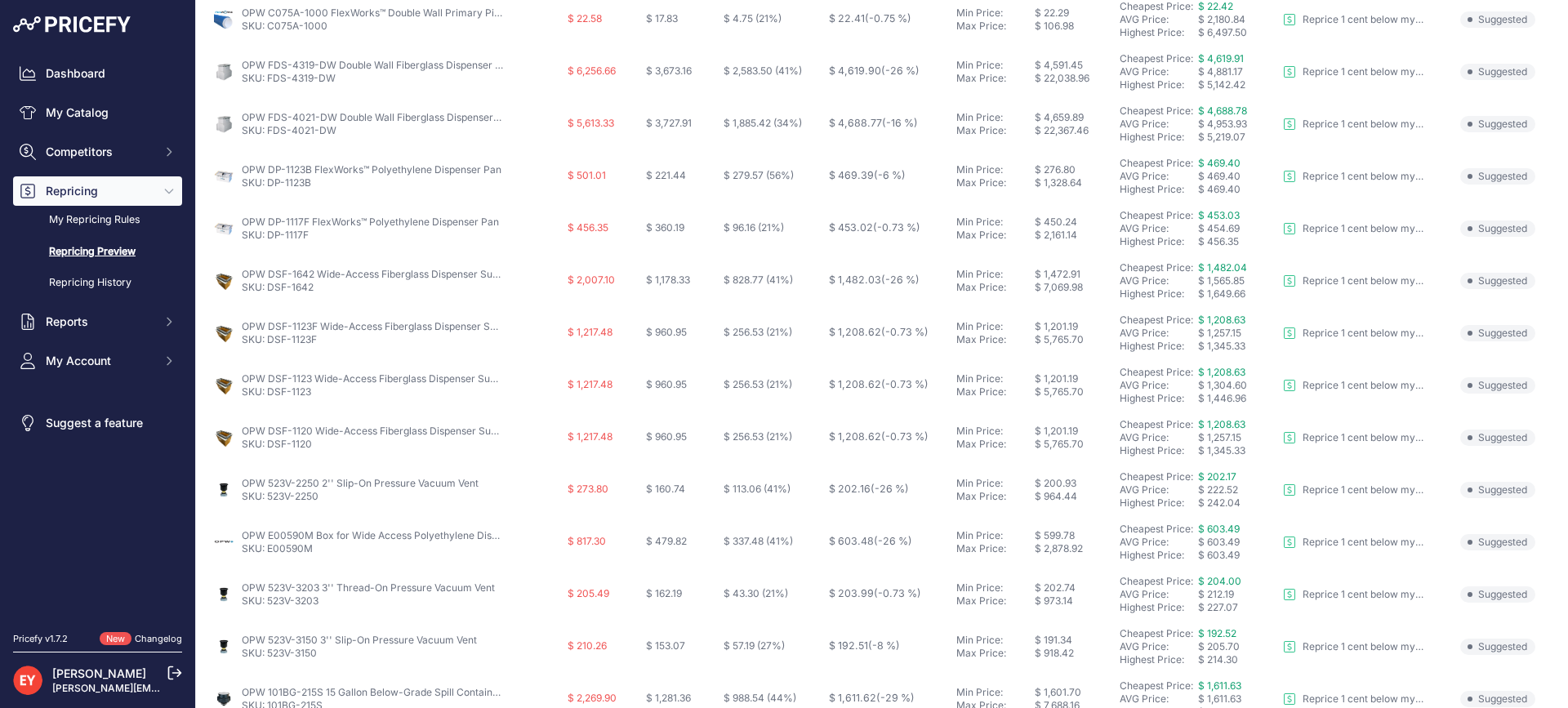
scroll to position [609, 0]
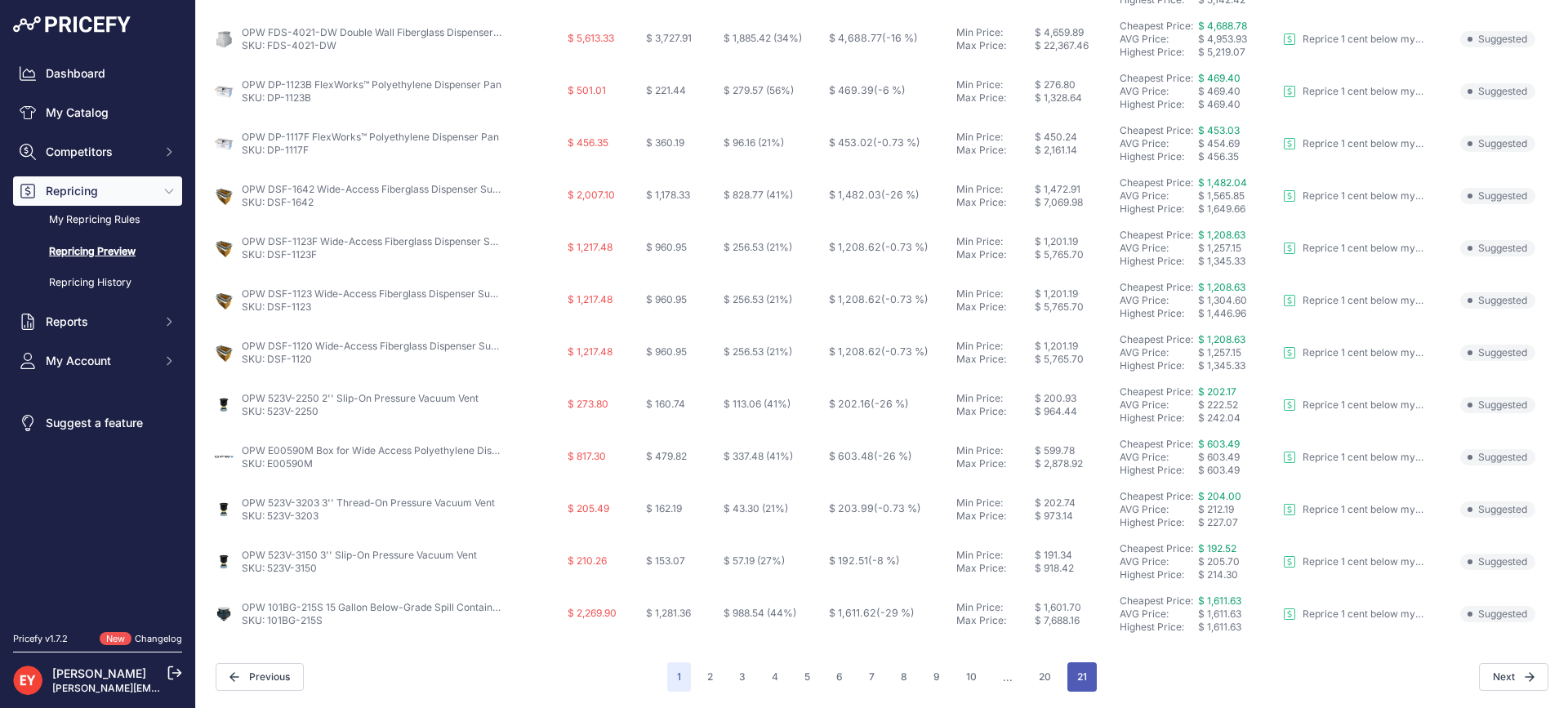
click at [1067, 677] on button "21" at bounding box center [1081, 677] width 29 height 30
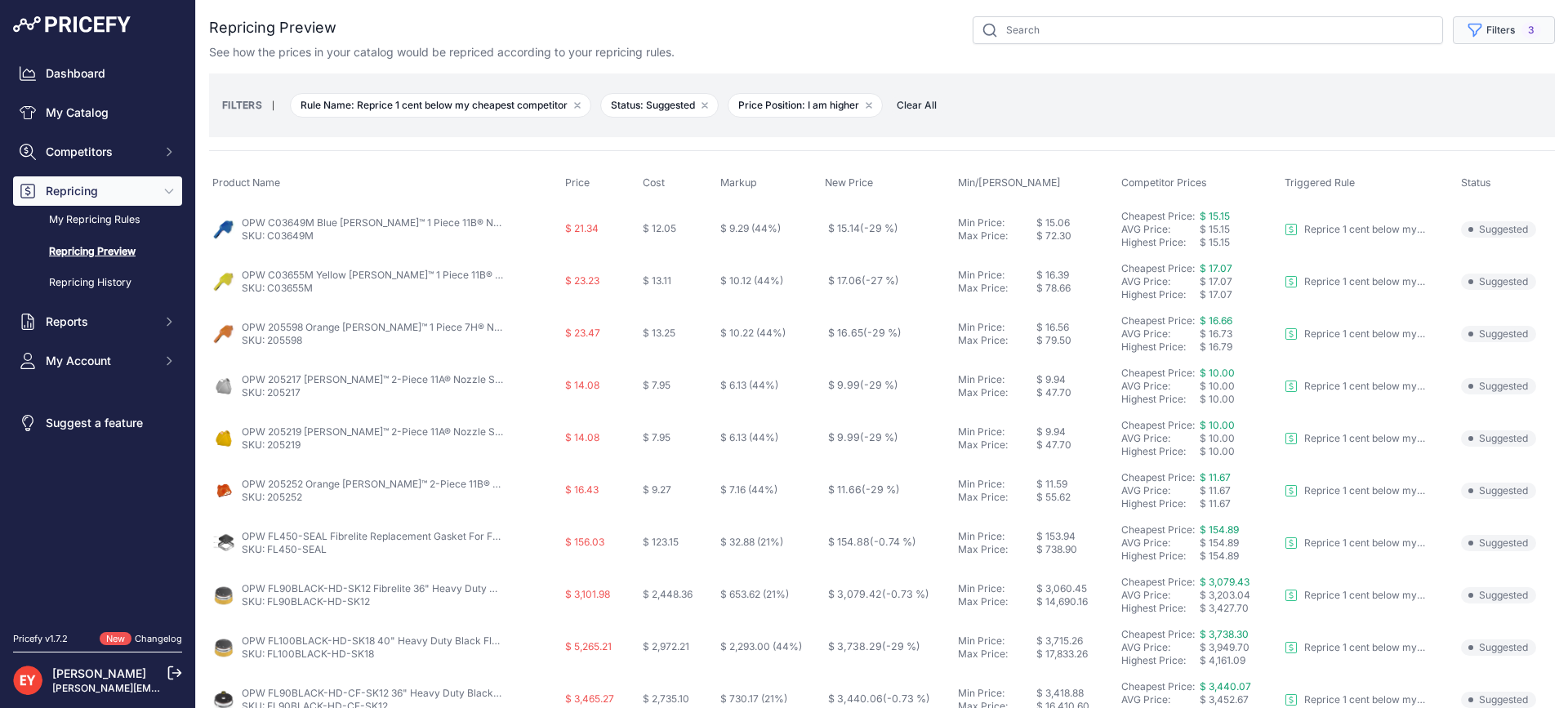
click at [1492, 23] on button "Filters 3" at bounding box center [1504, 30] width 102 height 28
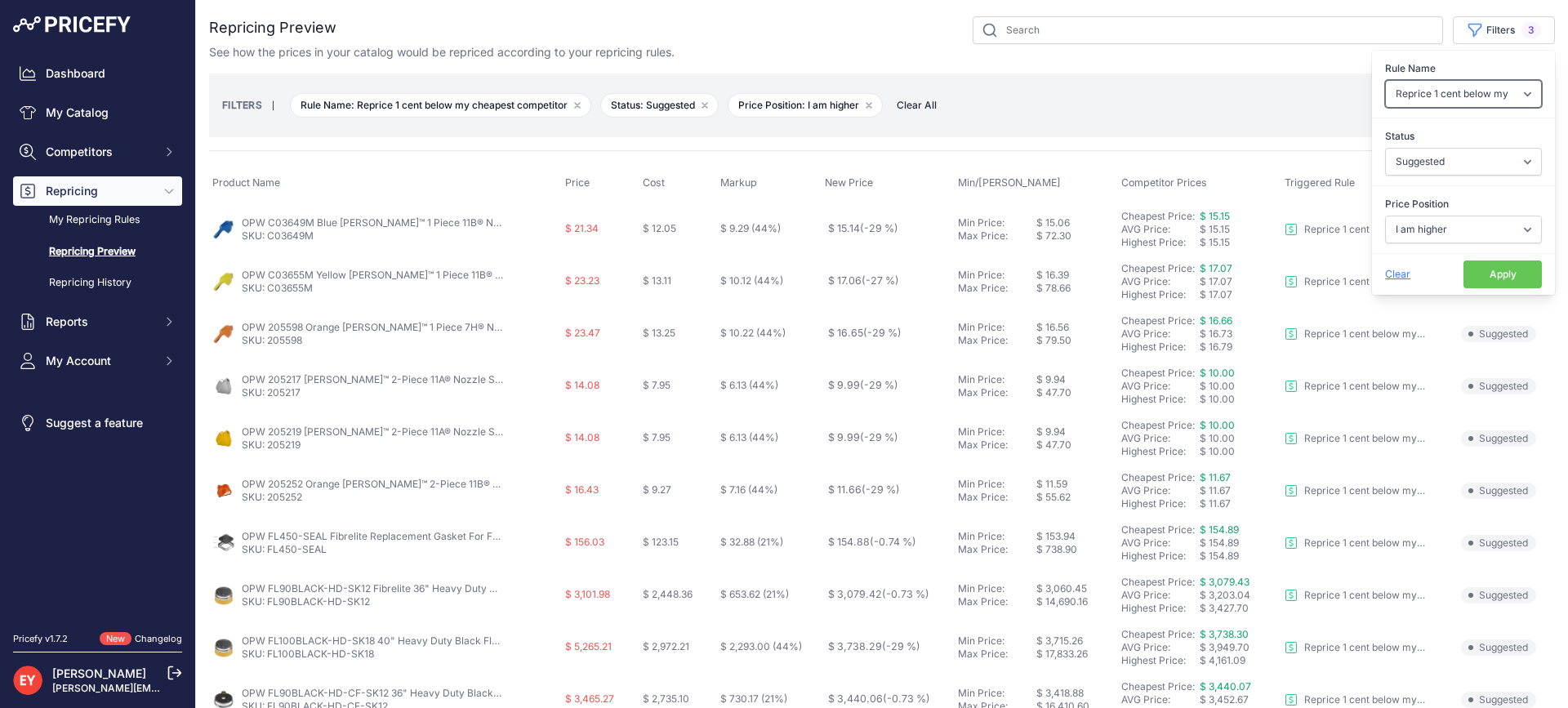
click at [1454, 97] on select "Select an option Reprice 1 cent below my cheapest competitor Increase pricing t…" at bounding box center [1463, 94] width 156 height 28
click at [1386, 107] on select "Select an option Reprice 1 cent below my cheapest competitor Increase pricing t…" at bounding box center [1463, 94] width 156 height 28
click at [1427, 159] on select "Select an option Skipped Repriced Suggested In Error" at bounding box center [1463, 161] width 156 height 28
select select
click at [1385, 148] on select "Select an option Skipped Repriced Suggested In Error" at bounding box center [1463, 161] width 156 height 28
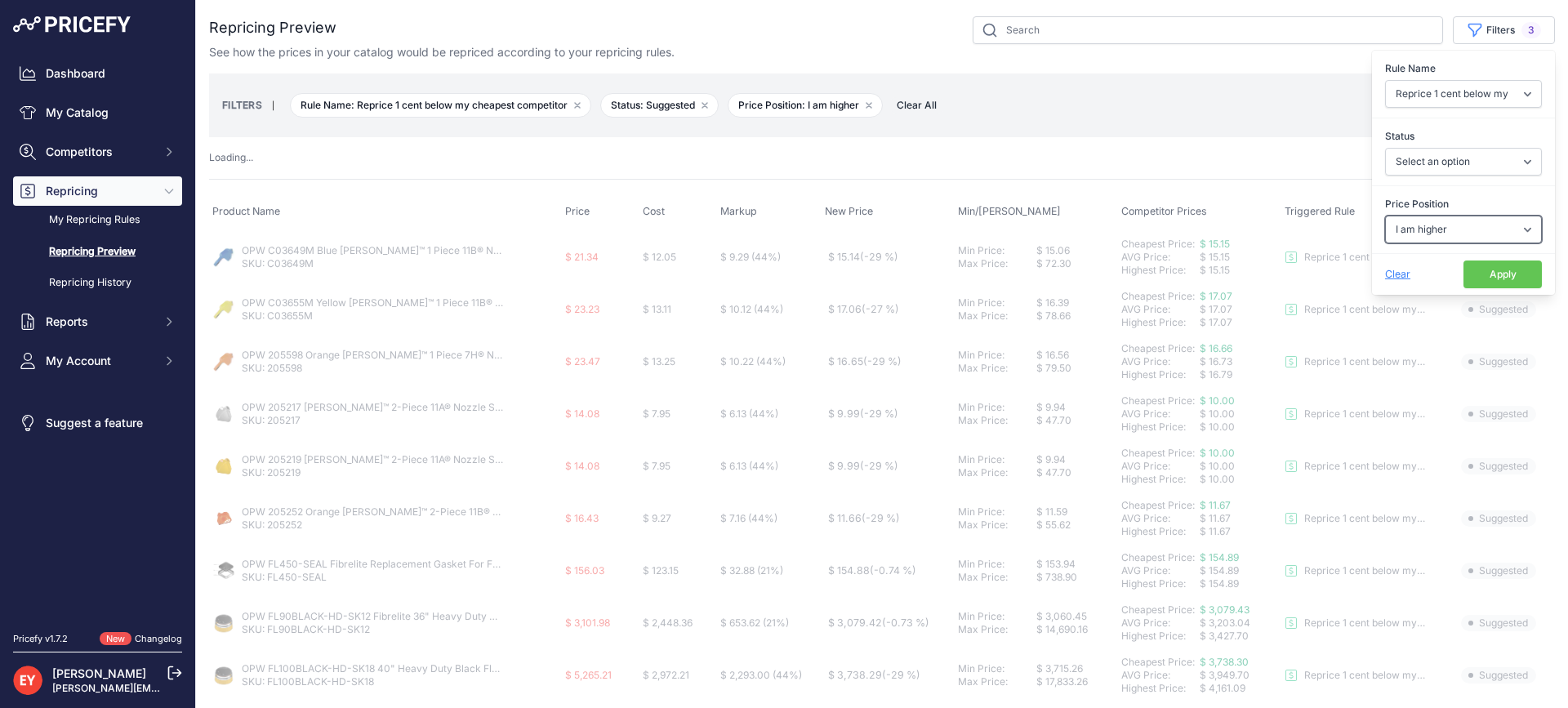
click at [1439, 236] on select "Select an option I am higher Same price I am lower" at bounding box center [1463, 229] width 156 height 28
select select
click at [1385, 215] on select "Select an option I am higher Same price I am lower" at bounding box center [1463, 229] width 156 height 28
select select "1"
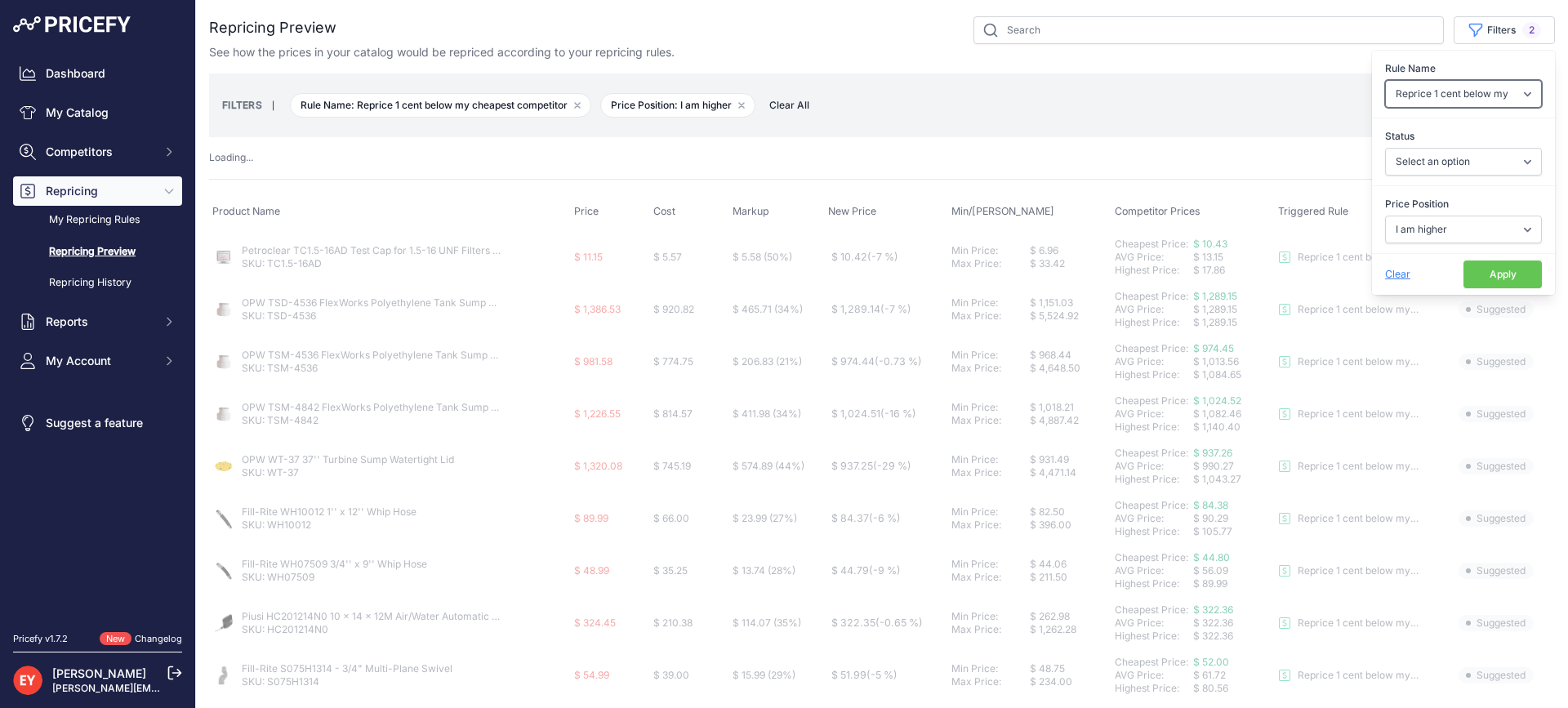
click at [1442, 99] on select "Select an option Reprice 1 cent below my cheapest competitor Increase pricing t…" at bounding box center [1463, 94] width 156 height 28
select select
click at [1385, 80] on select "Select an option Reprice 1 cent below my cheapest competitor Increase pricing t…" at bounding box center [1463, 94] width 156 height 28
select select "3390"
select select
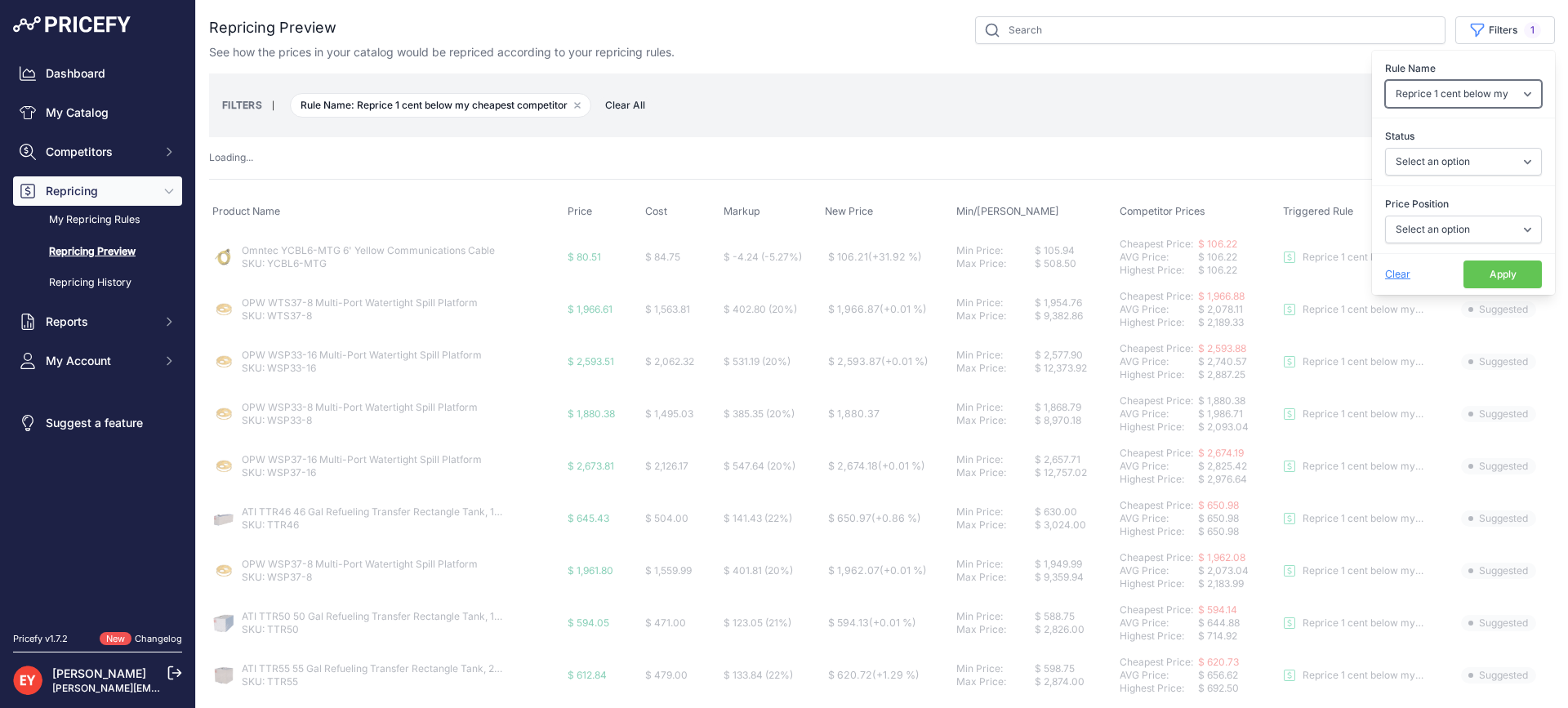
click at [1452, 97] on select "Select an option Reprice 1 cent below my cheapest competitor Increase pricing t…" at bounding box center [1463, 94] width 156 height 28
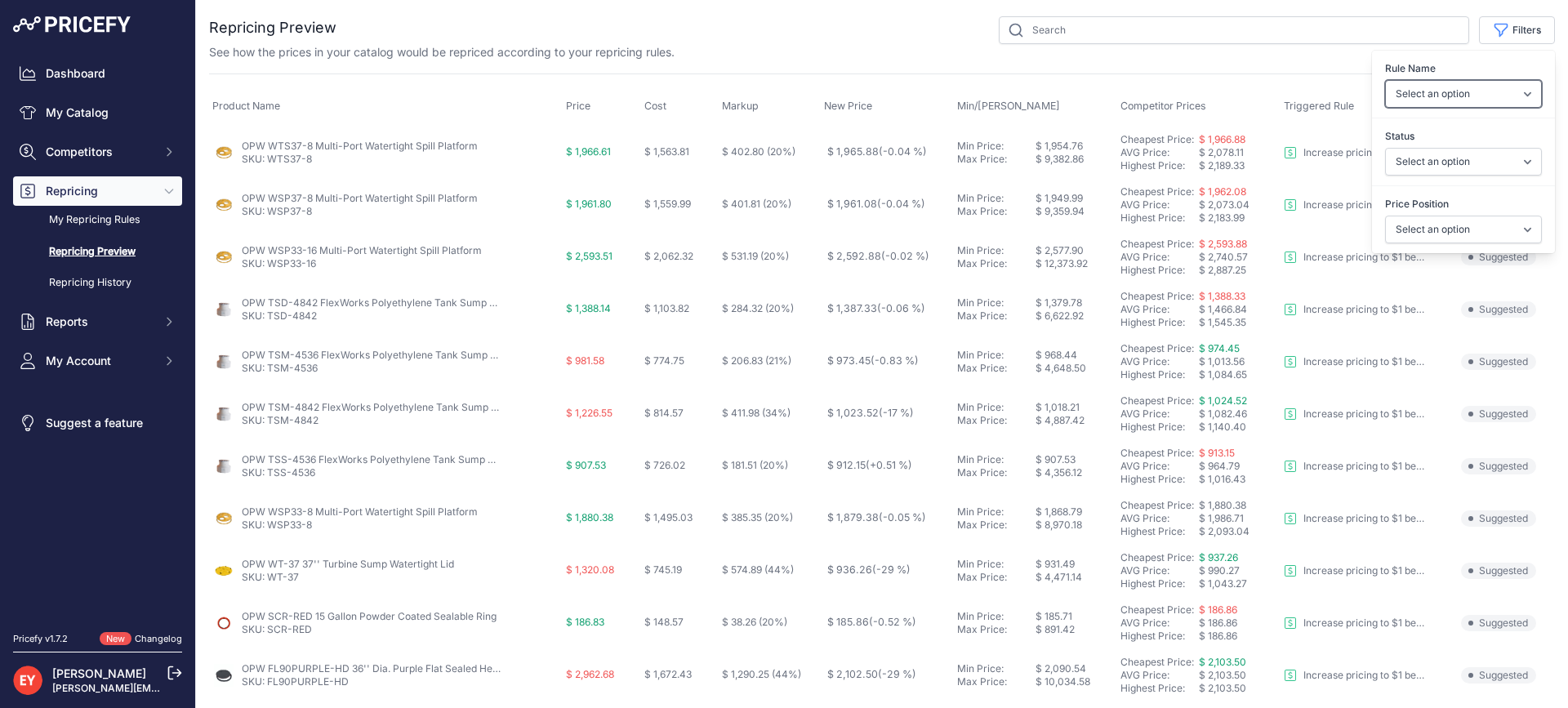
click at [1385, 80] on select "Select an option Reprice 1 cent below my cheapest competitor Increase pricing t…" at bounding box center [1463, 94] width 156 height 28
click at [1452, 97] on select "Select an option Reprice 1 cent below my cheapest competitor Increase pricing t…" at bounding box center [1463, 94] width 156 height 28
click at [1465, 88] on select "Select an option Reprice 1 cent below my cheapest competitor Increase pricing t…" at bounding box center [1463, 94] width 156 height 28
select select "6699"
click at [1385, 80] on select "Select an option Reprice 1 cent below my cheapest competitor Increase pricing t…" at bounding box center [1463, 94] width 156 height 28
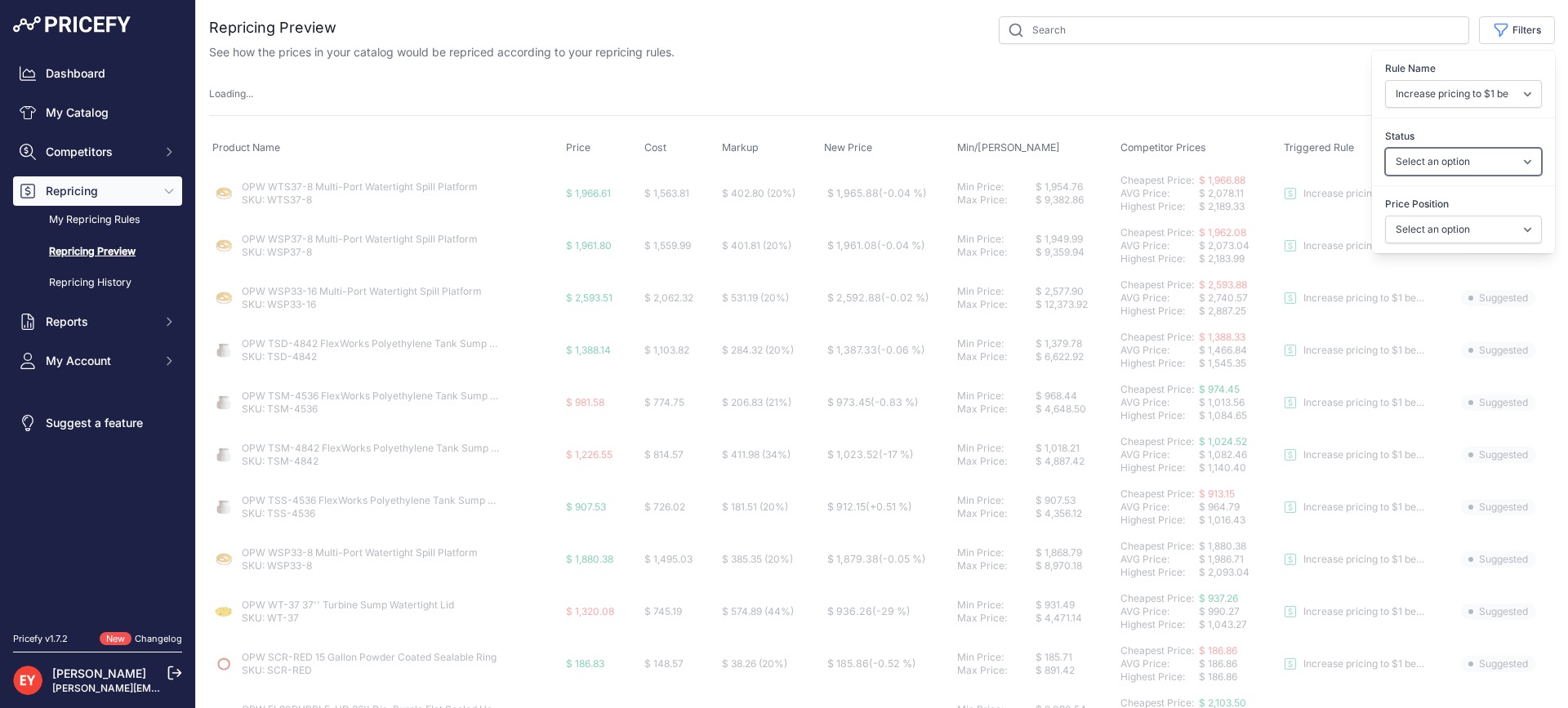
click at [1449, 164] on select "Select an option Skipped Repriced Suggested In Error" at bounding box center [1463, 161] width 156 height 28
select select "suggested"
click at [1385, 148] on select "Select an option Skipped Repriced Suggested In Error" at bounding box center [1463, 161] width 156 height 28
click at [1438, 233] on select "Select an option I am higher Same price I am lower" at bounding box center [1463, 229] width 156 height 28
select select "0"
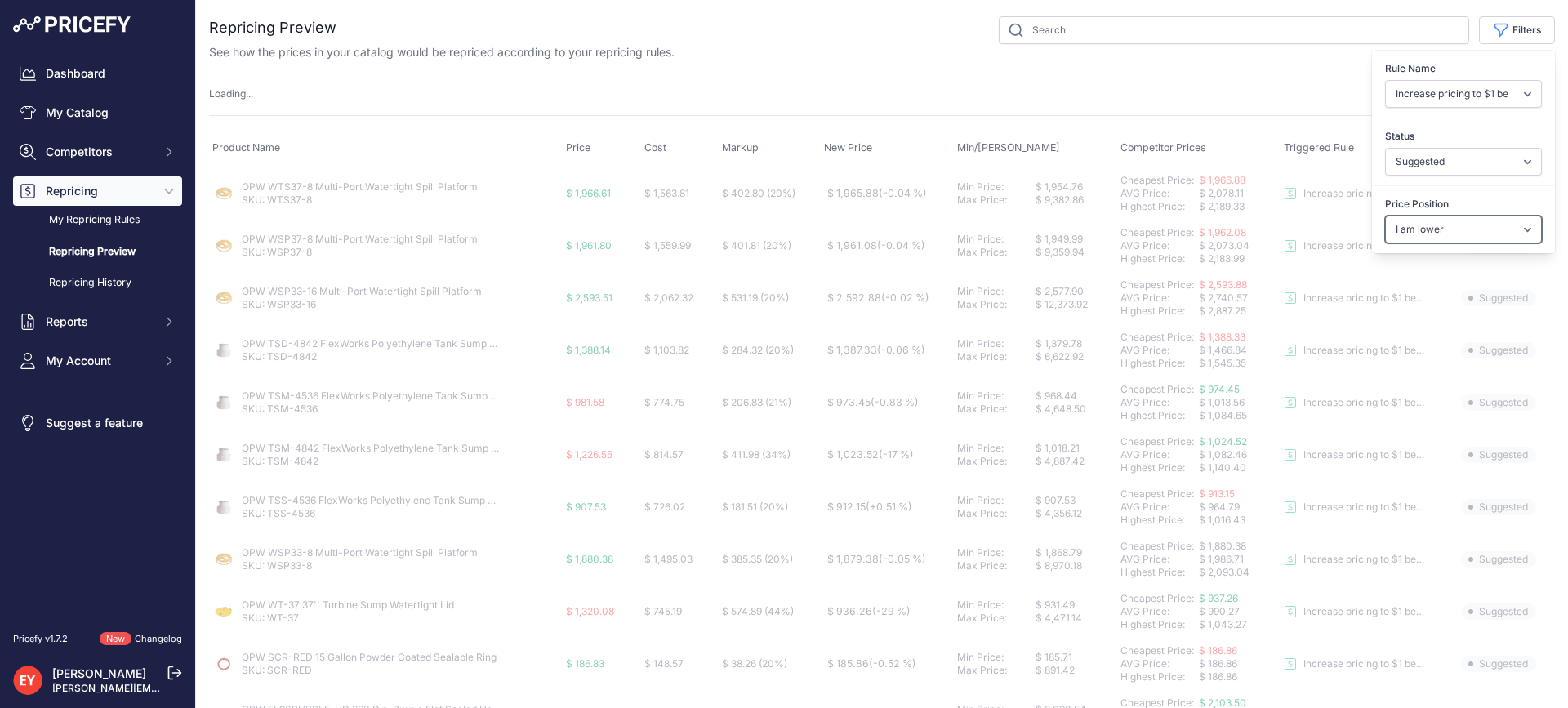
click at [1385, 215] on select "Select an option I am higher Same price I am lower" at bounding box center [1463, 229] width 156 height 28
select select
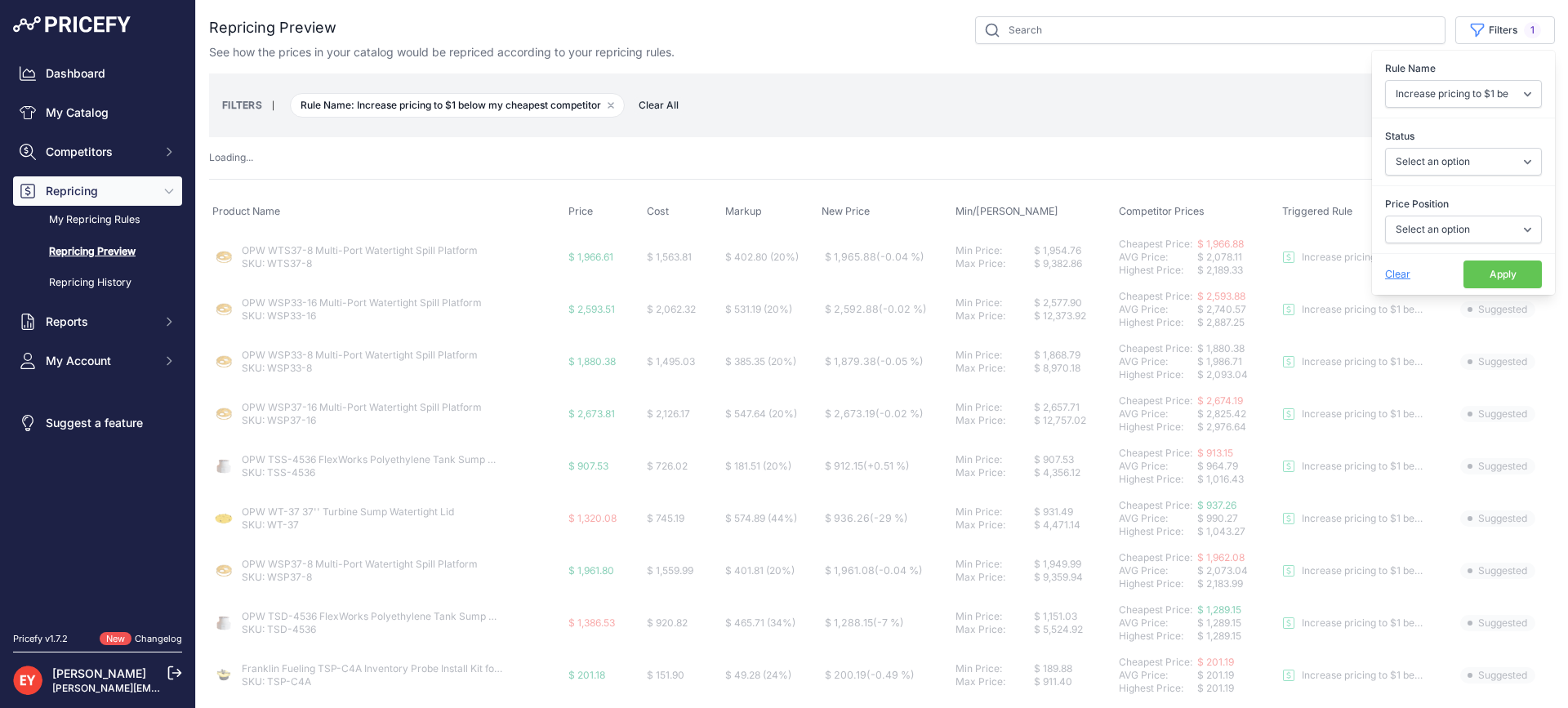
click at [1487, 269] on button "Apply" at bounding box center [1503, 274] width 79 height 28
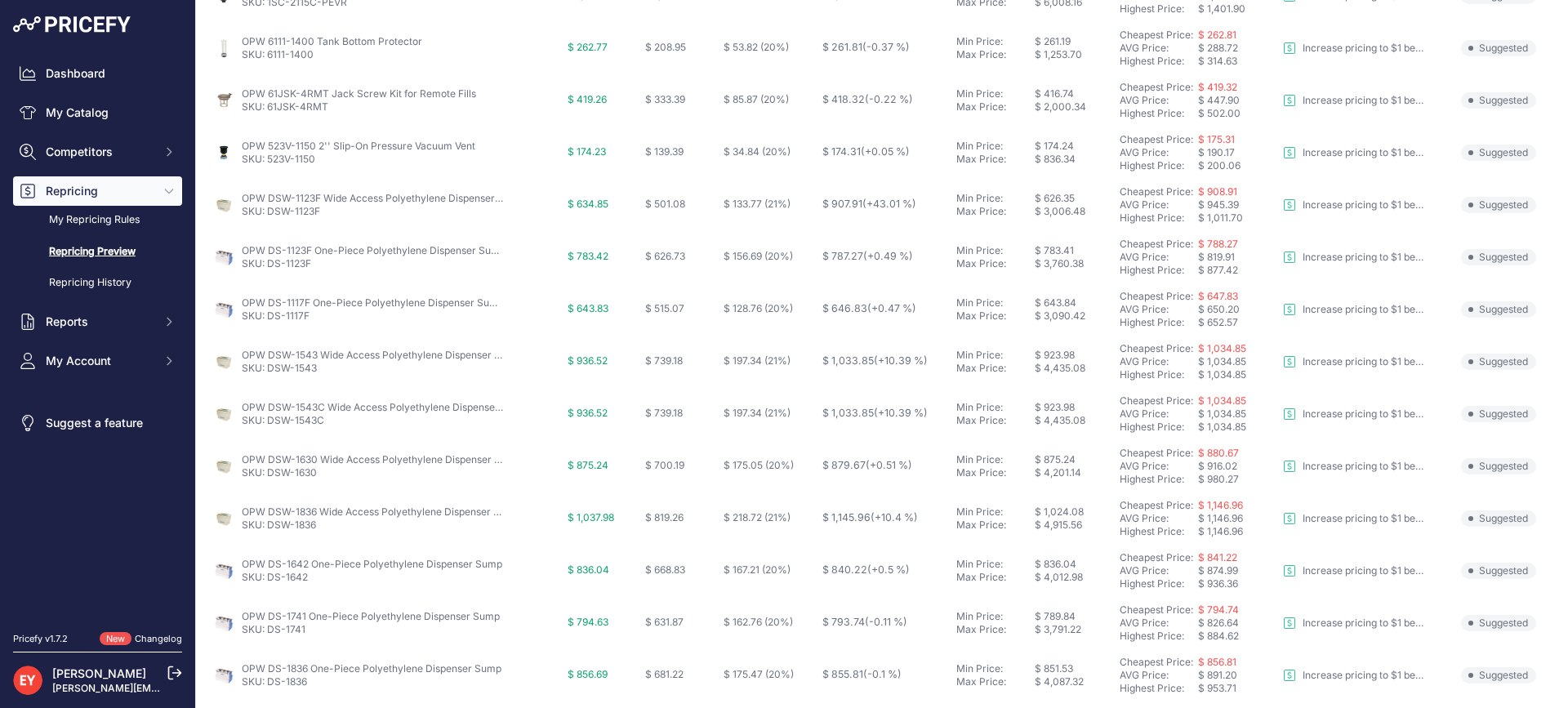
scroll to position [609, 0]
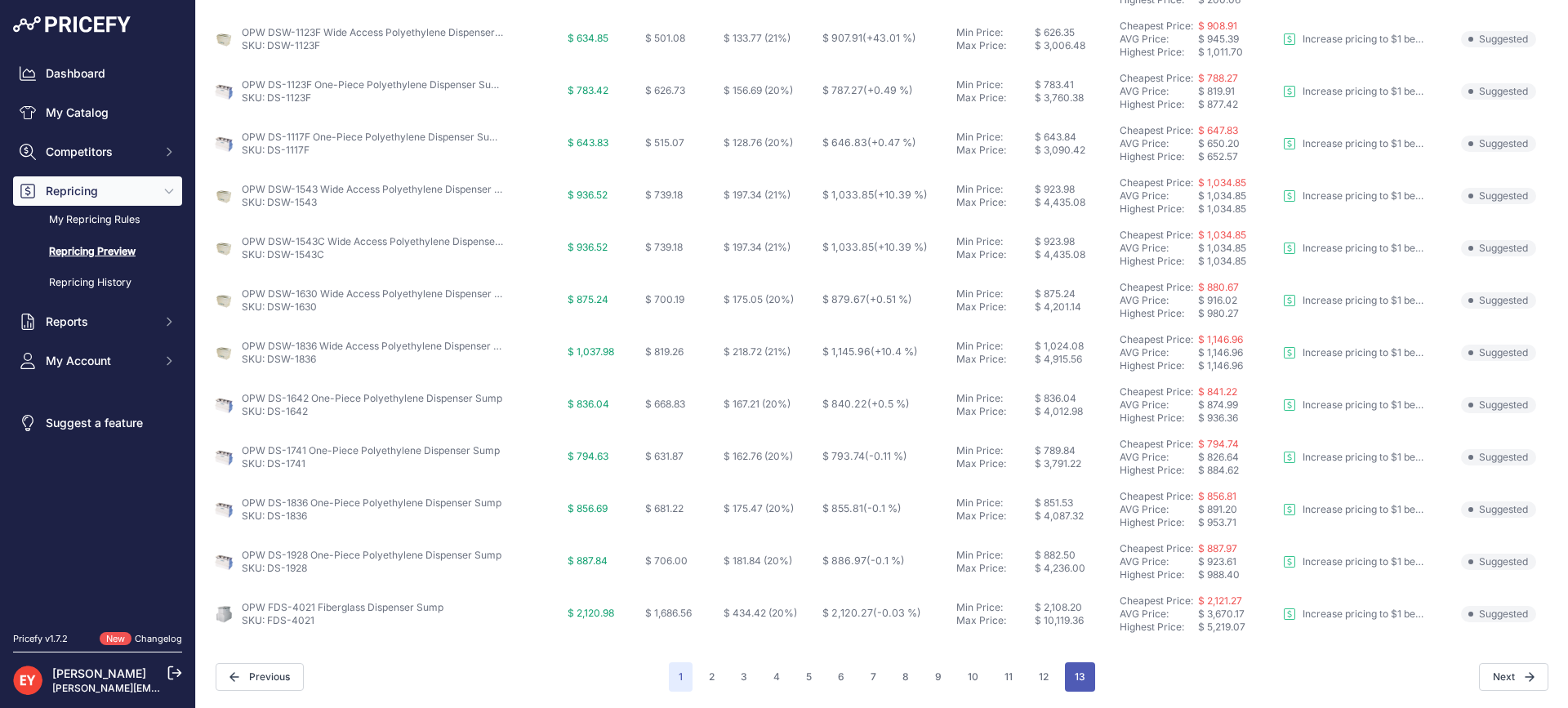
click at [1068, 668] on button "13" at bounding box center [1080, 677] width 30 height 30
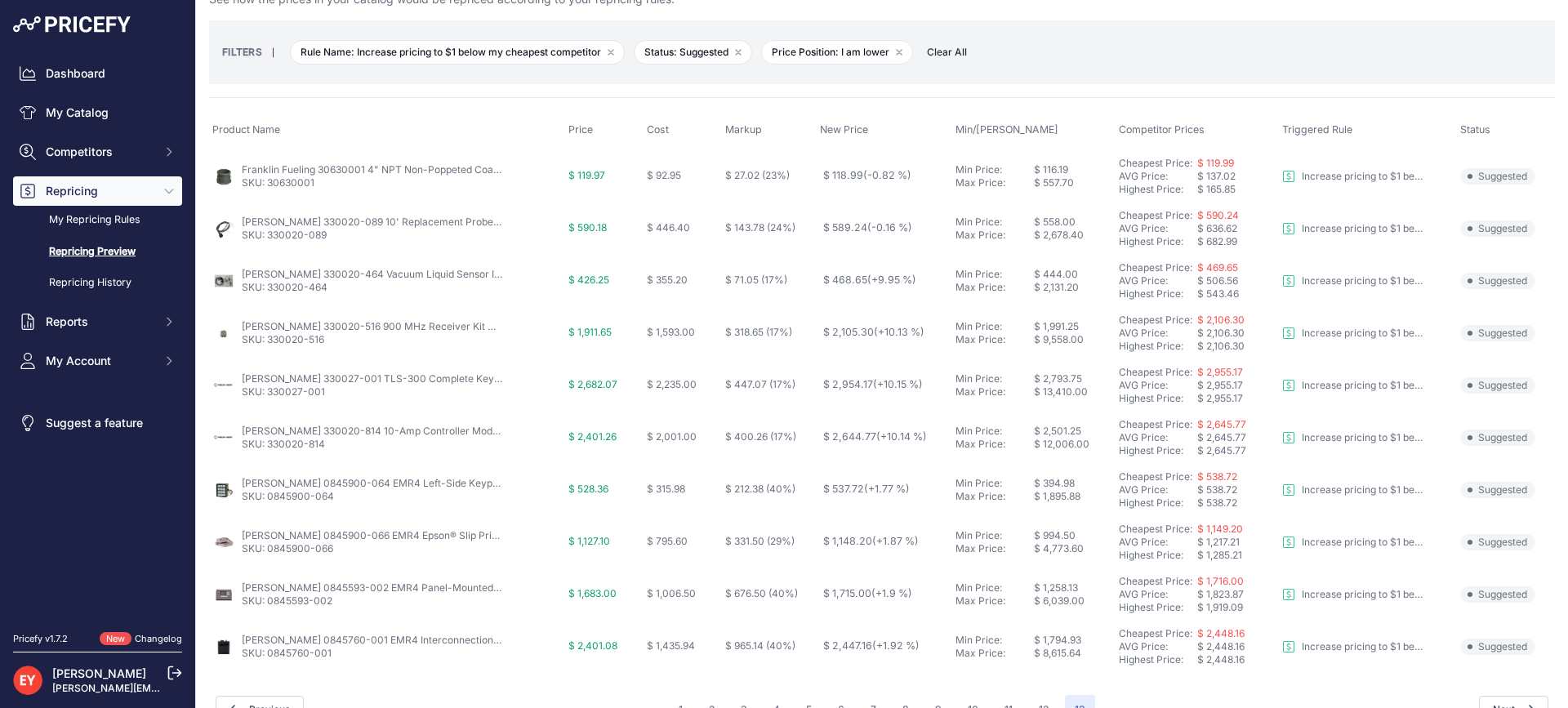
scroll to position [86, 0]
